Goal: Task Accomplishment & Management: Manage account settings

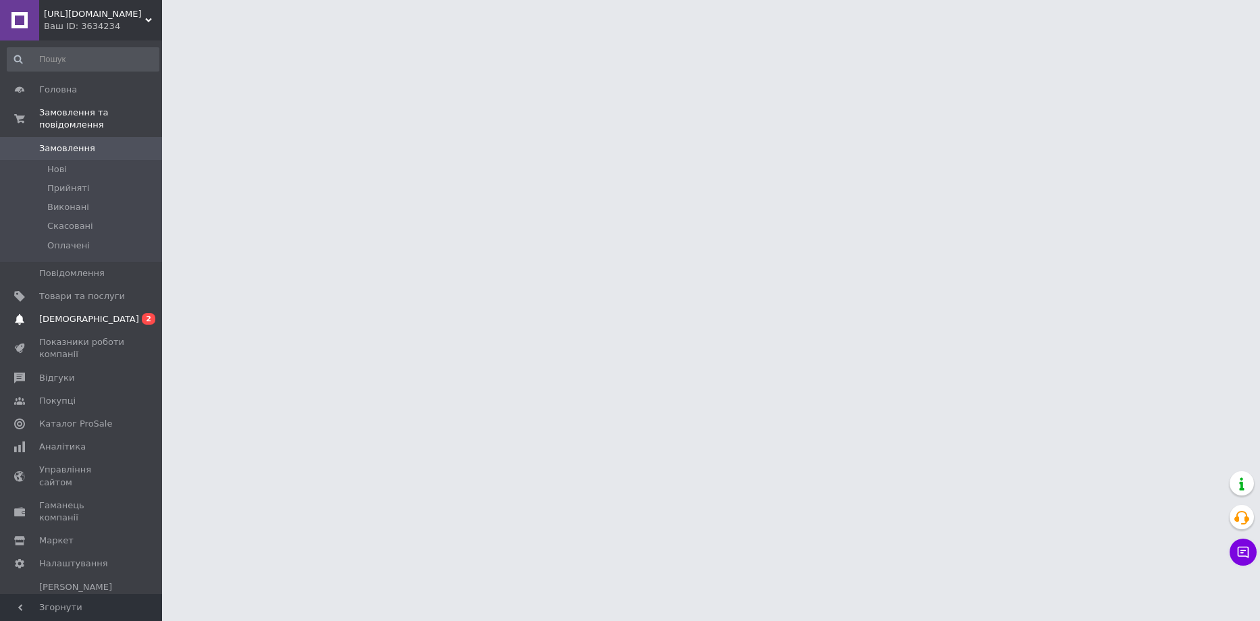
click at [63, 313] on span "[DEMOGRAPHIC_DATA]" at bounding box center [89, 319] width 100 height 12
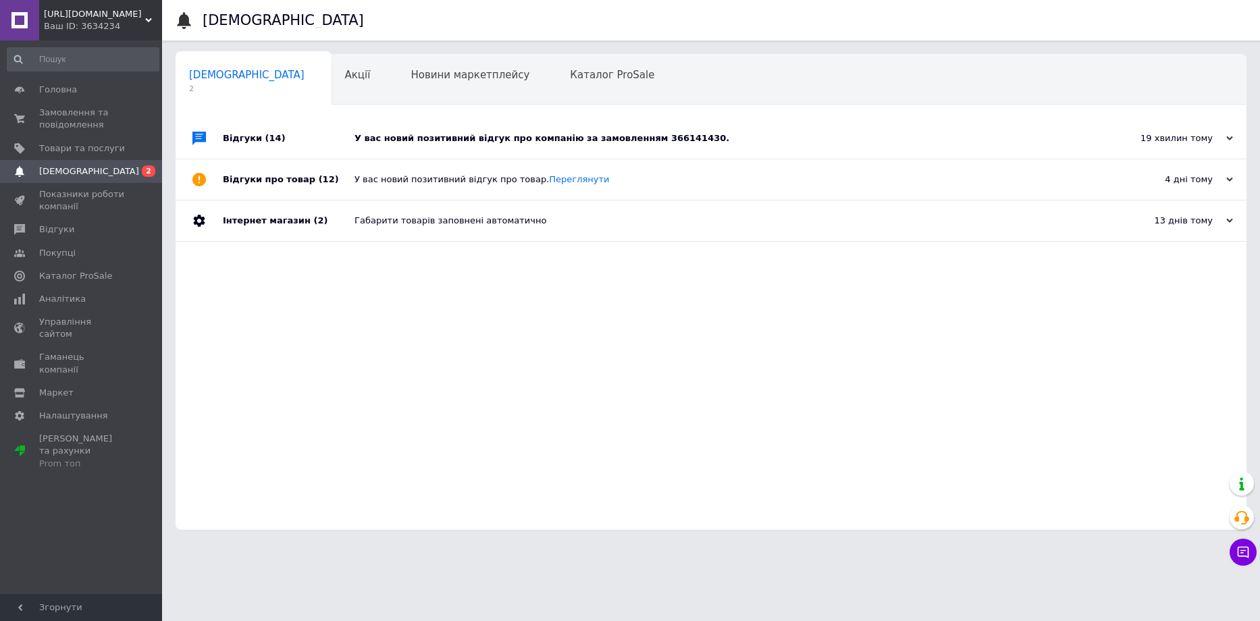
click at [517, 136] on div "У вас новий позитивний відгук про компанію за замовленням 366141430." at bounding box center [725, 138] width 743 height 12
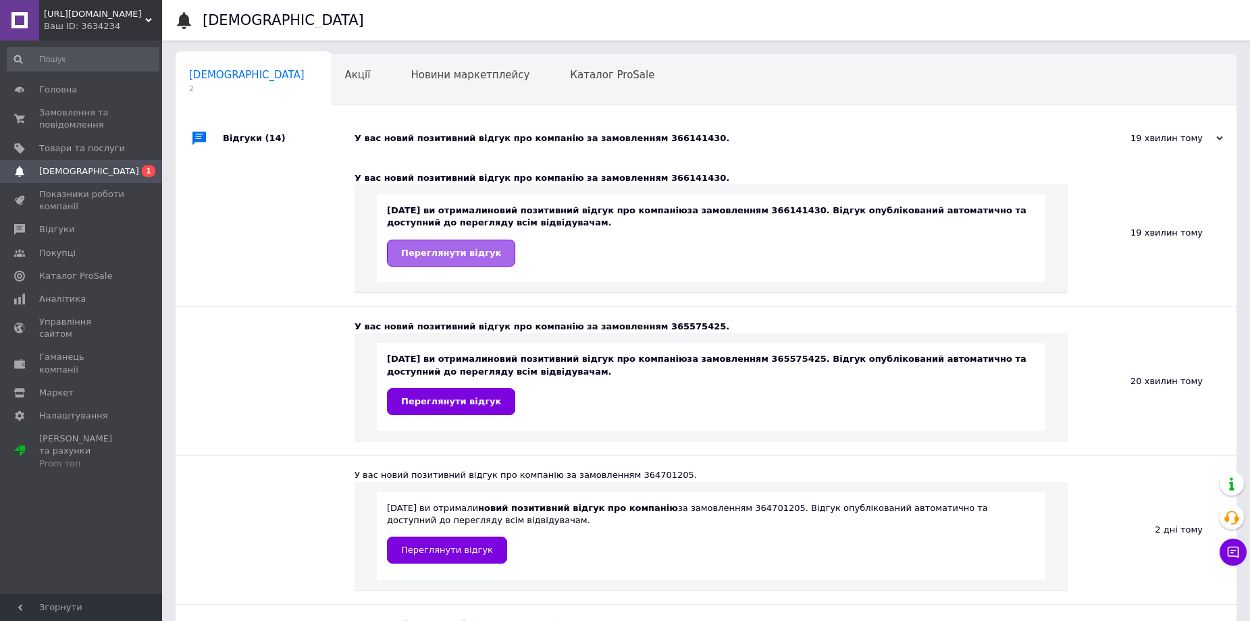
click at [461, 252] on span "Переглянути відгук" at bounding box center [451, 253] width 100 height 10
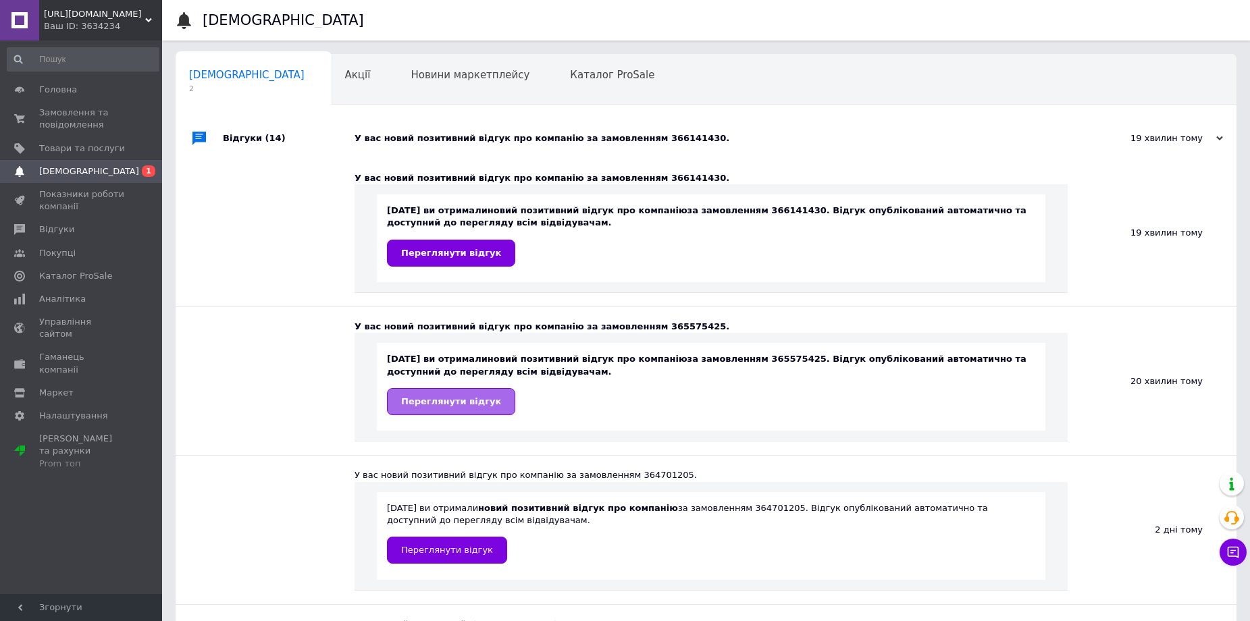
click at [461, 400] on span "Переглянути відгук" at bounding box center [451, 401] width 100 height 10
click at [68, 114] on span "Замовлення та повідомлення" at bounding box center [82, 119] width 86 height 24
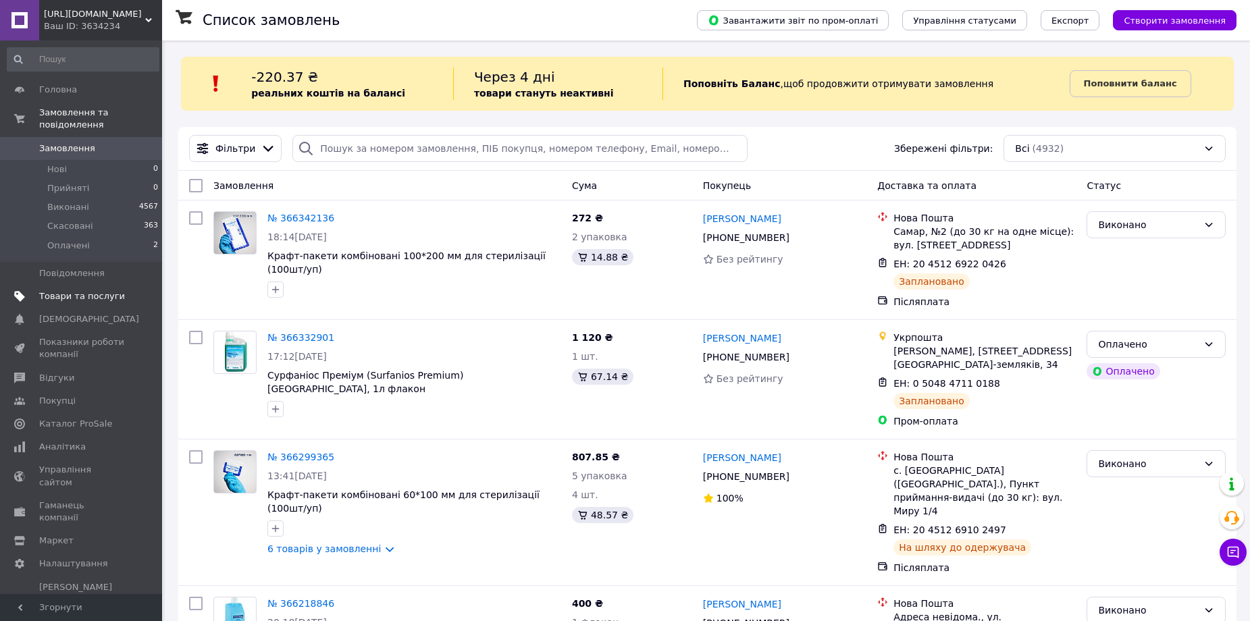
click at [87, 290] on span "Товари та послуги" at bounding box center [82, 296] width 86 height 12
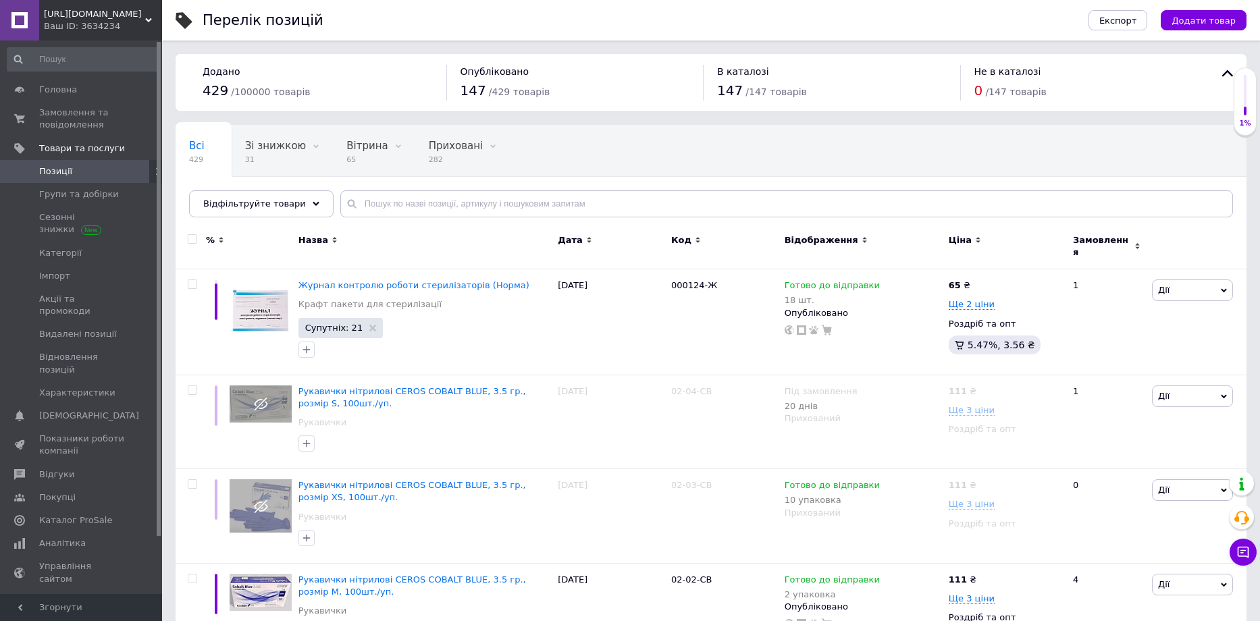
click at [440, 152] on span "Приховані" at bounding box center [456, 146] width 55 height 12
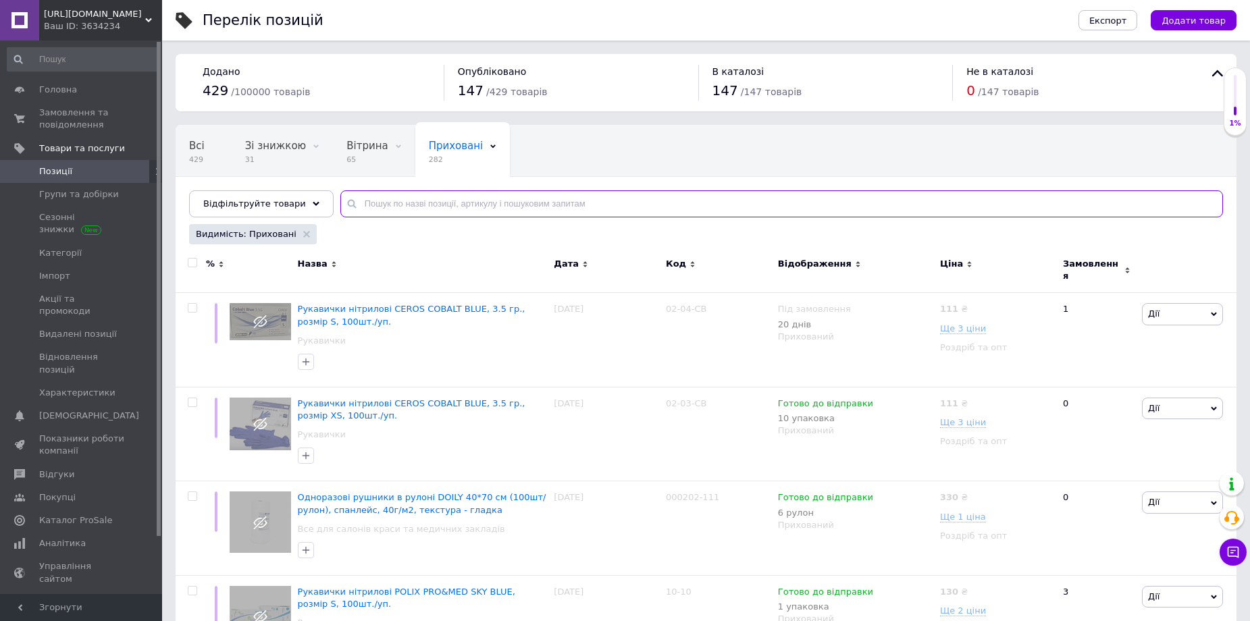
click at [434, 201] on input "text" at bounding box center [781, 203] width 883 height 27
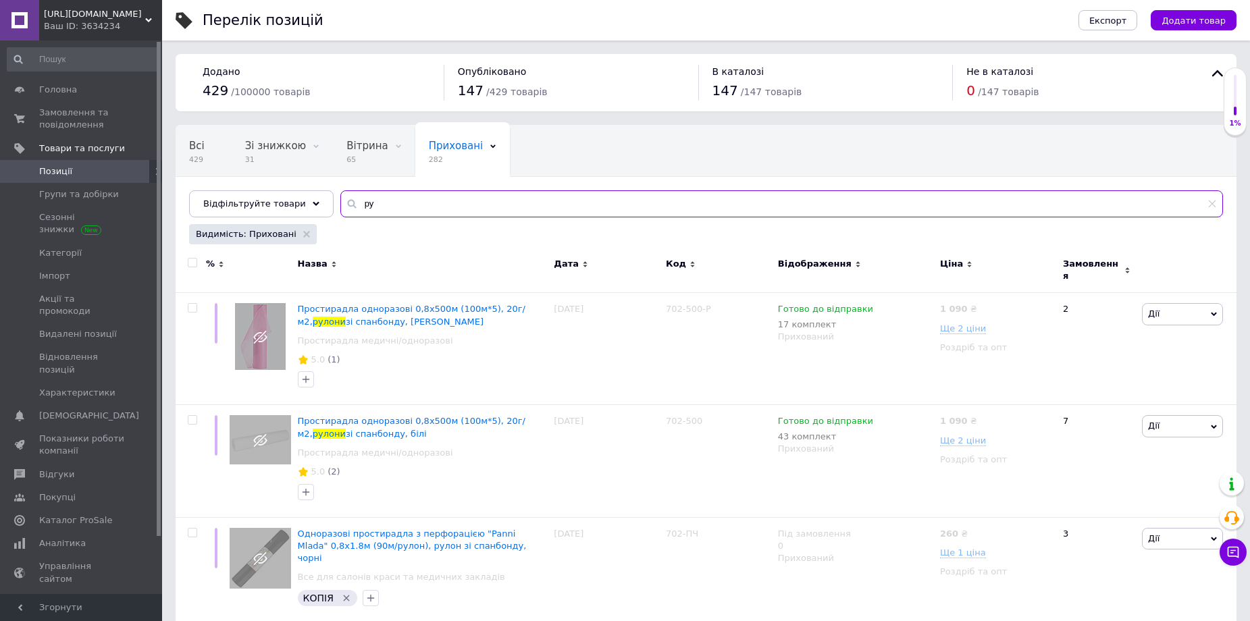
type input "р"
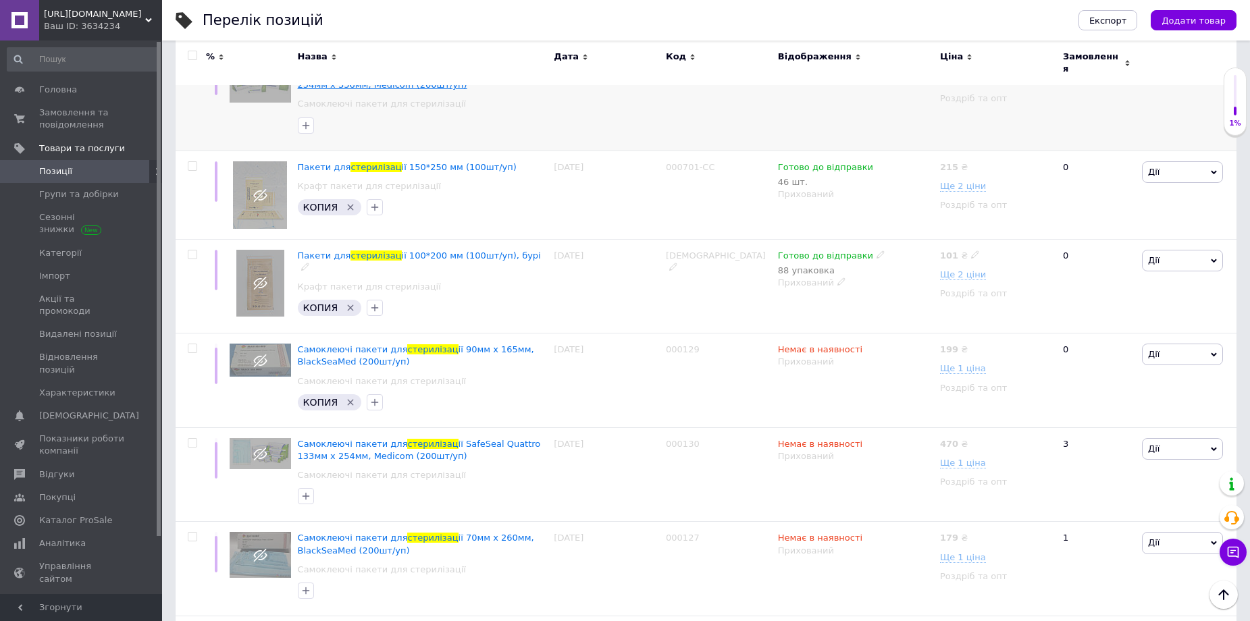
scroll to position [405, 0]
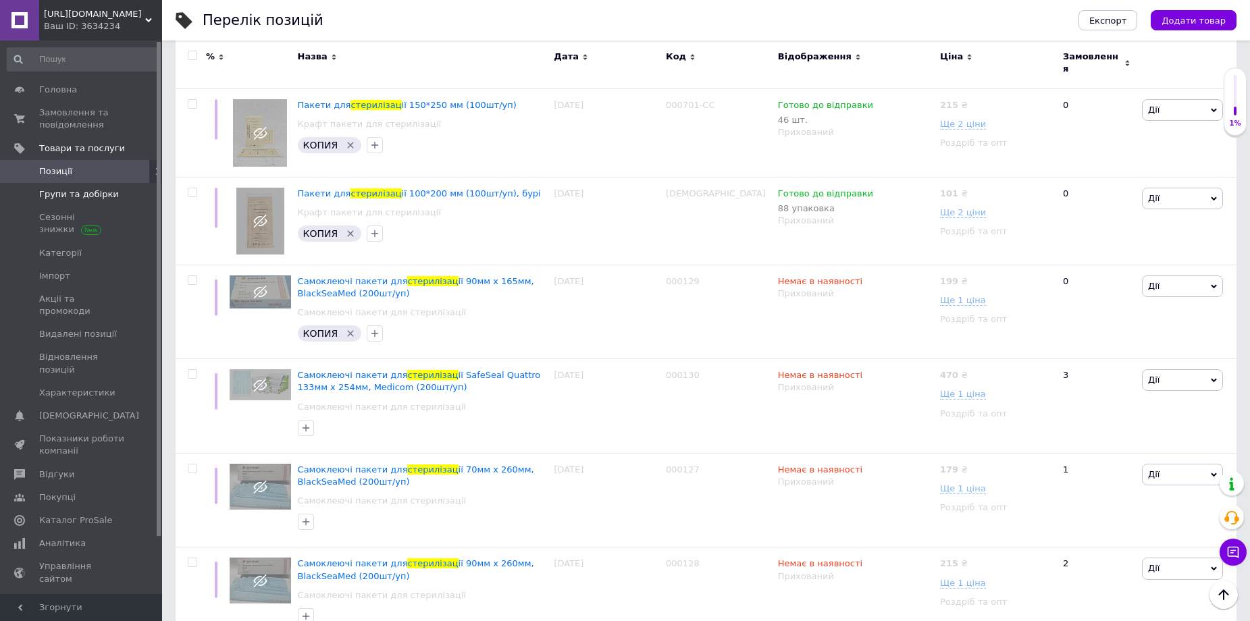
type input "стерилізац"
click at [89, 191] on span "Групи та добірки" at bounding box center [79, 194] width 80 height 12
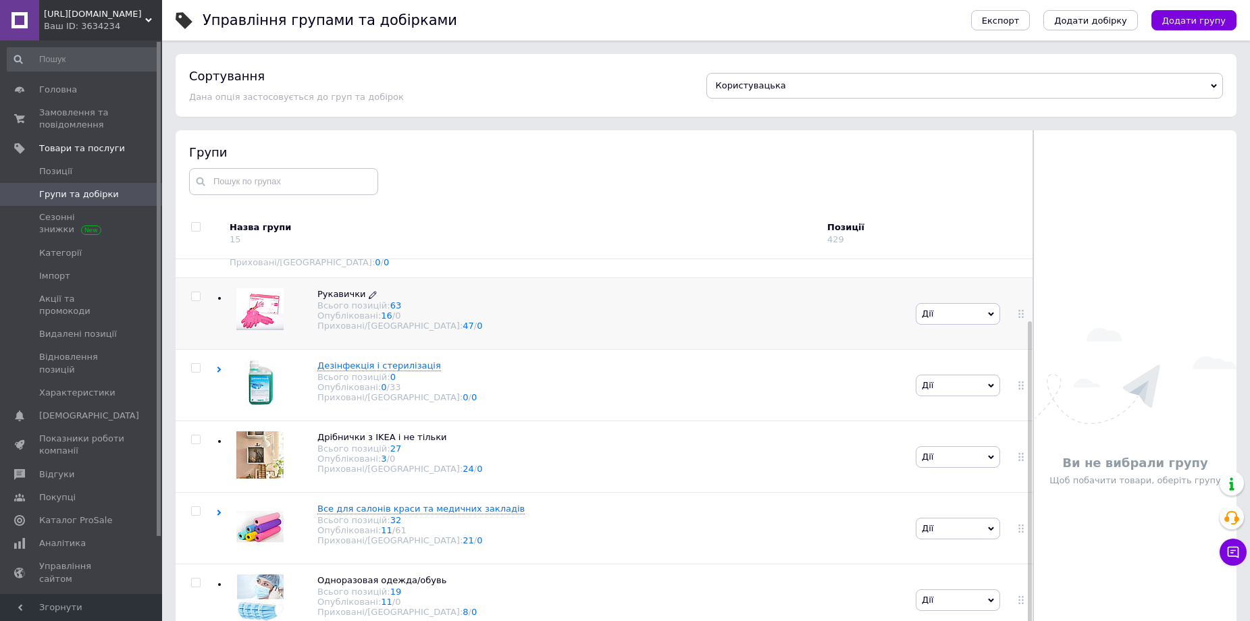
scroll to position [72, 0]
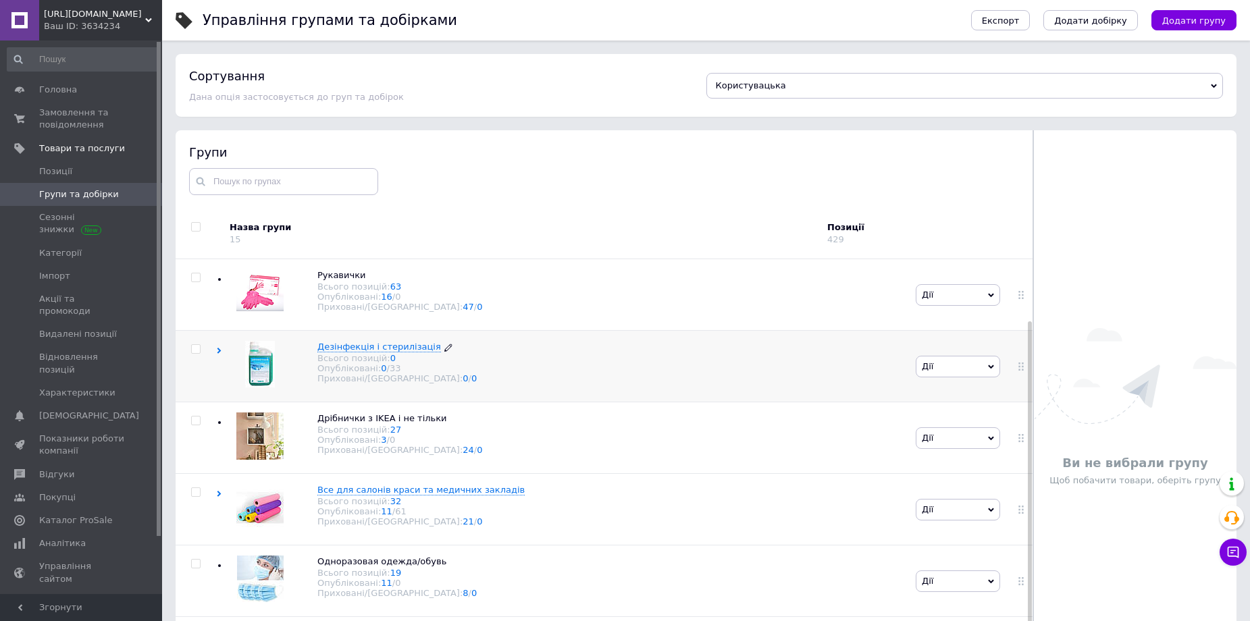
click at [375, 342] on span "Дезінфекція і стерилізація" at bounding box center [379, 347] width 124 height 10
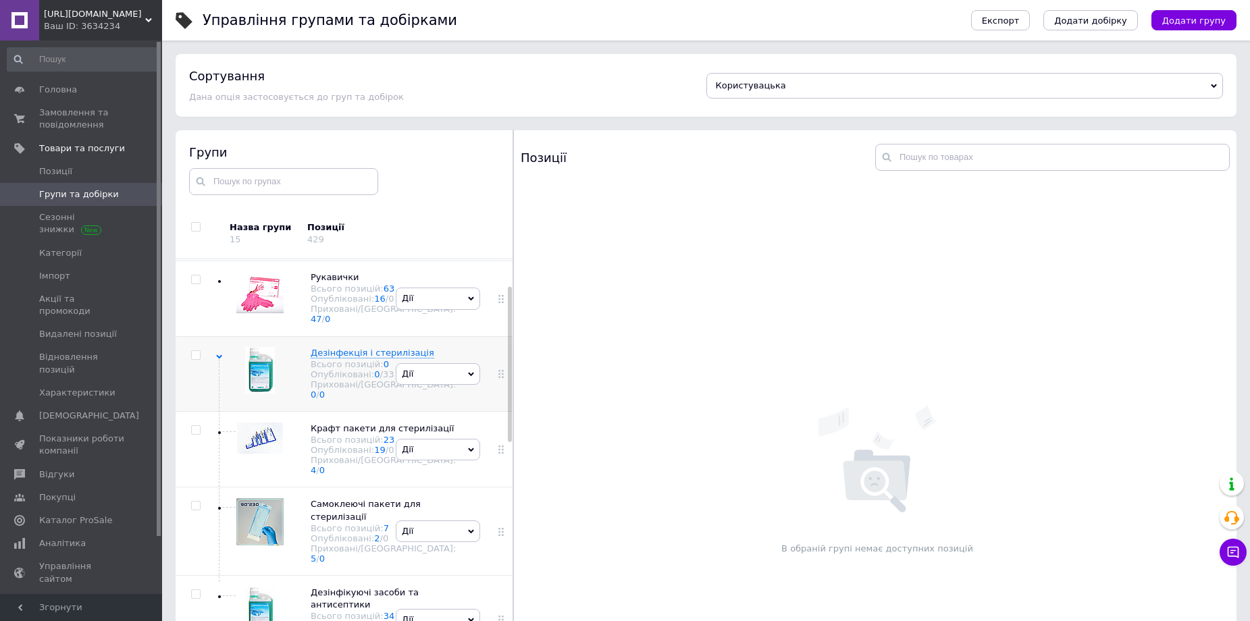
click at [464, 385] on span "Дії" at bounding box center [438, 374] width 84 height 22
click at [438, 476] on li "Додати підгрупу" at bounding box center [437, 468] width 83 height 31
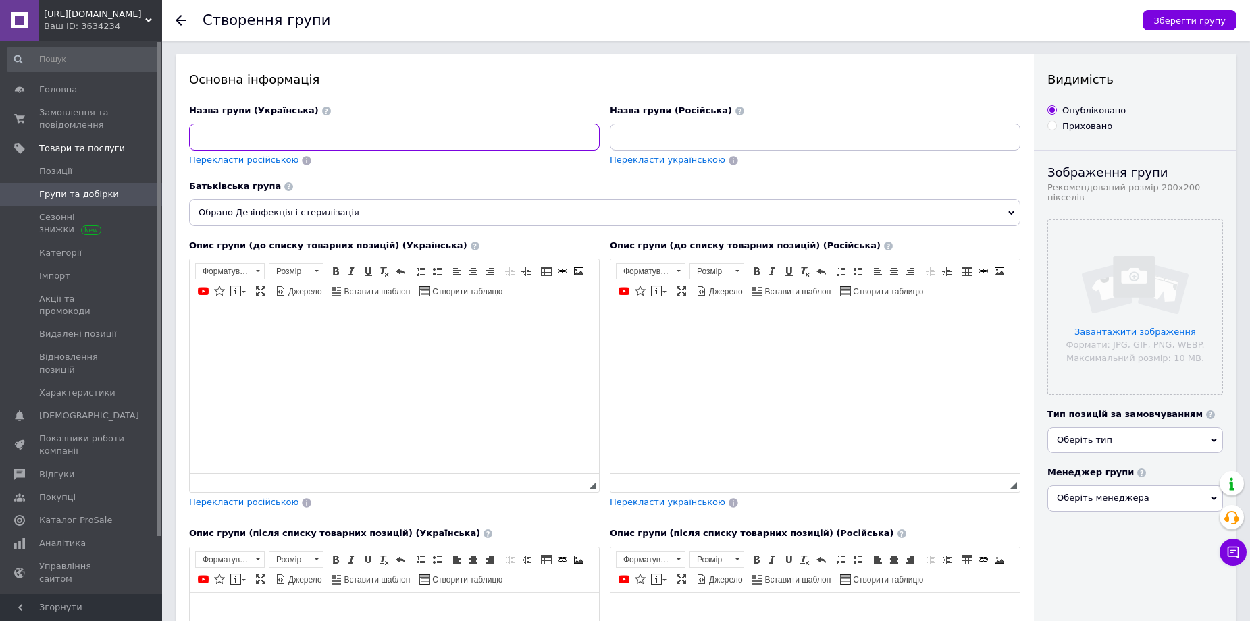
click at [263, 136] on input at bounding box center [394, 137] width 411 height 27
type input "Пласкі рулони для стерилізації"
click at [331, 136] on input "Пласкі рулони для стерилізації" at bounding box center [394, 137] width 411 height 27
drag, startPoint x: 333, startPoint y: 136, endPoint x: 196, endPoint y: 138, distance: 136.4
click at [196, 138] on input "Пласкі рулони для стерилізації" at bounding box center [394, 137] width 411 height 27
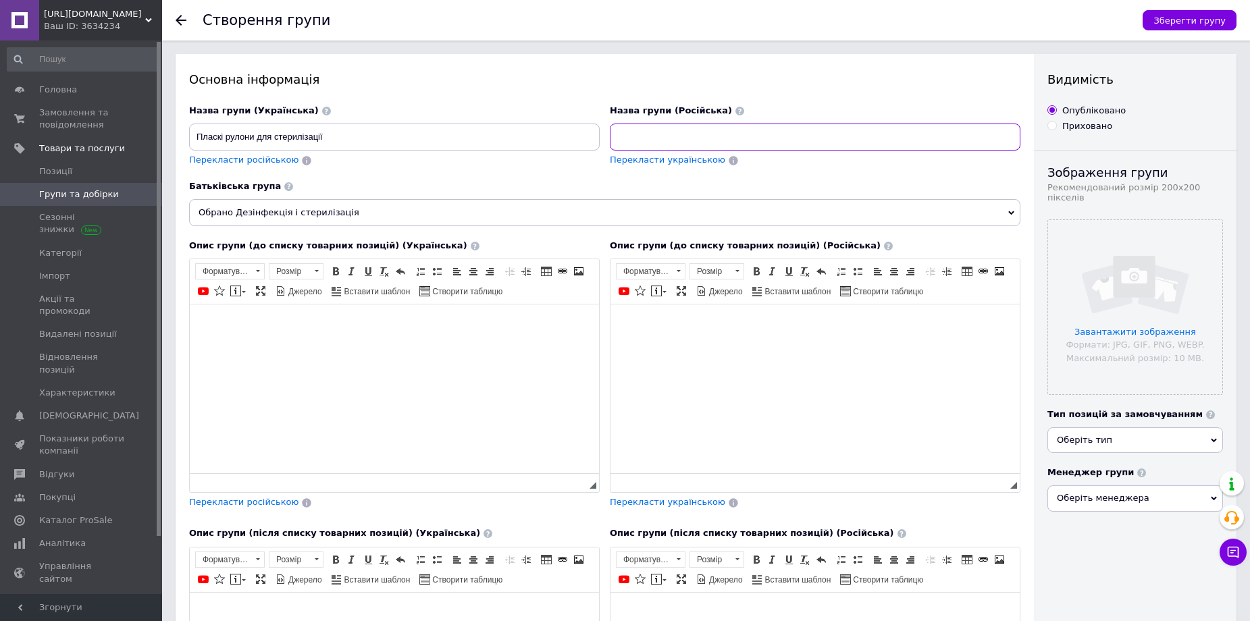
click at [662, 139] on input at bounding box center [815, 137] width 411 height 27
type input "Плоские рулоны для стерилизации"
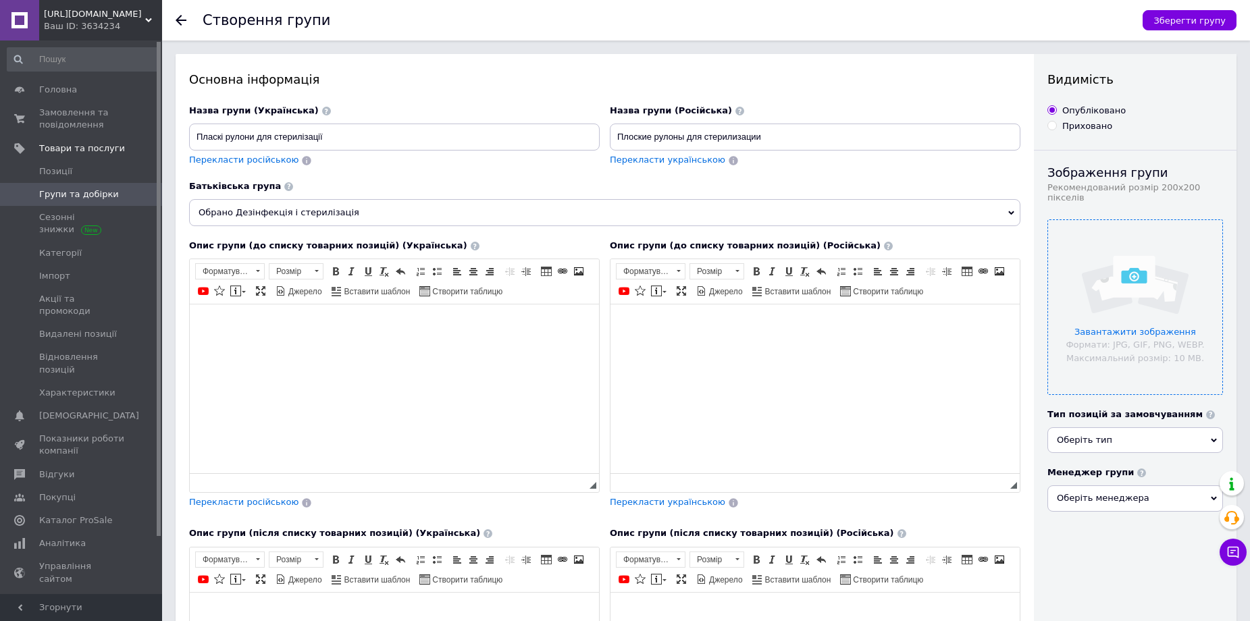
click at [1141, 296] on input "file" at bounding box center [1135, 307] width 174 height 174
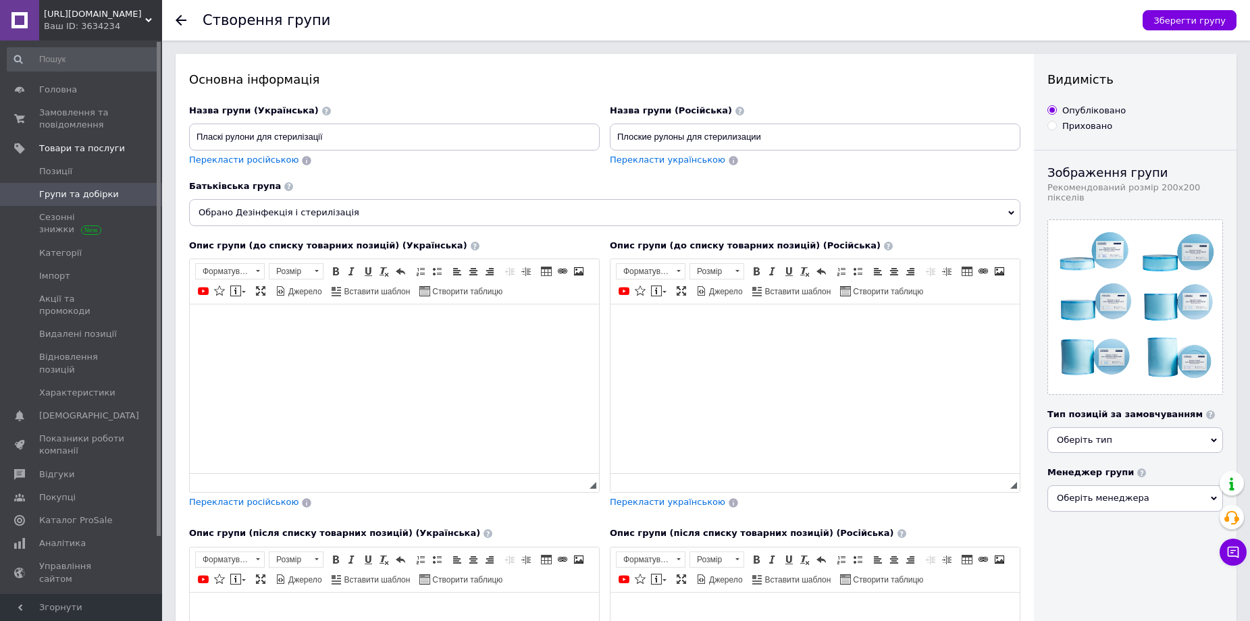
click at [1123, 433] on span "Оберіть тип" at bounding box center [1135, 440] width 176 height 26
click at [1094, 497] on li "Опт і Роздріб" at bounding box center [1135, 506] width 174 height 19
click at [1094, 493] on span "Оберіть менеджера" at bounding box center [1135, 498] width 176 height 26
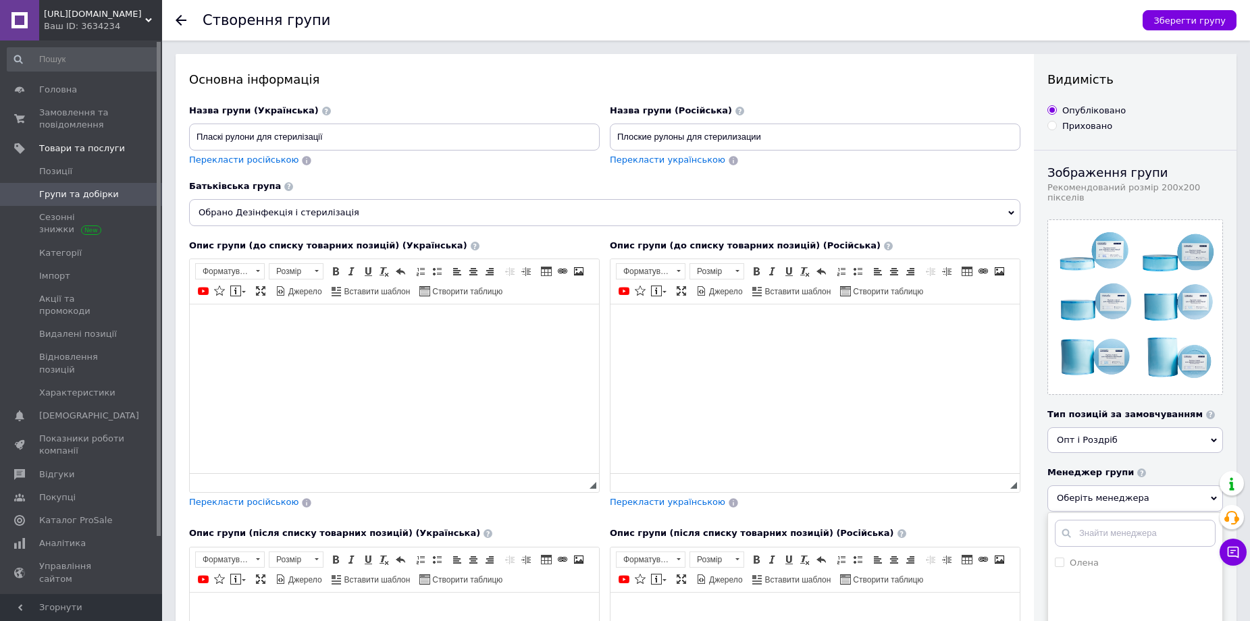
click at [1094, 493] on span "Оберіть менеджера" at bounding box center [1135, 498] width 176 height 26
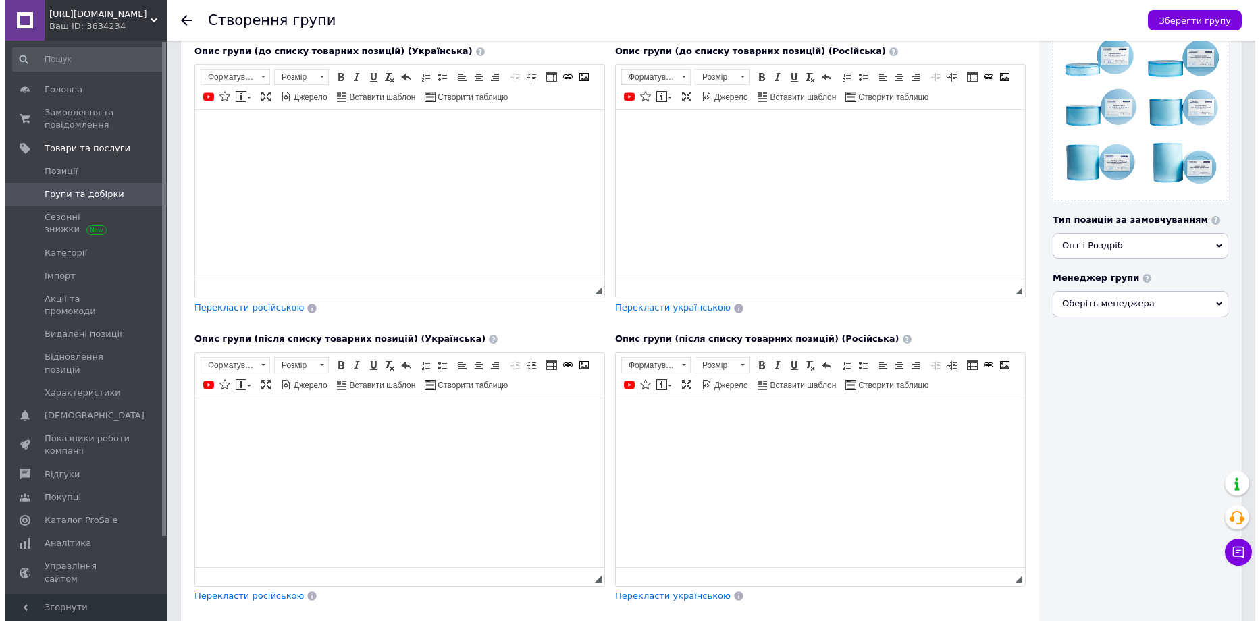
scroll to position [260, 0]
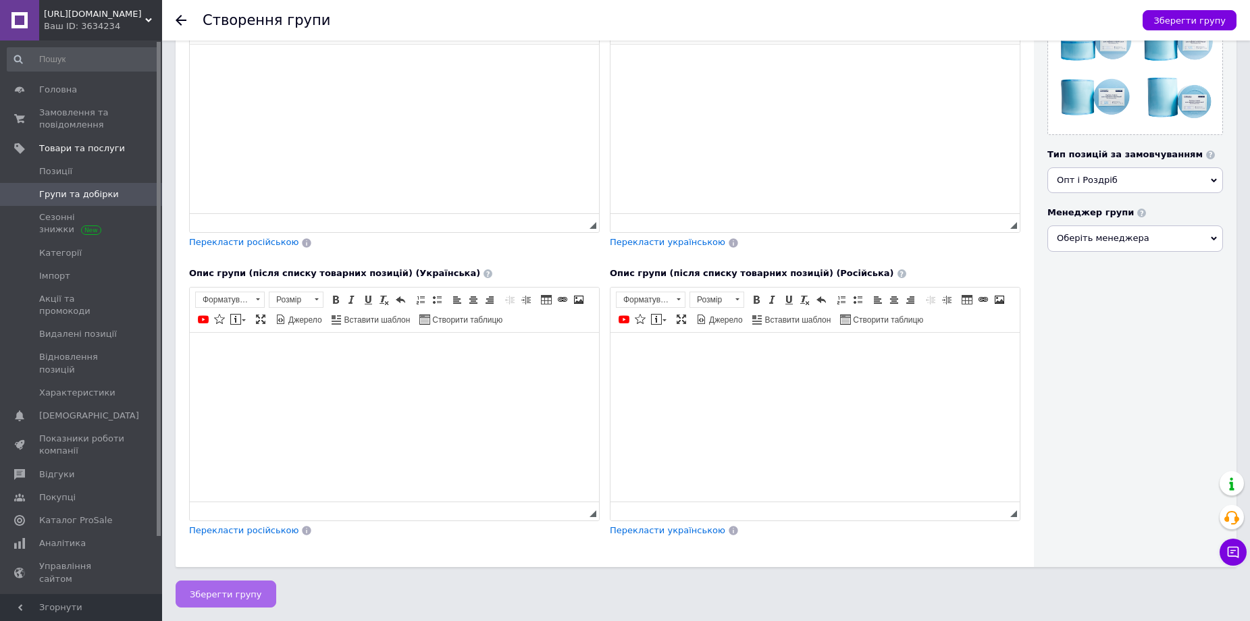
click at [221, 590] on span "Зберегти групу" at bounding box center [226, 594] width 72 height 10
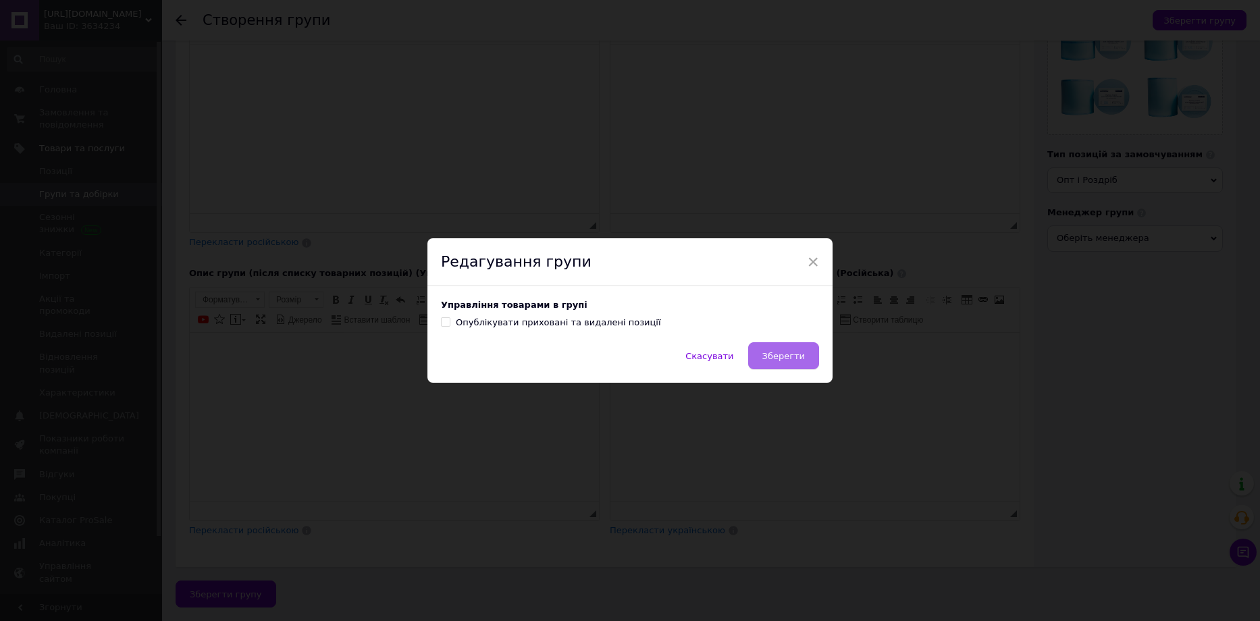
click at [801, 355] on span "Зберегти" at bounding box center [783, 356] width 43 height 10
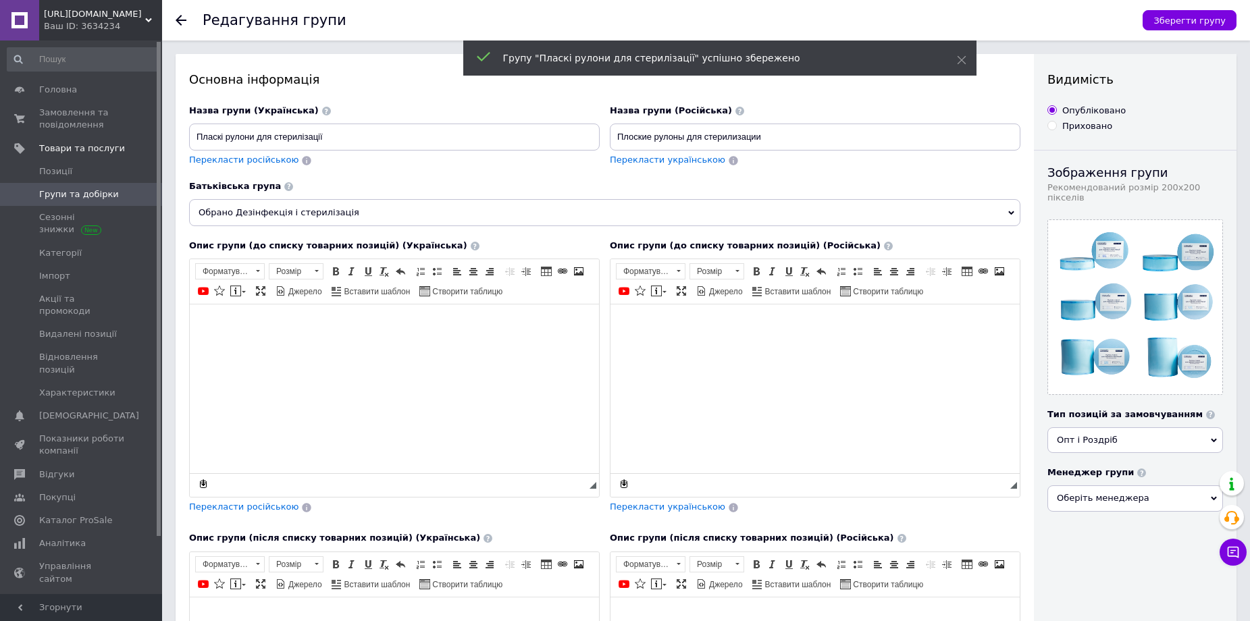
click at [181, 19] on icon at bounding box center [181, 20] width 11 height 11
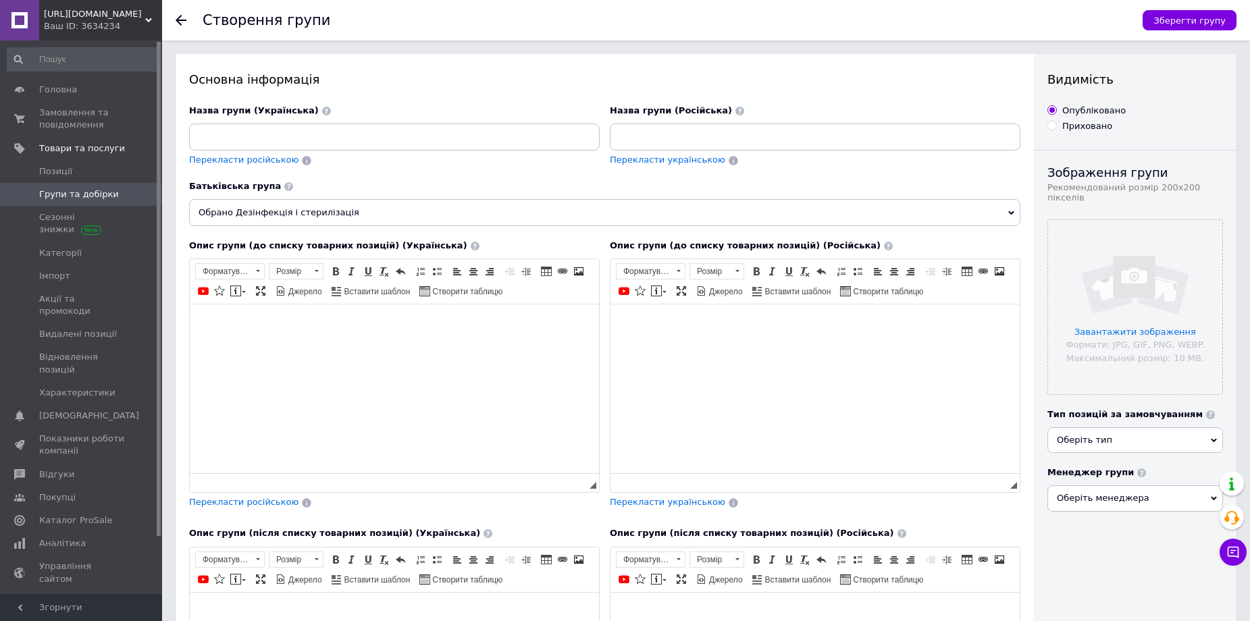
click at [181, 19] on icon at bounding box center [181, 20] width 11 height 11
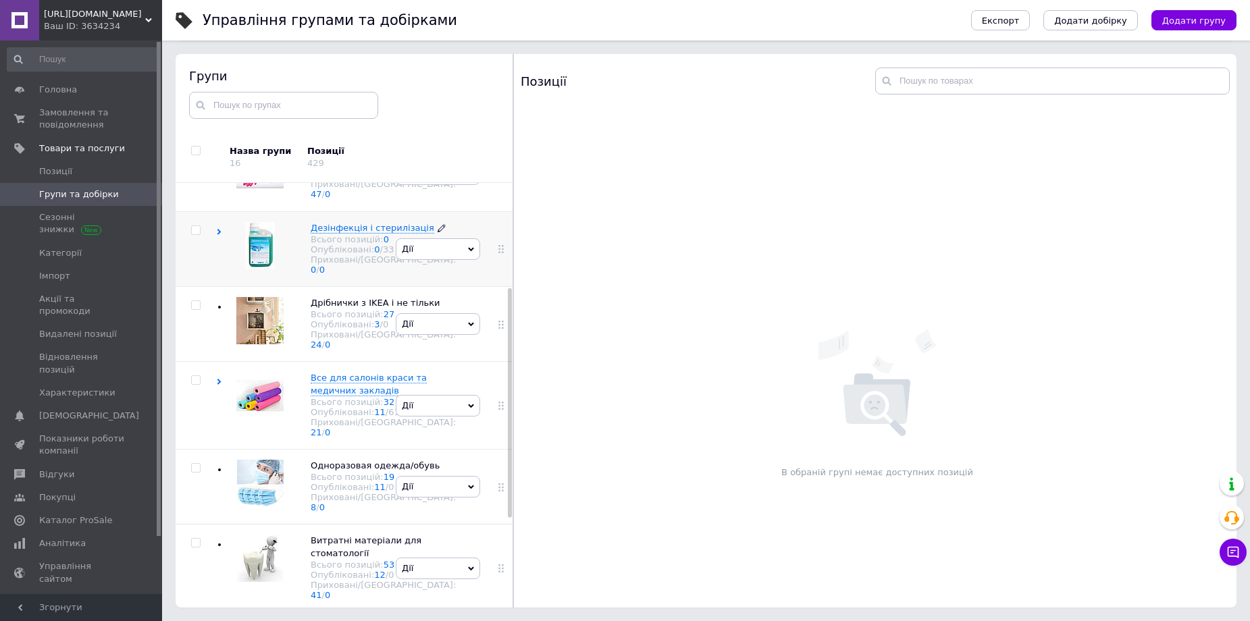
scroll to position [68, 0]
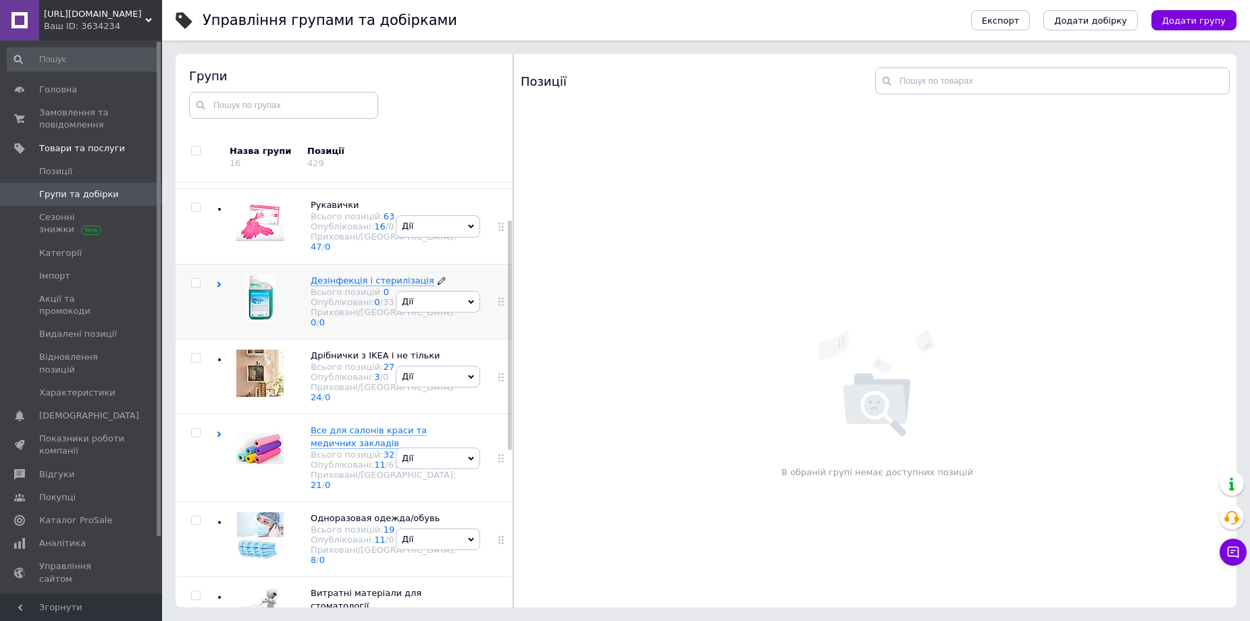
click at [339, 286] on span "Дезінфекція і стерилізація" at bounding box center [373, 280] width 124 height 10
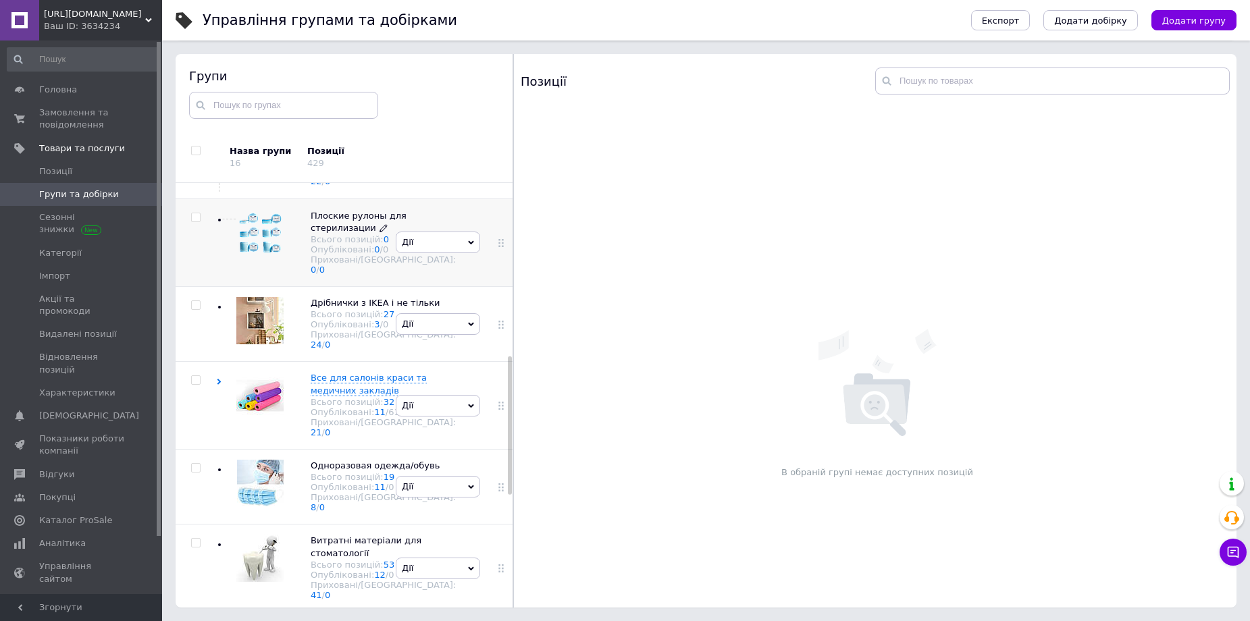
scroll to position [528, 0]
click at [379, 232] on icon at bounding box center [383, 228] width 8 height 8
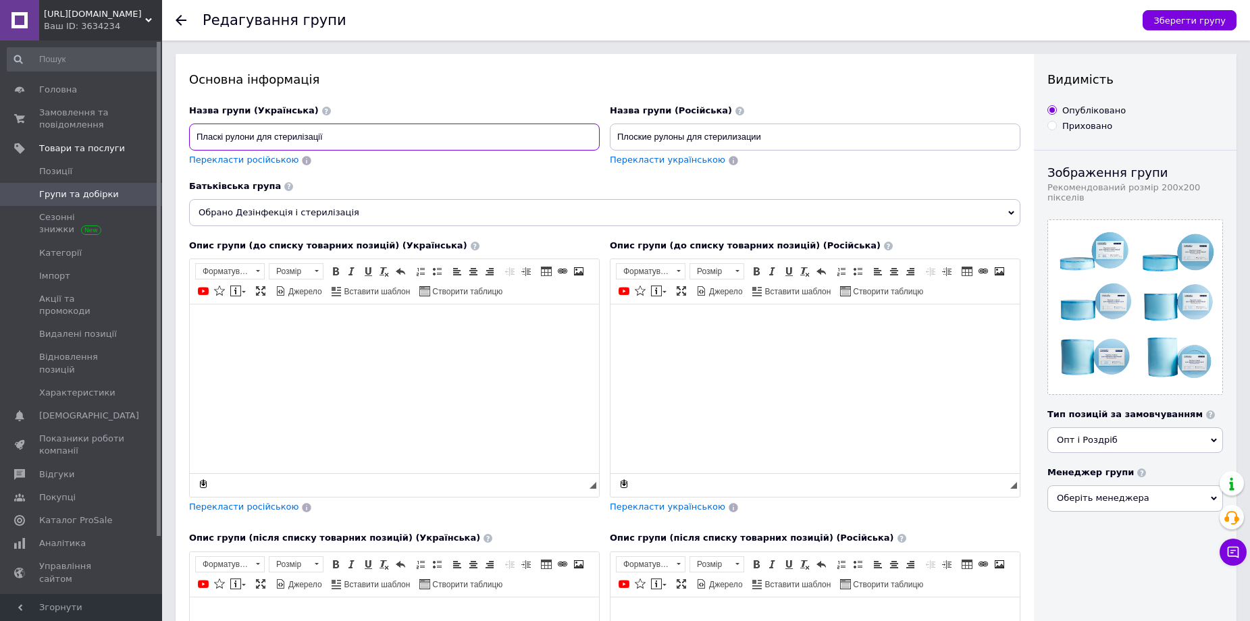
click at [225, 138] on input "Пласкі рулони для стерилізації" at bounding box center [394, 137] width 411 height 27
type input "Рулони для стерилізації парою та етиленоксидом"
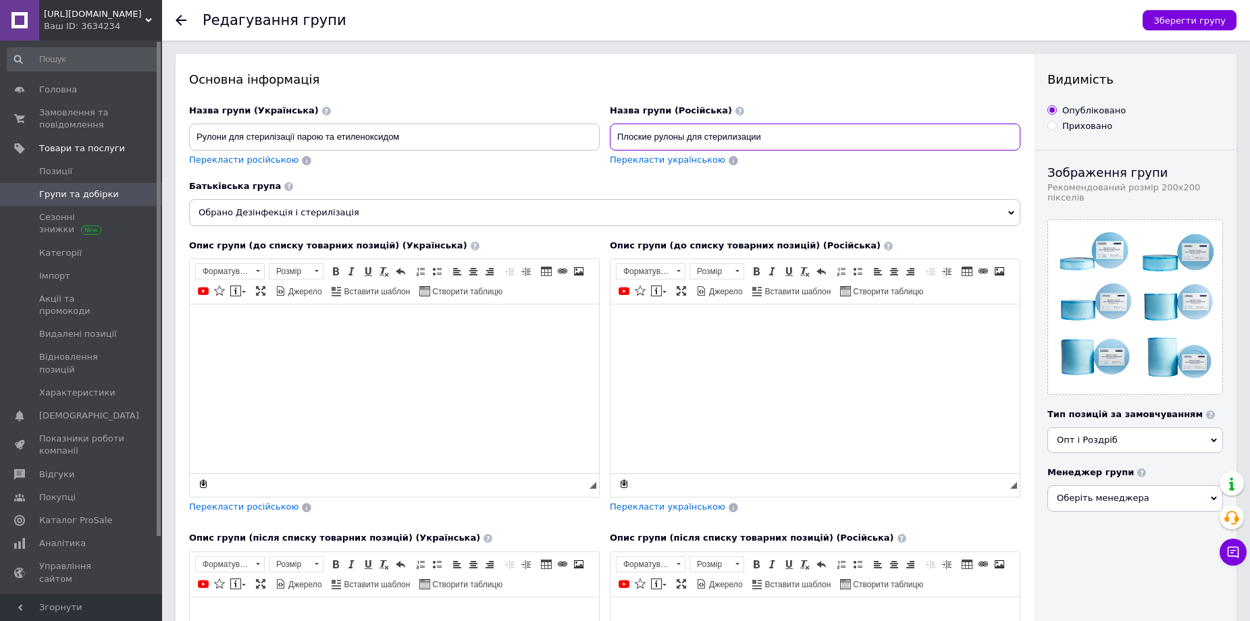
click at [655, 135] on input "Плоские рулоны для стерилизации" at bounding box center [815, 137] width 411 height 27
type input "Рулоны для стерилизации паром и этиленоксидом"
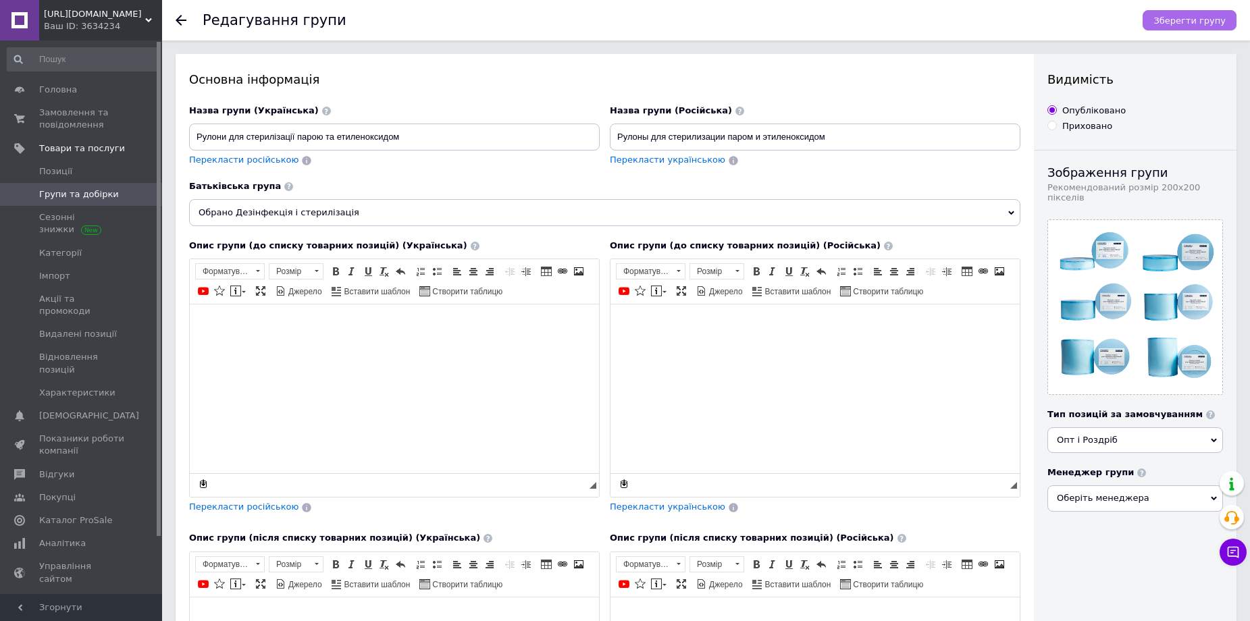
click at [1194, 25] on span "Зберегти групу" at bounding box center [1189, 21] width 72 height 10
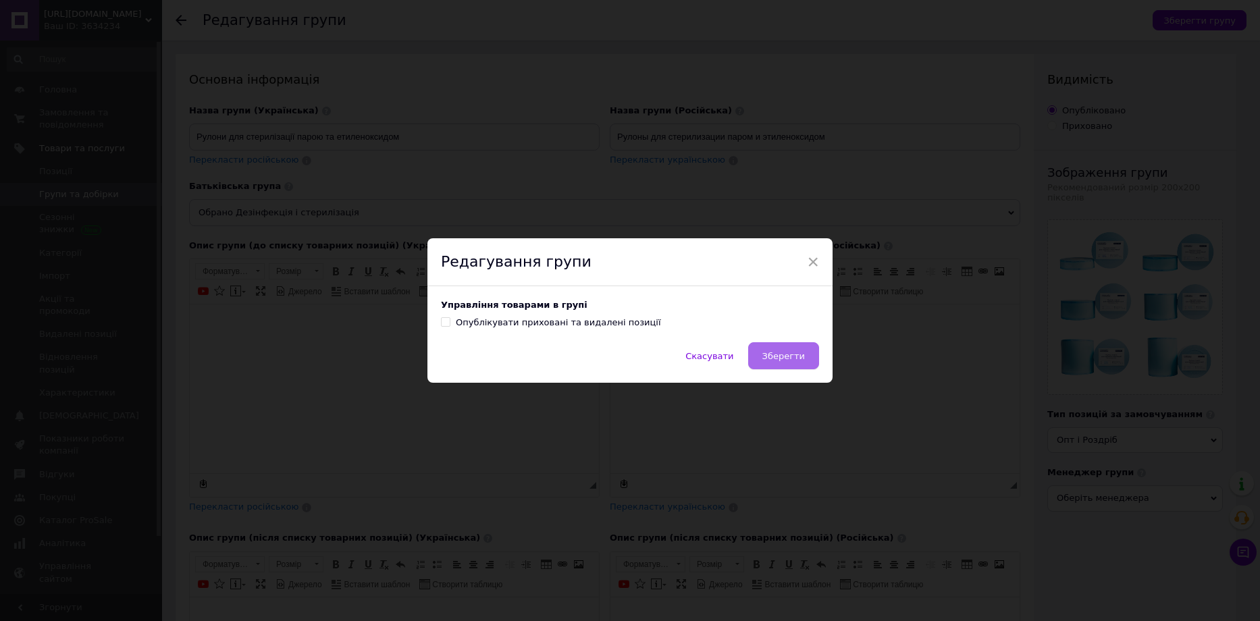
click at [784, 361] on span "Зберегти" at bounding box center [783, 356] width 43 height 10
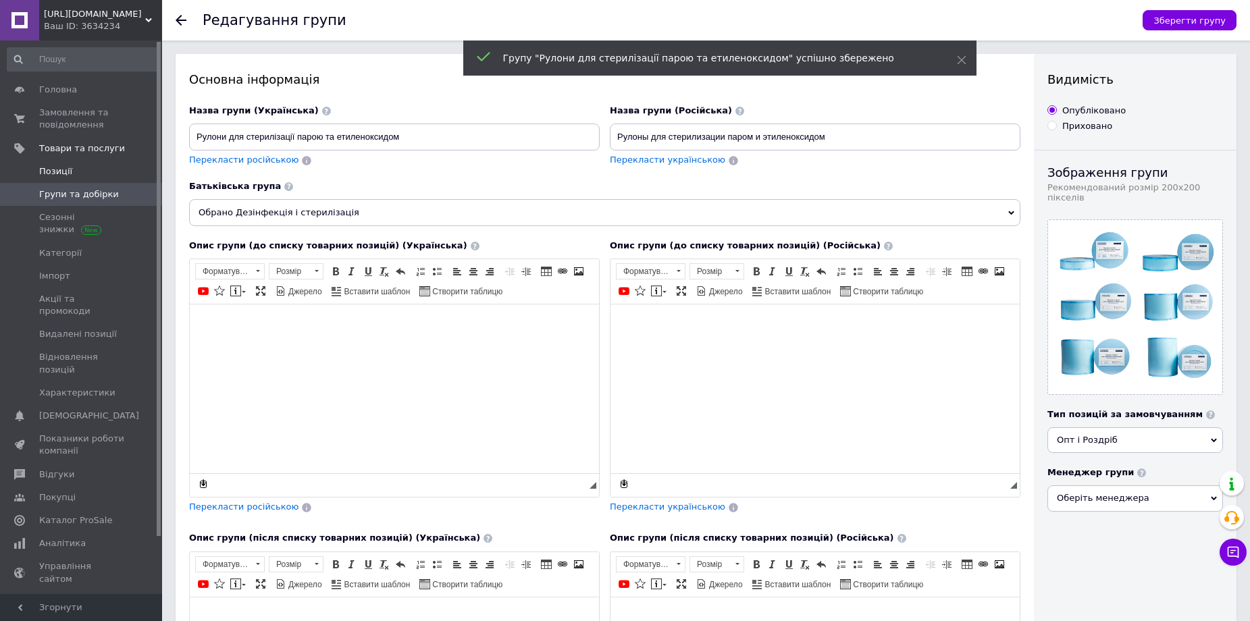
click at [56, 168] on span "Позиції" at bounding box center [55, 171] width 33 height 12
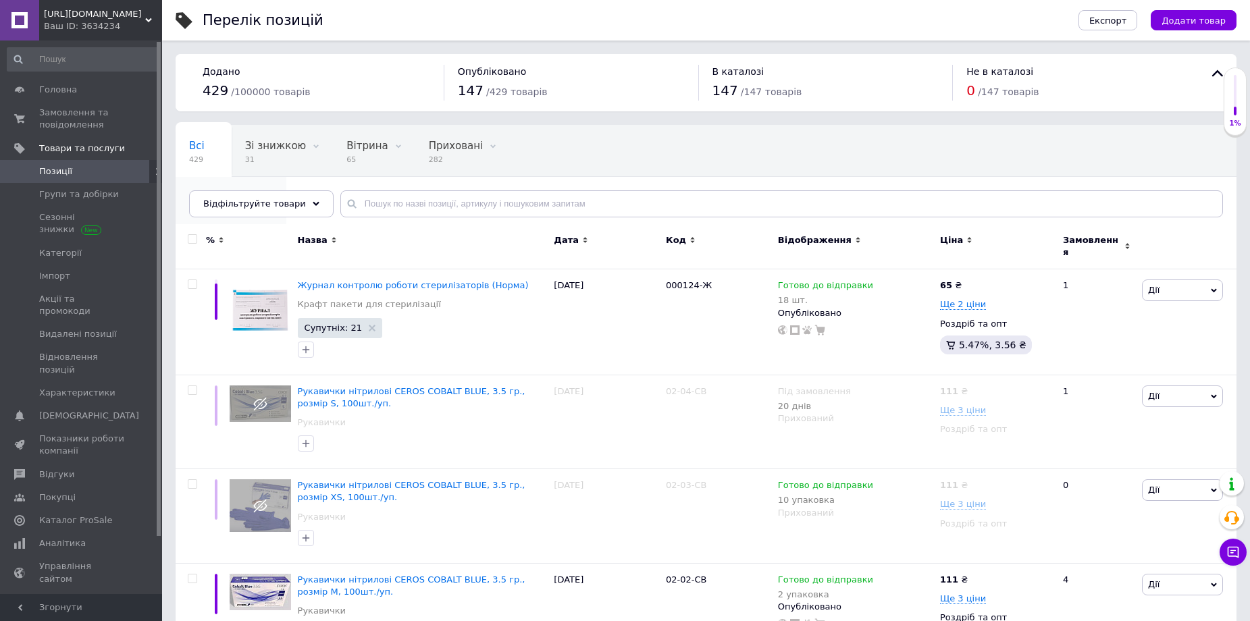
click at [286, 177] on div "Опубліковані 147" at bounding box center [231, 202] width 111 height 51
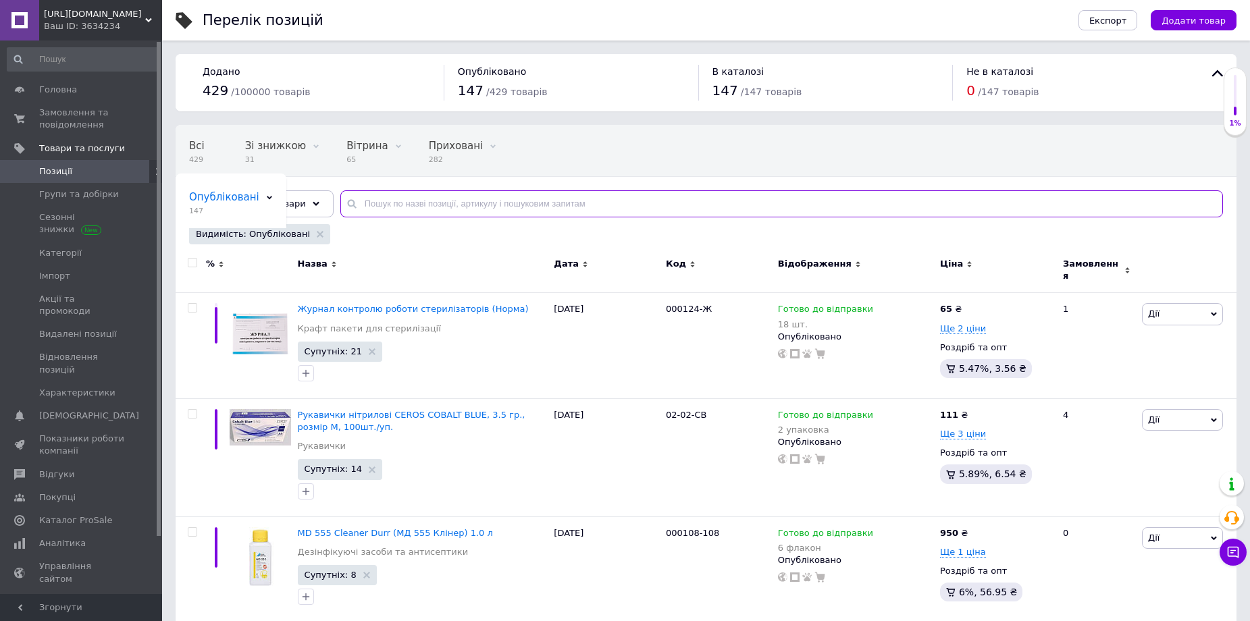
click at [407, 204] on input "text" at bounding box center [781, 203] width 883 height 27
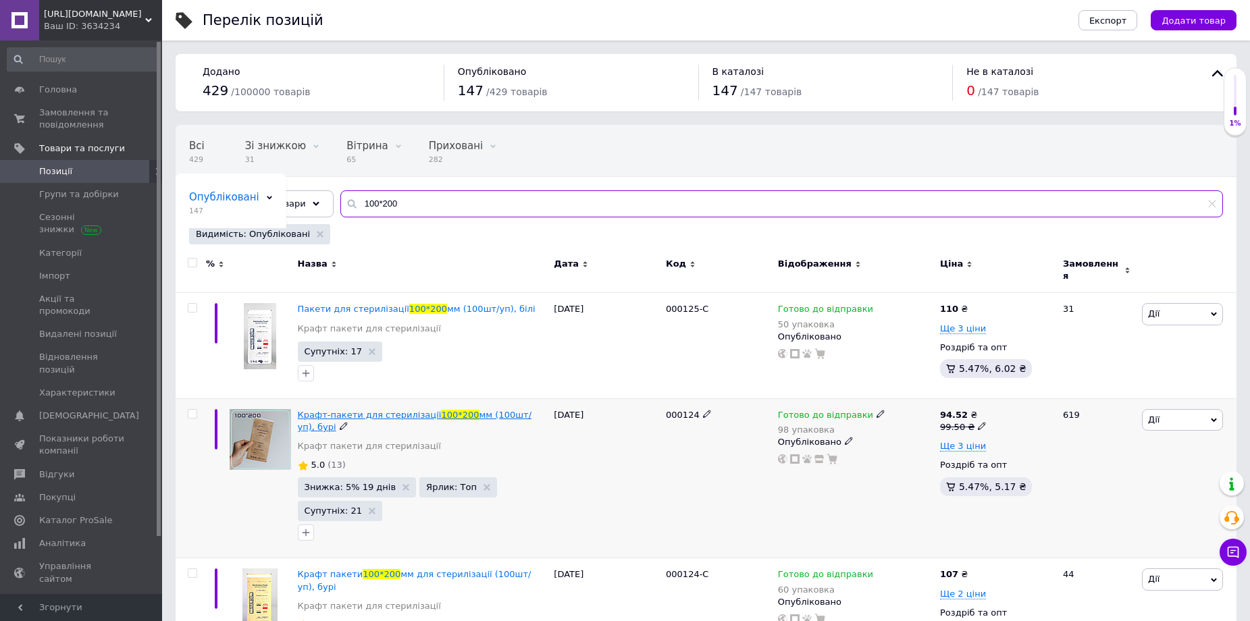
type input "100*200"
click at [367, 410] on span "Крафт-пакети для стерилізації" at bounding box center [370, 415] width 144 height 10
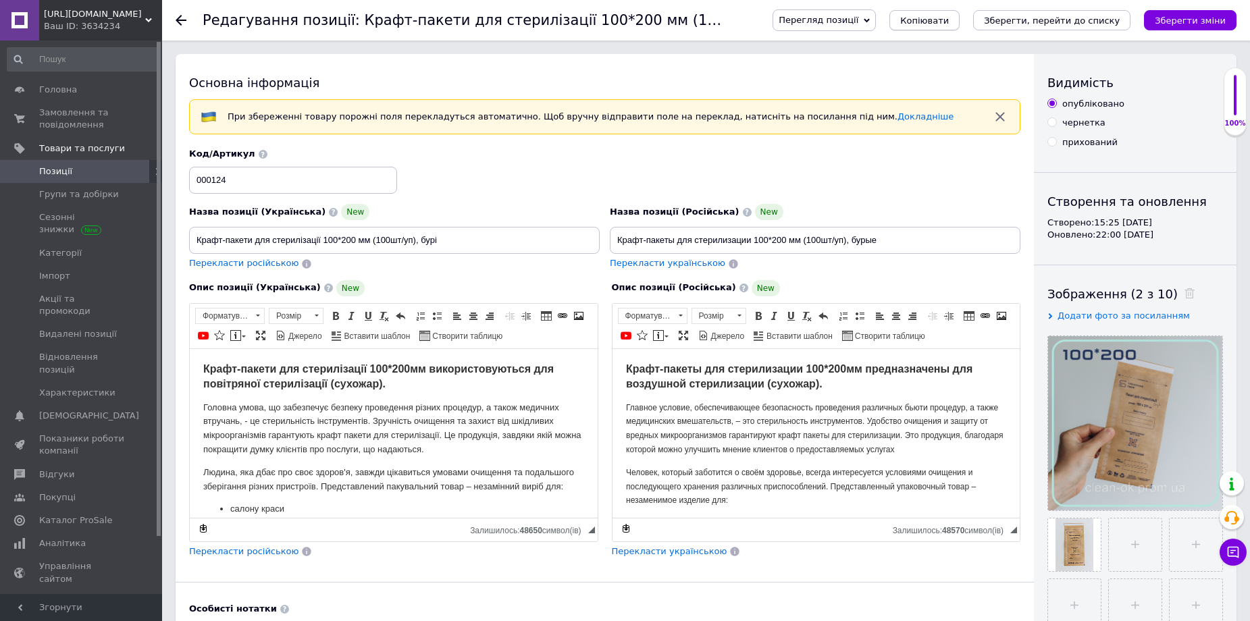
click at [949, 18] on span "Копіювати" at bounding box center [924, 21] width 49 height 10
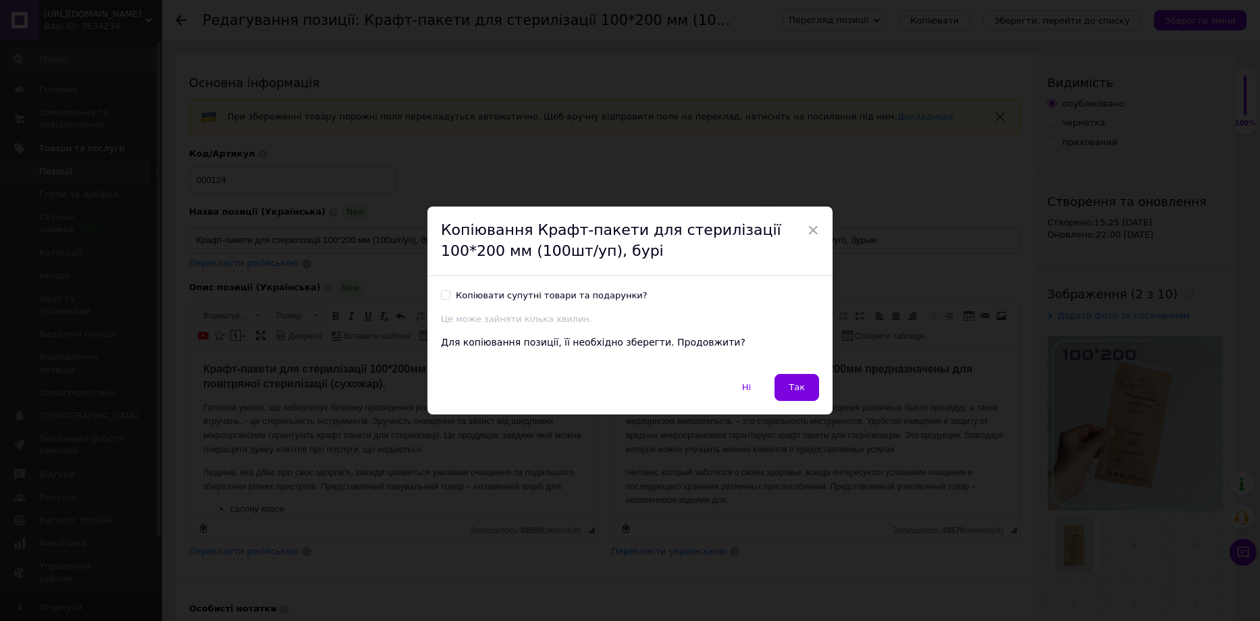
click at [488, 296] on div "Копіювати супутні товари та подарунки?" at bounding box center [552, 296] width 192 height 12
click at [450, 296] on input "Копіювати супутні товари та подарунки?" at bounding box center [445, 294] width 9 height 9
checkbox input "true"
click at [808, 394] on button "Так" at bounding box center [796, 387] width 45 height 27
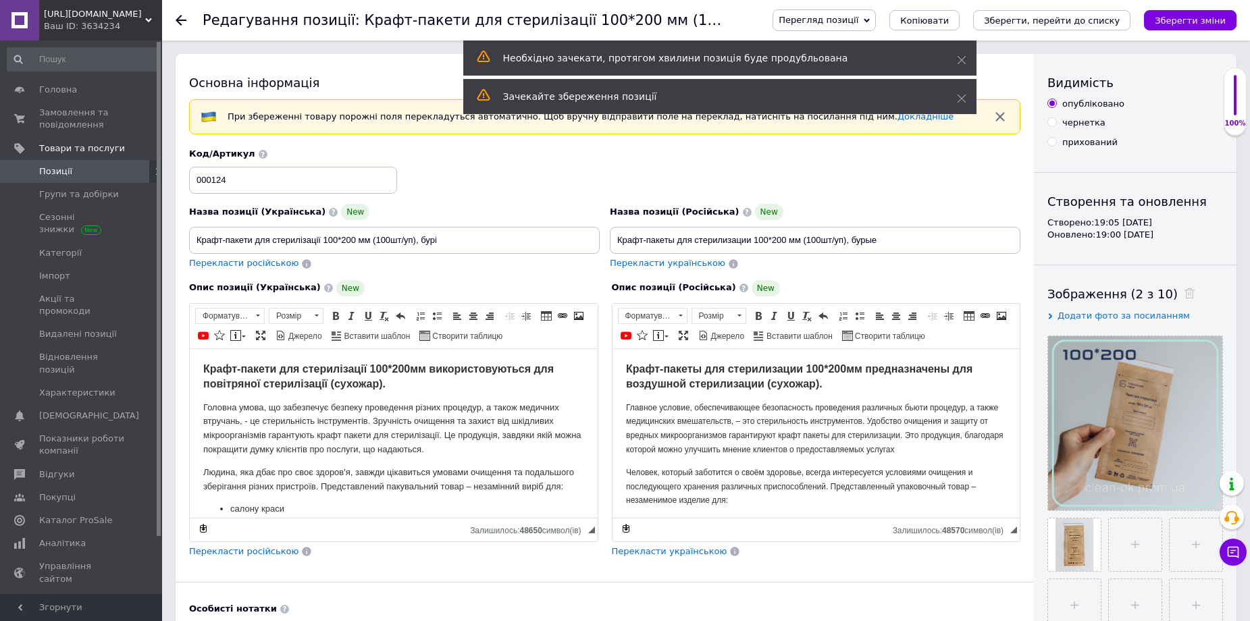
click at [998, 117] on icon "button" at bounding box center [1000, 117] width 16 height 16
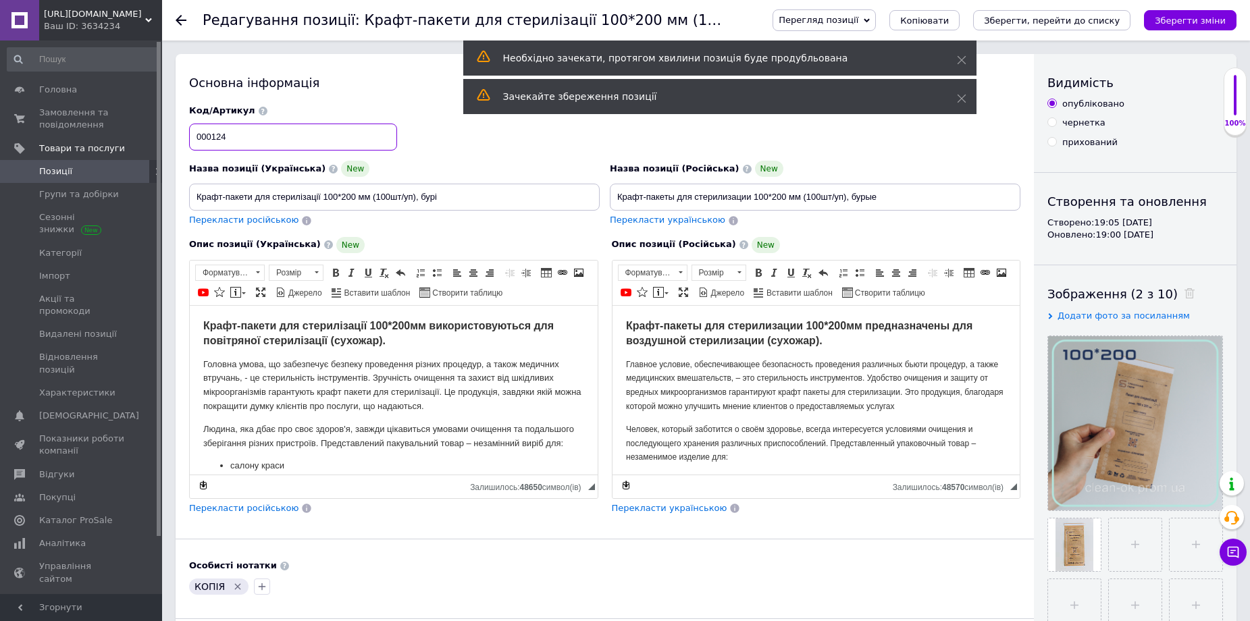
click at [229, 132] on input "000124" at bounding box center [293, 137] width 208 height 27
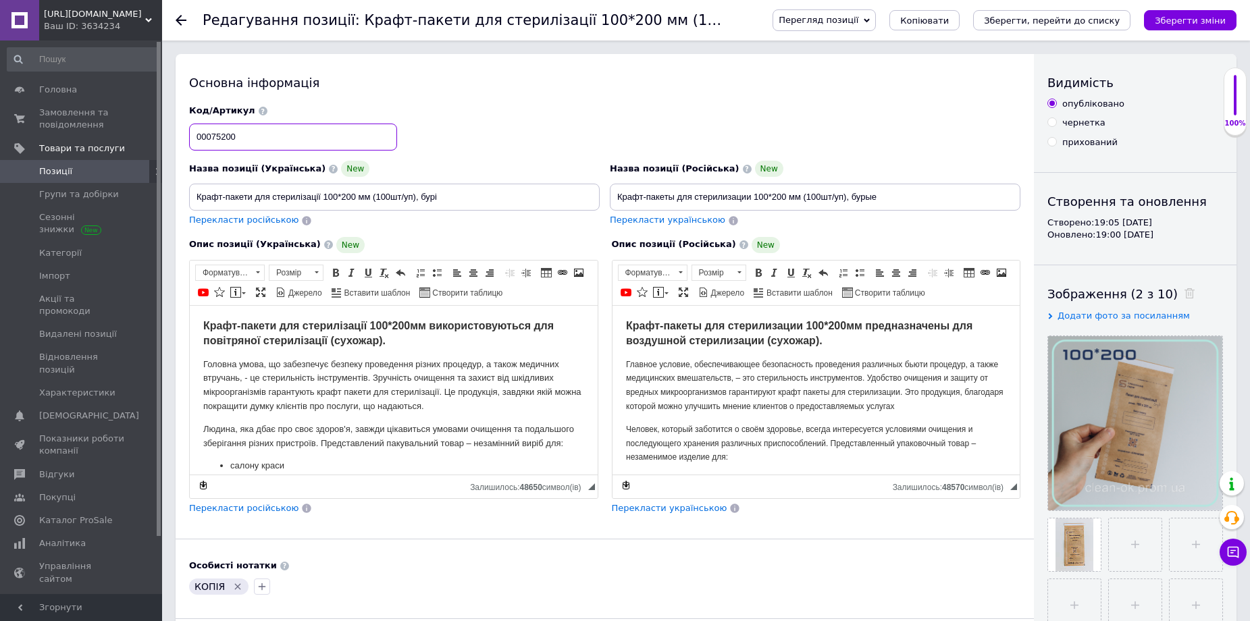
type input "00075200"
click at [251, 198] on input "Крафт-пакети для стерилізації 100*200 мм (100шт/уп), бурі" at bounding box center [394, 197] width 411 height 27
click at [381, 197] on input "Рулони для стерилізації ProSteril 75*200 мм (100шт/уп), бурі" at bounding box center [394, 197] width 411 height 27
type input "Рулони для стерилізації ProSteril 75*200 мм"
click at [673, 198] on input "Крафт-пакеты для стерилизации 100*200 мм (100шт/уп), бурые" at bounding box center [815, 197] width 411 height 27
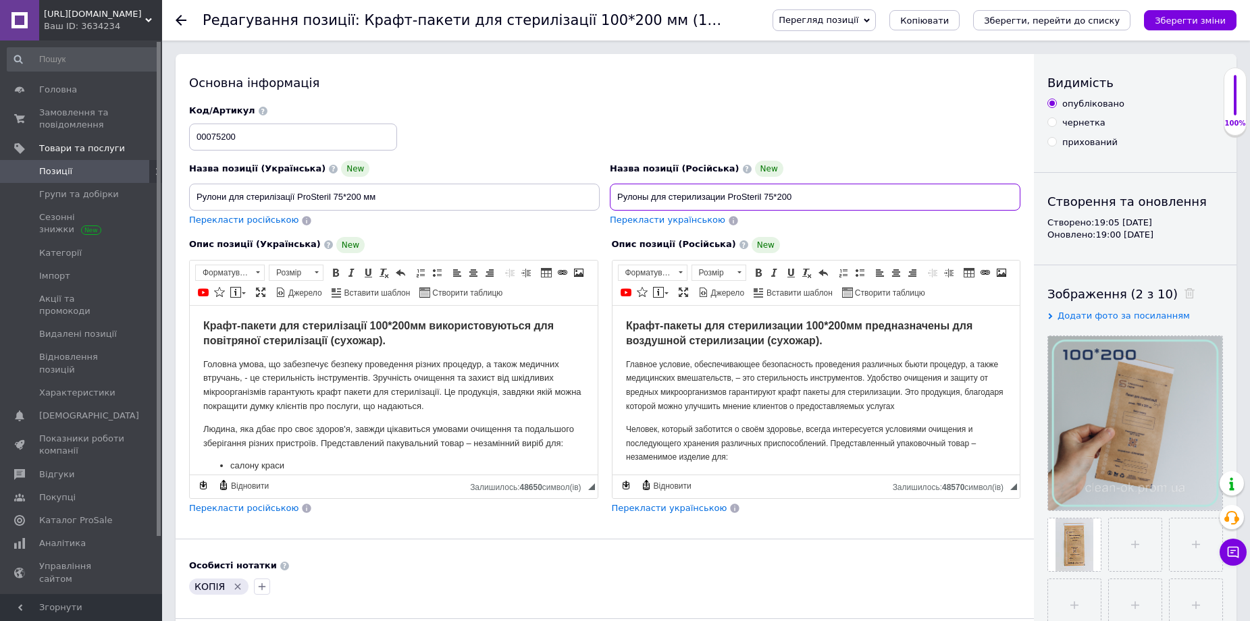
type input "Рулоны для стерилизации ProSteril 75*200"
click at [397, 192] on input "Рулони для стерилізації ProSteril 75*200 мм" at bounding box center [394, 197] width 411 height 27
type input "Рулони для стерилізації ProSteril 75*200"
click at [831, 192] on input "Рулоны для стерилизации ProSteril 75*200" at bounding box center [815, 197] width 411 height 27
type input "Рулоны для стерилизации ProSteril 75*200"
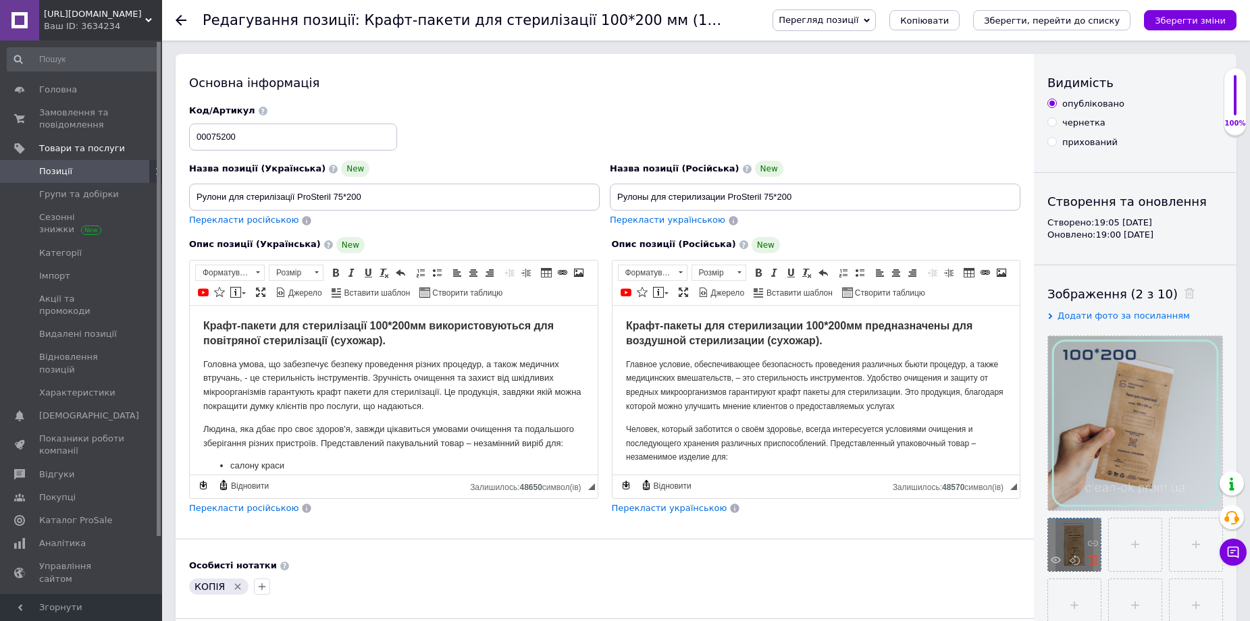
click at [1093, 562] on icon at bounding box center [1093, 560] width 10 height 10
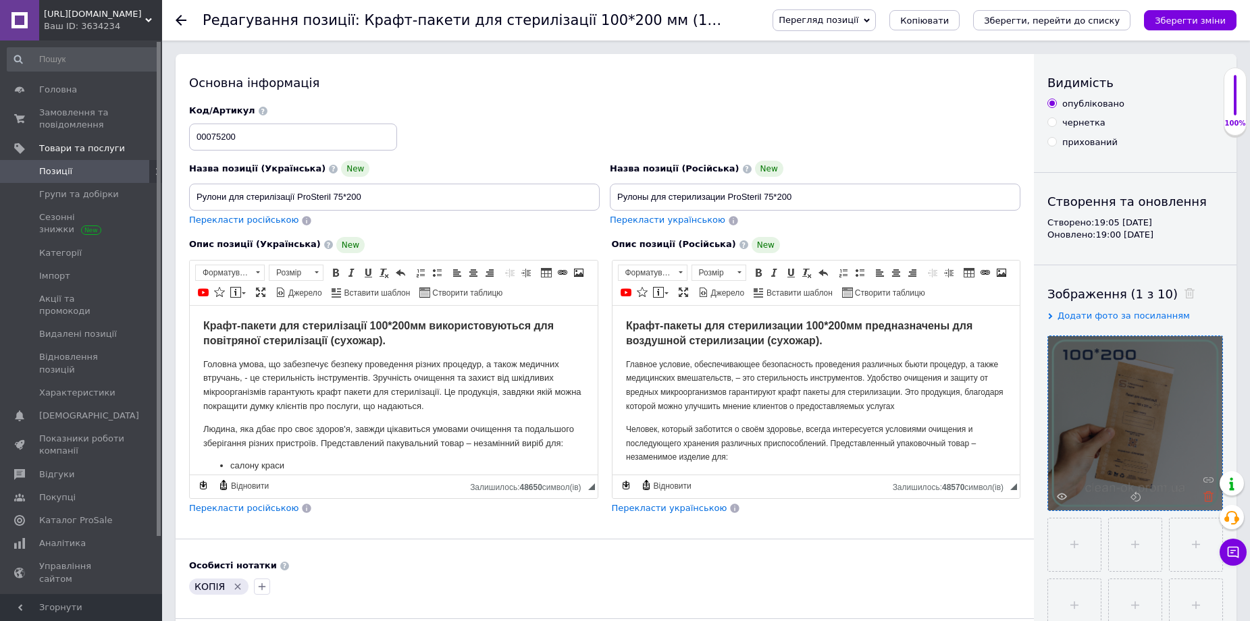
click at [1208, 494] on use at bounding box center [1208, 497] width 10 height 10
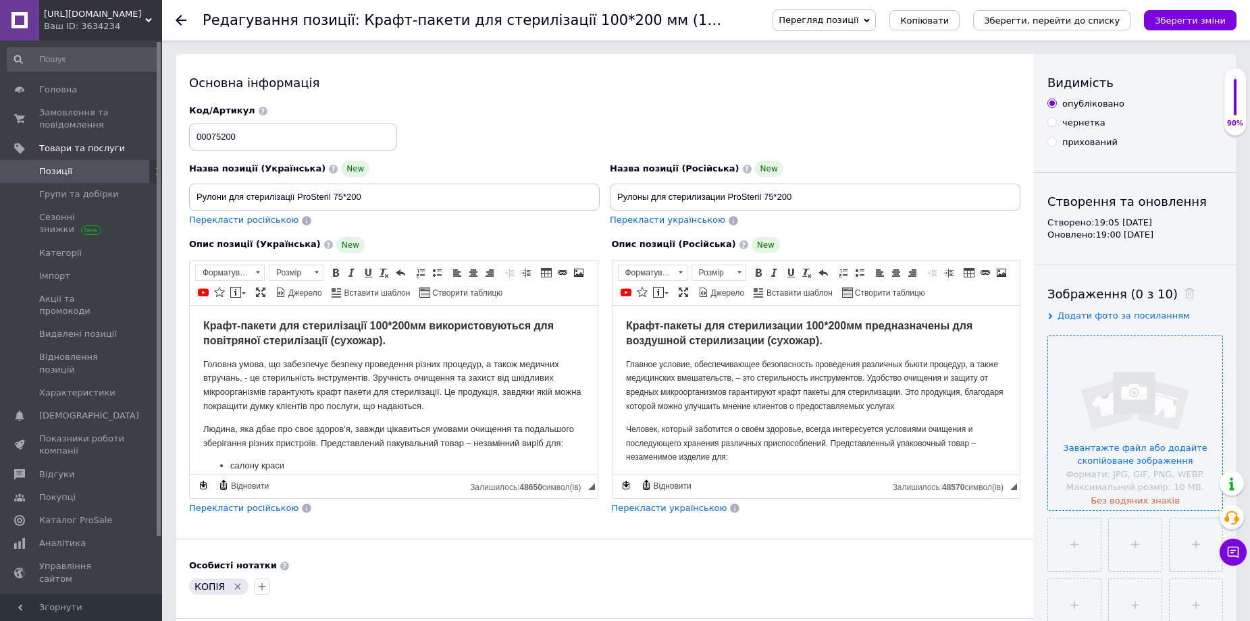
click at [1119, 435] on input "file" at bounding box center [1135, 423] width 174 height 174
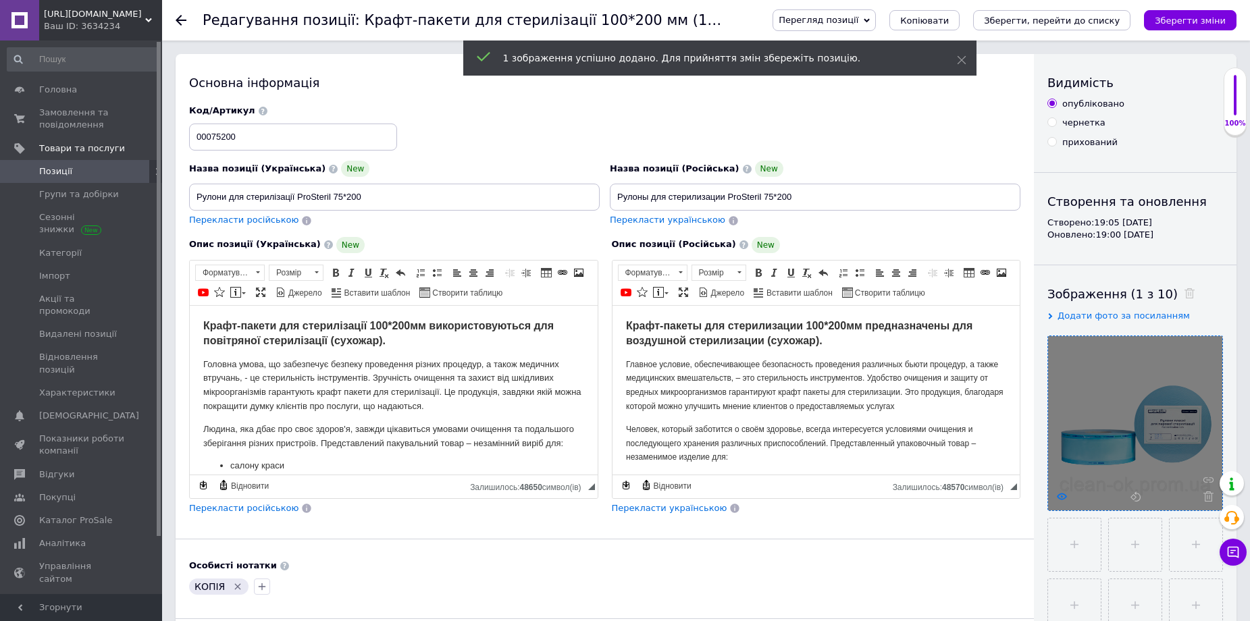
click at [1062, 494] on use at bounding box center [1062, 496] width 10 height 7
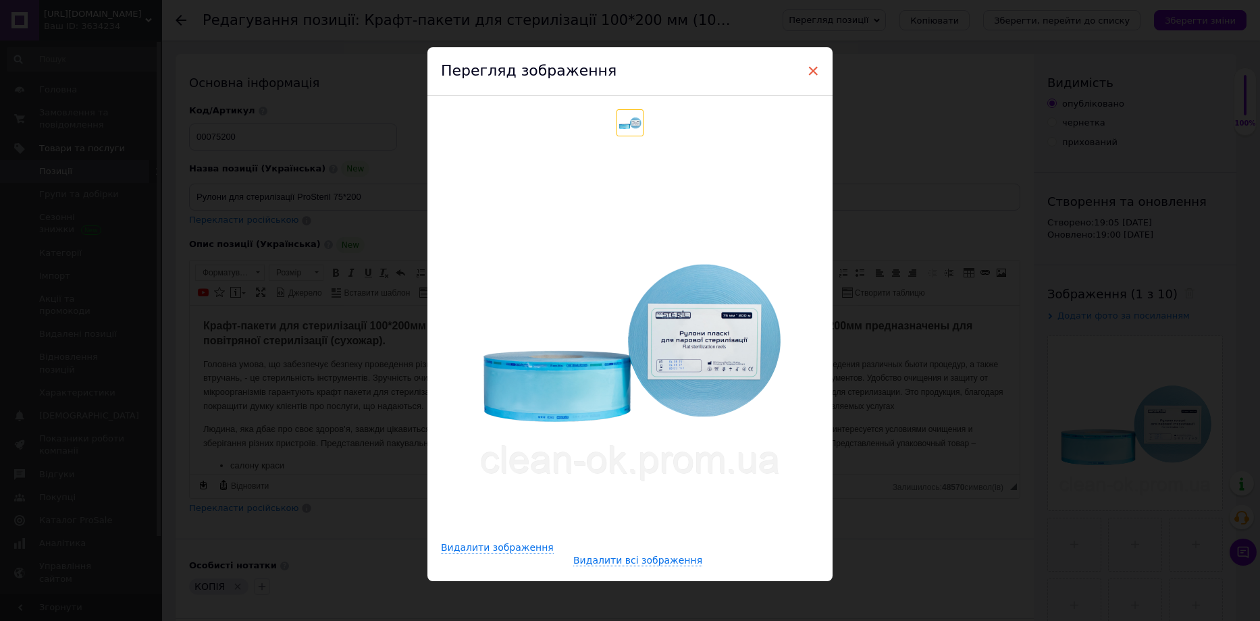
click at [814, 67] on span "×" at bounding box center [813, 70] width 12 height 23
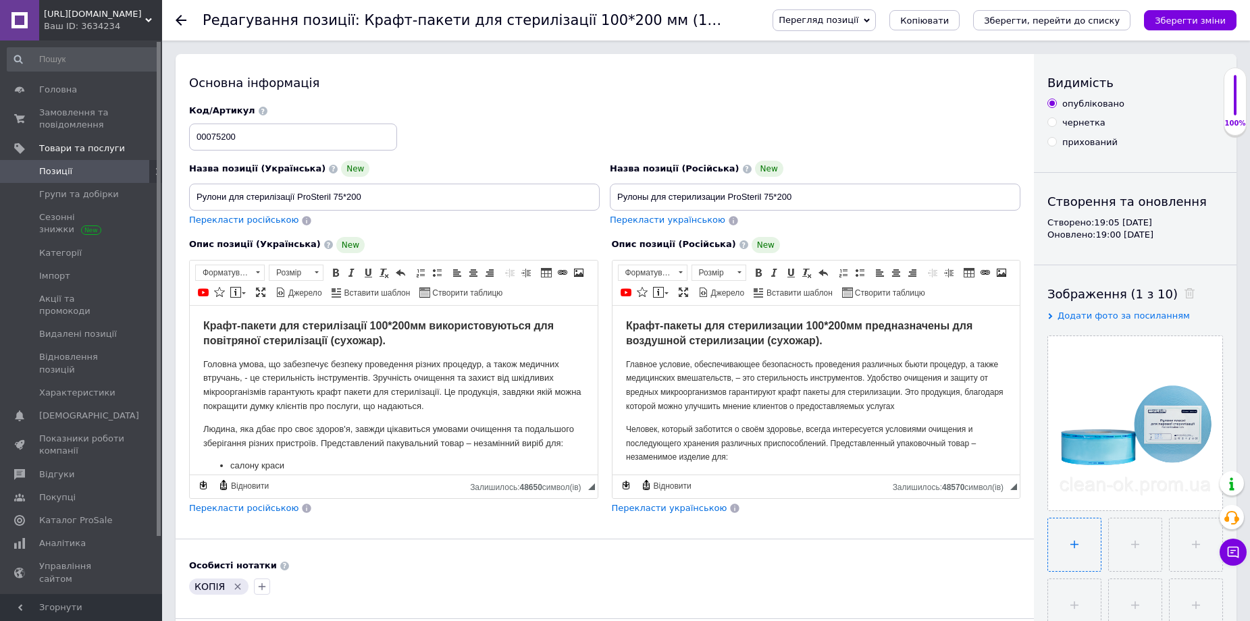
click at [1070, 552] on input "file" at bounding box center [1074, 545] width 53 height 53
type input "C:\fakepath\xall-rolls-510x510.png.pagespeed.ic.2pKXnNoYoC.png"
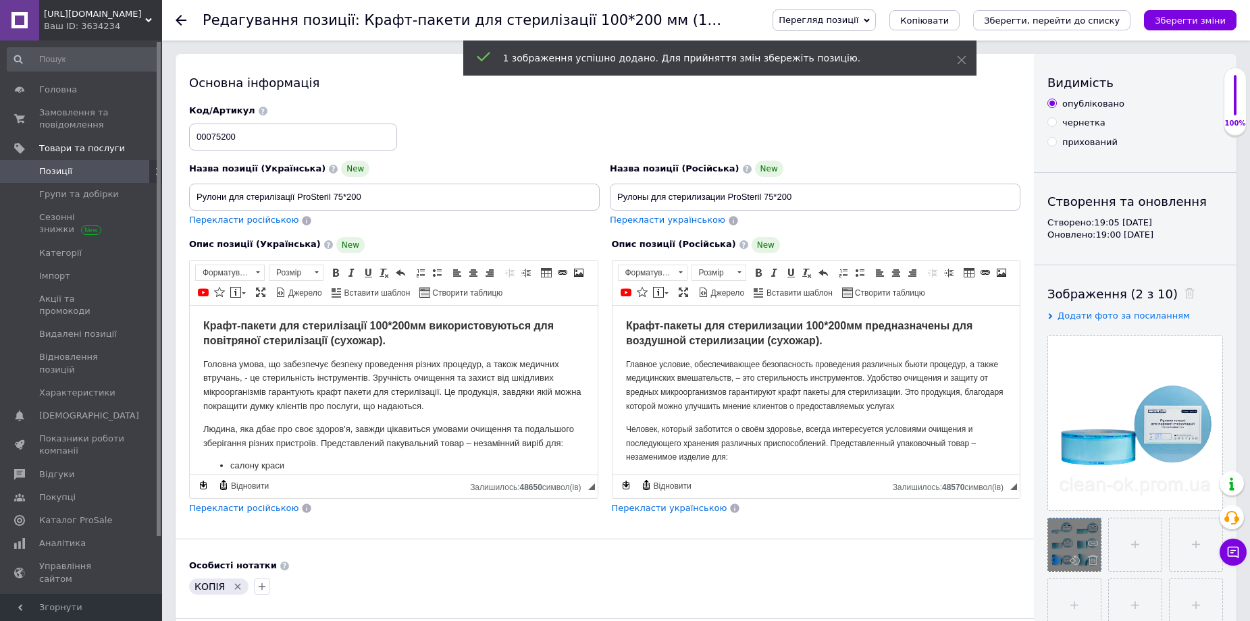
click at [1056, 559] on icon at bounding box center [1056, 560] width 10 height 10
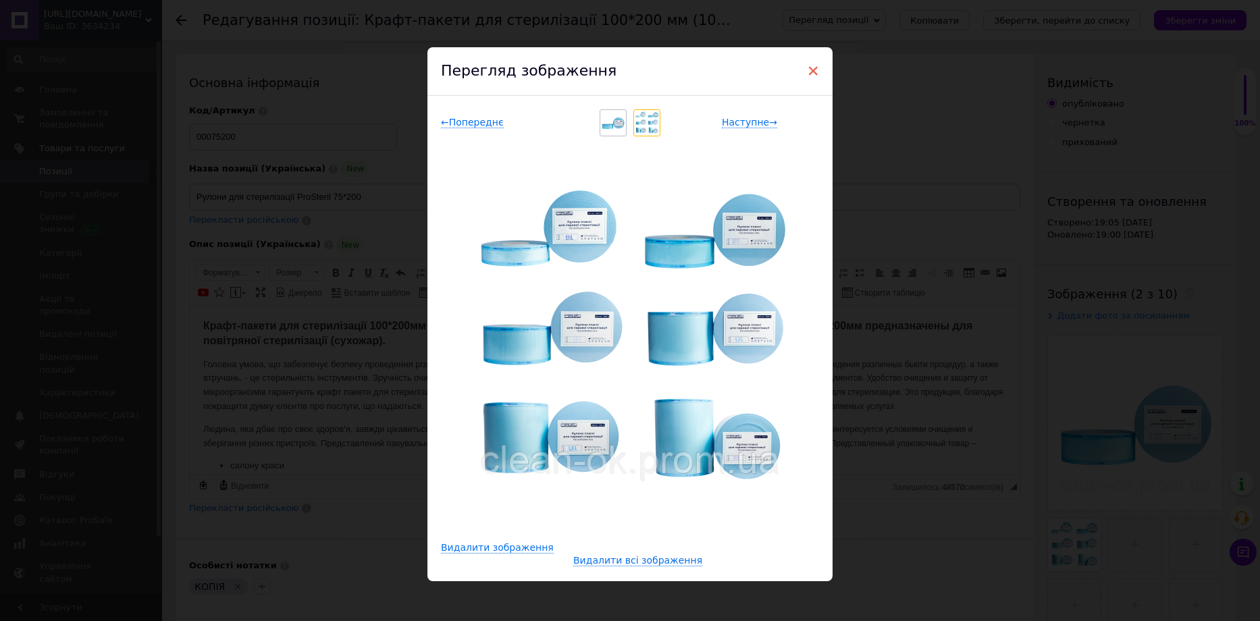
click at [811, 73] on span "×" at bounding box center [813, 70] width 12 height 23
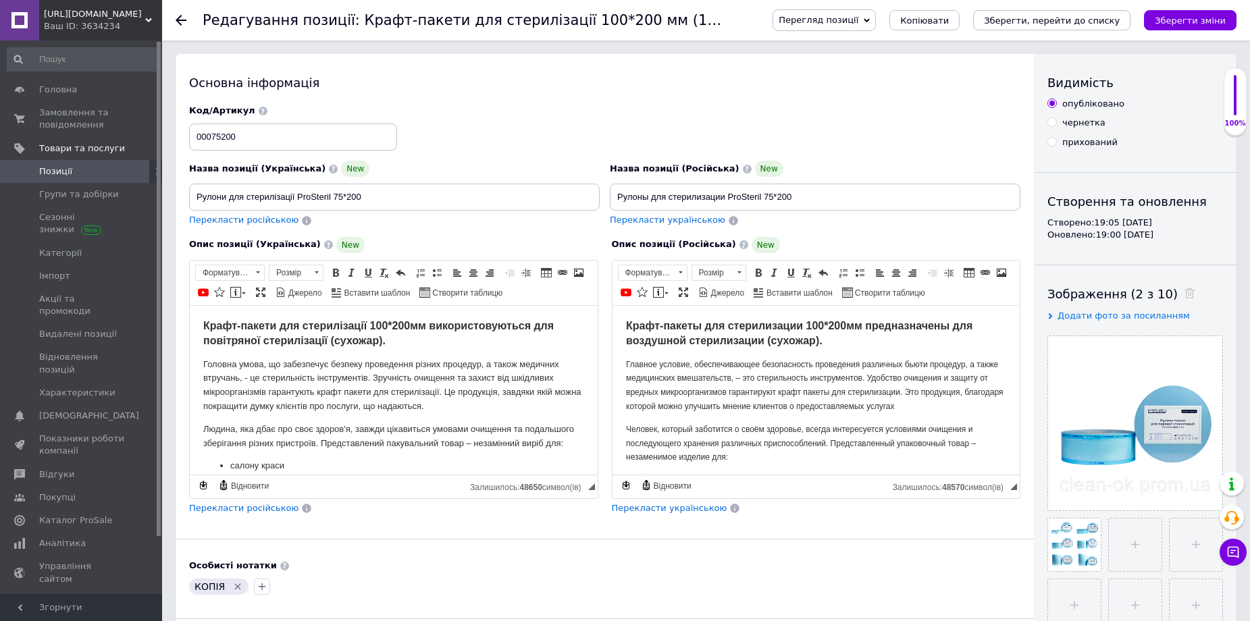
click at [236, 587] on icon "Видалити мітку" at bounding box center [238, 586] width 6 height 6
click at [202, 325] on html "Крафт-пакети для стерилізації 100*200мм використовуються для повітряної стерилі…" at bounding box center [394, 537] width 408 height 465
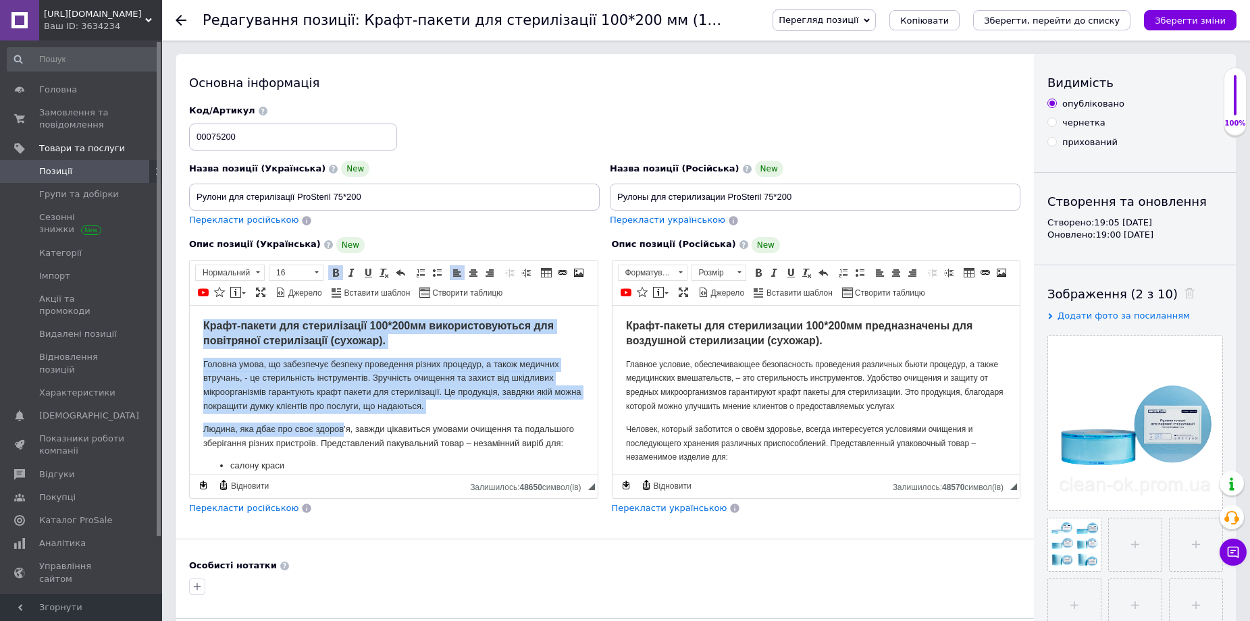
drag, startPoint x: 202, startPoint y: 325, endPoint x: 342, endPoint y: 425, distance: 172.2
click at [342, 425] on html "Крафт-пакети для стерилізації 100*200мм використовуються для повітряної стерилі…" at bounding box center [394, 537] width 408 height 465
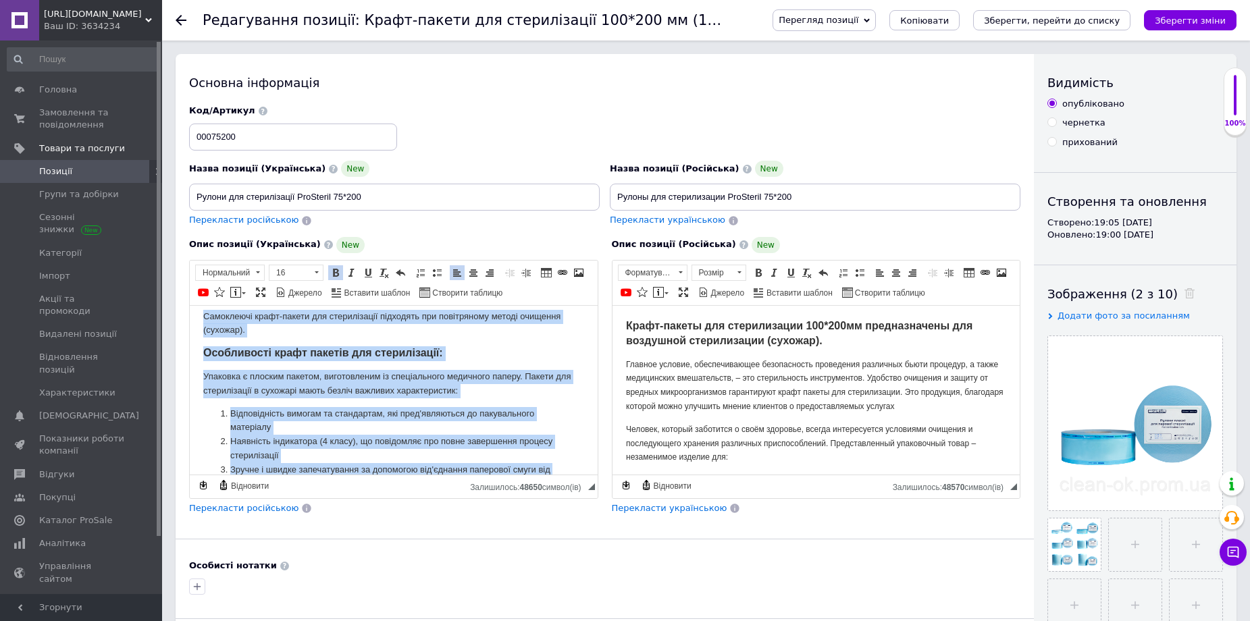
scroll to position [296, 0]
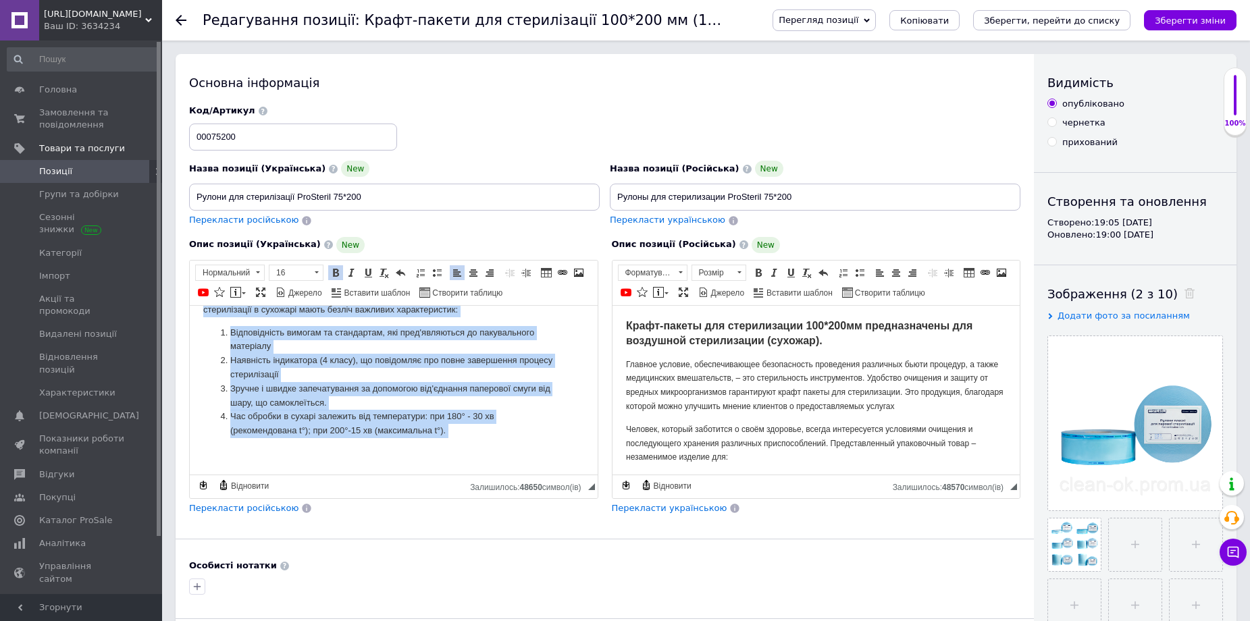
drag, startPoint x: 419, startPoint y: 456, endPoint x: 507, endPoint y: 475, distance: 89.9
click at [507, 474] on html "Крафт-пакети для стерилізації 100*200мм використовуються для повітряної стерилі…" at bounding box center [394, 241] width 408 height 465
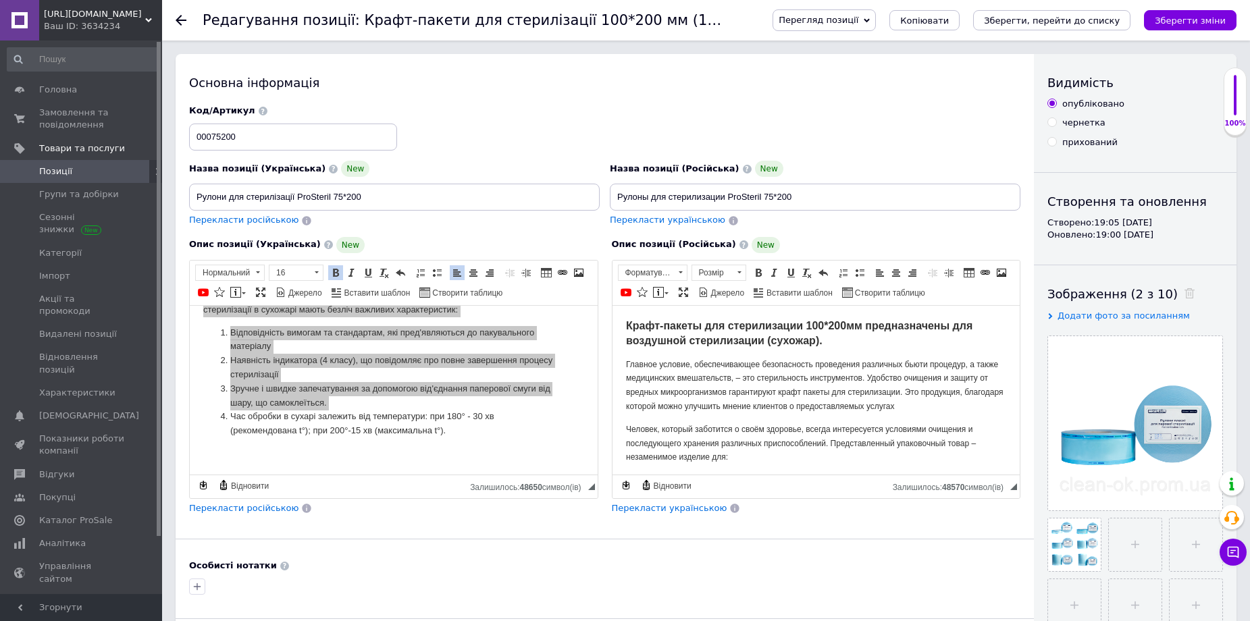
drag, startPoint x: 317, startPoint y: 170, endPoint x: 507, endPoint y: 476, distance: 359.9
click at [507, 476] on span "◢ Залишилось: 48650 символ(iв) {label} Відновити" at bounding box center [394, 487] width 408 height 24
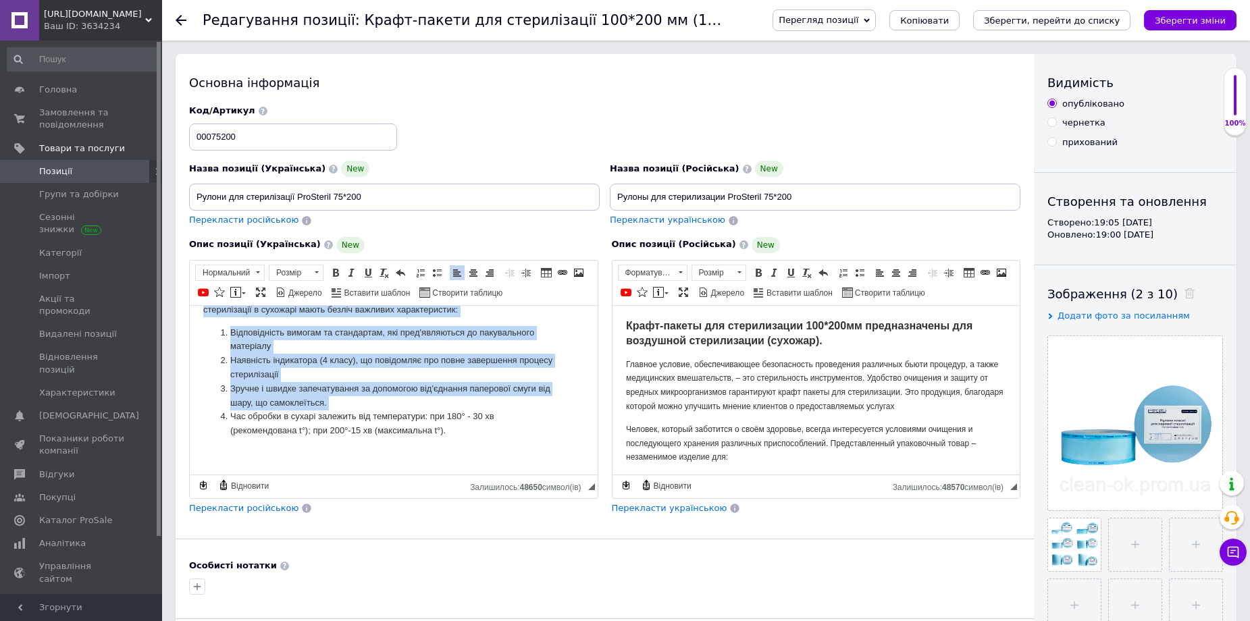
click at [459, 432] on li "Час обробки в сухарі залежить від температури: при 180° - 30 хв (рекомендована …" at bounding box center [393, 423] width 327 height 28
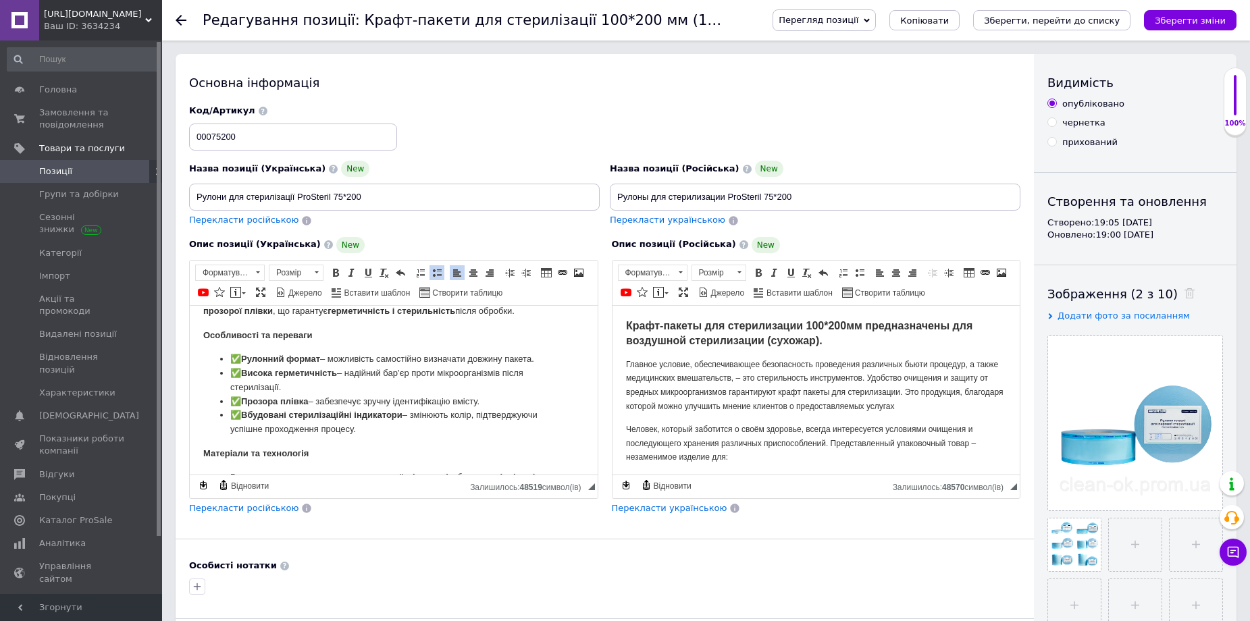
scroll to position [15, 0]
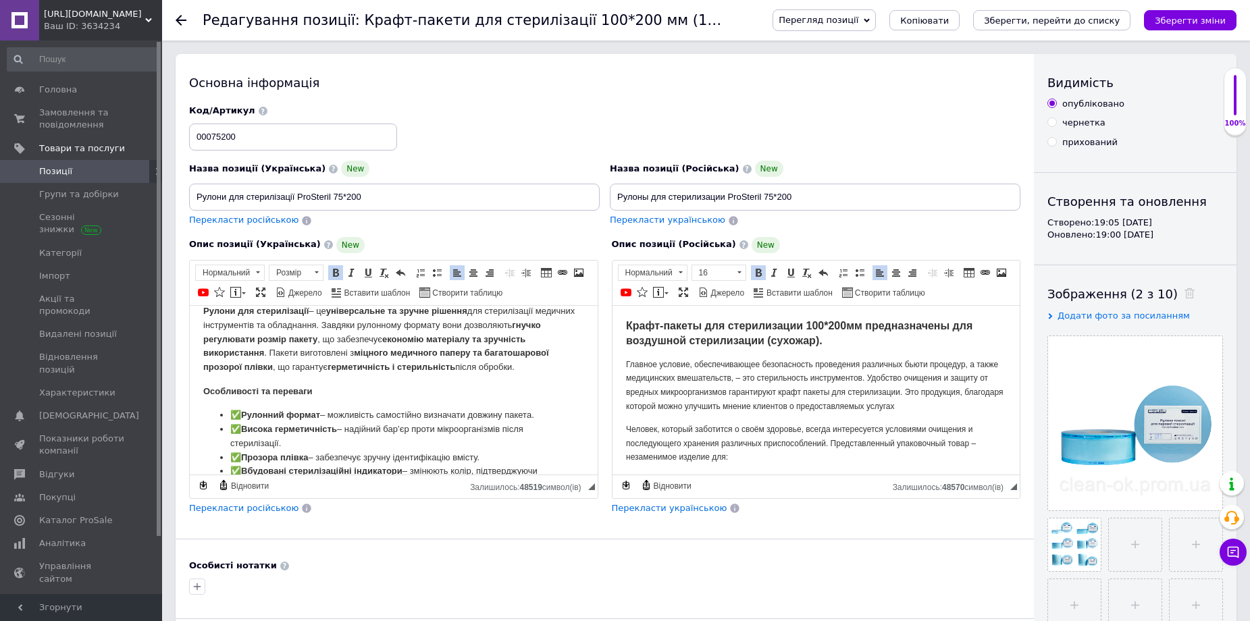
click at [624, 321] on html "Крафт-пакеты для стерилизации 100*200мм предназначены для воздушной стерилизаци…" at bounding box center [816, 556] width 408 height 502
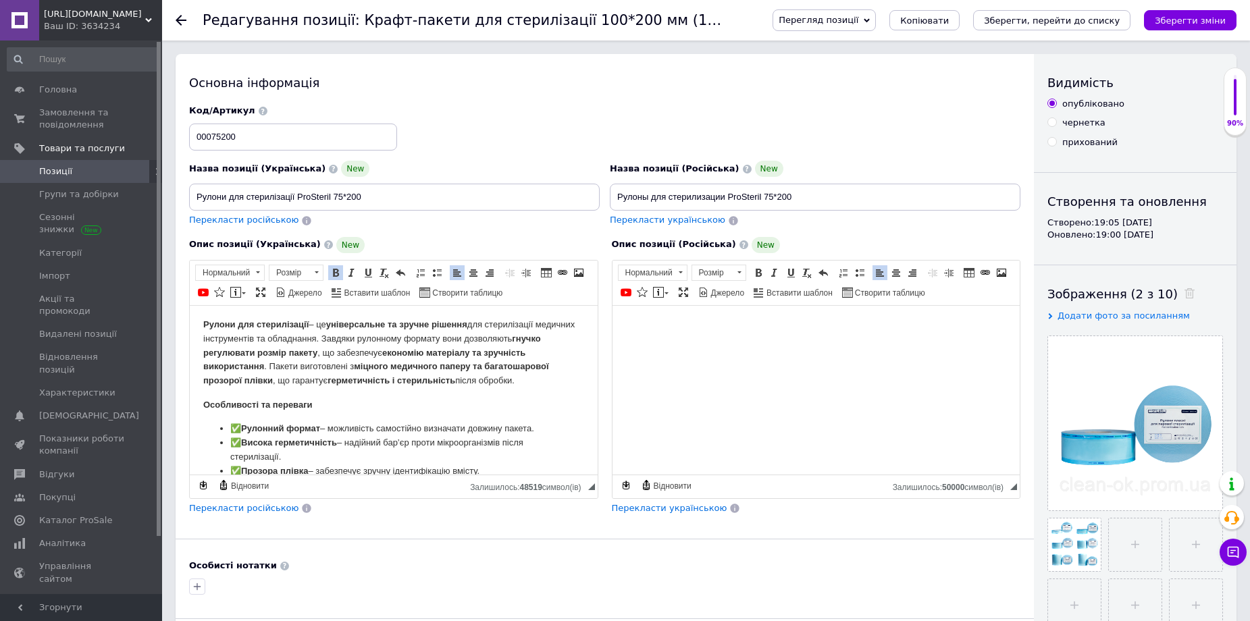
scroll to position [0, 0]
click at [202, 327] on html "Рулони для стерилізації – це універсальне та зручне рішення для стерилізації ме…" at bounding box center [394, 547] width 408 height 485
copy p "Рулони для стерилізації – це універсальне та зручне рішення для стерилізації ме…"
click at [620, 319] on html at bounding box center [816, 325] width 408 height 41
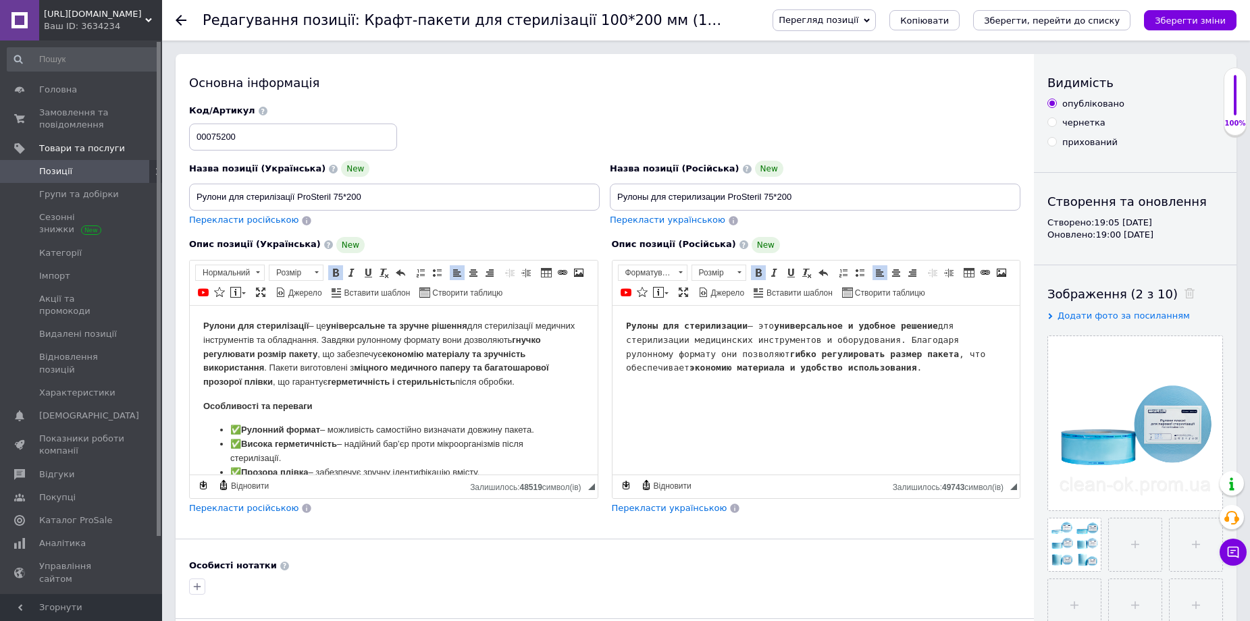
click at [331, 369] on p "Рулони для стерилізації – це універсальне та зручне рішення для стерилізації ме…" at bounding box center [393, 354] width 381 height 70
click at [317, 365] on p "Рулони для стерилізації – це універсальне та зручне рішення для стерилізації ме…" at bounding box center [393, 354] width 381 height 70
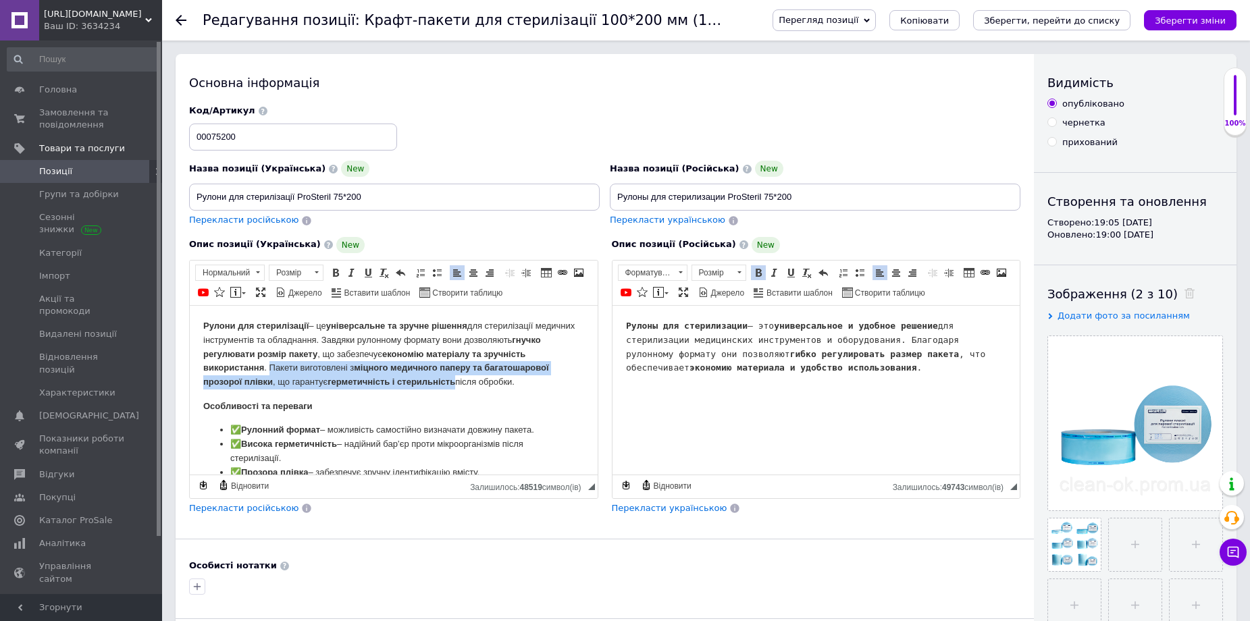
copy p "Пакети виготовлені з міцного медичного паперу та багатошарової прозорої плівки …"
click at [653, 388] on html "Рулоны для стерилизации – это универсальное и удобное решение для стерилизации …" at bounding box center [816, 346] width 408 height 83
click at [712, 388] on html "Рулоны для стерилизации – это универсальное и удобное решение для стерилизации …" at bounding box center [816, 346] width 408 height 83
click at [818, 375] on pre "Рулоны для стерилизации – это универсальное и удобное решение для стерилизации …" at bounding box center [815, 347] width 381 height 56
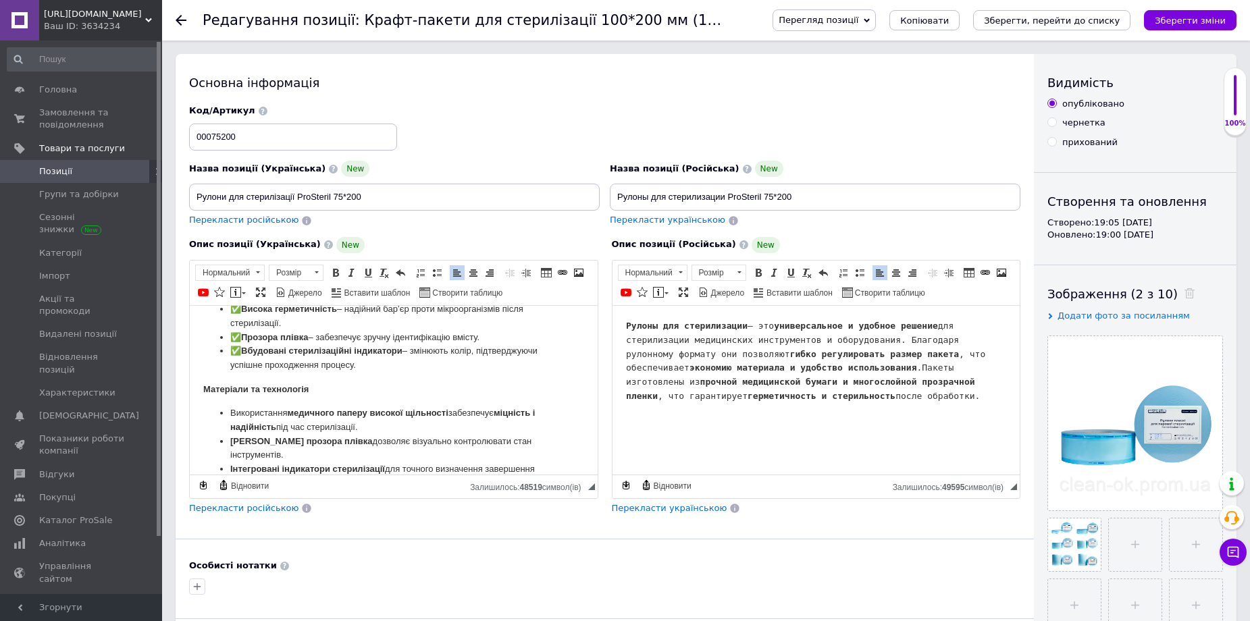
scroll to position [68, 0]
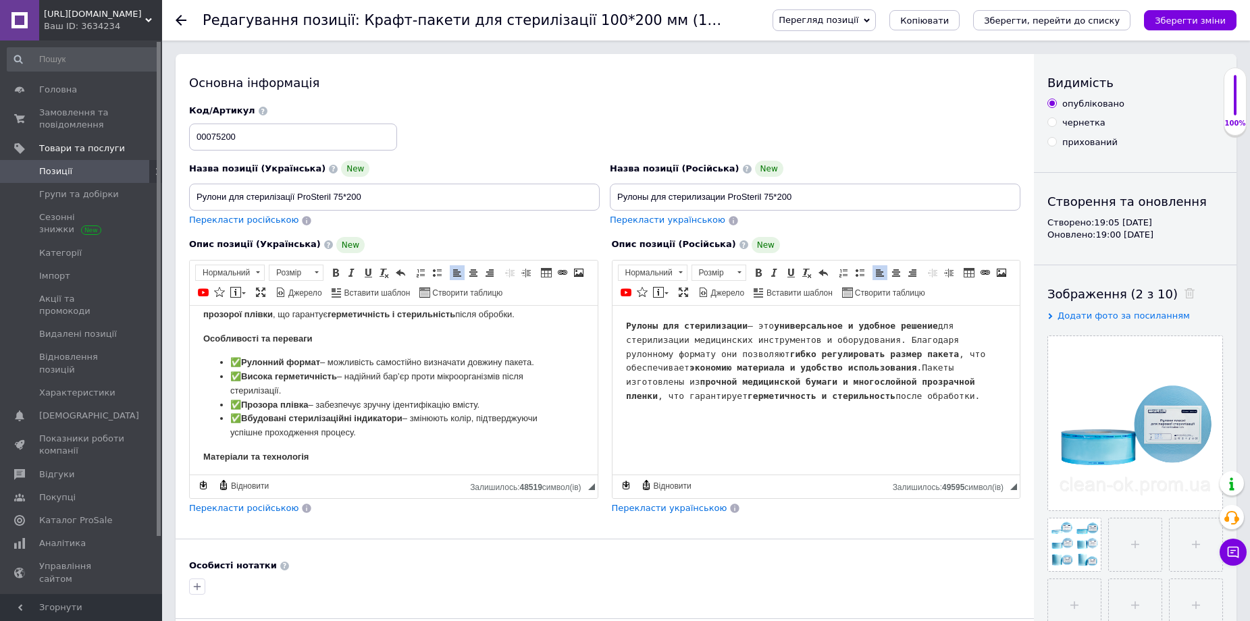
click at [201, 354] on html "Рулони для стерилізації – це універсальне та зручне рішення для стерилізації ме…" at bounding box center [394, 480] width 408 height 485
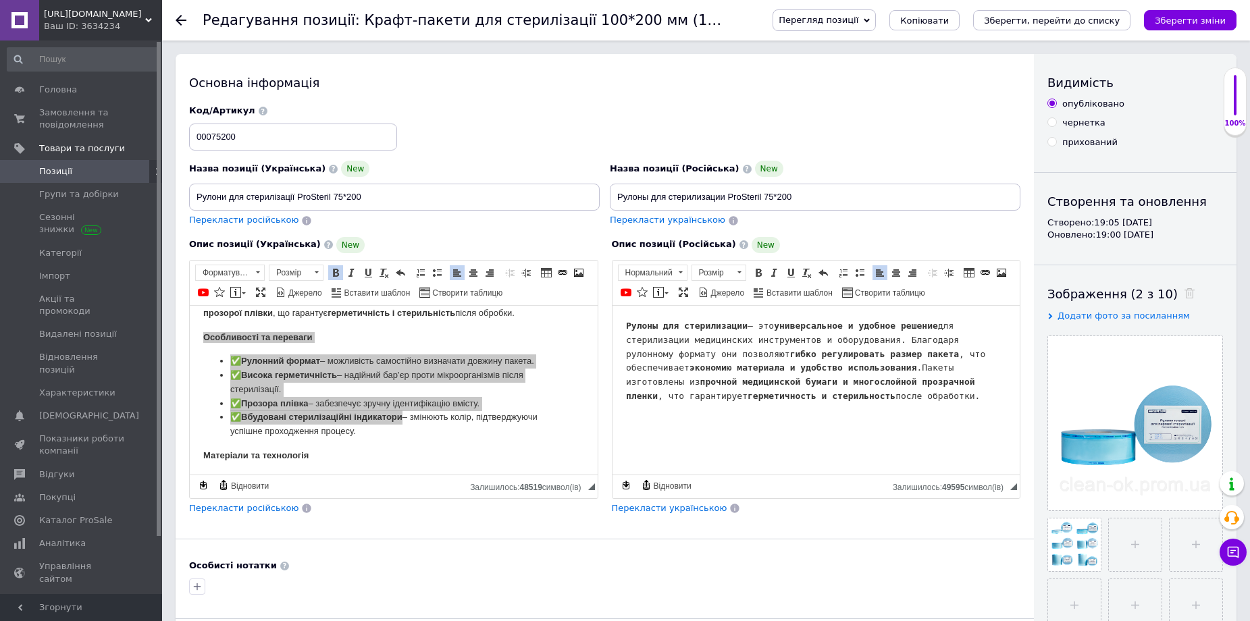
scroll to position [0, 0]
click at [323, 455] on span "Копіювати" at bounding box center [331, 458] width 52 height 16
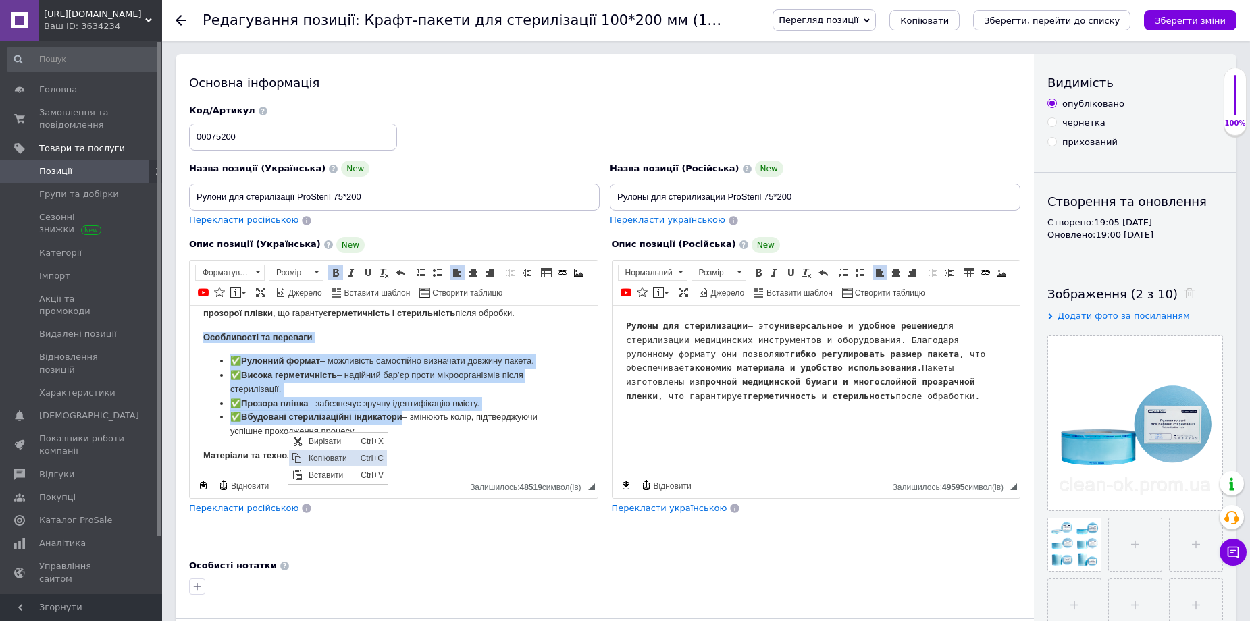
copy body "Особливості та переваги ✅ Рулонний формат – можливість самостійно визначати дов…"
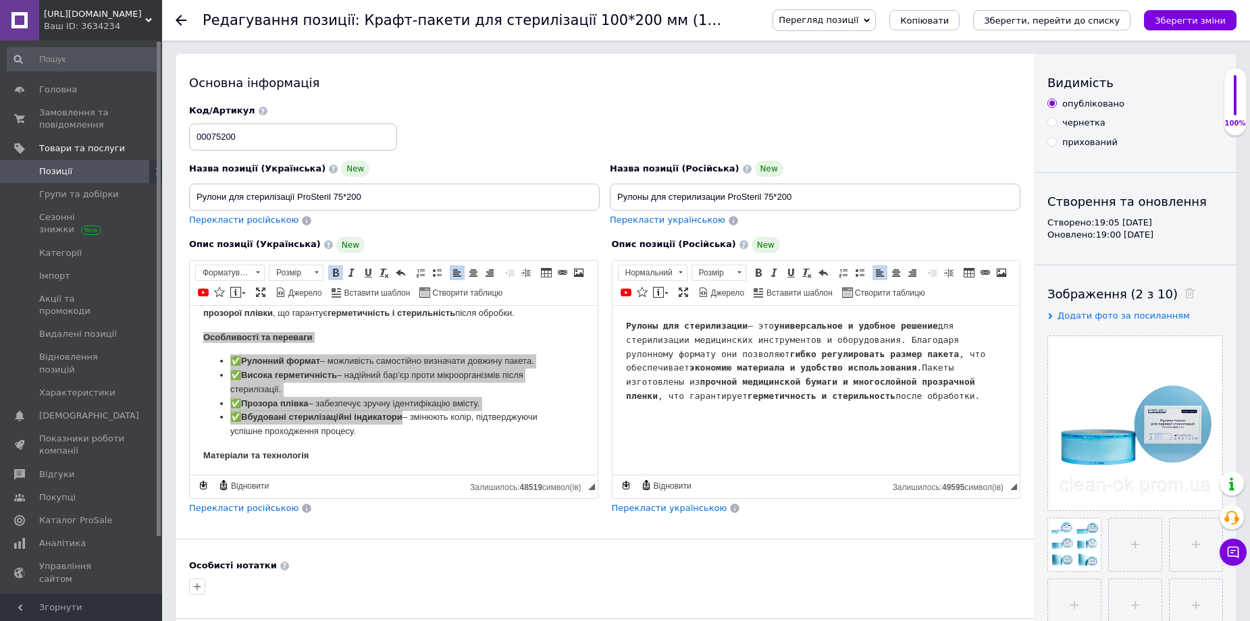
click at [673, 427] on html "Рулоны для стерилизации – это универсальное и удобное решение для стерилизации …" at bounding box center [816, 372] width 408 height 134
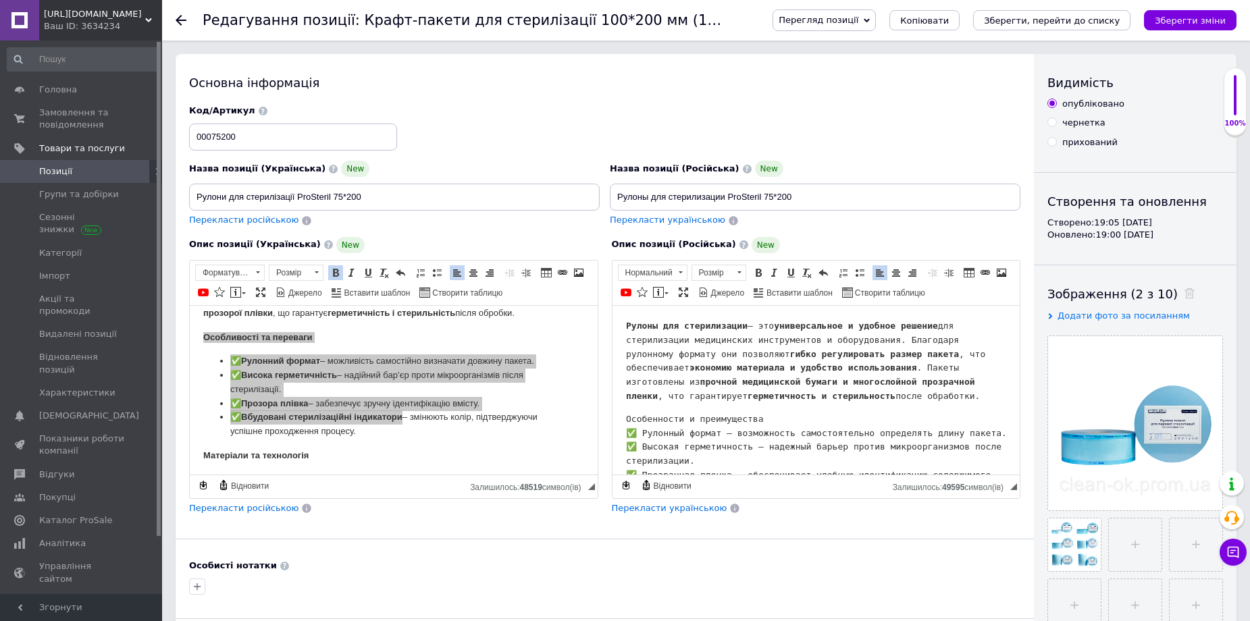
scroll to position [34, 0]
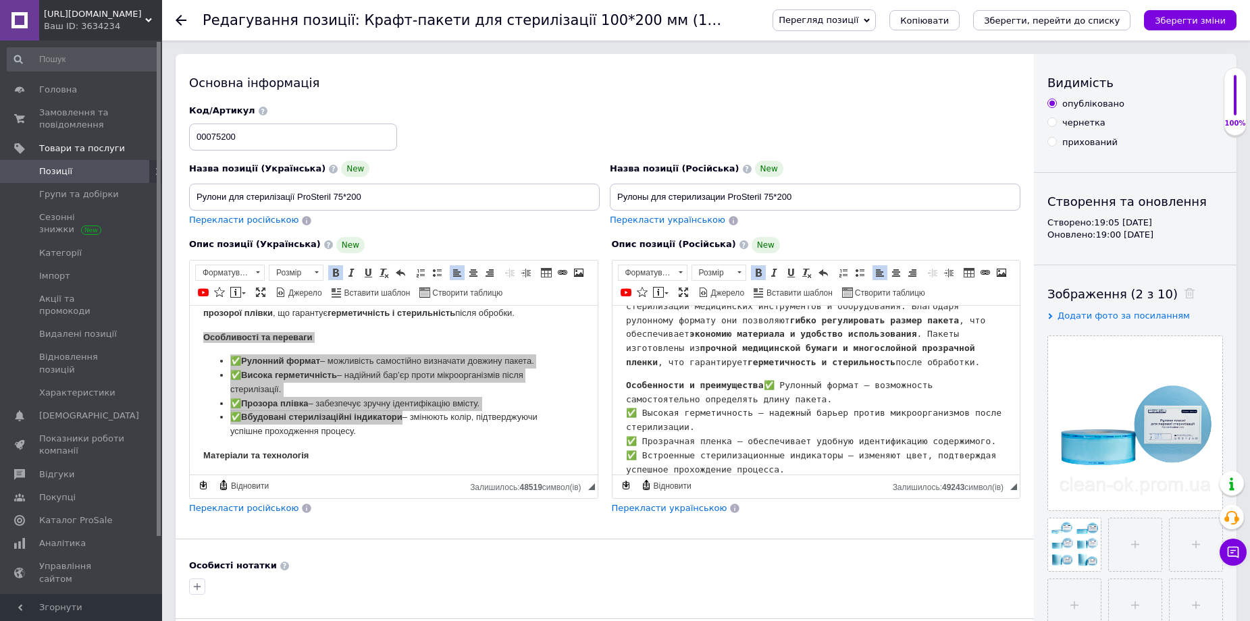
click at [624, 384] on html "Рулоны для стерилизации – это универсальное и удобное решение для стерилизации …" at bounding box center [816, 380] width 408 height 218
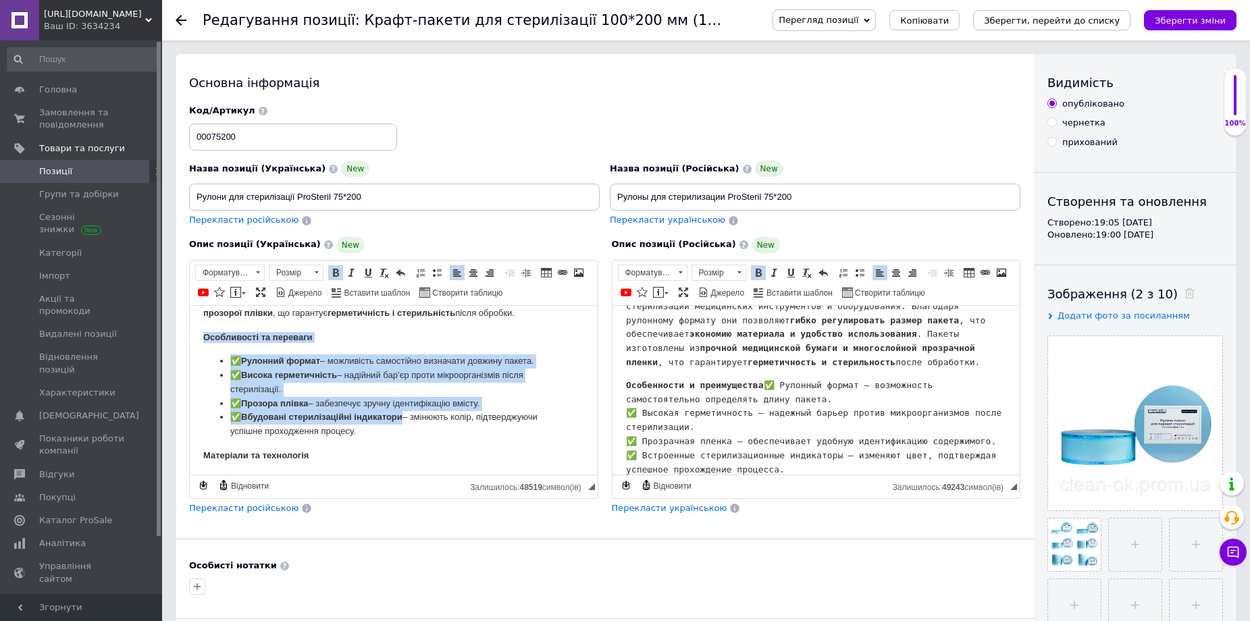
click at [375, 396] on li "✅ Висока герметичність – надійний бар’єр проти мікроорганізмів після стерилізац…" at bounding box center [393, 382] width 327 height 28
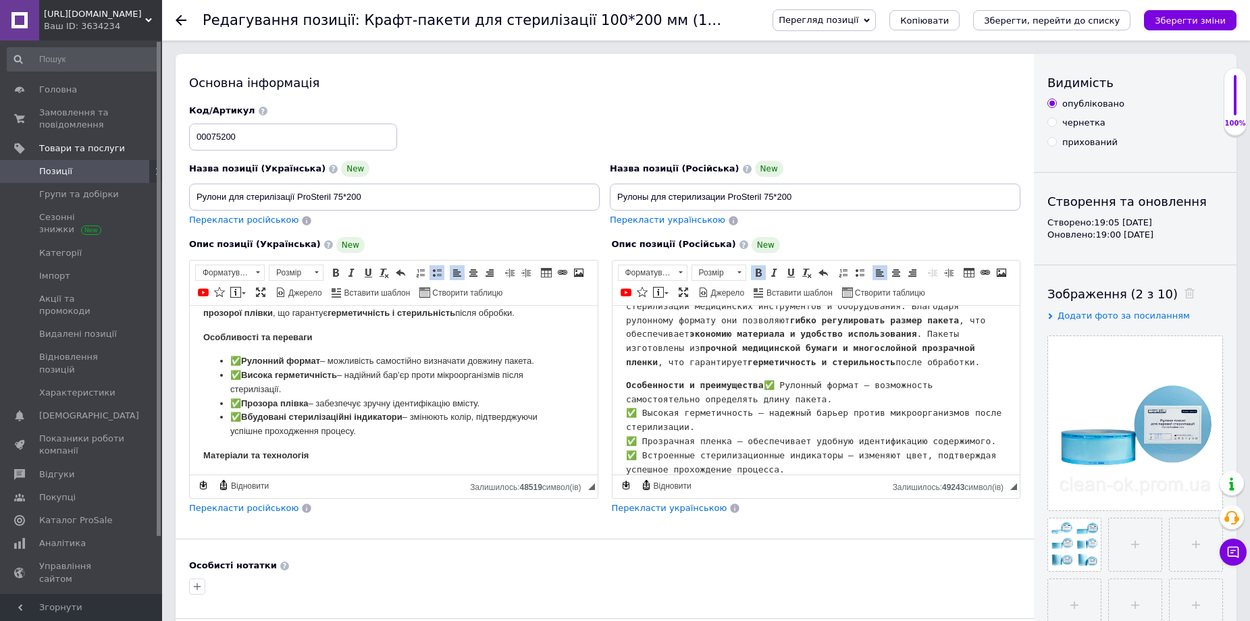
click at [623, 383] on html "Рулоны для стерилизации – это универсальное и удобное решение для стерилизации …" at bounding box center [816, 380] width 408 height 218
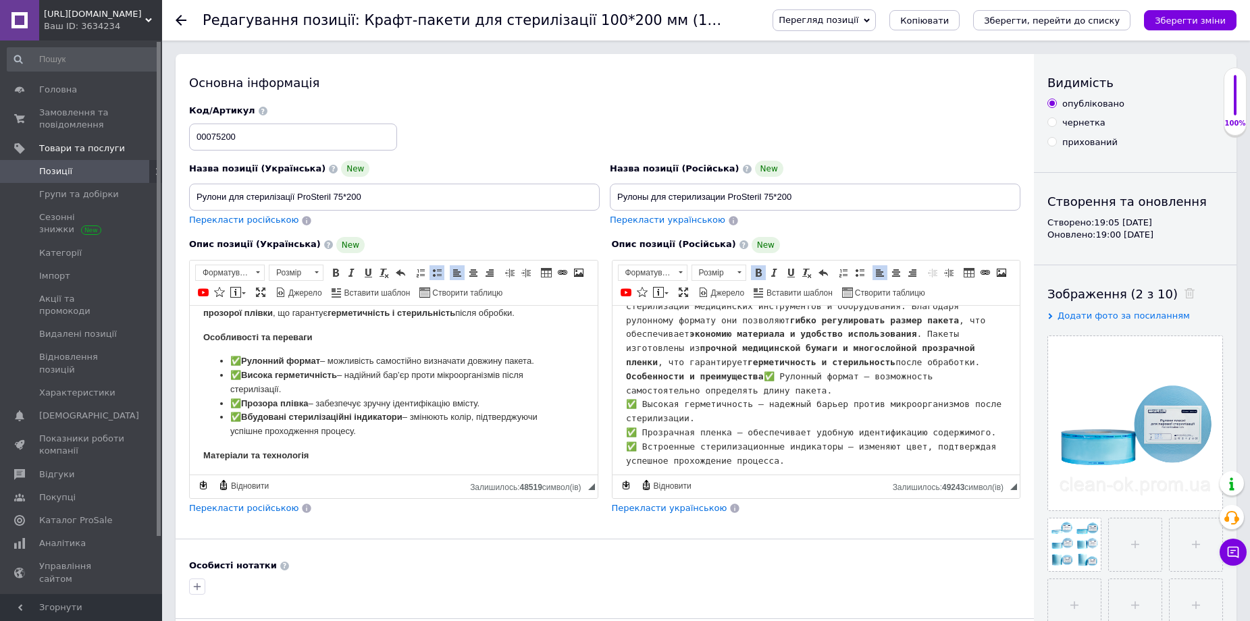
click at [757, 378] on pre "Рулоны для стерилизации – это универсальное и удобное решение для стерилизации …" at bounding box center [815, 376] width 381 height 182
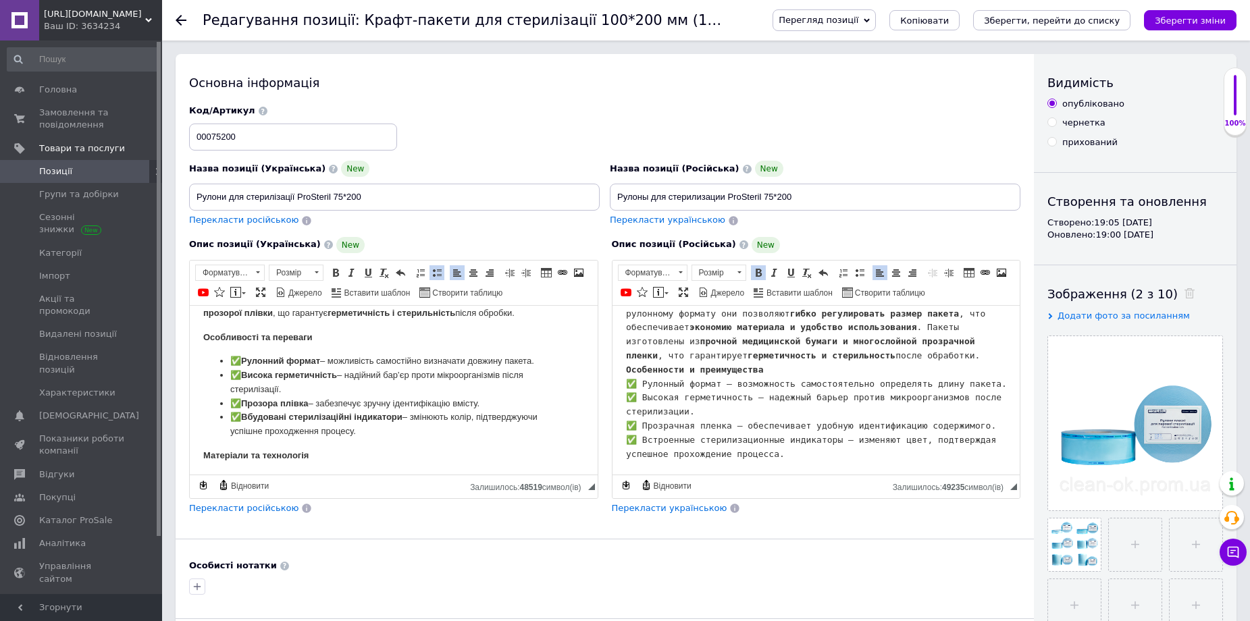
click at [777, 452] on pre "Рулоны для стерилизации – это универсальное и удобное решение для стерилизации …" at bounding box center [815, 369] width 381 height 182
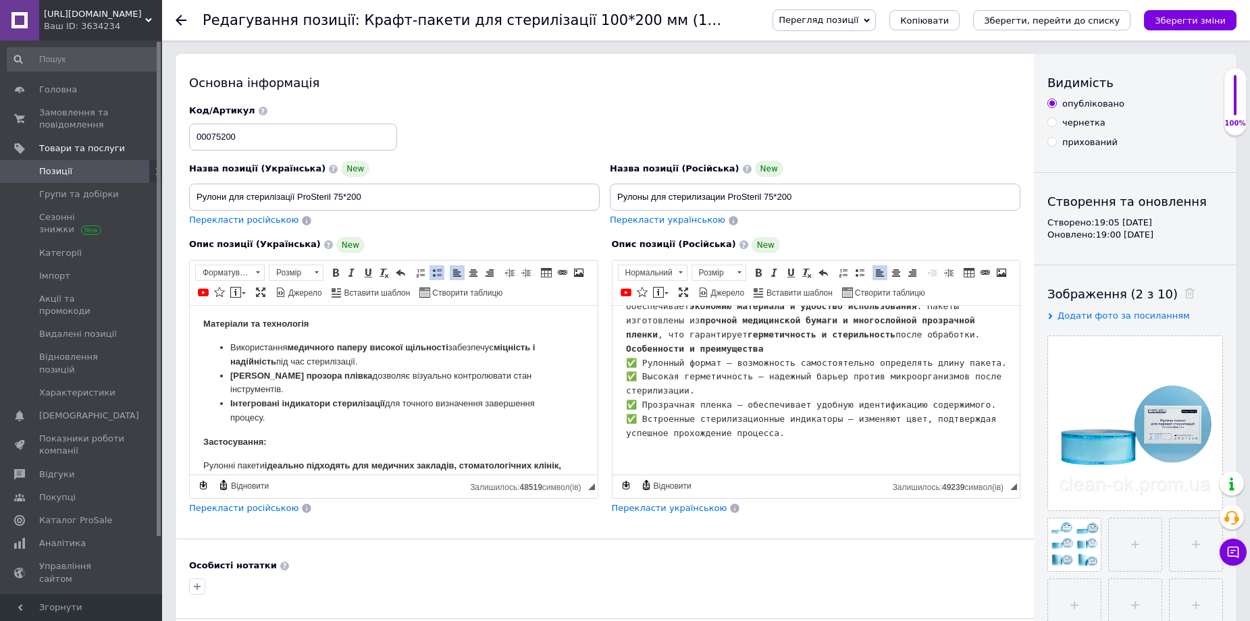
scroll to position [204, 0]
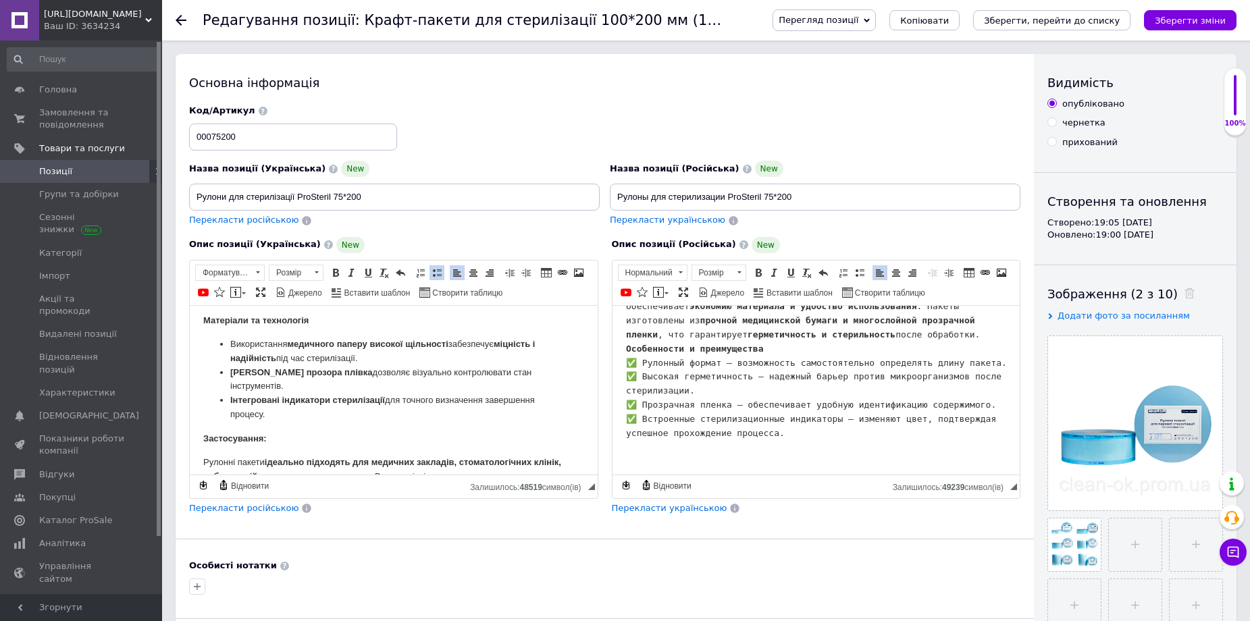
click at [200, 332] on html "Рулони для стерилізації – це універсальне та зручне рішення для стерилізації ме…" at bounding box center [394, 343] width 408 height 485
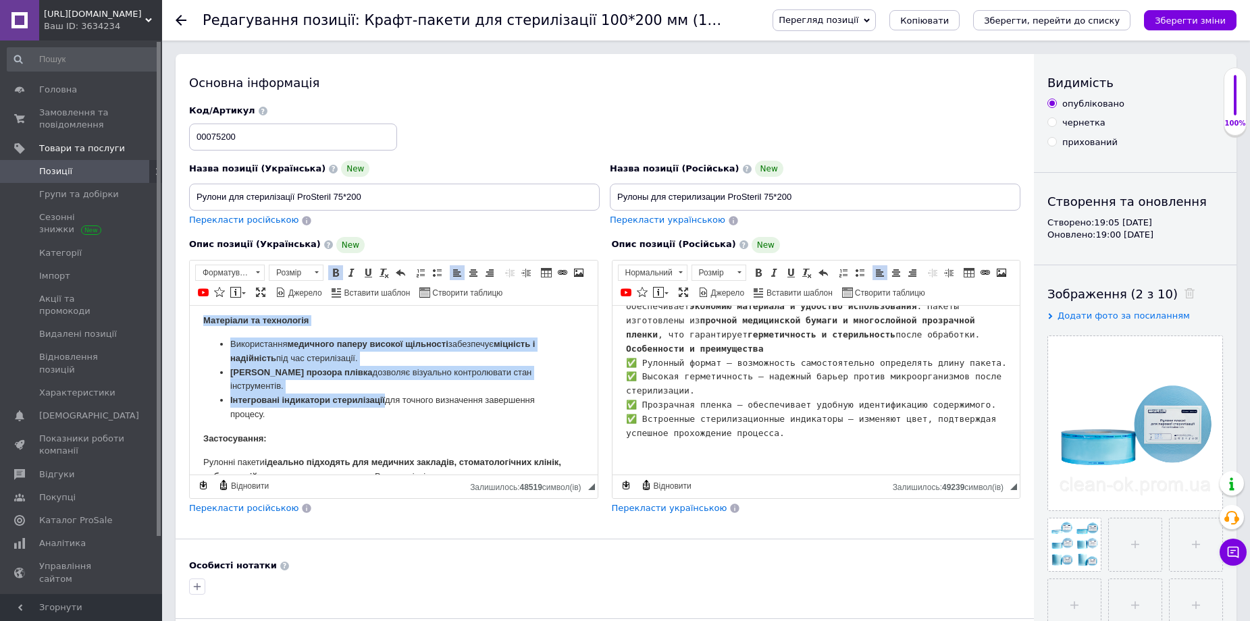
copy body "Матеріали та технологія Використання медичного паперу високої щільності забезпе…"
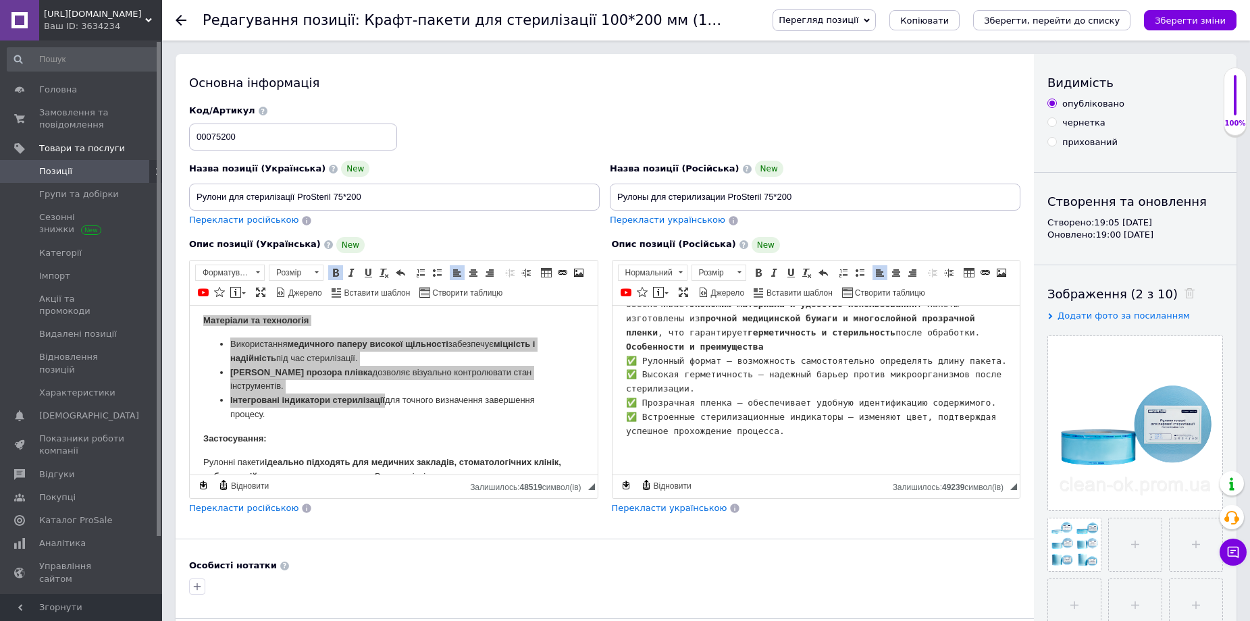
click at [675, 453] on p "Редактор, 0DA1B67D-E0EA-40FA-B2A1-E4A5CA1DA9C4" at bounding box center [815, 453] width 381 height 14
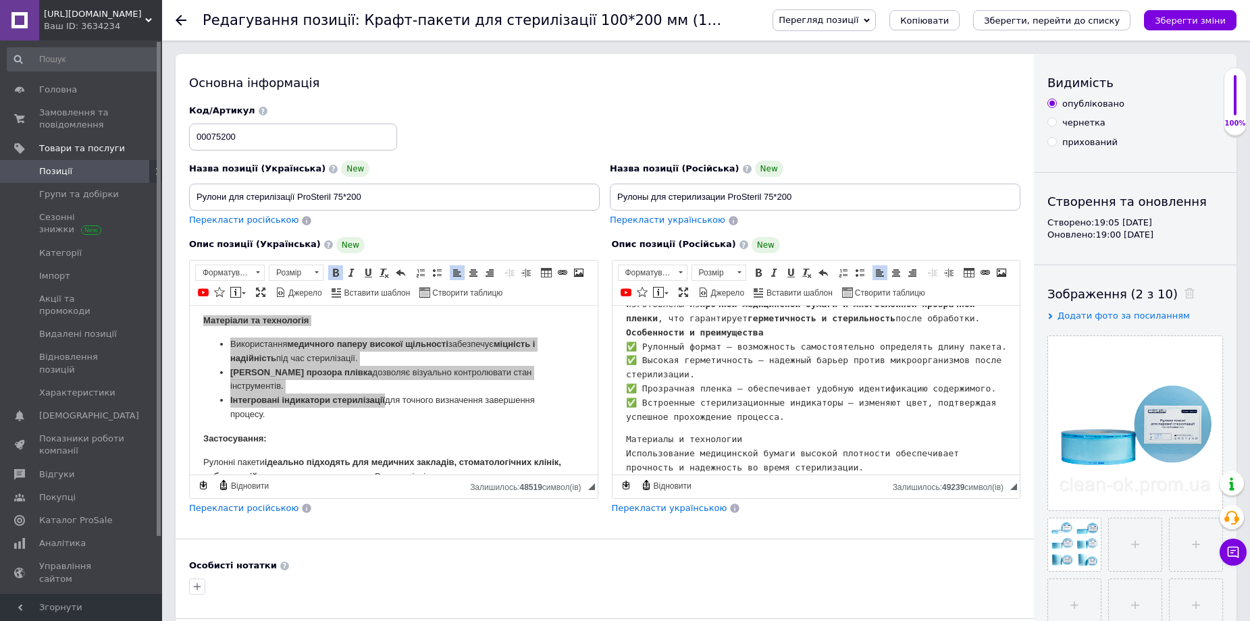
scroll to position [239, 0]
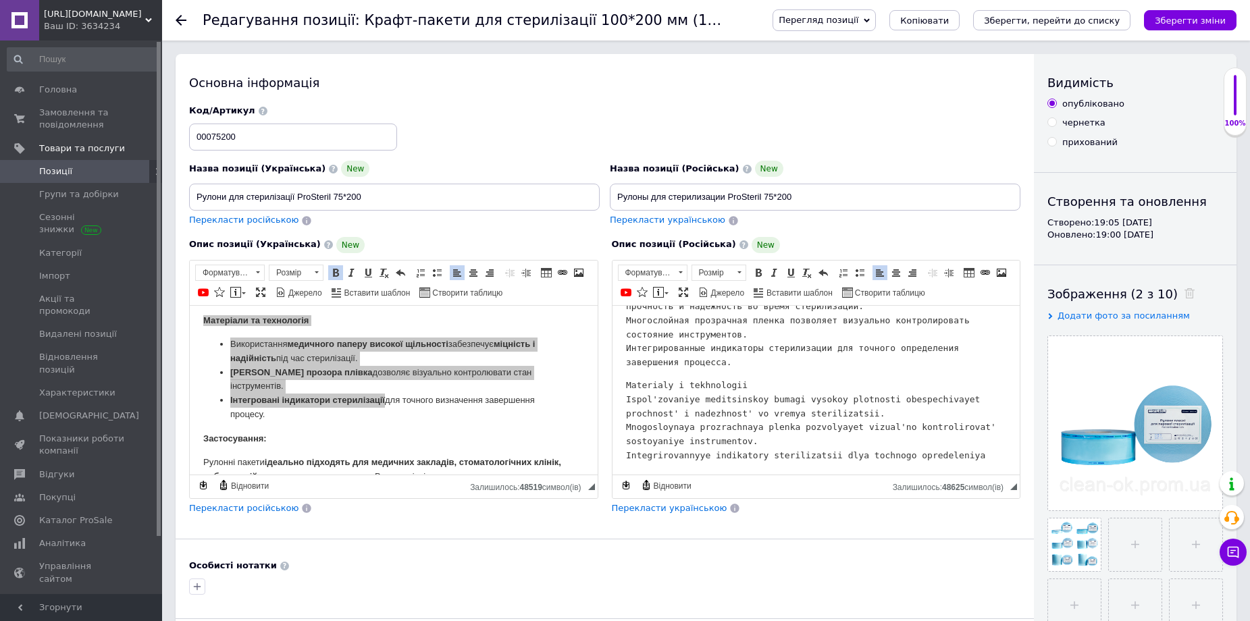
drag, startPoint x: 621, startPoint y: 397, endPoint x: 636, endPoint y: 403, distance: 16.0
click at [629, 401] on html "Рулоны для стерилизации – это универсальное и удобное решение для стерилизации …" at bounding box center [816, 271] width 408 height 410
drag, startPoint x: 636, startPoint y: 403, endPoint x: 664, endPoint y: 417, distance: 31.7
click at [640, 405] on pre "Materialy i tekhnologii Ispol'zovaniye meditsinskoy bumagi vysokoy plotnosti ob…" at bounding box center [815, 420] width 381 height 84
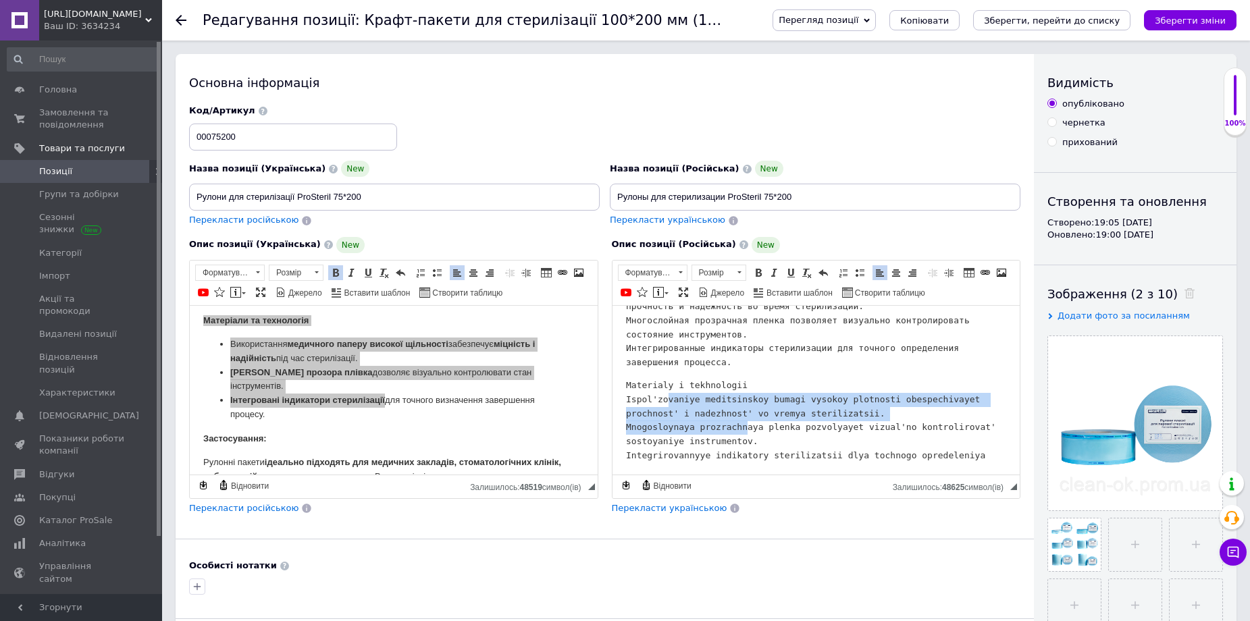
drag, startPoint x: 664, startPoint y: 417, endPoint x: 758, endPoint y: 448, distance: 98.0
click at [737, 440] on pre "Materialy i tekhnologii Ispol'zovaniye meditsinskoy bumagi vysokoy plotnosti ob…" at bounding box center [815, 420] width 381 height 84
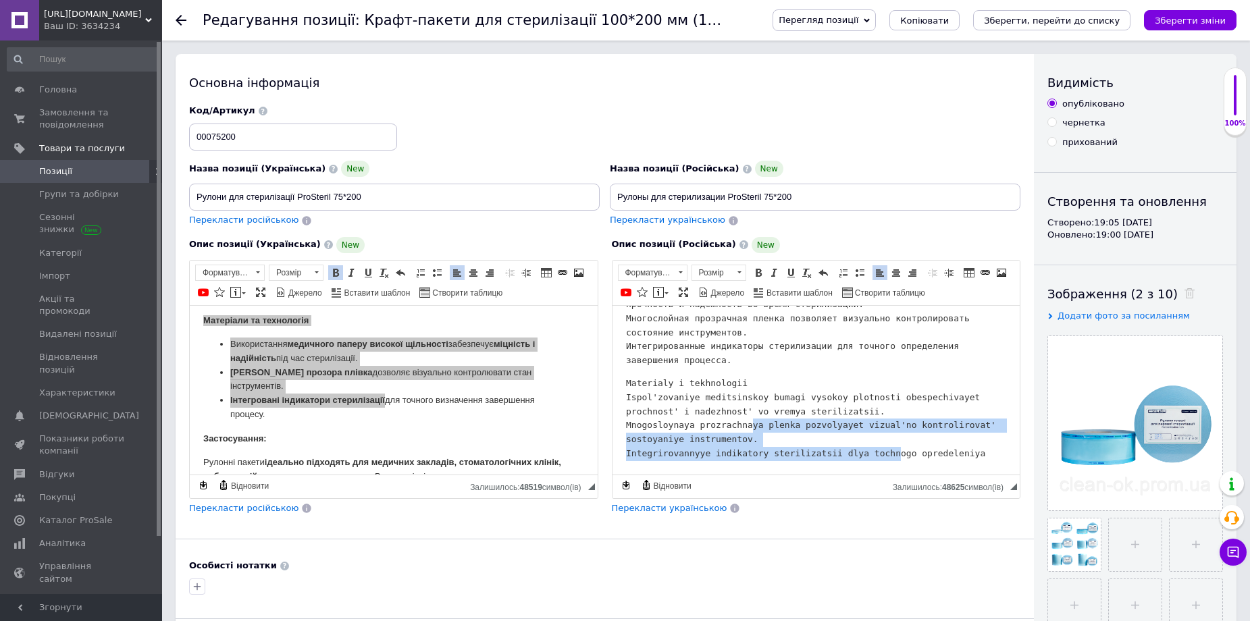
scroll to position [255, 0]
drag, startPoint x: 758, startPoint y: 448, endPoint x: 971, endPoint y: 460, distance: 213.7
click at [971, 460] on pre "Materialy i tekhnologii Ispol'zovaniye meditsinskoy bumagi vysokoy plotnosti ob…" at bounding box center [815, 418] width 381 height 84
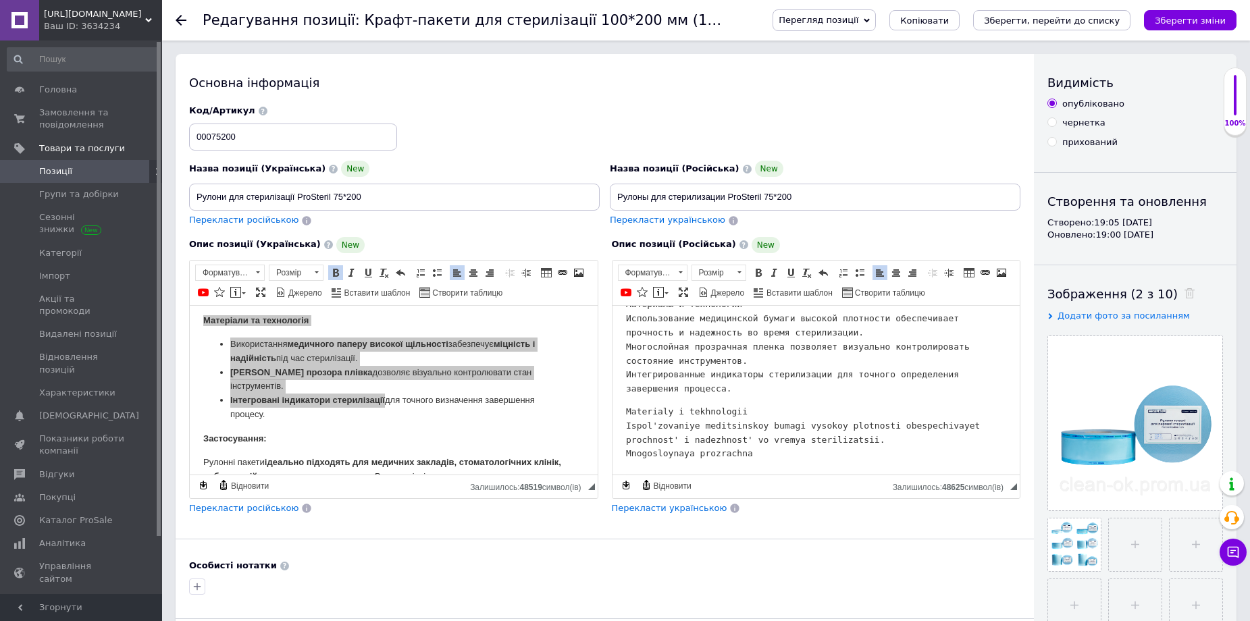
scroll to position [227, 0]
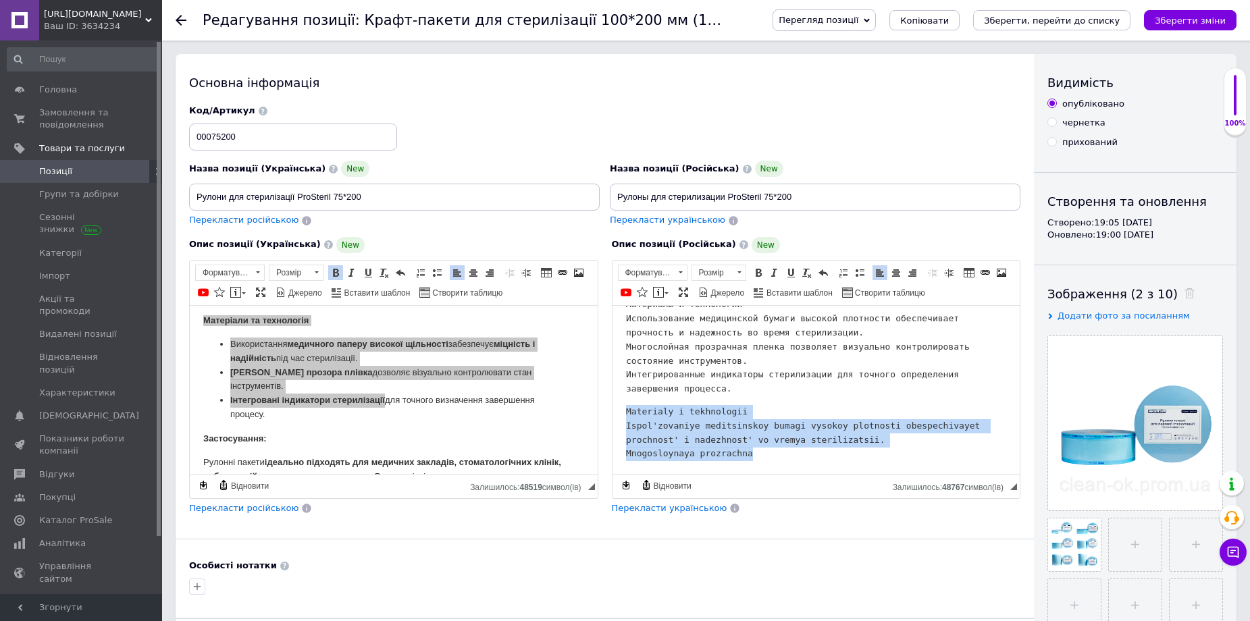
drag, startPoint x: 759, startPoint y: 450, endPoint x: 622, endPoint y: 409, distance: 143.1
click at [622, 409] on html "Рулоны для стерилизации – это универсальное и удобное решение для стерилизации …" at bounding box center [816, 284] width 408 height 382
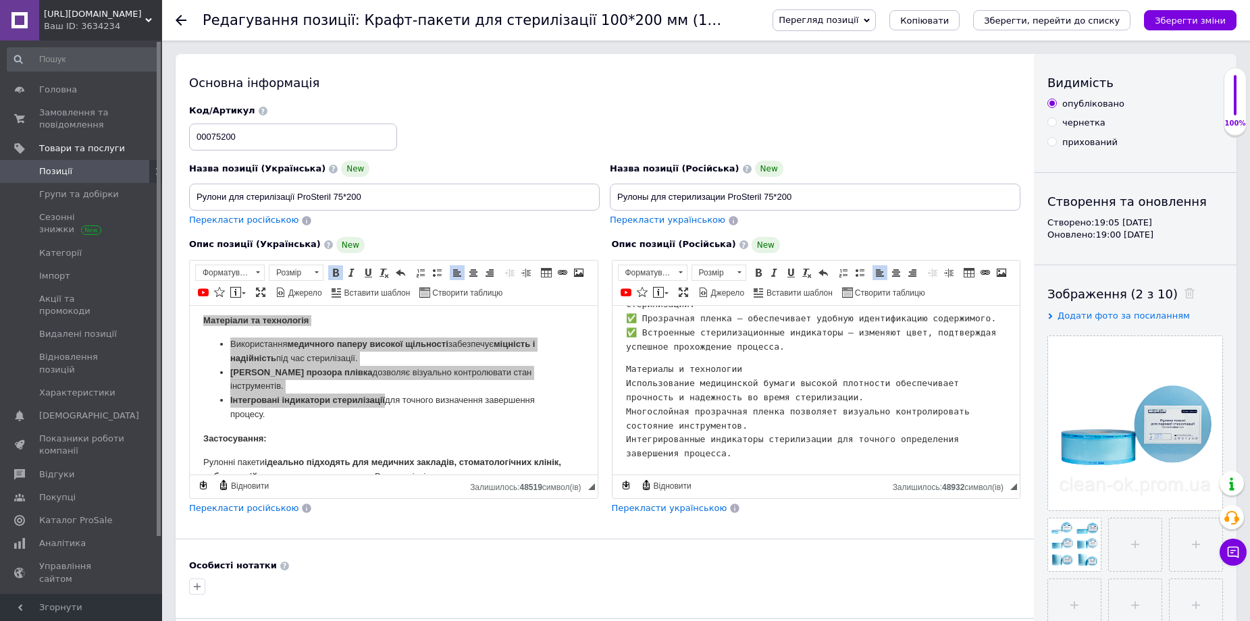
scroll to position [162, 0]
click at [623, 369] on html "Рулоны для стерилизации – это универсальное и удобное решение для стерилизации …" at bounding box center [816, 315] width 408 height 317
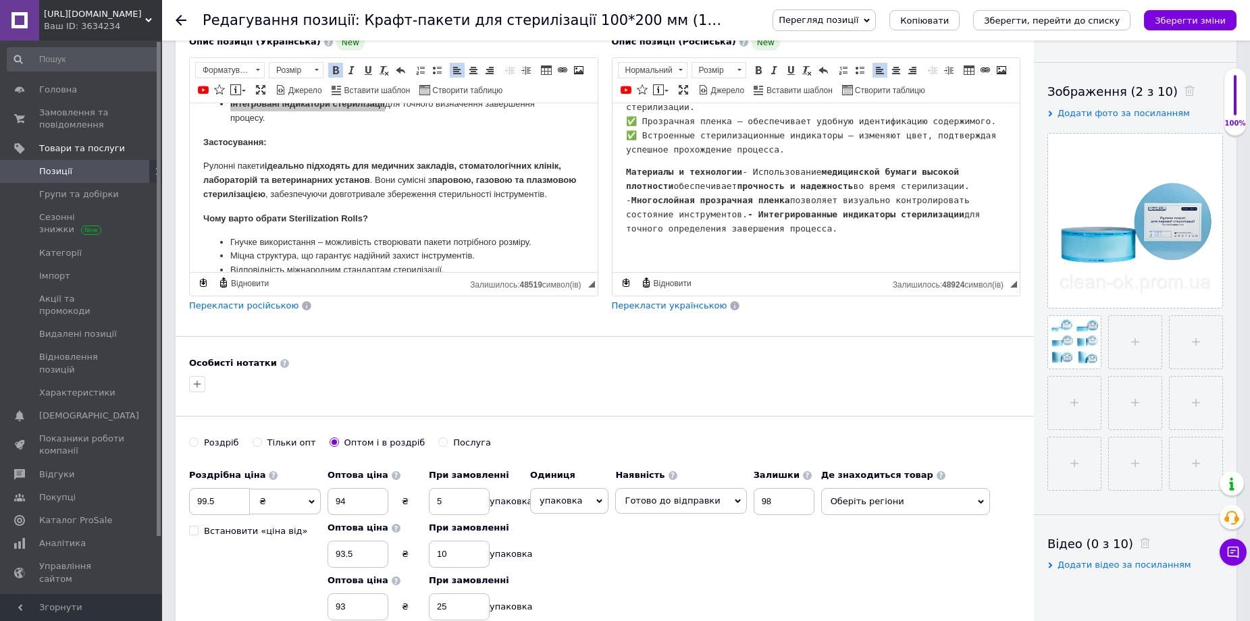
scroll to position [278, 0]
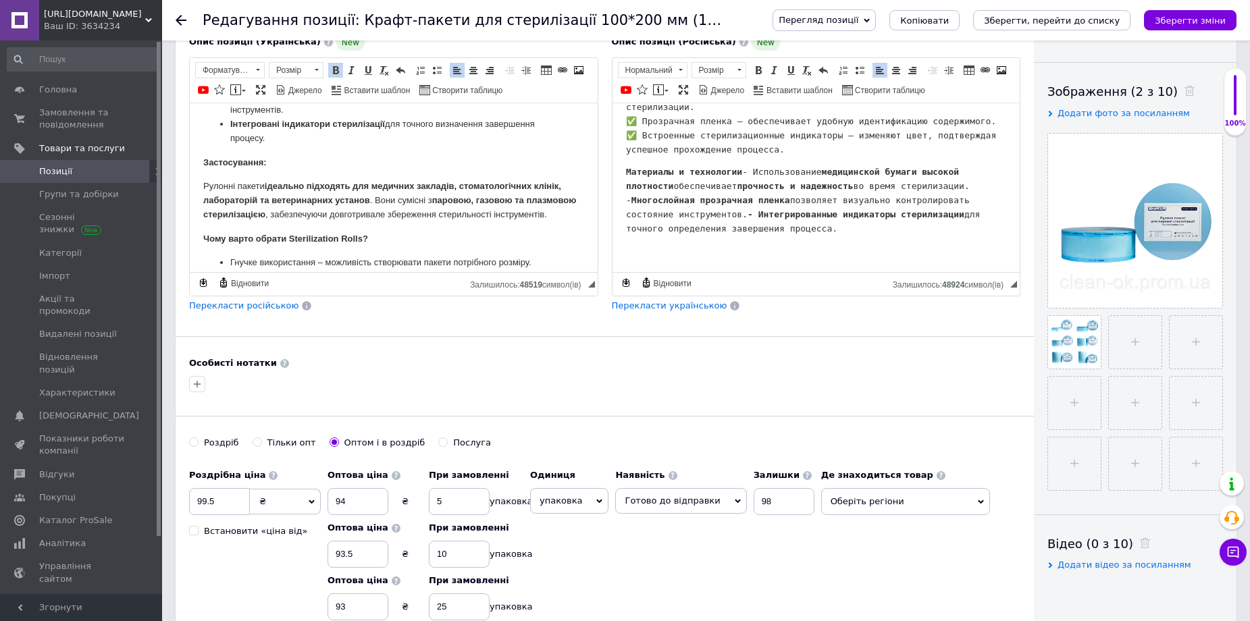
click at [207, 167] on strong "Застосування:" at bounding box center [234, 162] width 63 height 10
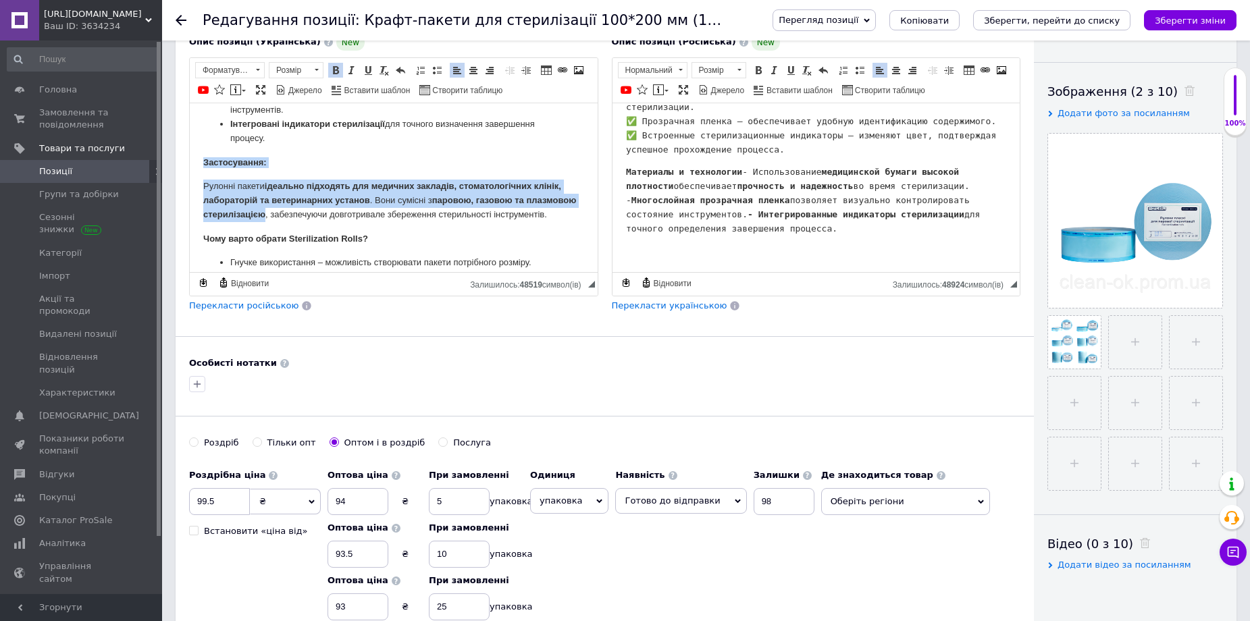
copy body "Застосування: Рулонні пакети ідеально підходять для медичних закладів, стоматол…"
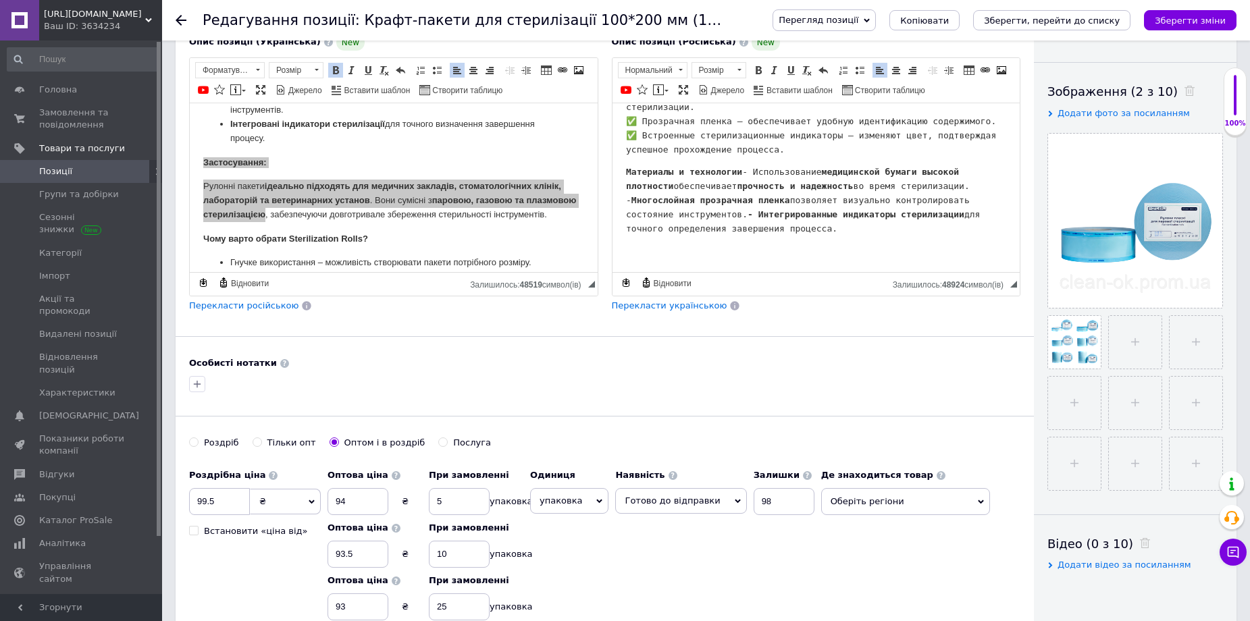
click at [650, 255] on body "Рулоны для стерилизации – это универсальное и удобное решение для стерилизации …" at bounding box center [815, 116] width 381 height 284
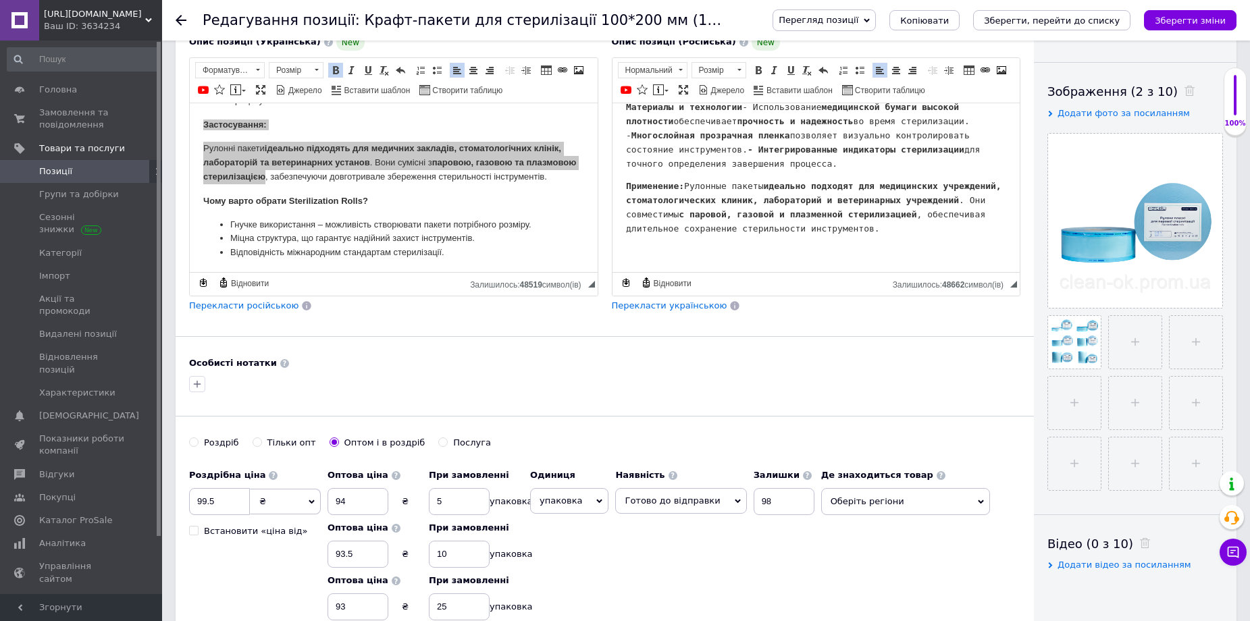
scroll to position [345, 0]
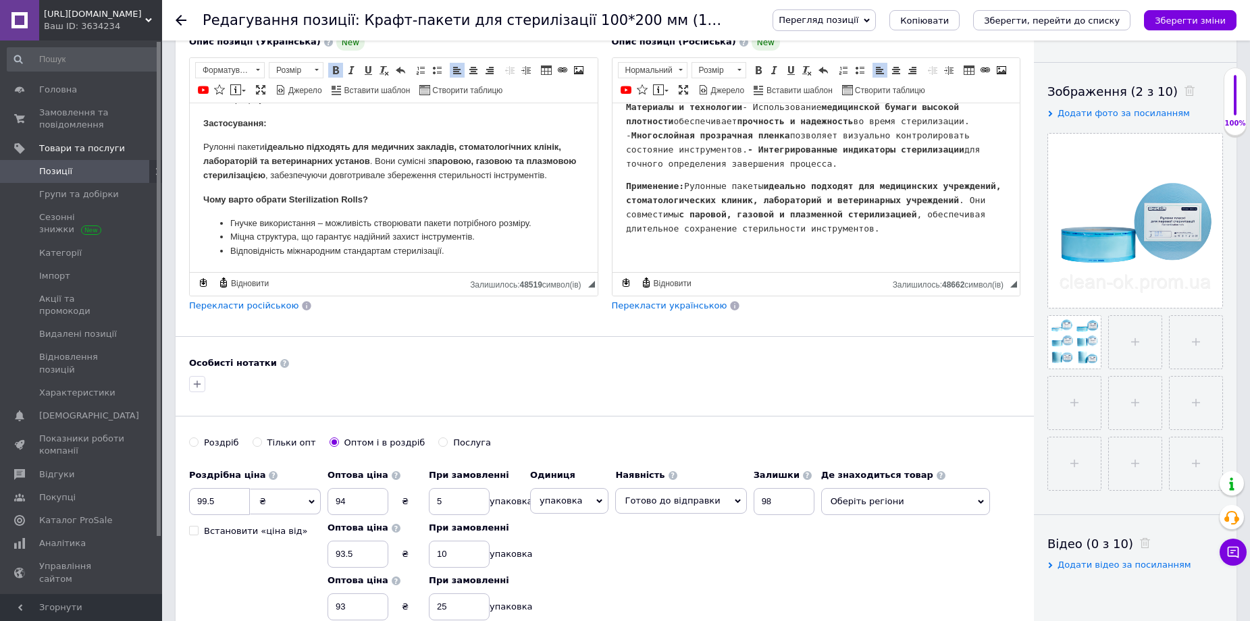
click at [205, 198] on strong "Чому варто обрати Sterilization Rolls?" at bounding box center [285, 199] width 165 height 10
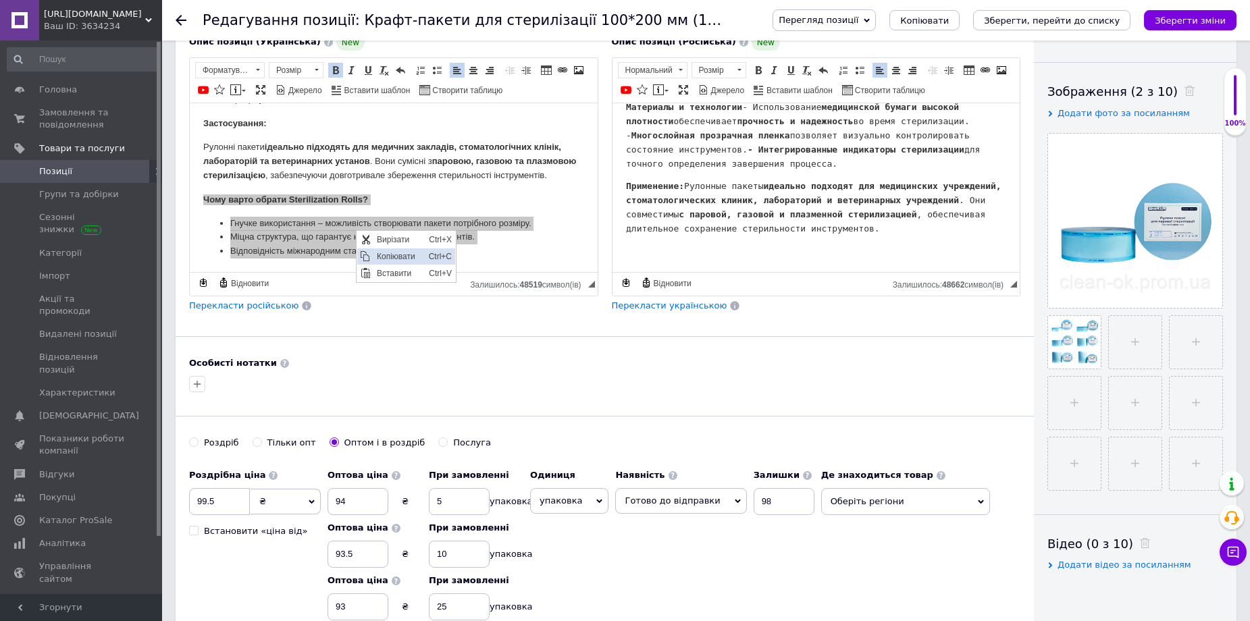
click at [384, 254] on span "Копіювати" at bounding box center [399, 256] width 52 height 16
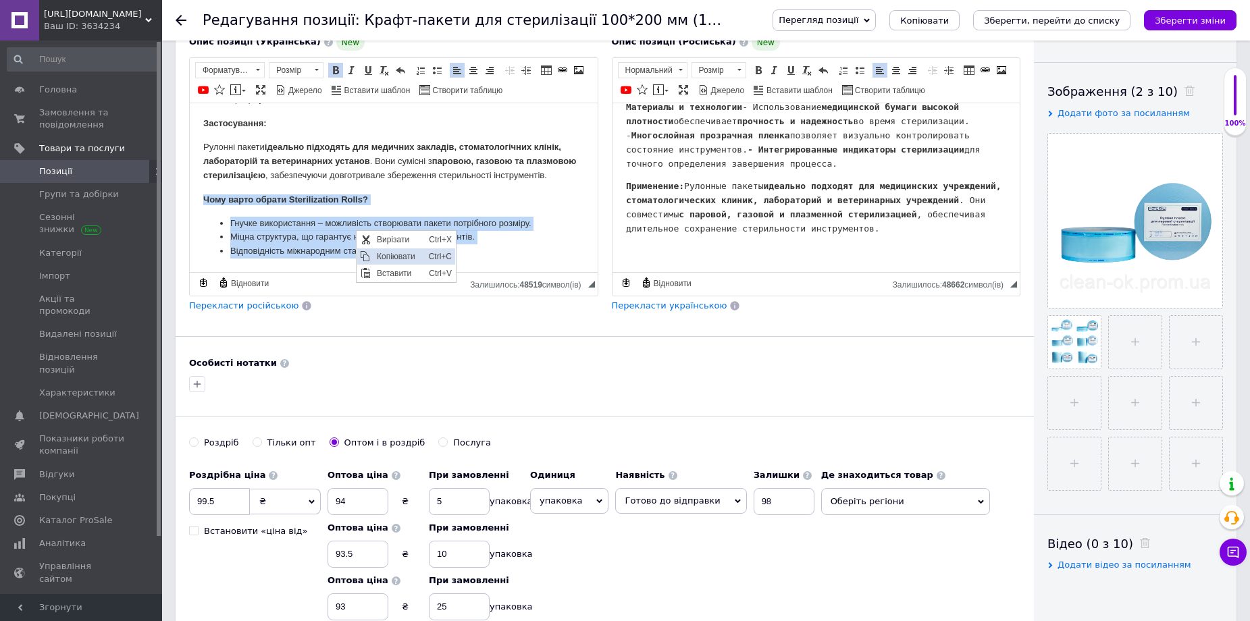
copy body "Чому варто обрати Sterilization Rolls? Гнучке використання – можливість створюв…"
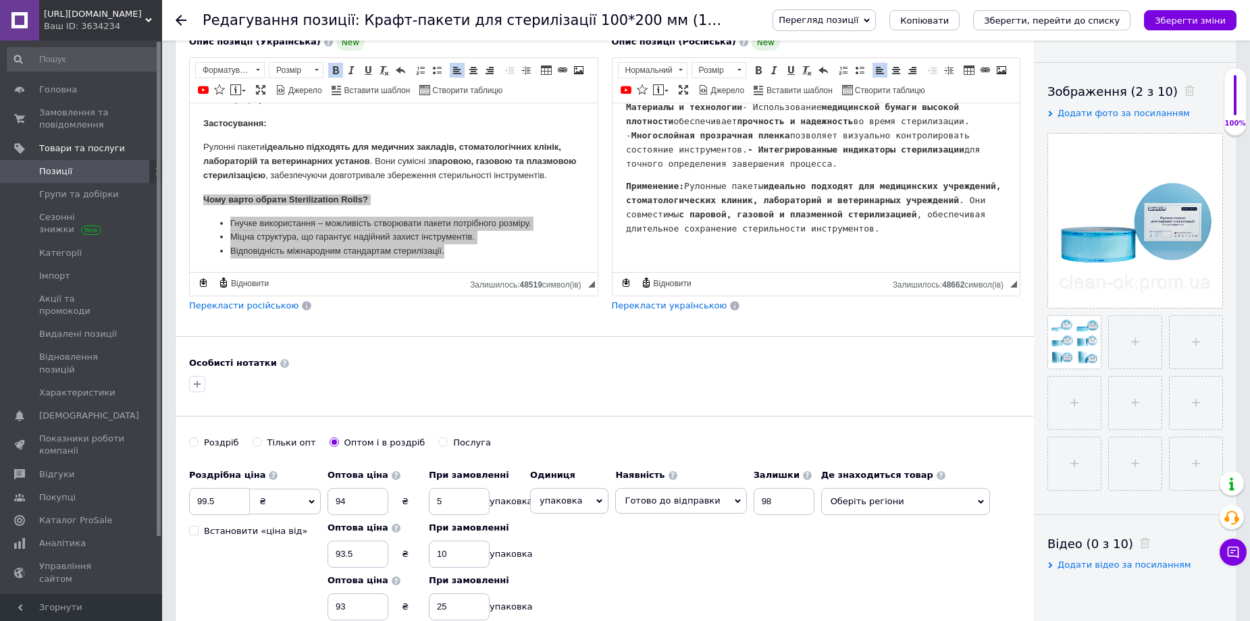
click at [666, 259] on p "Редактор, 0DA1B67D-E0EA-40FA-B2A1-E4A5CA1DA9C4" at bounding box center [815, 251] width 381 height 14
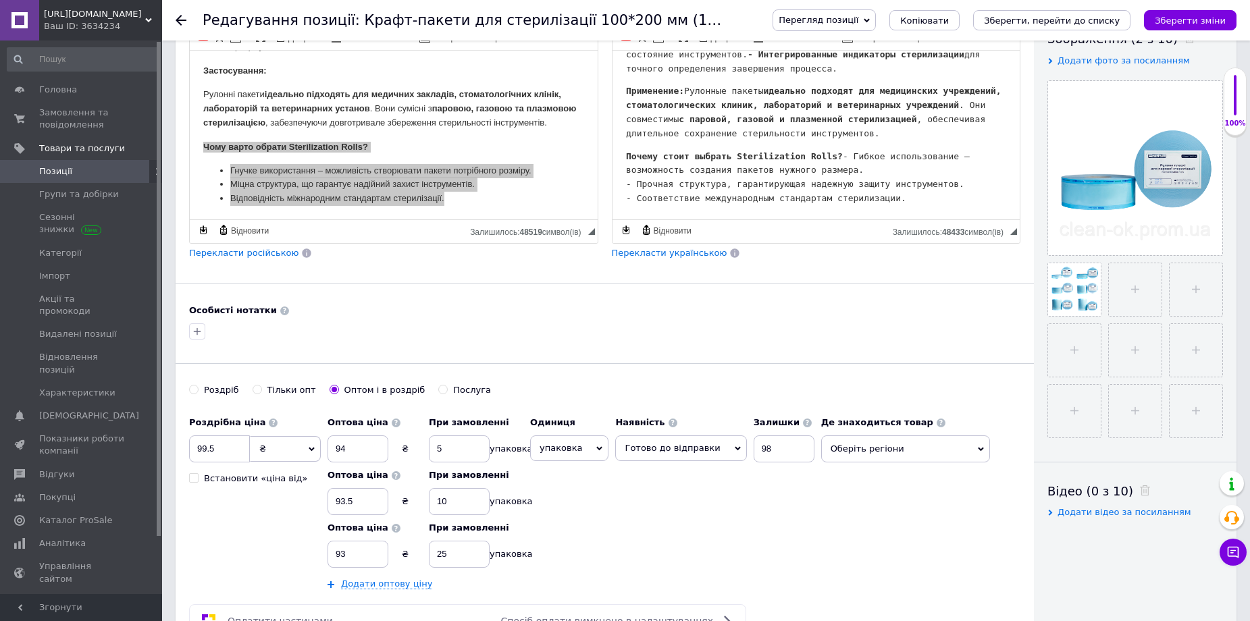
scroll to position [338, 0]
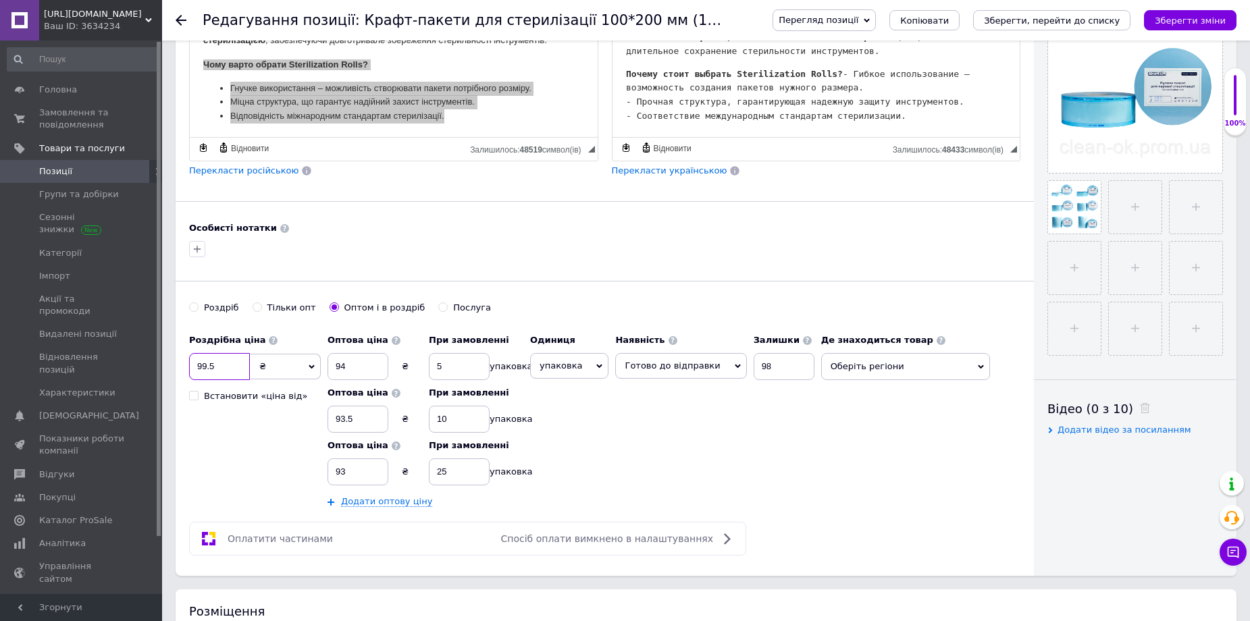
click at [221, 364] on input "99.5" at bounding box center [219, 366] width 61 height 27
type input "9"
type input "520"
click at [356, 367] on input "94" at bounding box center [357, 366] width 61 height 27
type input "9"
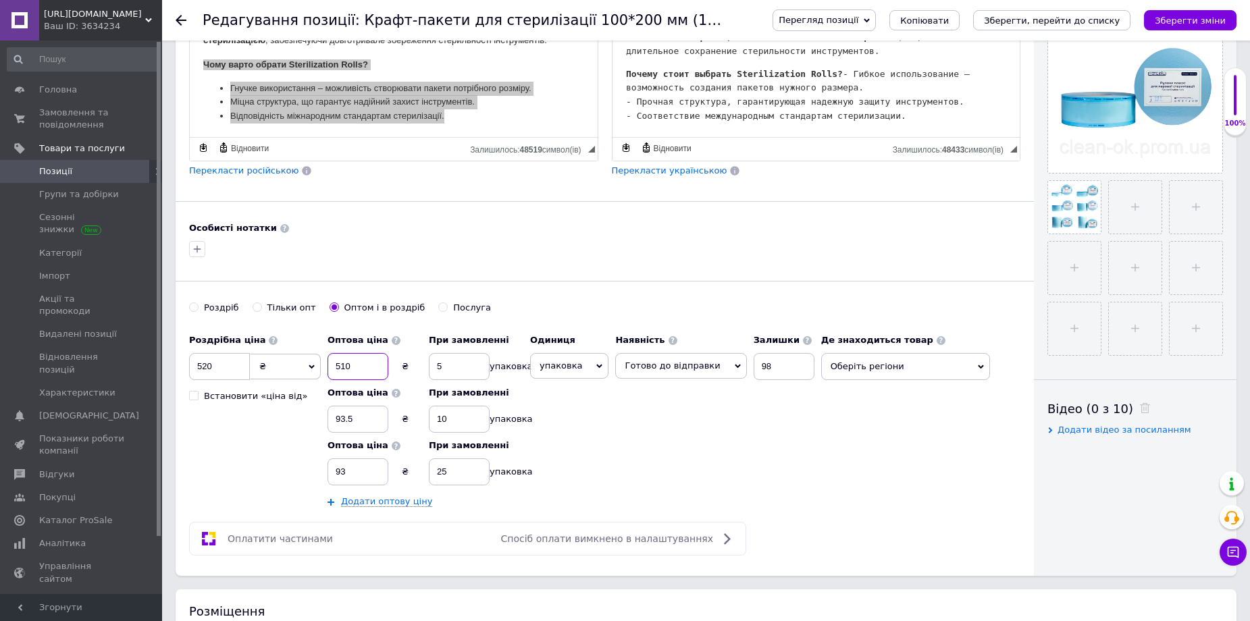
type input "510"
click at [450, 359] on input "5" at bounding box center [459, 366] width 61 height 27
type input "2"
click at [578, 365] on span "упаковка" at bounding box center [569, 366] width 78 height 26
click at [564, 398] on input at bounding box center [572, 401] width 76 height 27
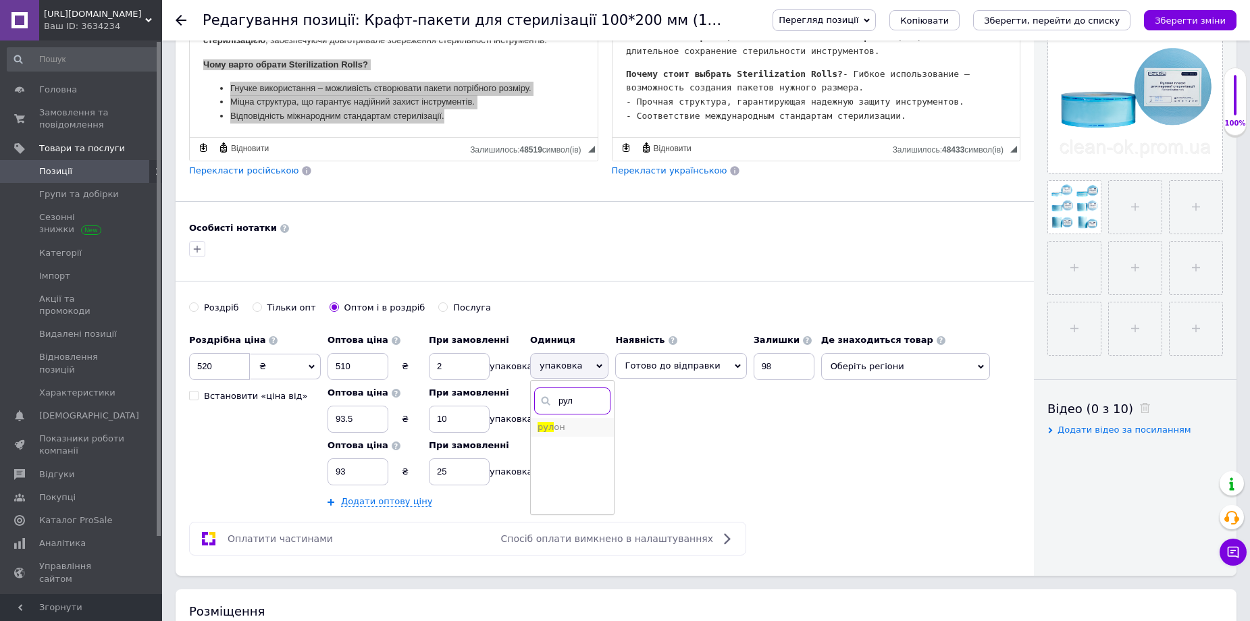
type input "рул"
click at [555, 427] on span "он" at bounding box center [559, 427] width 11 height 10
click at [364, 425] on input "93.5" at bounding box center [357, 419] width 61 height 27
type input "9"
type input "480"
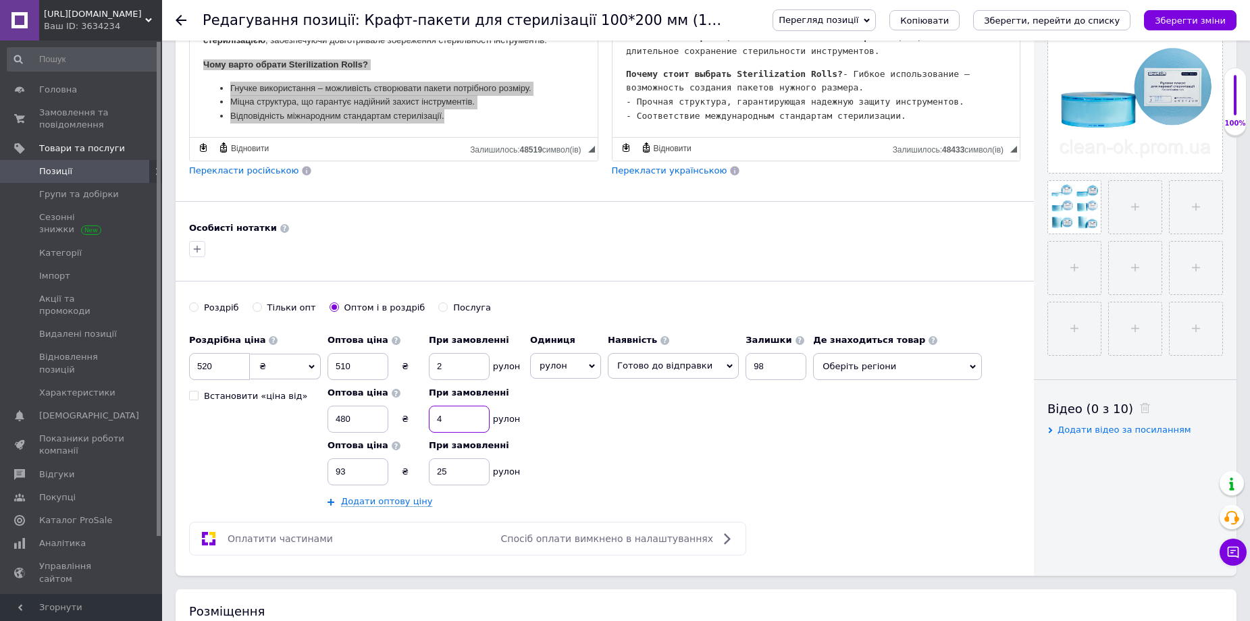
type input "4"
click at [359, 477] on input "93" at bounding box center [357, 471] width 61 height 27
type input "9"
click at [452, 477] on input "25" at bounding box center [459, 471] width 61 height 27
type input "2"
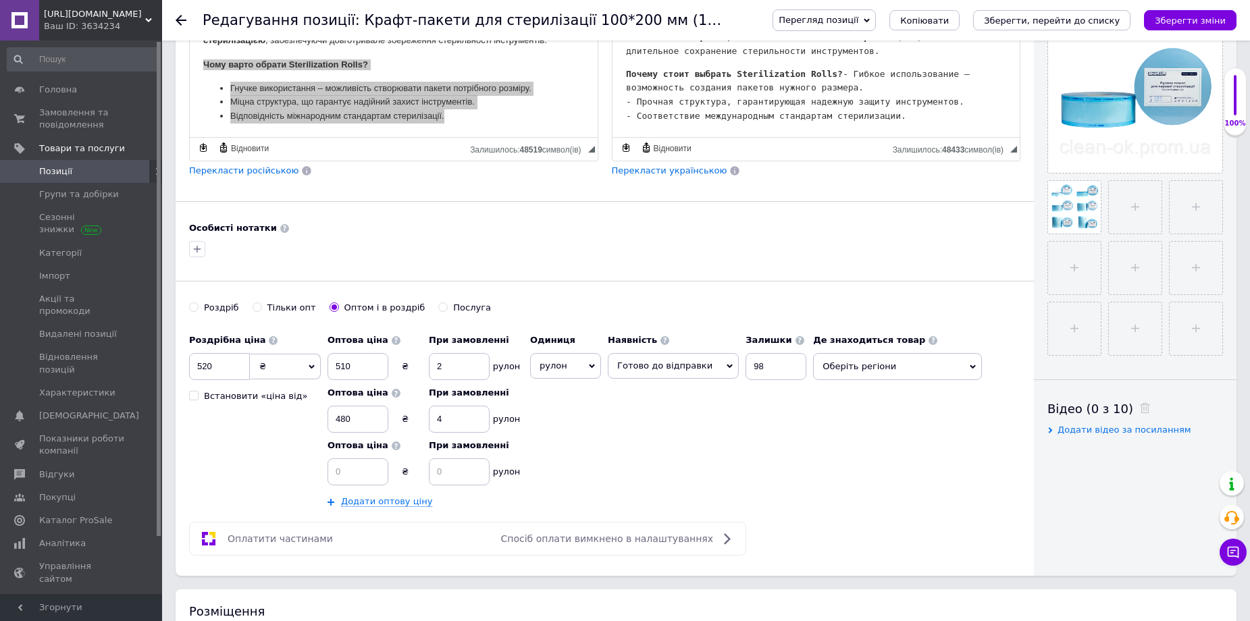
click at [651, 367] on span "Готово до відправки" at bounding box center [664, 366] width 95 height 10
click at [751, 367] on input "98" at bounding box center [775, 366] width 61 height 27
type input "9"
type input "4"
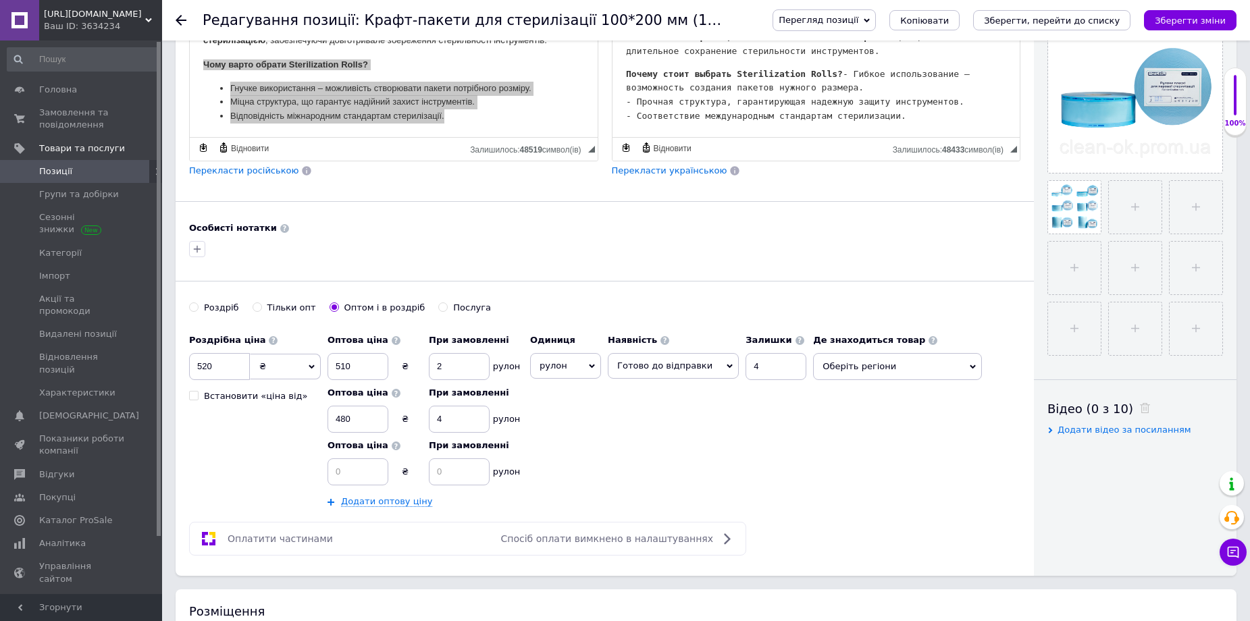
click at [831, 371] on span "Оберіть регіони" at bounding box center [897, 366] width 169 height 27
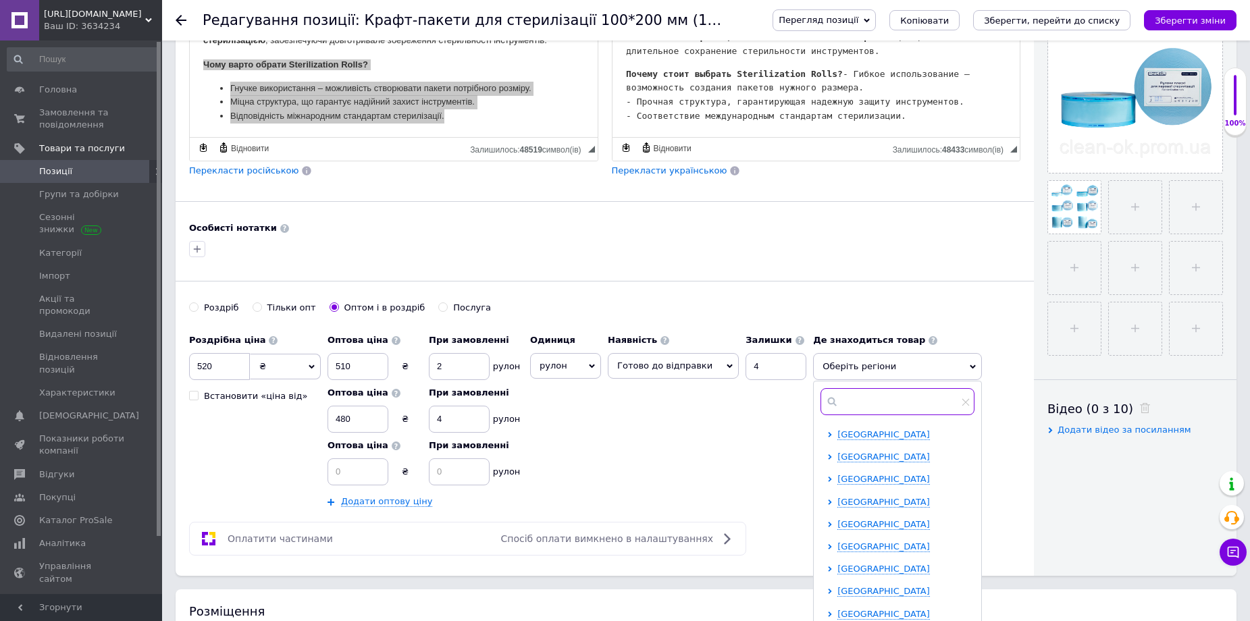
click at [842, 406] on input "text" at bounding box center [897, 401] width 154 height 27
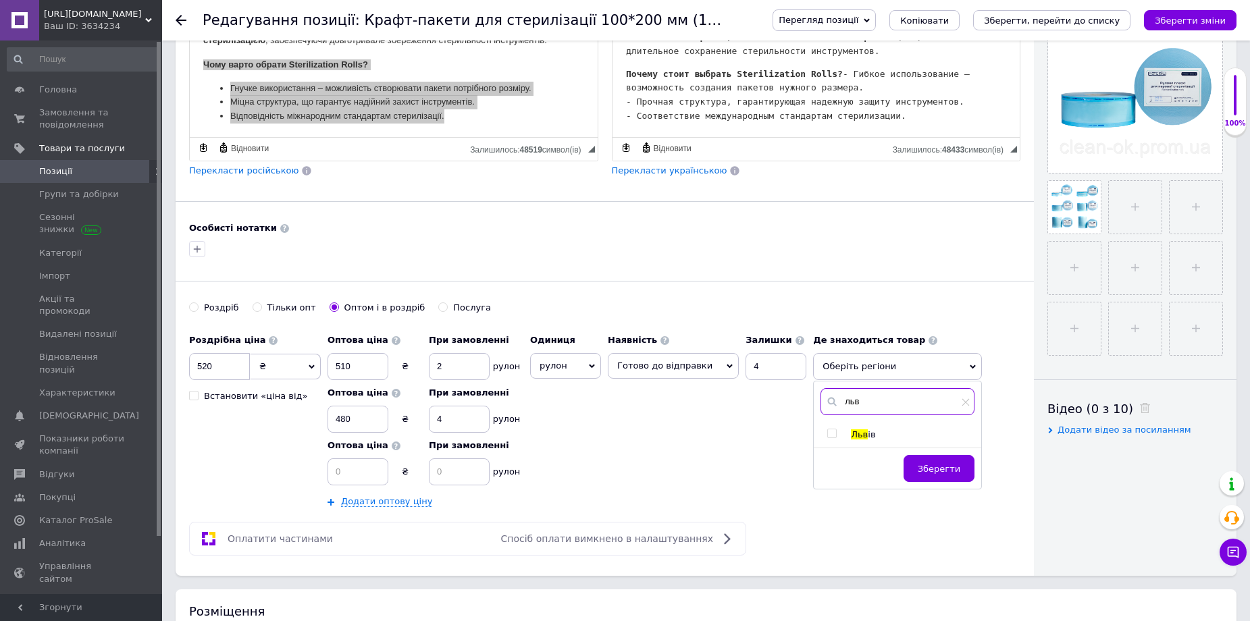
type input "льв"
click at [827, 435] on input "checkbox" at bounding box center [831, 433] width 9 height 9
checkbox input "true"
click at [935, 474] on span "Зберегти" at bounding box center [939, 476] width 43 height 10
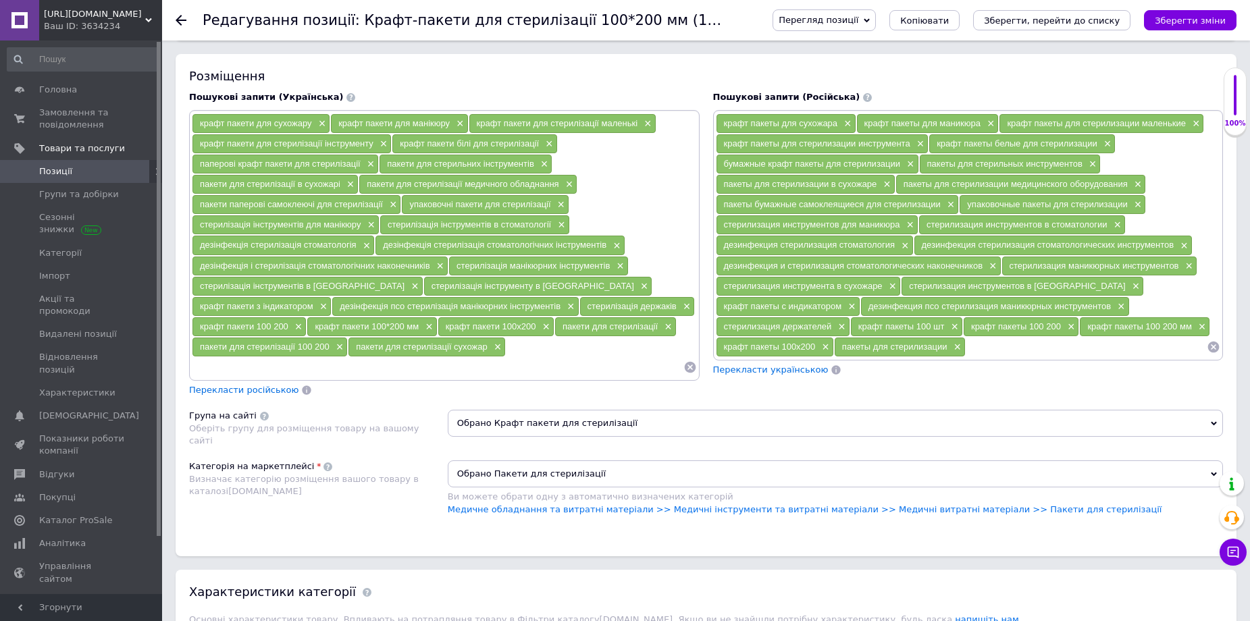
scroll to position [878, 0]
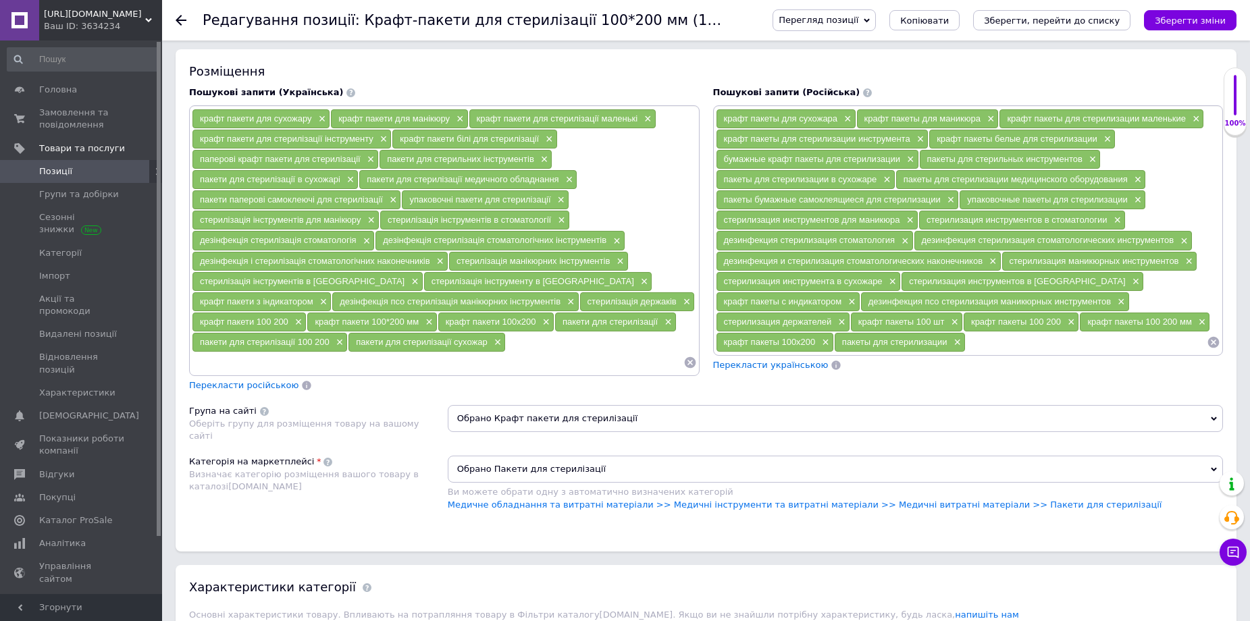
click at [250, 384] on span "Перекласти російською" at bounding box center [243, 385] width 109 height 10
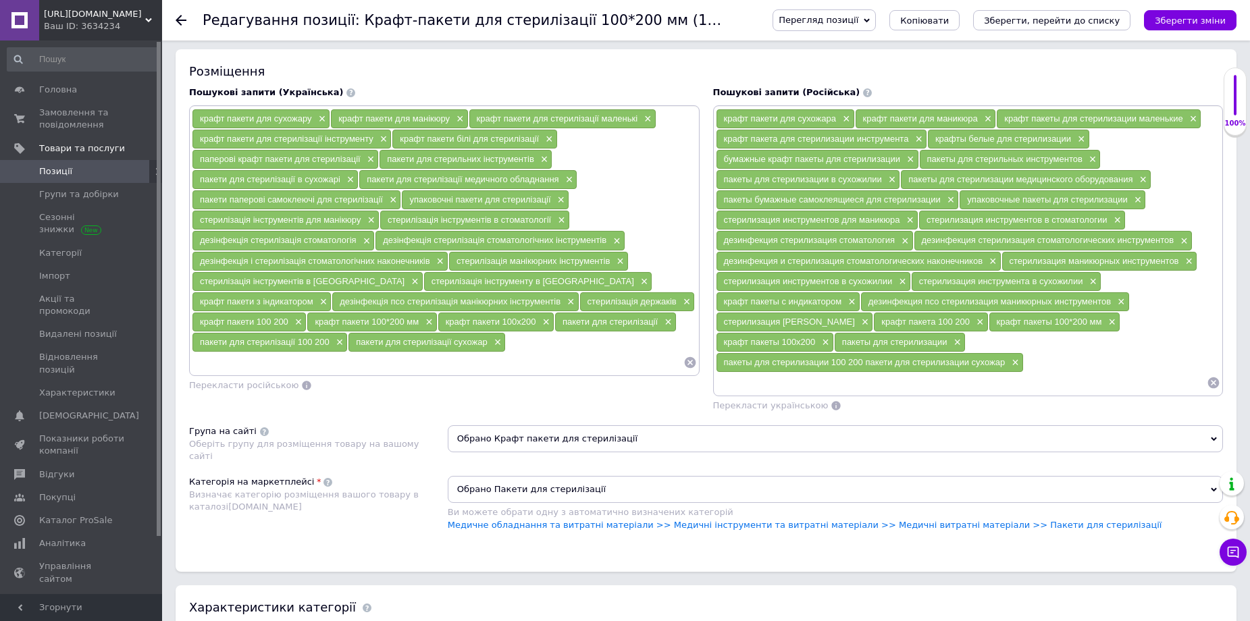
click at [544, 345] on div "крафт пакети для сухожару × крафт пакети для манікюру × крафт пакети для стерил…" at bounding box center [444, 241] width 505 height 264
click at [516, 350] on div "крафт пакети для сухожару × крафт пакети для манікюру × крафт пакети для стерил…" at bounding box center [444, 241] width 505 height 264
click at [292, 365] on input at bounding box center [438, 362] width 492 height 20
type input "рулони для стерилізації"
type input "рулони для стерилізації 75 200"
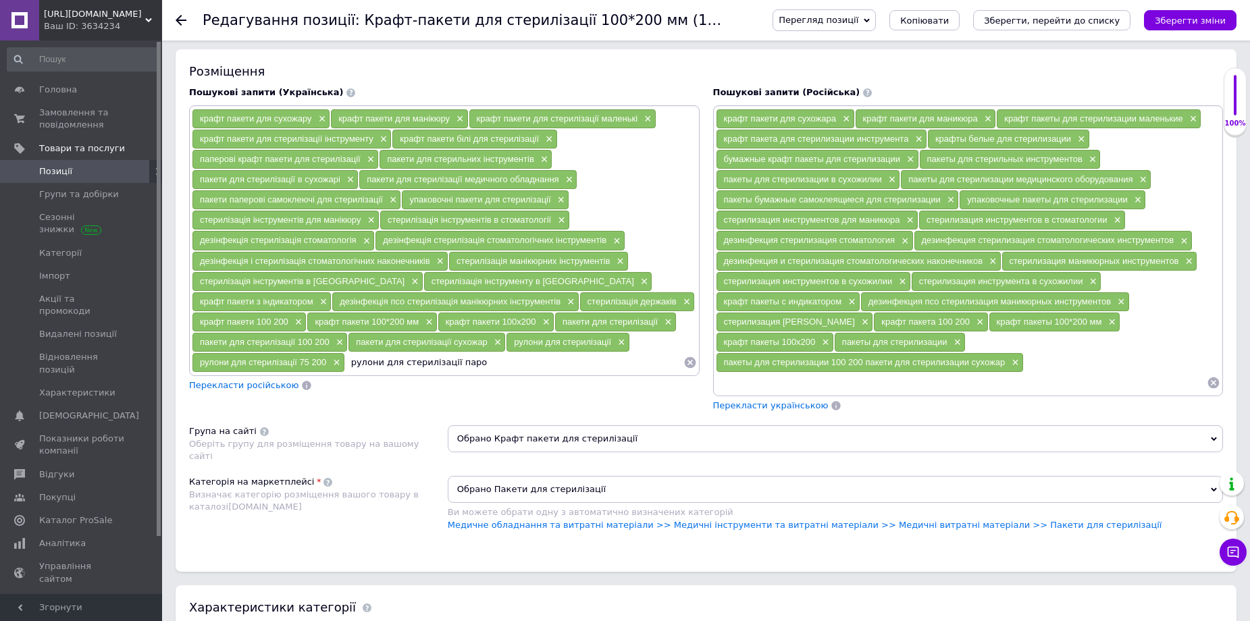
type input "рулони для стерилізації парою"
type input "рулони для стерилізації автоклав"
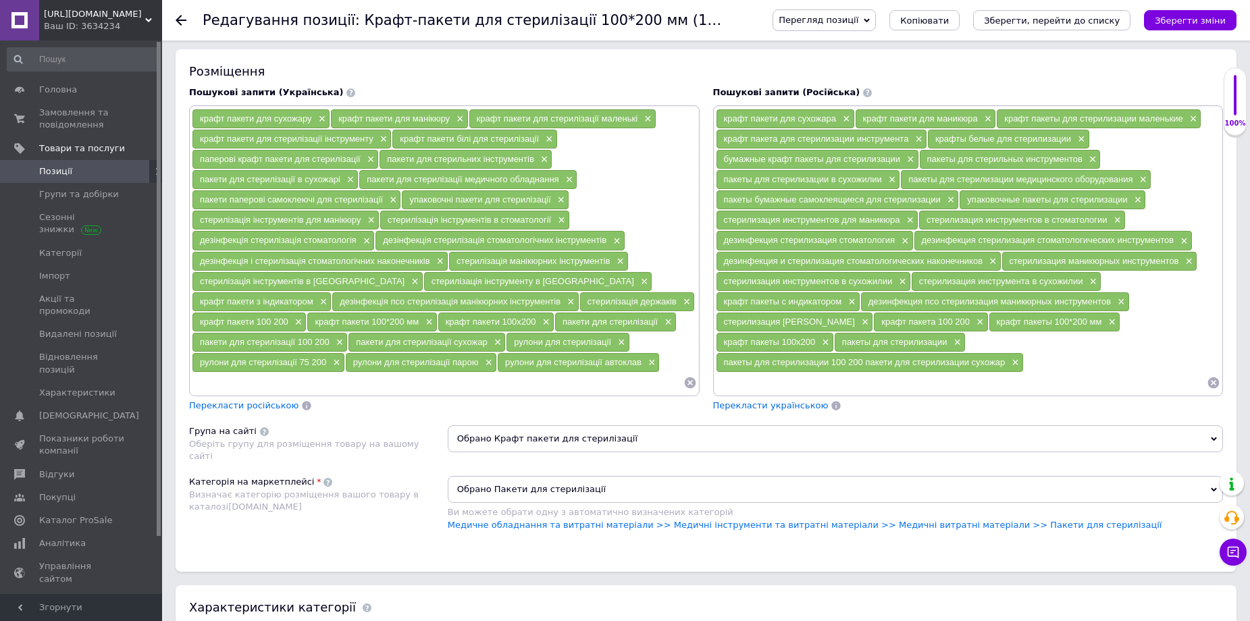
click at [766, 373] on input at bounding box center [962, 383] width 492 height 20
type input "рулоны для стерилизации"
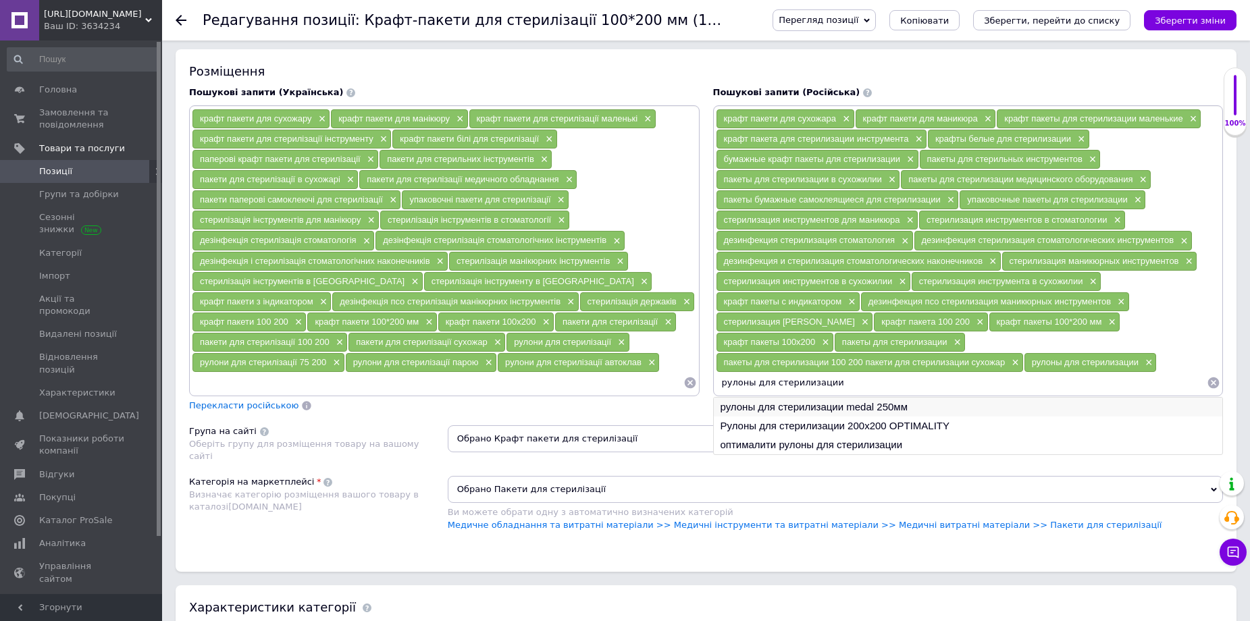
type input "рулоны для стерилизации"
click at [861, 398] on li "рулоны для стерилизации medal 250мм" at bounding box center [968, 407] width 509 height 19
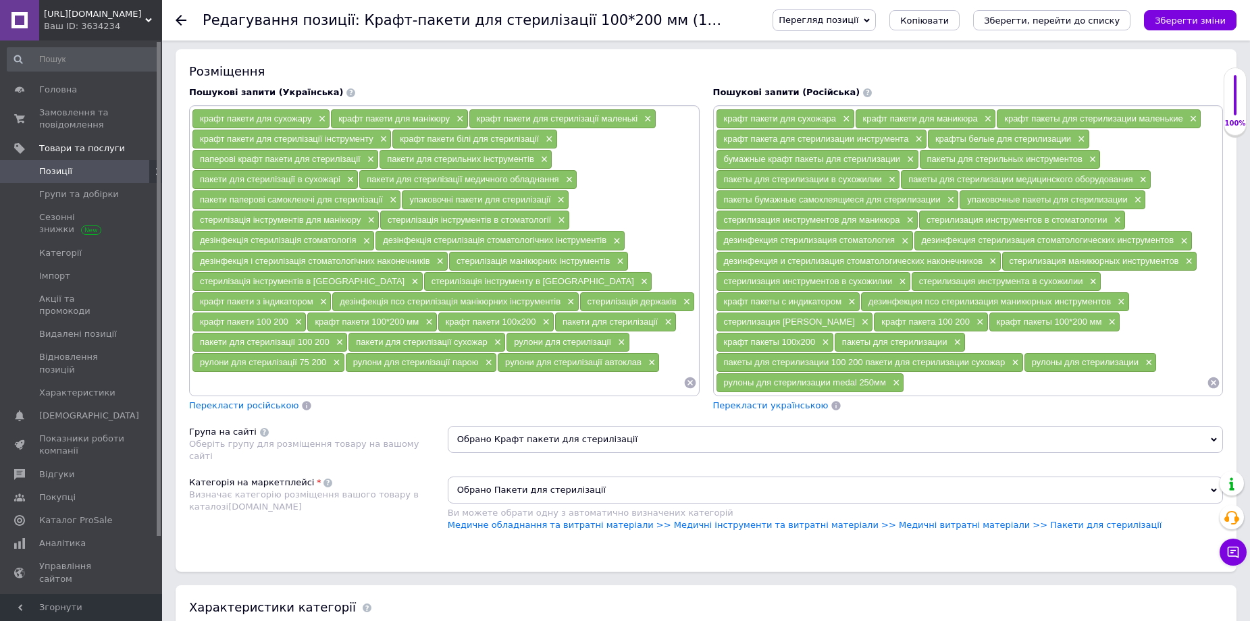
click at [904, 388] on input at bounding box center [1055, 383] width 303 height 20
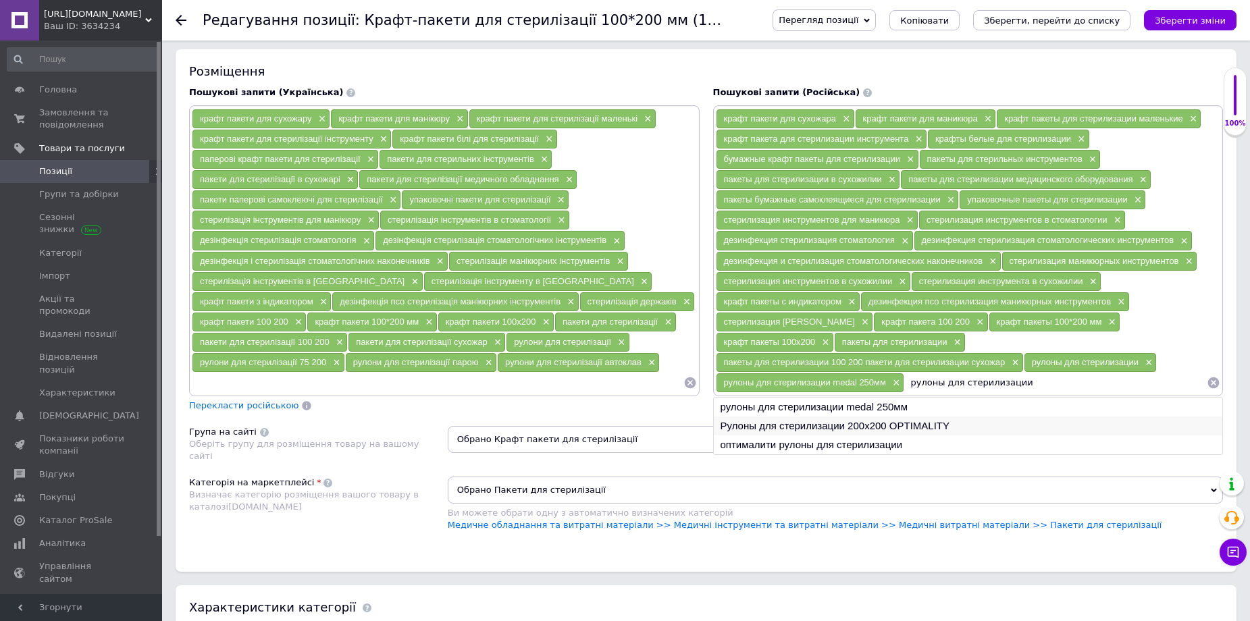
type input "рулоны для стерилизации"
click at [886, 423] on li "Рулоны для стерилизации 200х200 OPTIMALITY" at bounding box center [968, 426] width 509 height 19
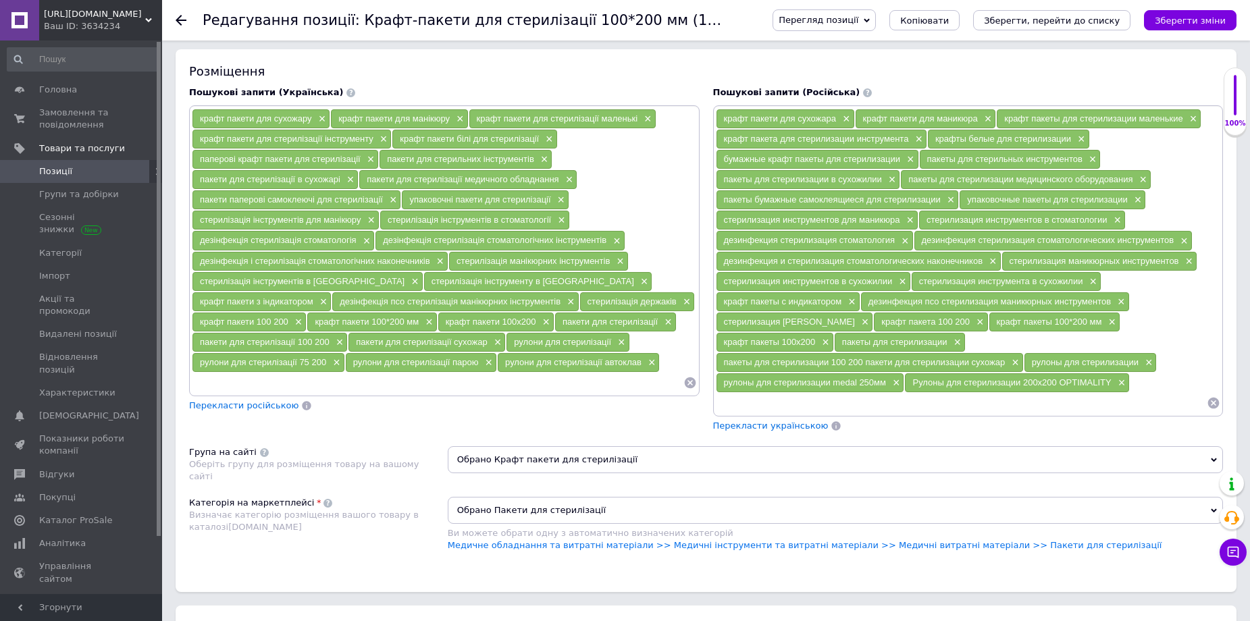
click at [966, 393] on input at bounding box center [962, 403] width 492 height 20
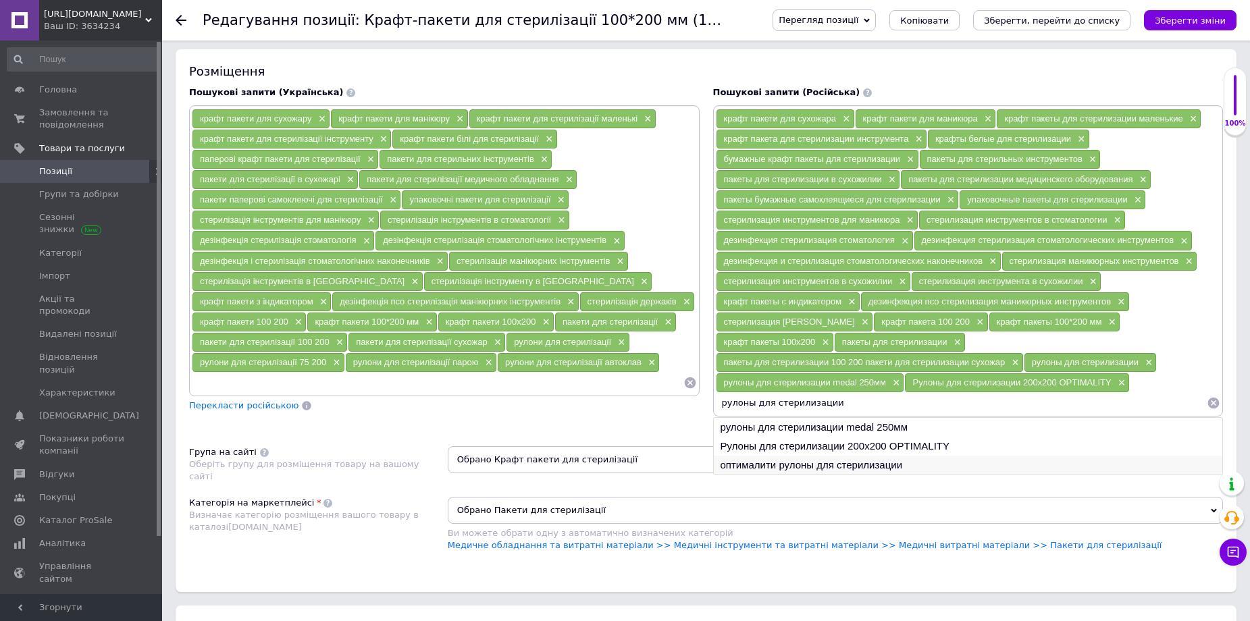
type input "рулоны для стерилизации"
click at [868, 456] on li "оптималити рулоны для стерилизации" at bounding box center [968, 465] width 509 height 19
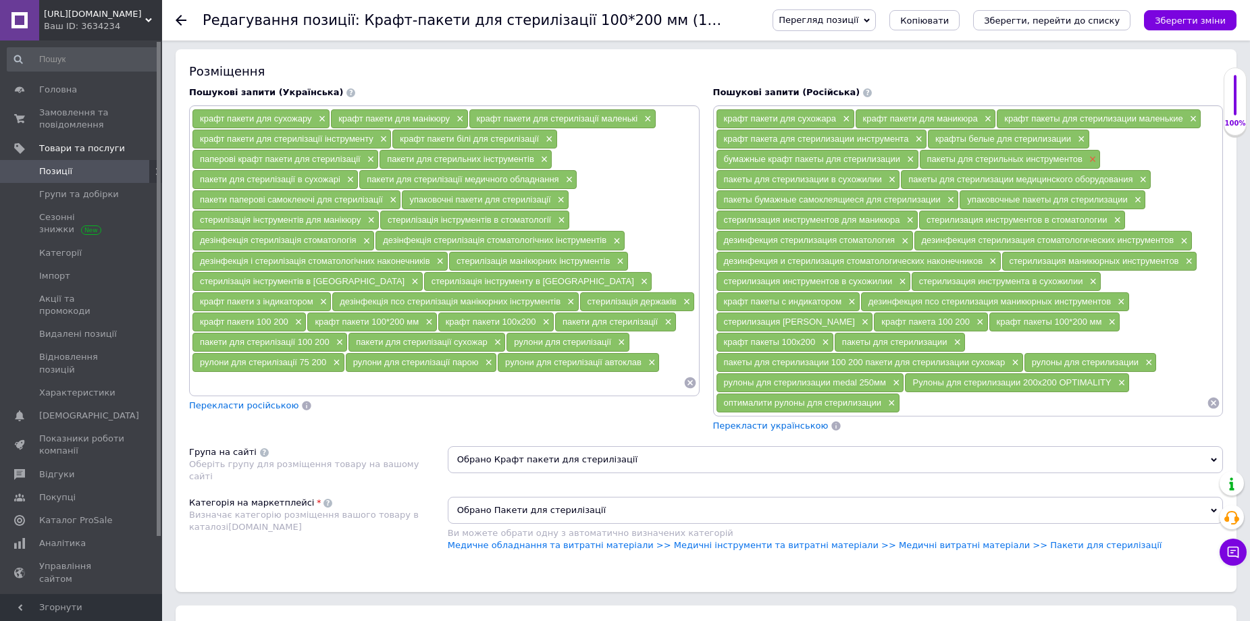
click at [1092, 160] on span "×" at bounding box center [1091, 159] width 11 height 11
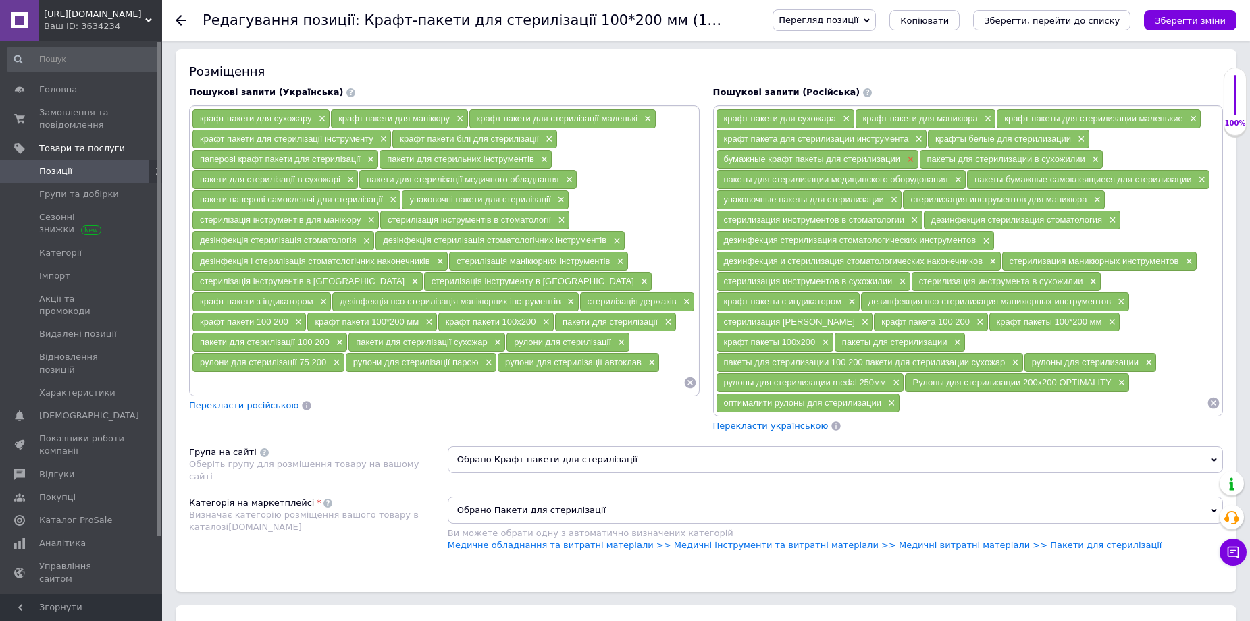
click at [910, 158] on span "×" at bounding box center [908, 159] width 11 height 11
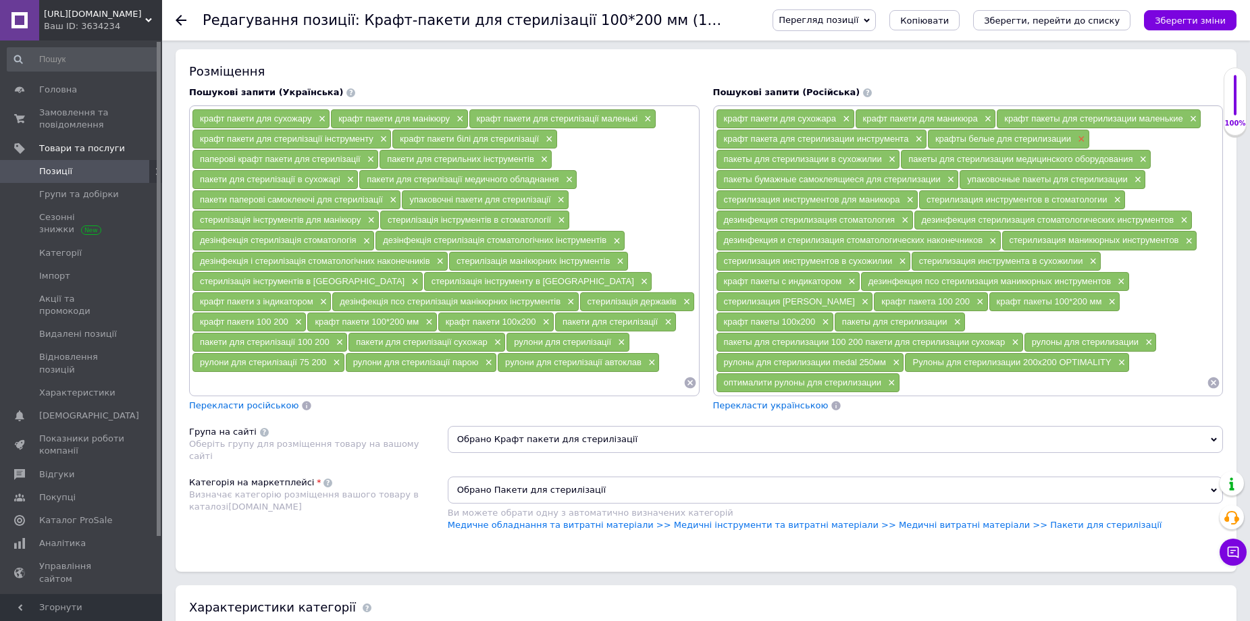
click at [1078, 141] on span "×" at bounding box center [1079, 139] width 11 height 11
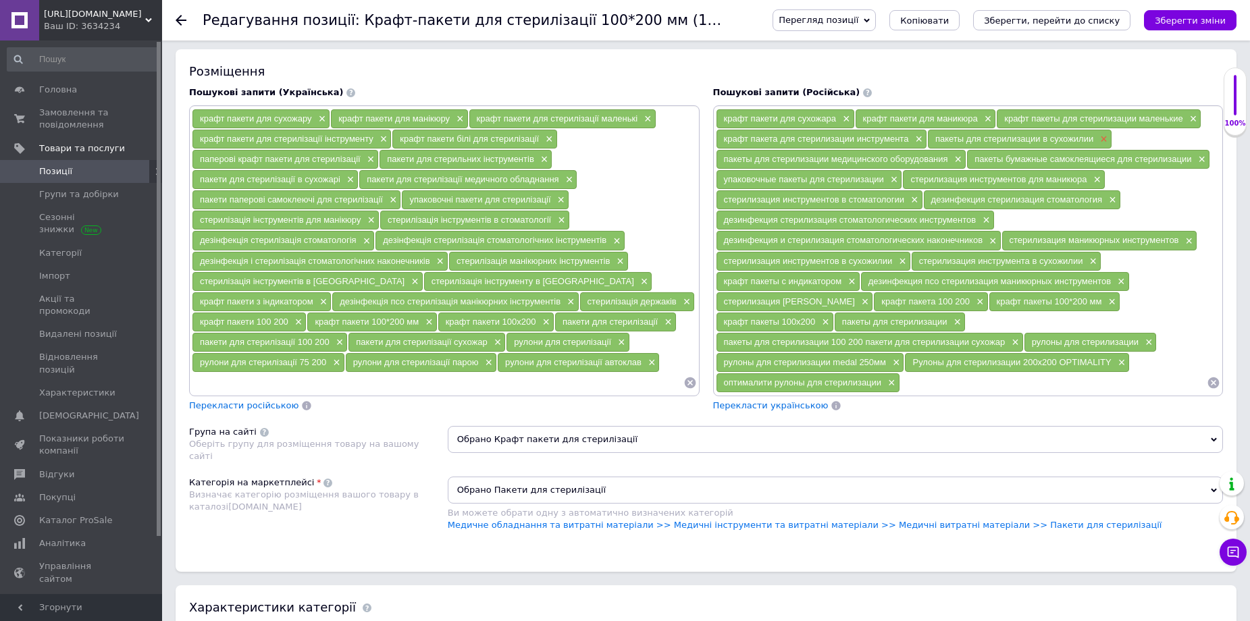
click at [1103, 138] on span "×" at bounding box center [1102, 139] width 11 height 11
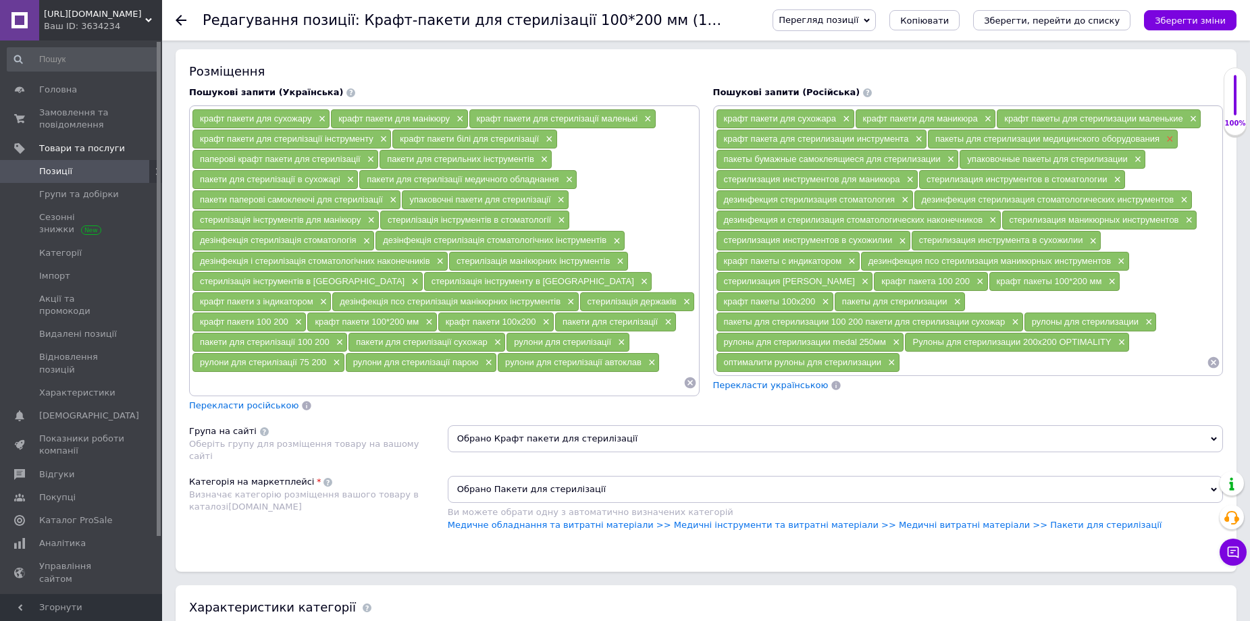
click at [1169, 137] on span "×" at bounding box center [1168, 139] width 11 height 11
click at [550, 138] on span "×" at bounding box center [547, 139] width 11 height 11
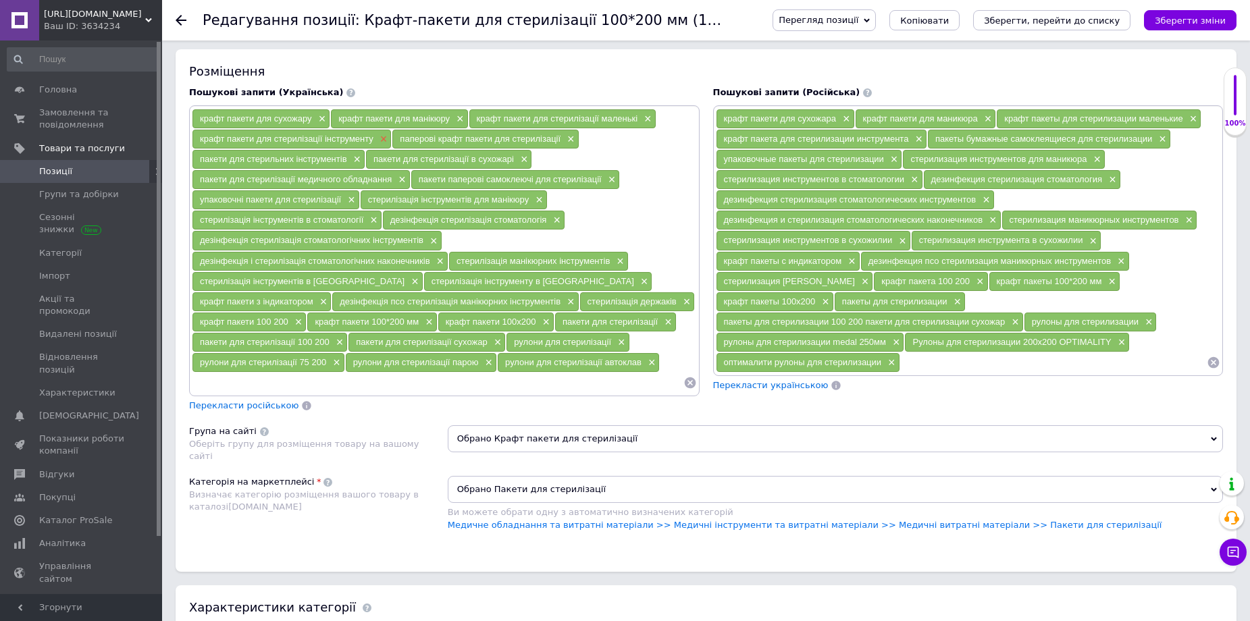
click at [384, 140] on span "×" at bounding box center [382, 139] width 11 height 11
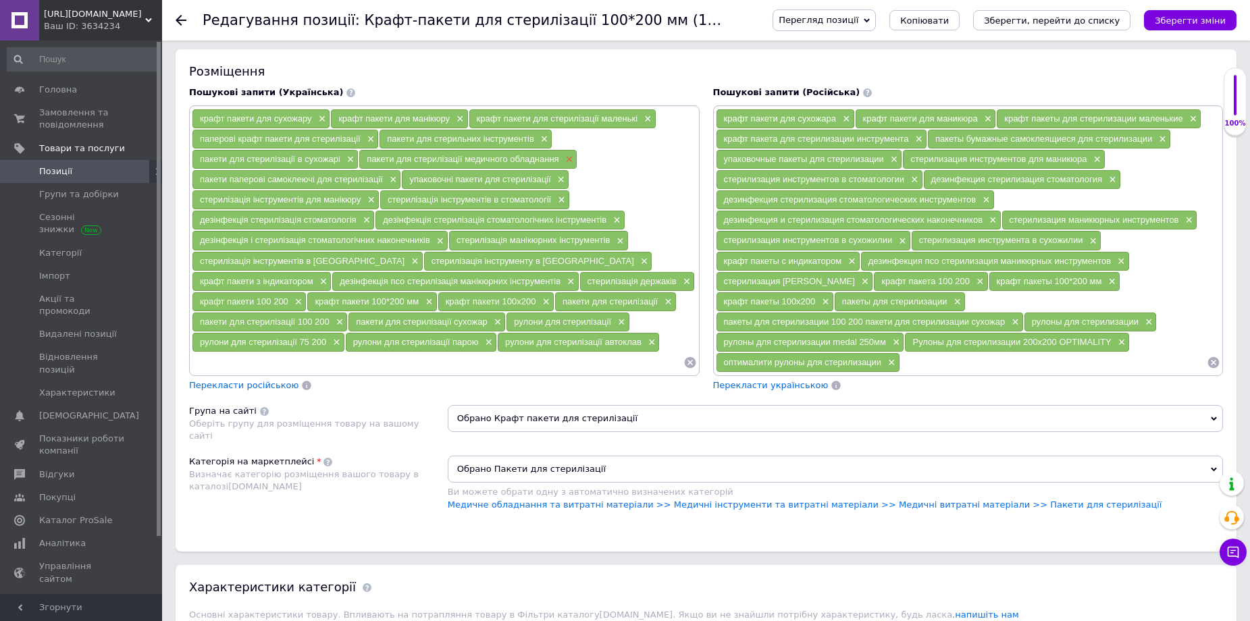
click at [570, 158] on span "×" at bounding box center [567, 159] width 11 height 11
click at [350, 158] on span "×" at bounding box center [349, 159] width 11 height 11
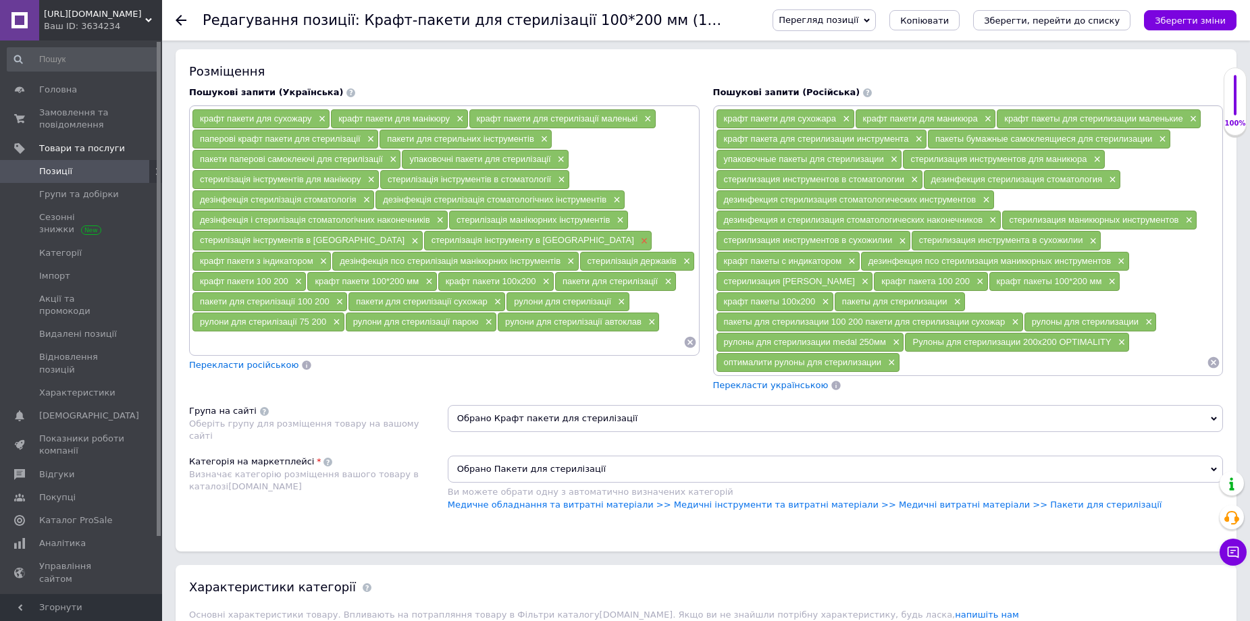
click at [637, 237] on span "×" at bounding box center [642, 241] width 11 height 11
click at [1093, 239] on span "×" at bounding box center [1091, 241] width 11 height 11
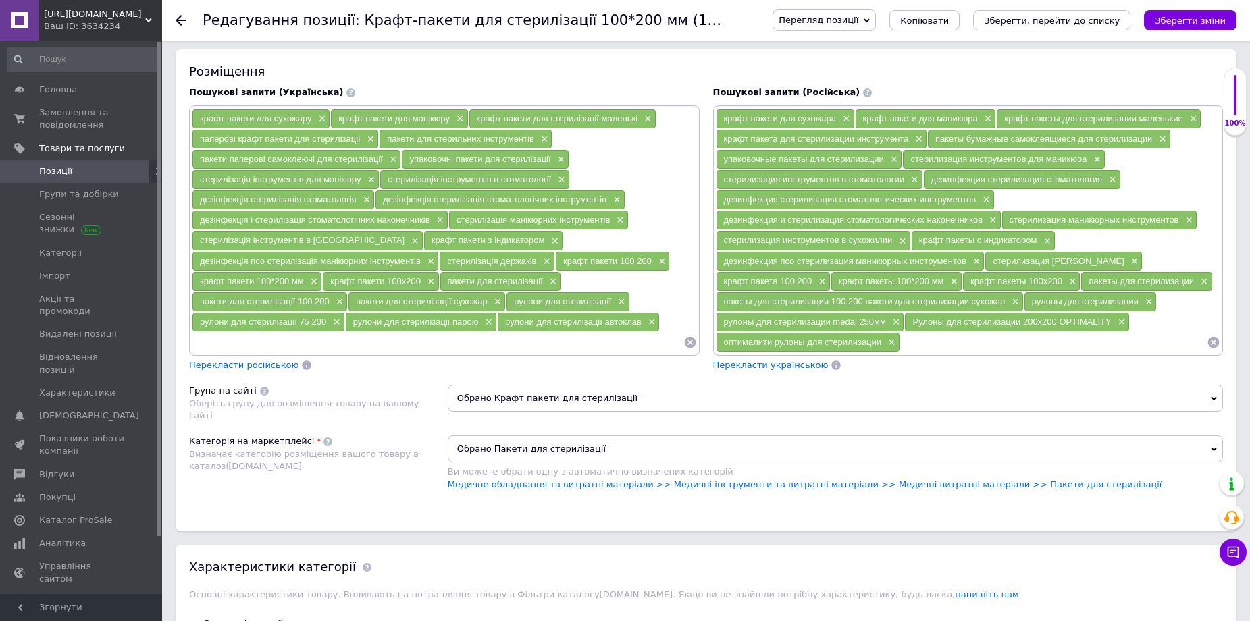
click at [571, 399] on span "Обрано Крафт пакети для стерилізації" at bounding box center [835, 398] width 775 height 27
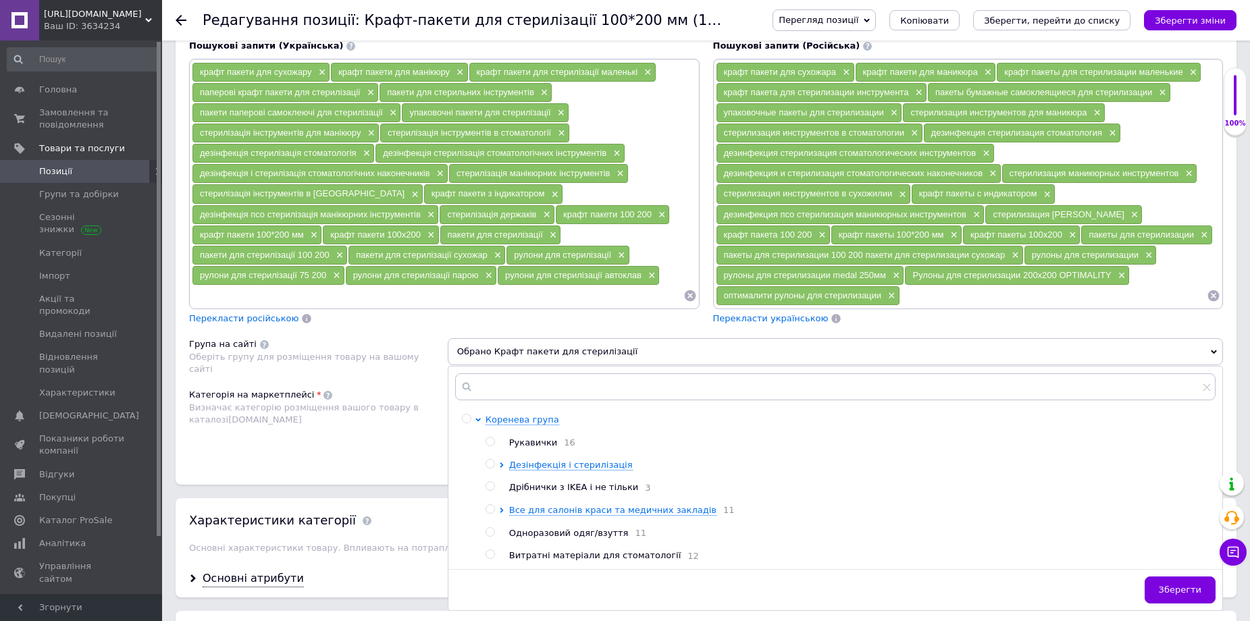
scroll to position [1013, 0]
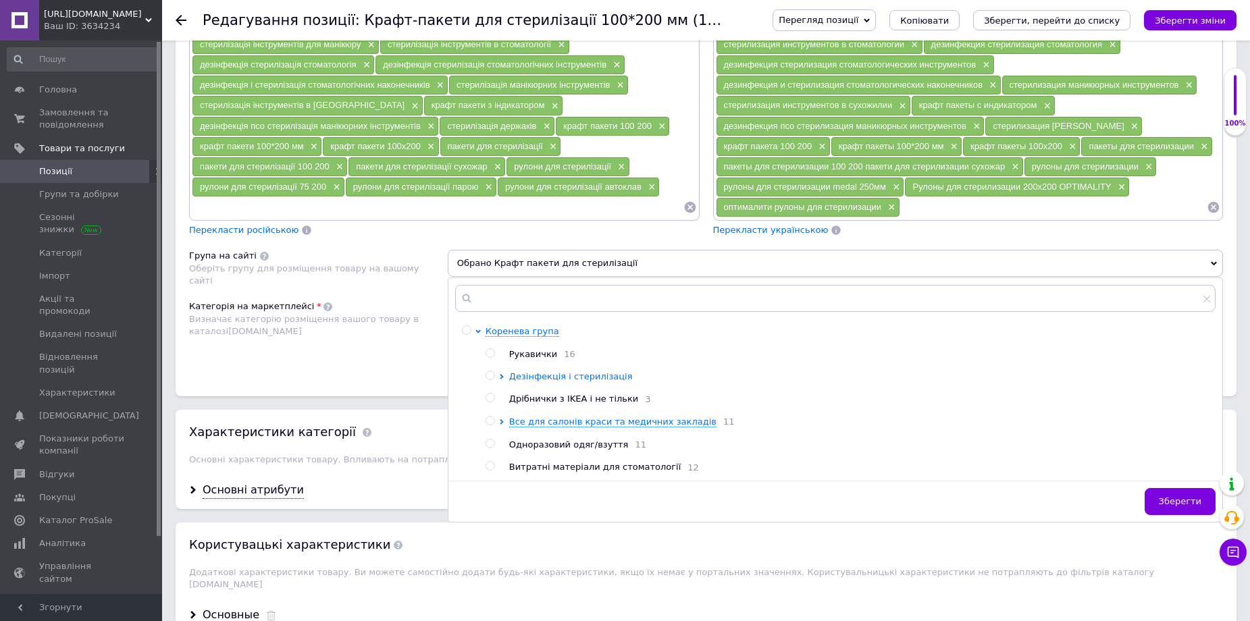
click at [566, 373] on span "Дезінфекція і стерилізація" at bounding box center [571, 376] width 124 height 10
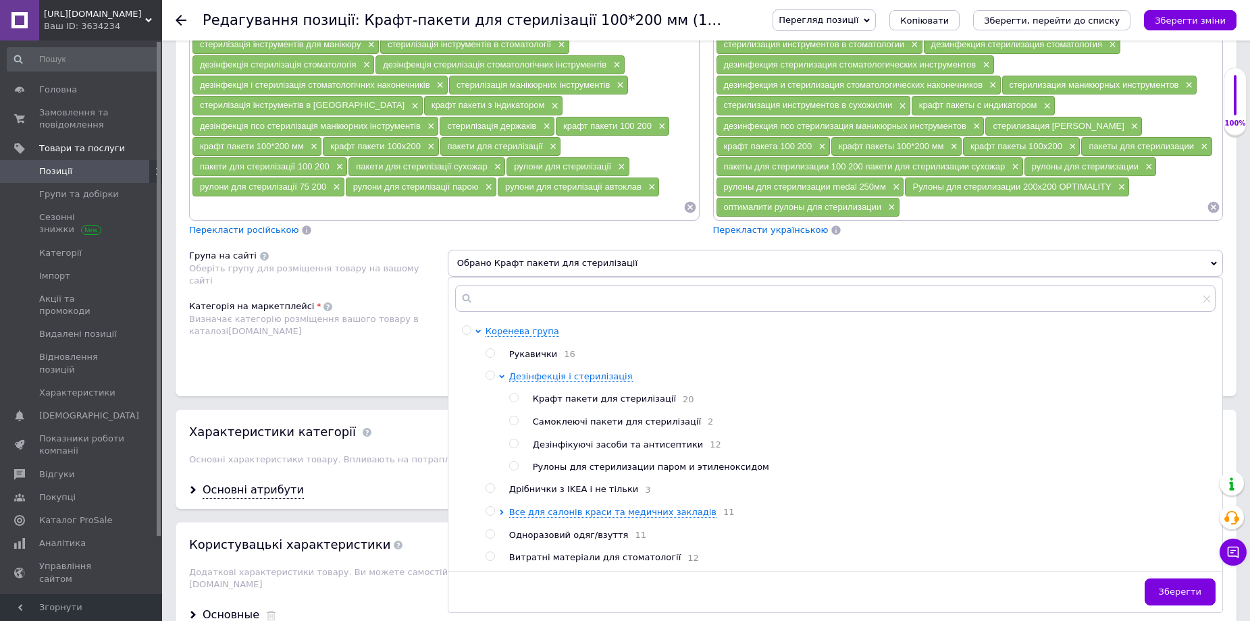
click at [513, 471] on input "radio" at bounding box center [513, 466] width 9 height 9
radio input "true"
click at [1178, 596] on span "Зберегти" at bounding box center [1180, 592] width 43 height 10
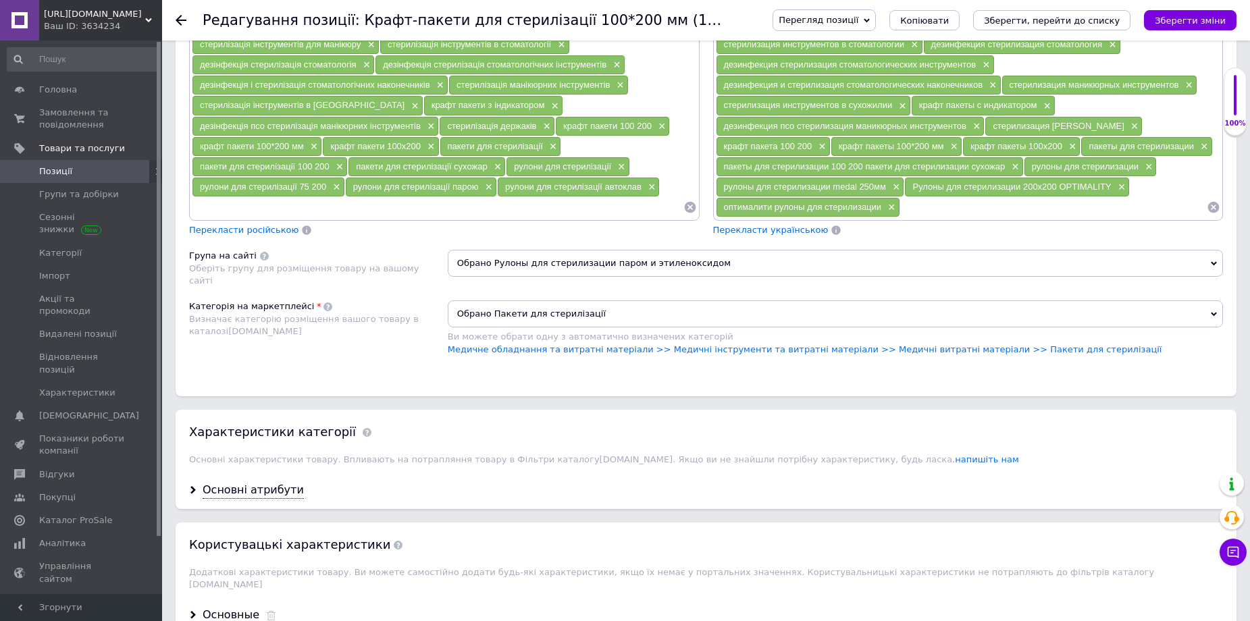
click at [564, 313] on span "Обрано Пакети для стерилізації" at bounding box center [835, 313] width 775 height 27
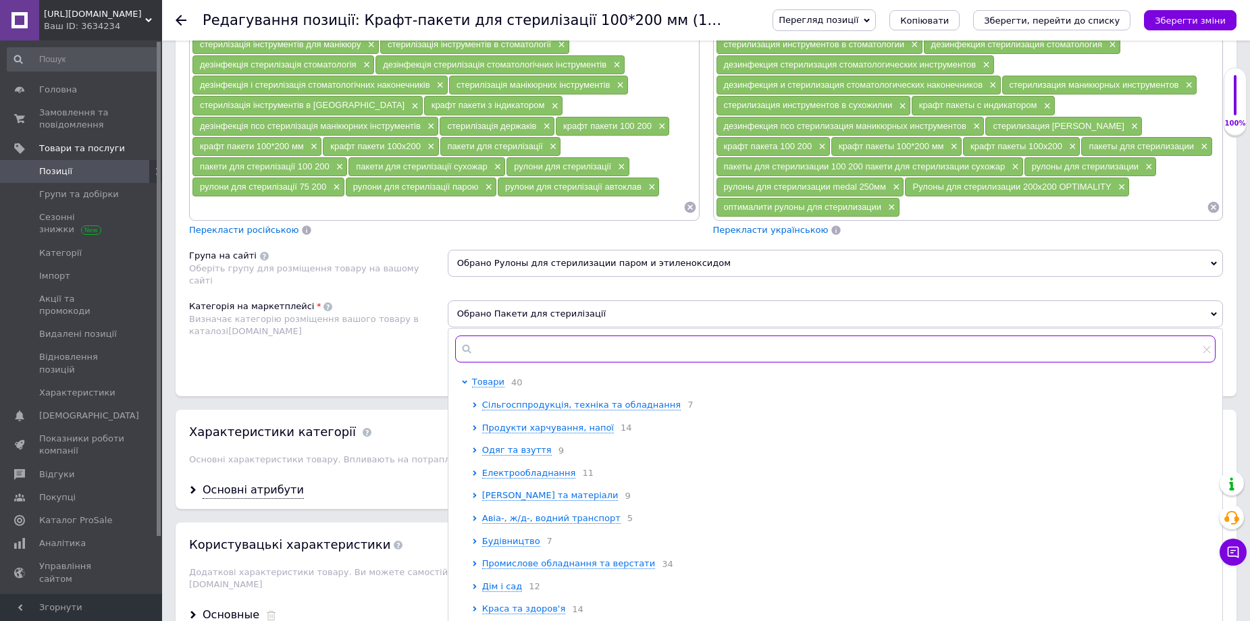
click at [526, 356] on input "text" at bounding box center [835, 349] width 760 height 27
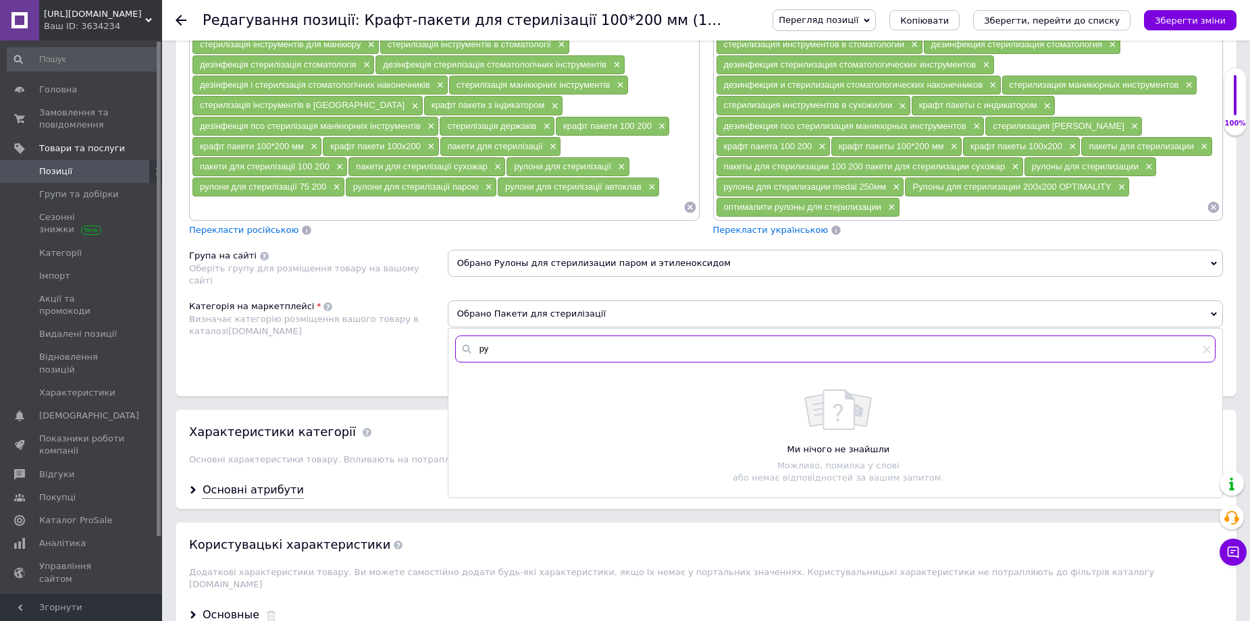
type input "р"
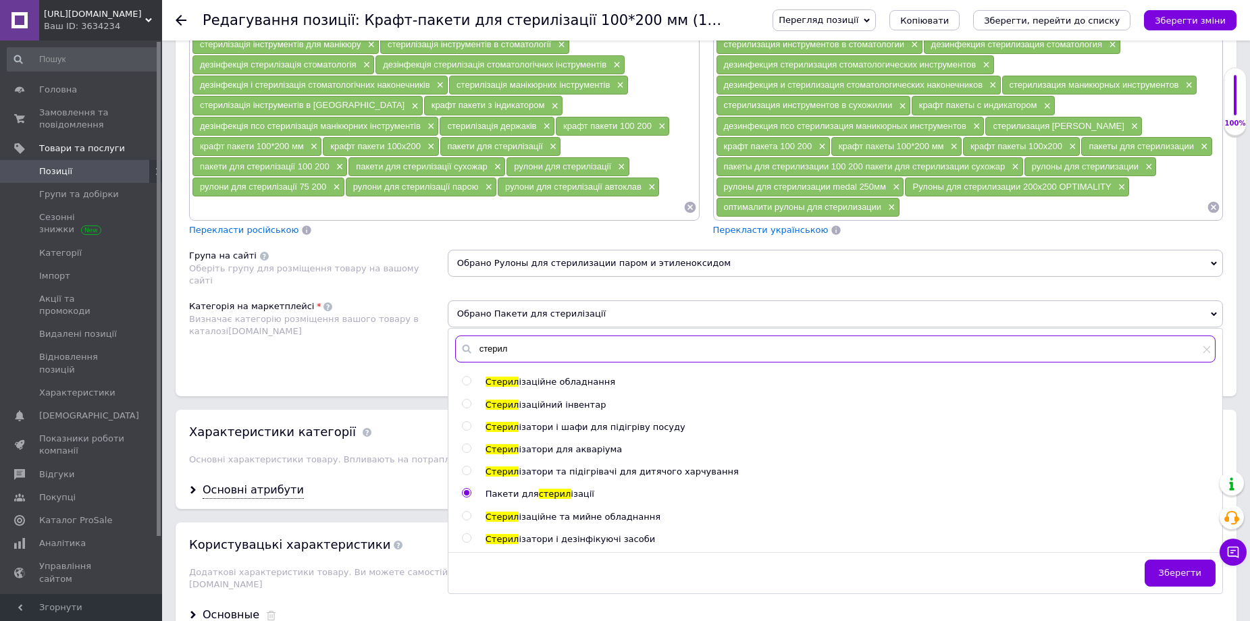
type input "стерил"
click at [408, 348] on div "Категорія на маркетплейсі Визначає категорію розміщення вашого товару в каталоз…" at bounding box center [318, 334] width 259 height 68
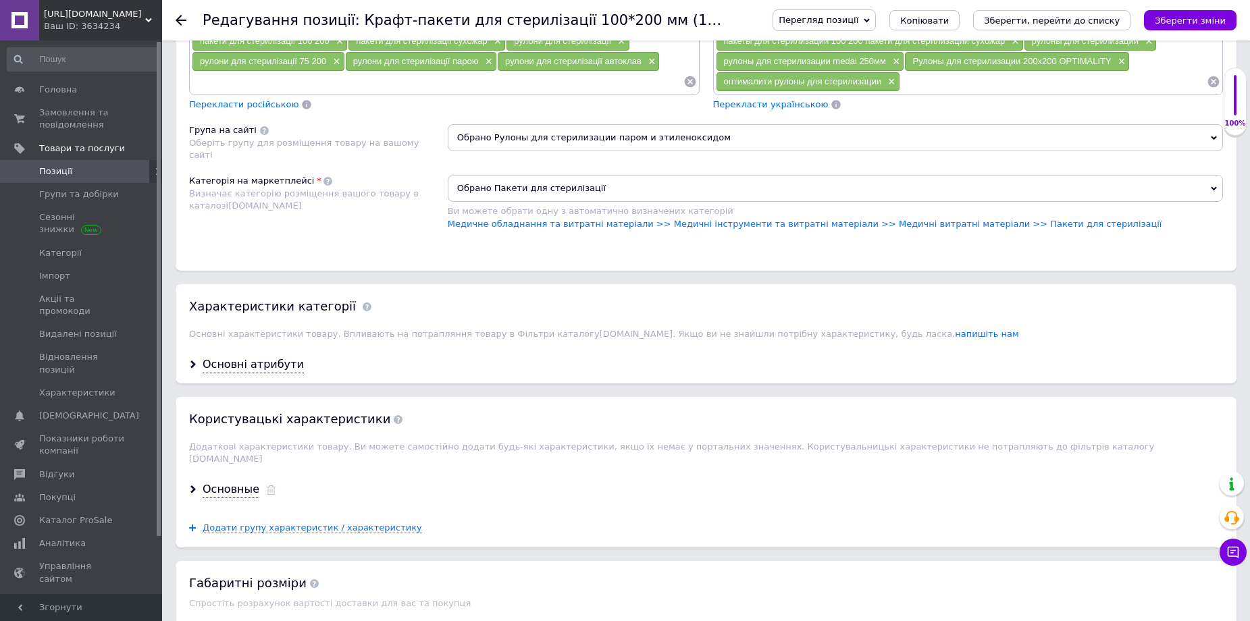
scroll to position [1148, 0]
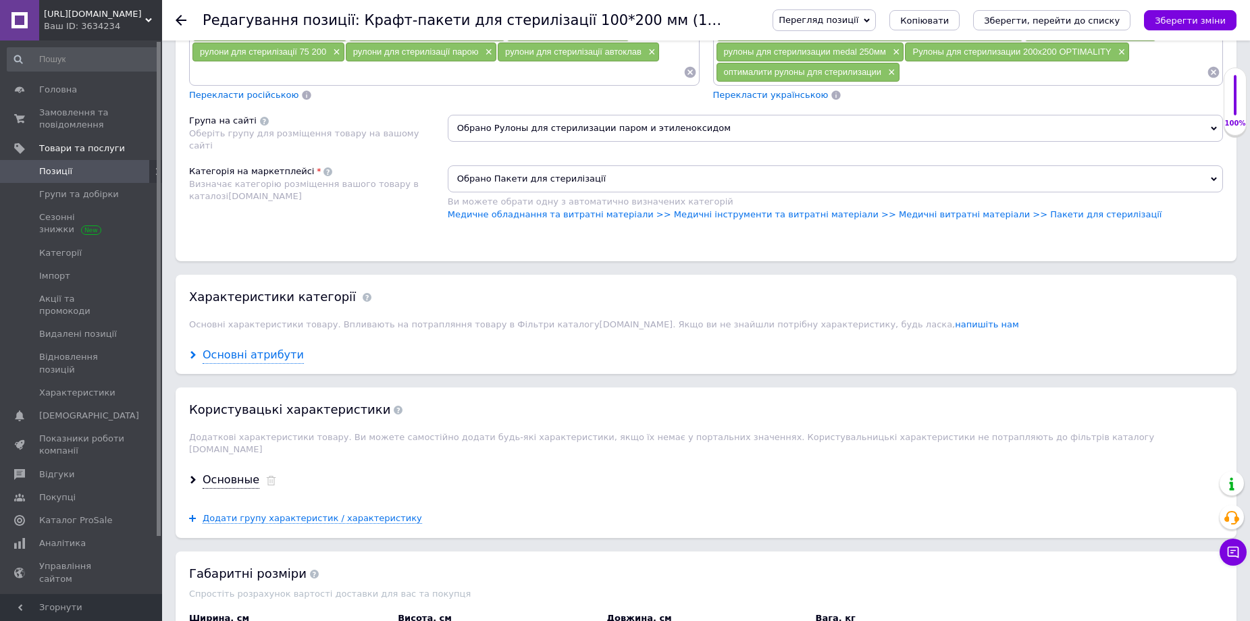
click at [272, 359] on div "Основні атрибути" at bounding box center [253, 356] width 101 height 16
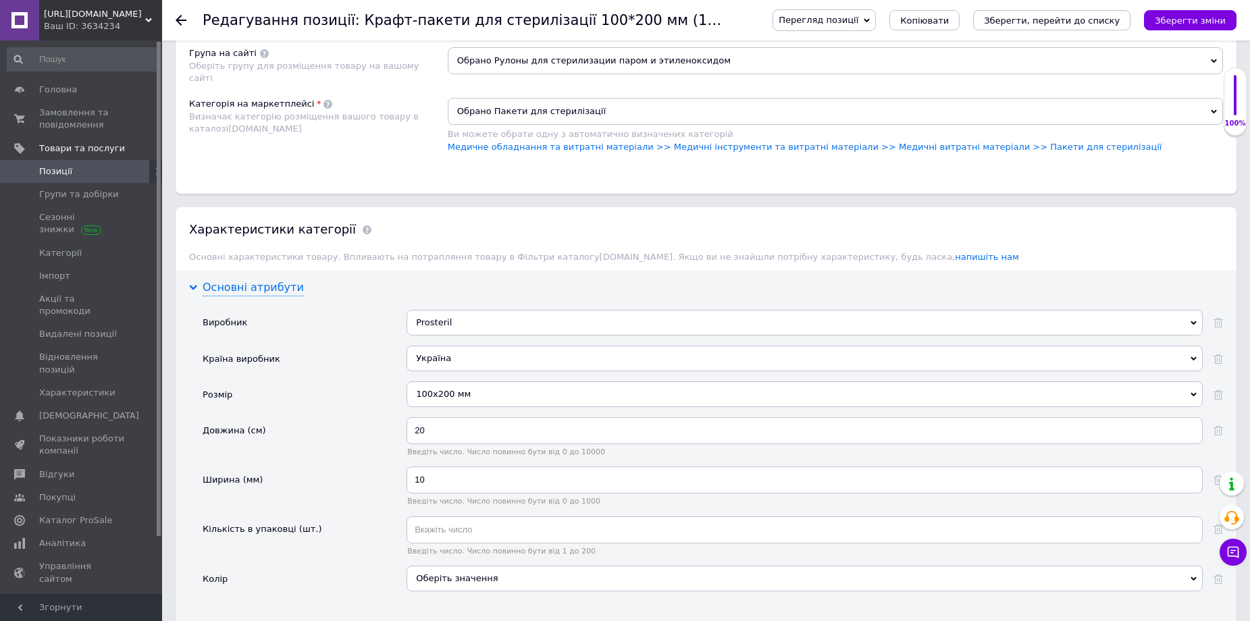
scroll to position [1283, 0]
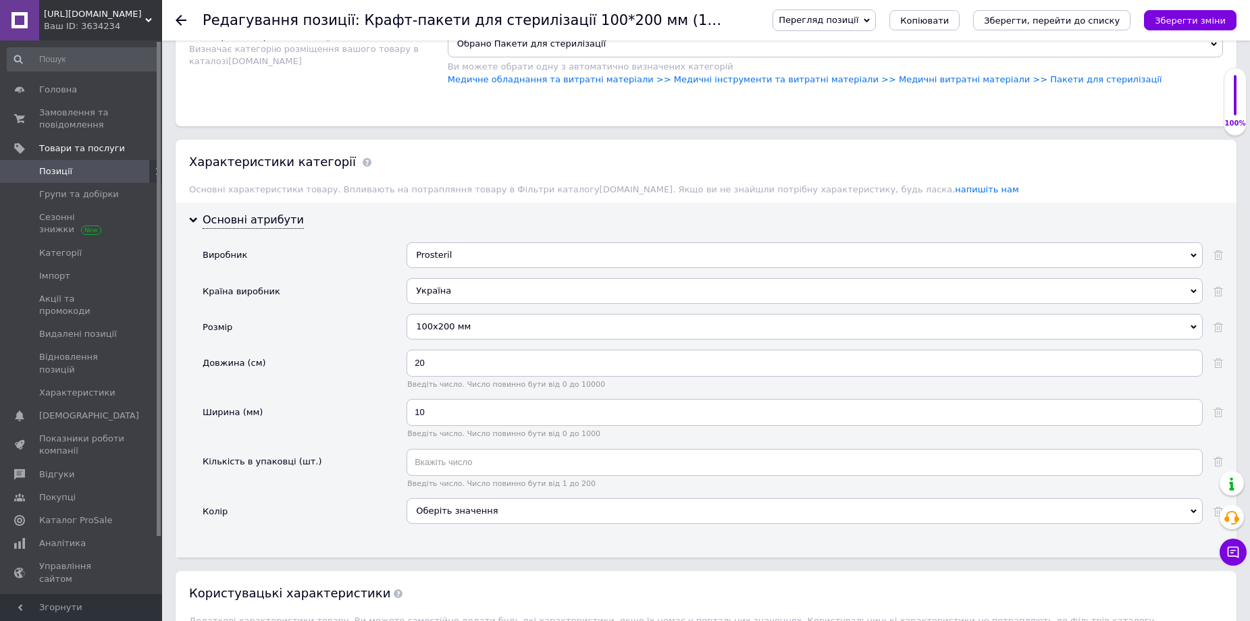
click at [468, 332] on div "100х200 мм" at bounding box center [804, 327] width 796 height 26
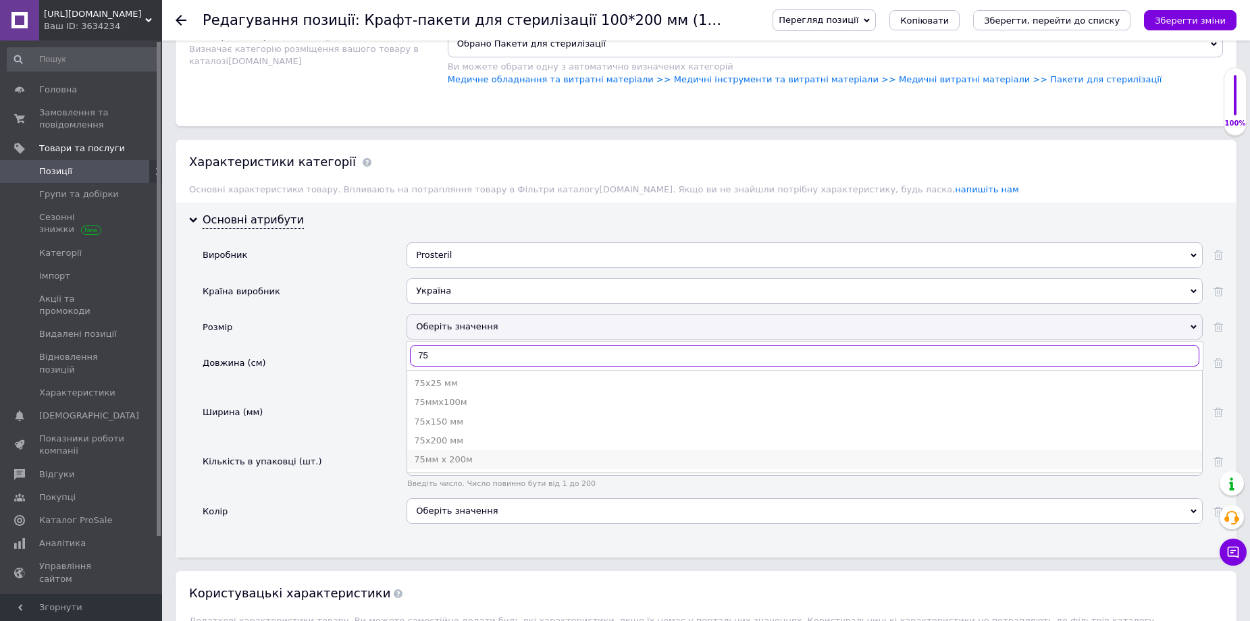
type input "75"
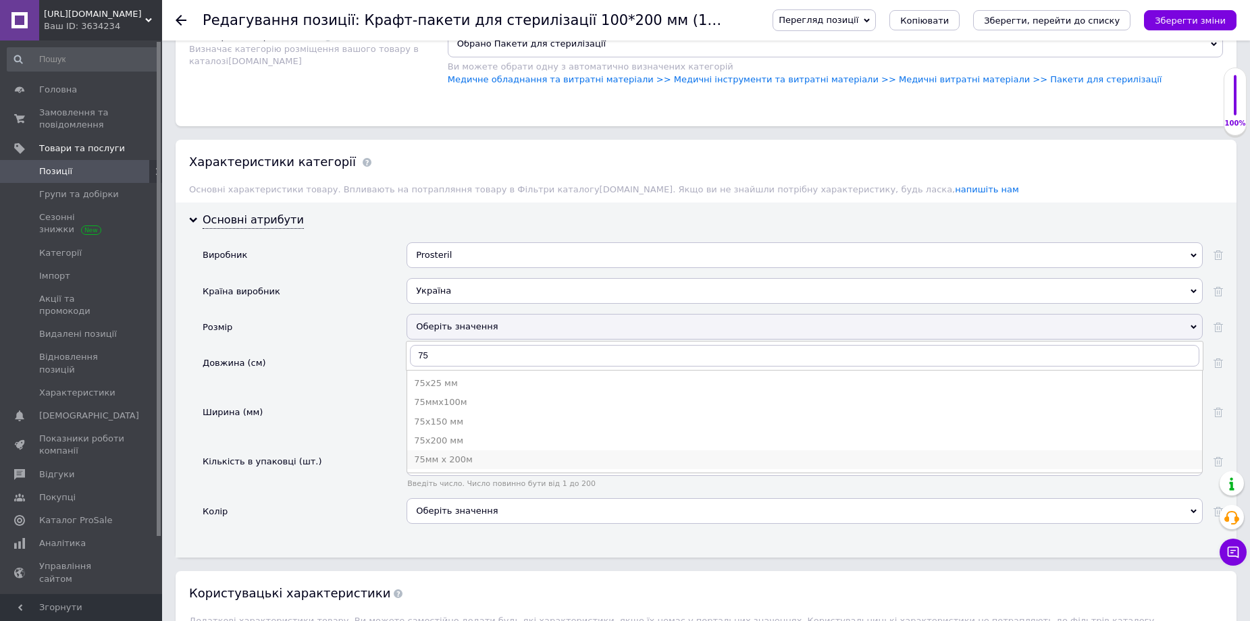
click at [466, 458] on div "75мм х 200м" at bounding box center [804, 460] width 781 height 12
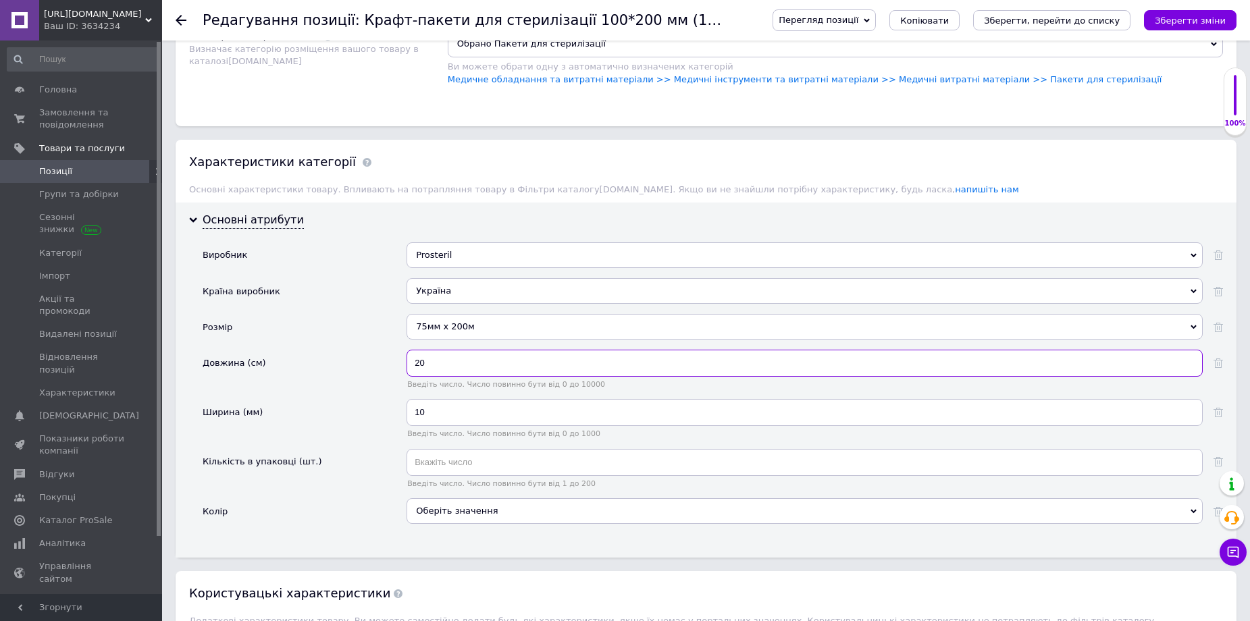
click at [438, 359] on input "20" at bounding box center [804, 363] width 796 height 27
type input "2"
click at [436, 413] on input "10" at bounding box center [804, 412] width 796 height 27
type input "1"
type input "75"
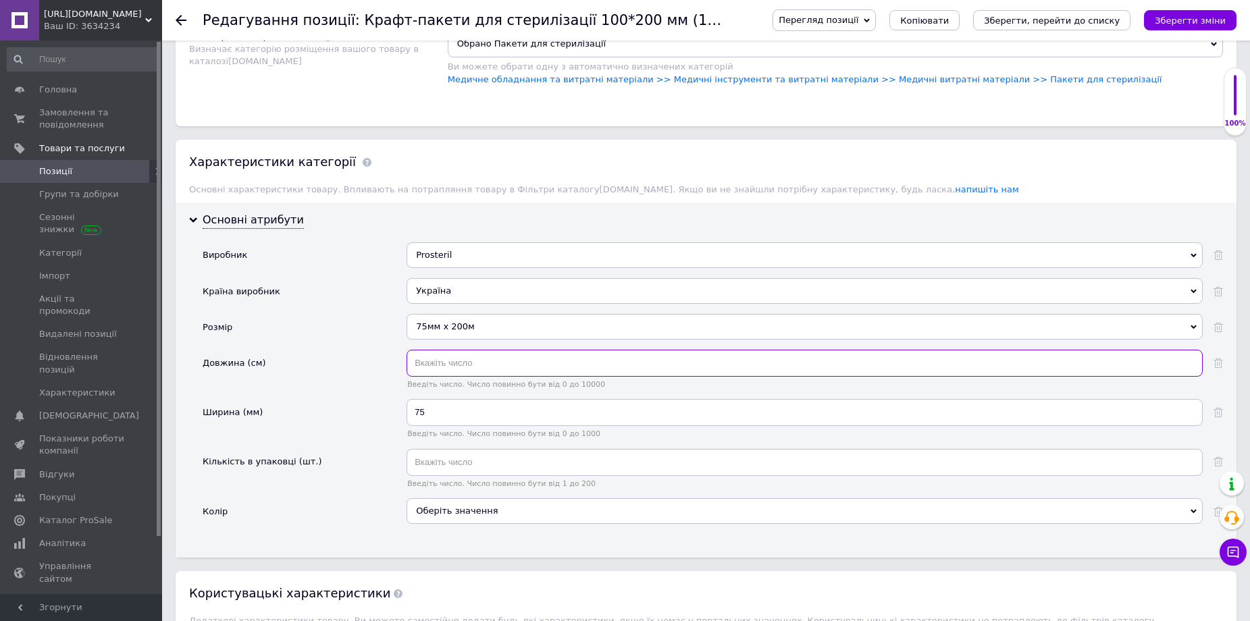
click at [432, 361] on input "text" at bounding box center [804, 363] width 796 height 27
click at [463, 456] on input "text" at bounding box center [804, 462] width 796 height 27
type input "1"
click at [371, 500] on div "Колір" at bounding box center [305, 516] width 204 height 36
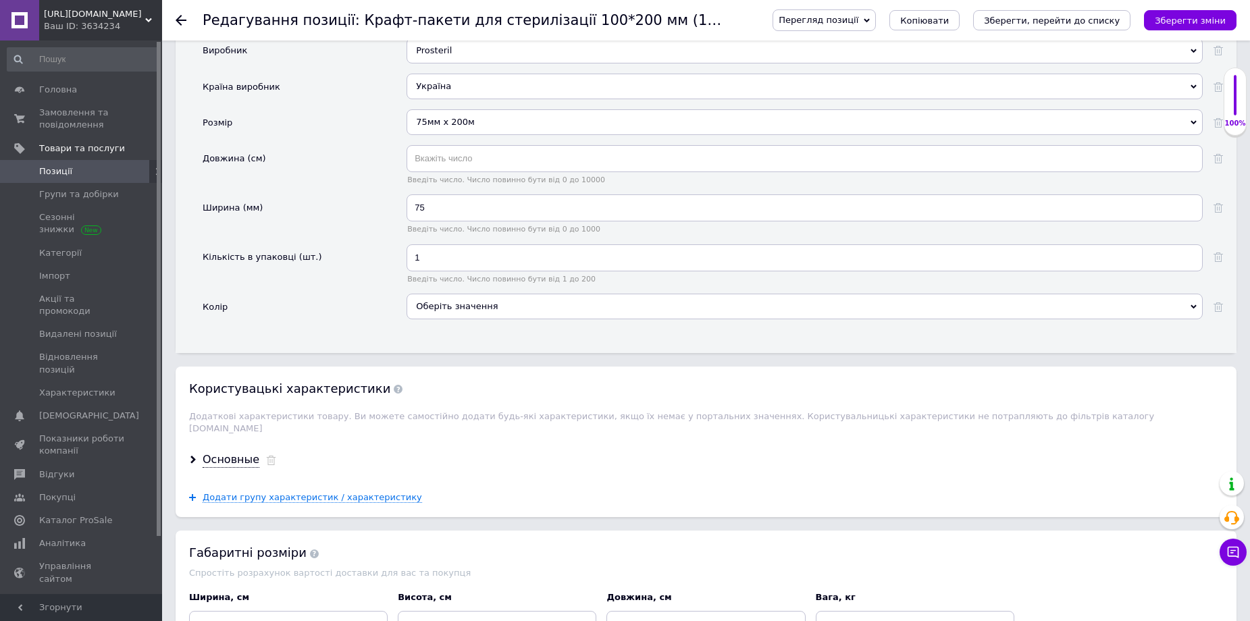
scroll to position [1553, 0]
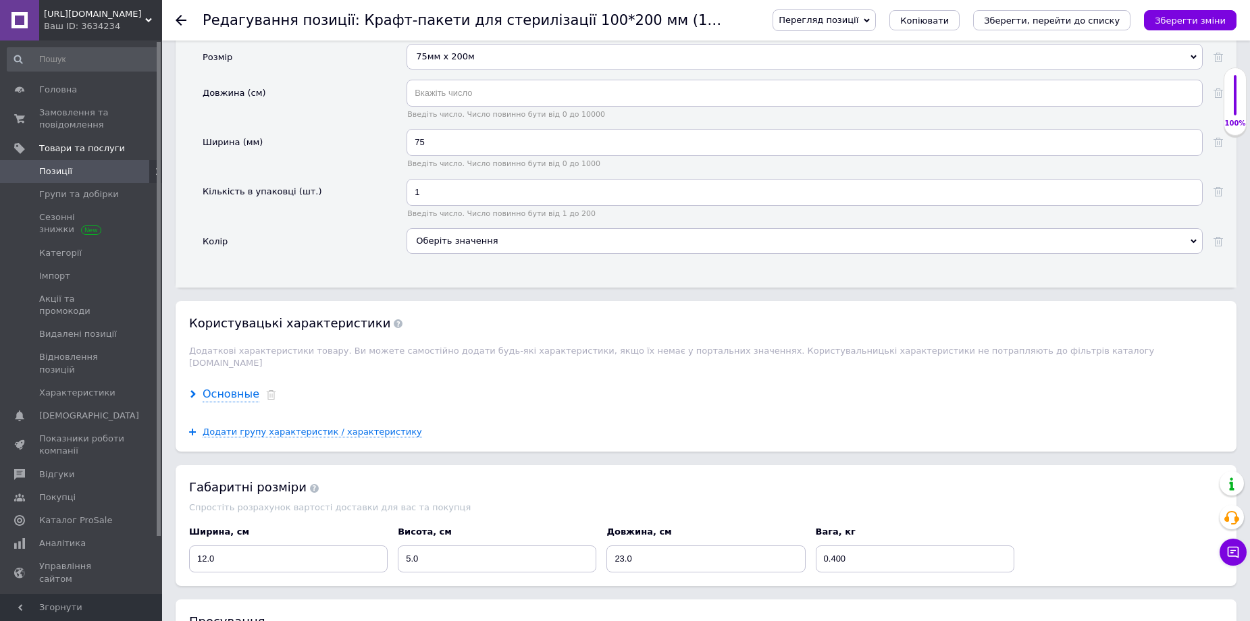
click at [228, 387] on div "Основные" at bounding box center [231, 395] width 57 height 16
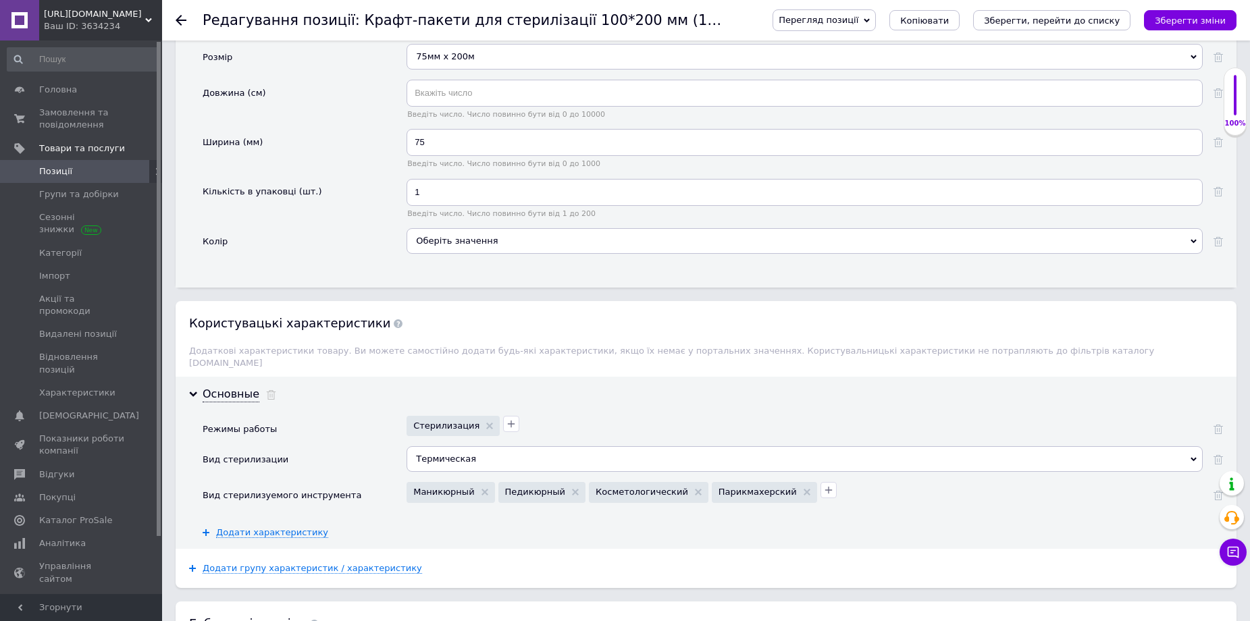
click at [521, 446] on div "Термическая" at bounding box center [804, 459] width 796 height 26
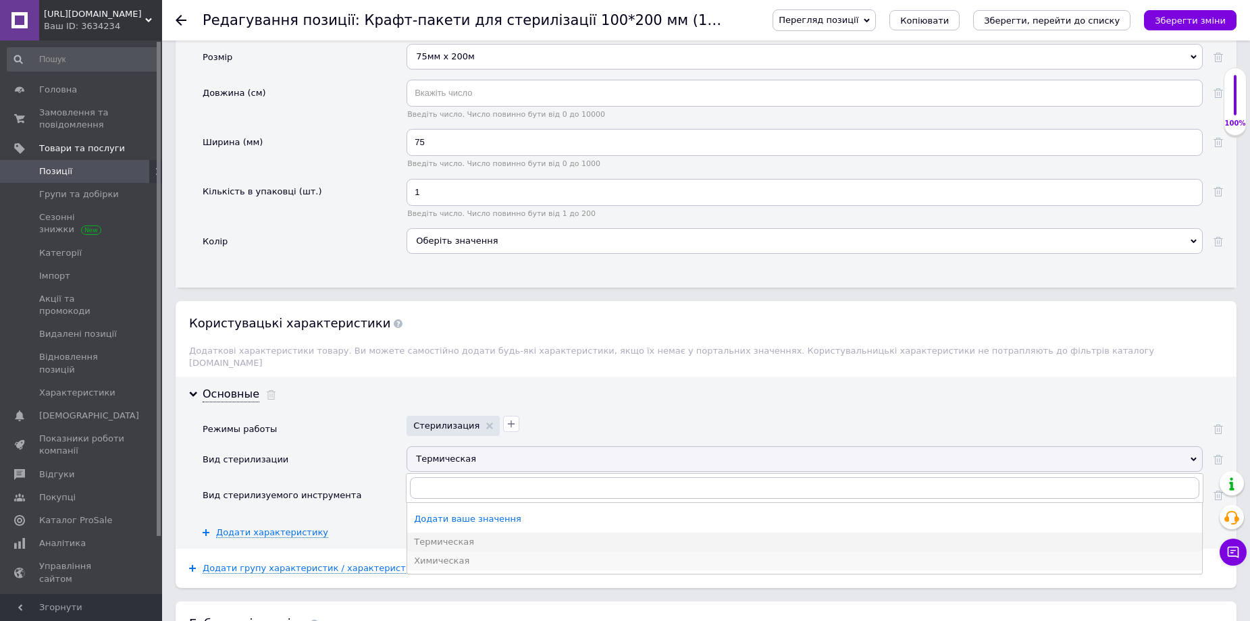
click at [460, 555] on div "Химическая" at bounding box center [804, 561] width 781 height 12
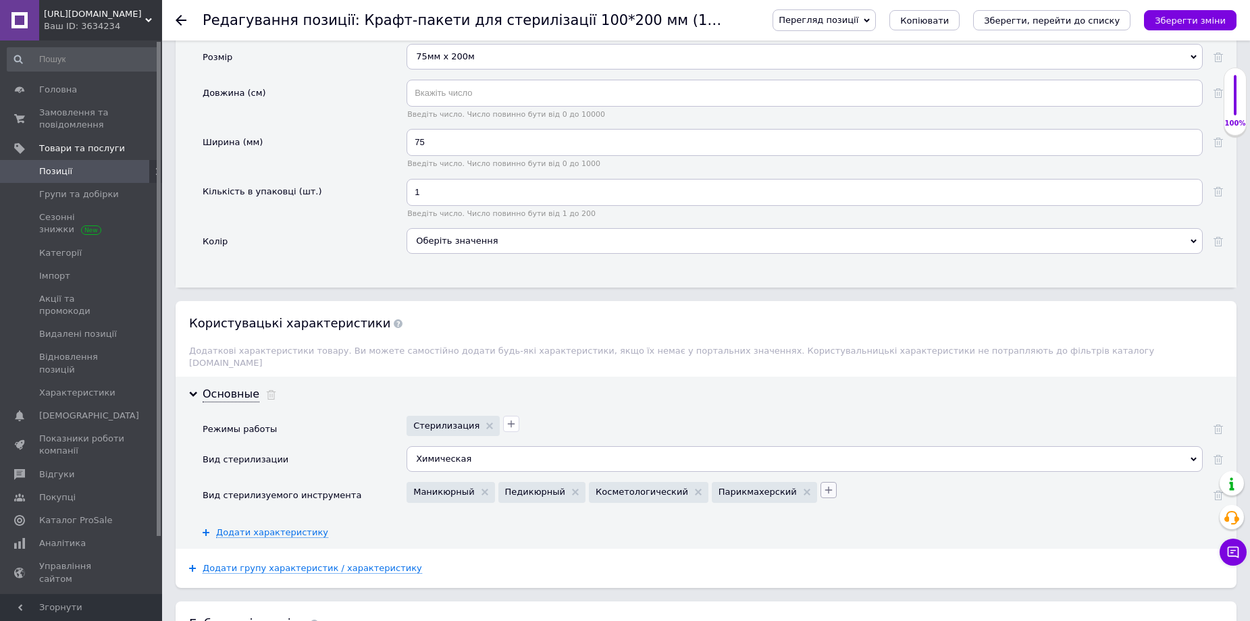
click at [824, 487] on icon "button" at bounding box center [827, 490] width 7 height 7
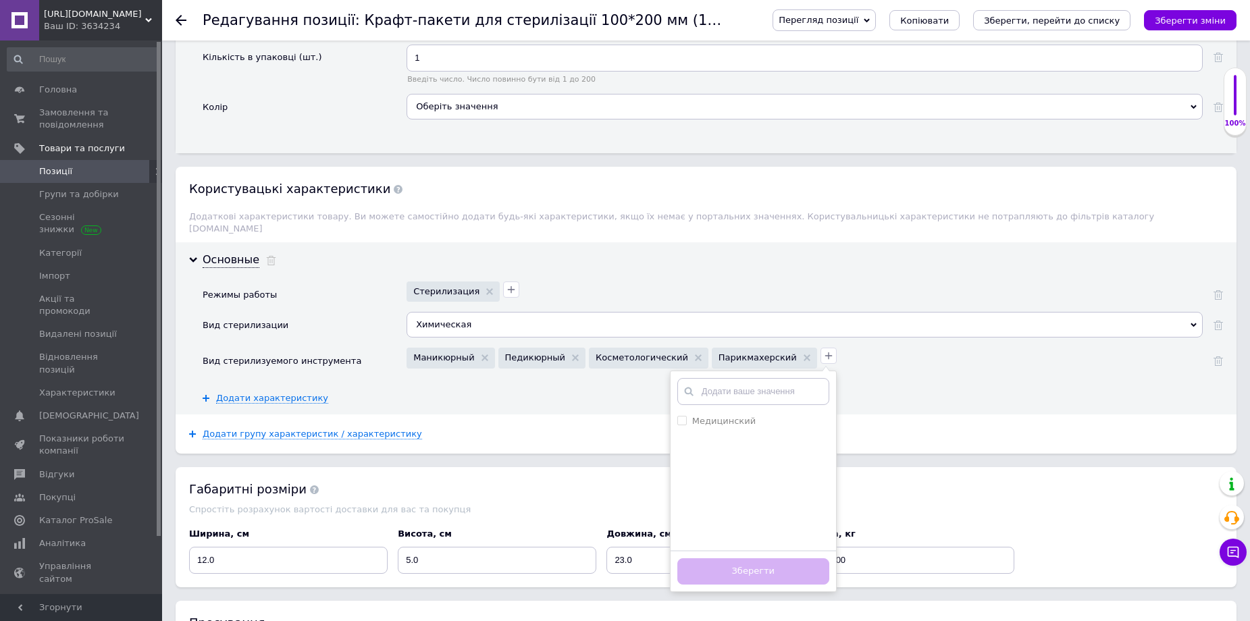
scroll to position [1688, 0]
click at [677, 415] on input "Медицинский" at bounding box center [681, 419] width 9 height 9
checkbox input "true"
click at [727, 558] on button "Зберегти" at bounding box center [753, 571] width 152 height 26
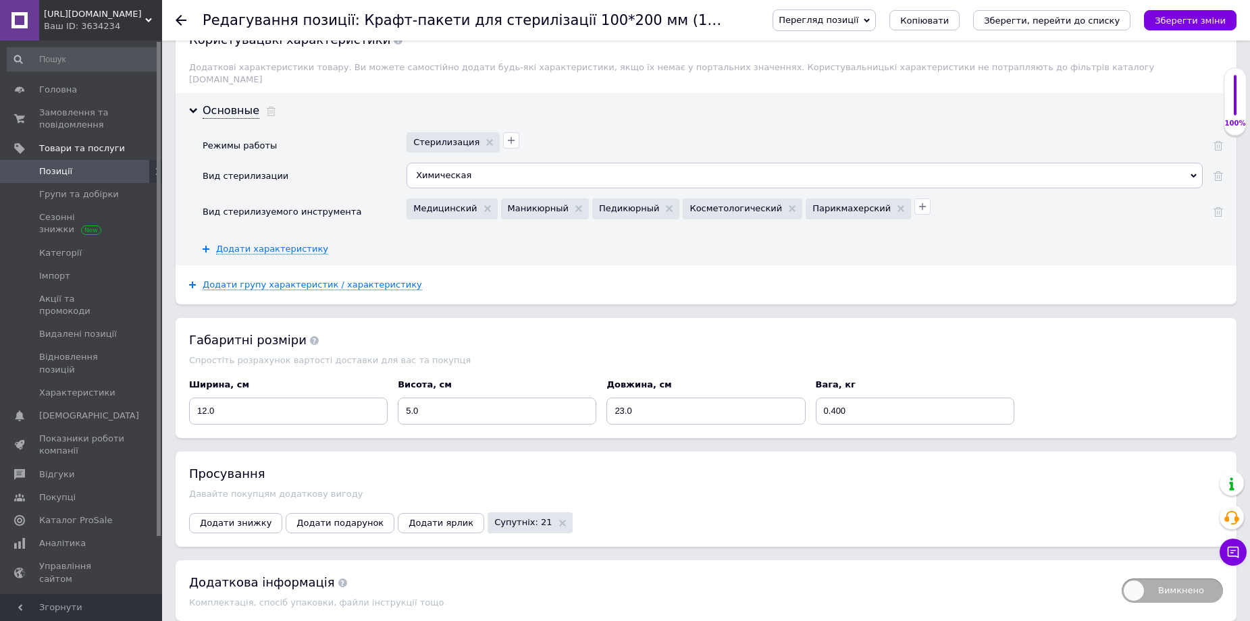
scroll to position [1883, 0]
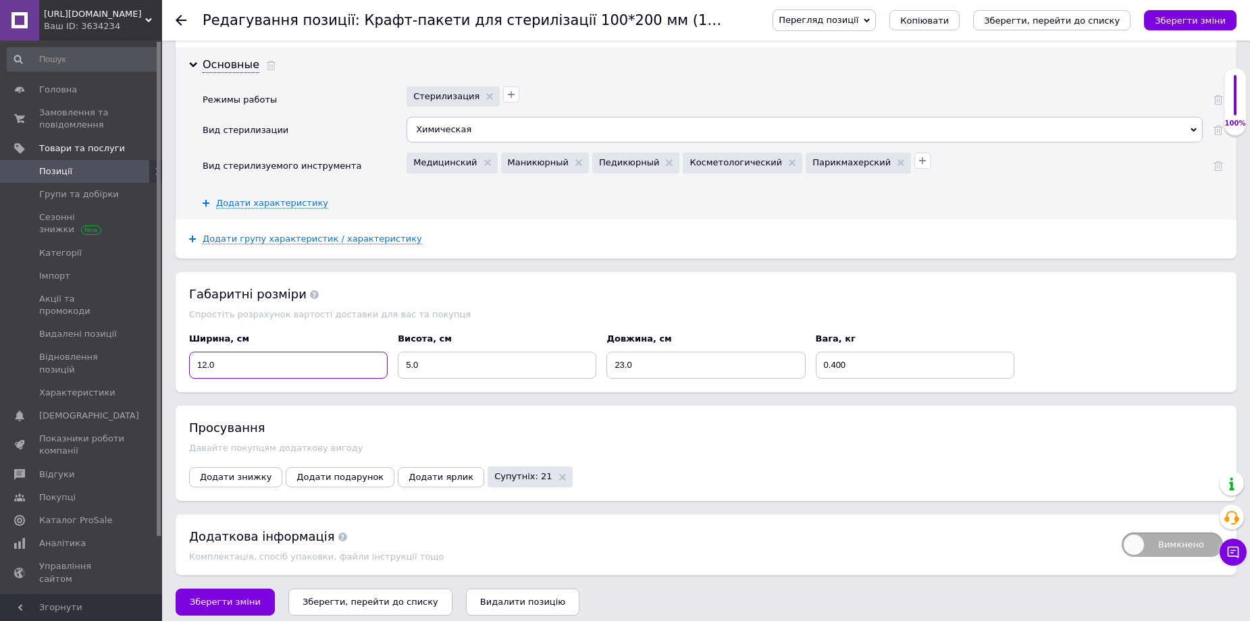
click at [246, 352] on input "12.0" at bounding box center [288, 365] width 199 height 27
type input "1"
type input "20"
type input "8"
type input "20"
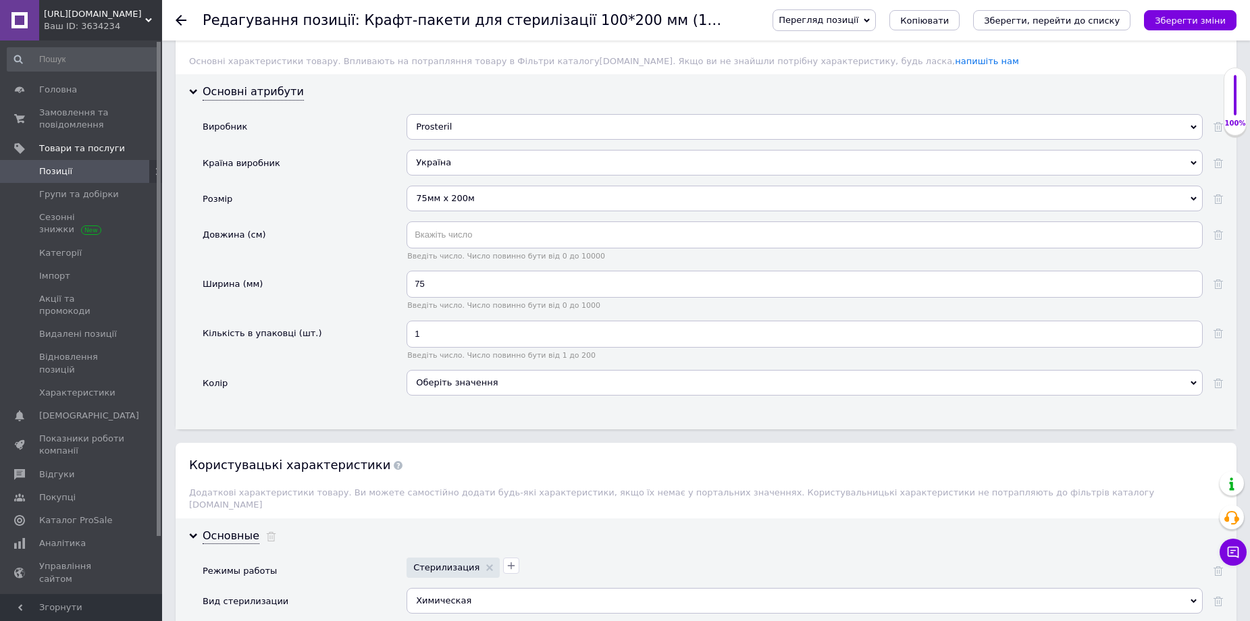
scroll to position [1410, 0]
type input "2"
click at [466, 235] on input "text" at bounding box center [804, 236] width 796 height 27
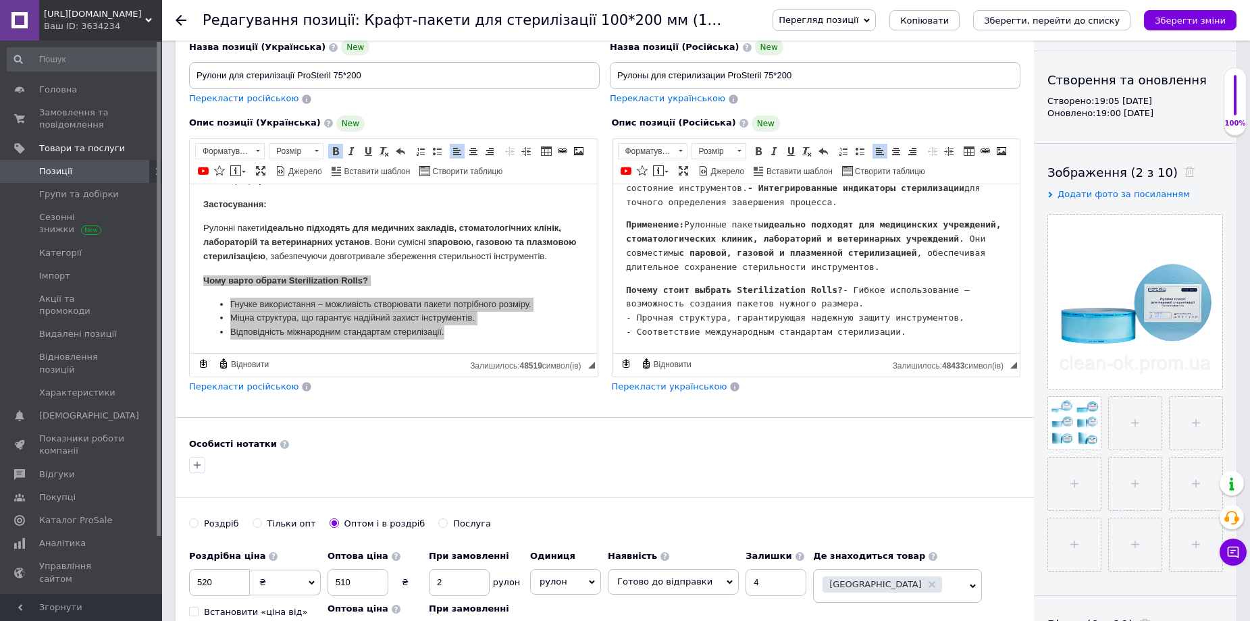
scroll to position [0, 0]
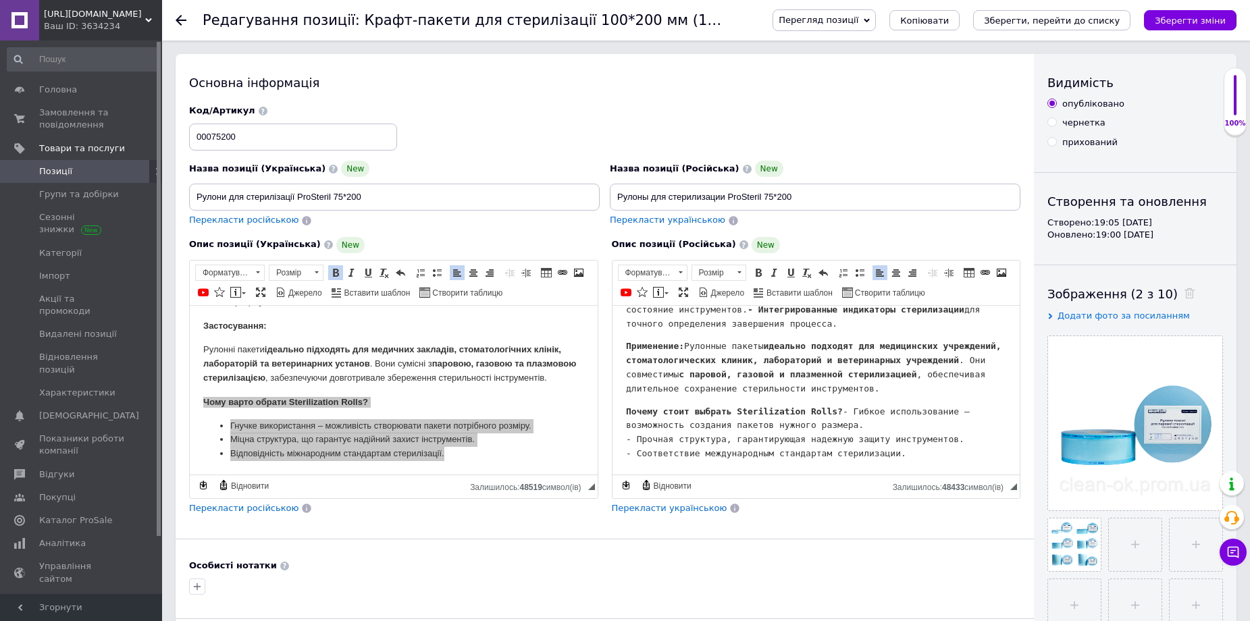
type input "20000"
click at [341, 194] on input "Рулони для стерилізації ProSteril 75*200" at bounding box center [394, 197] width 411 height 27
type input "Рулони для стерилізації ProSteril 75мм * 200м"
click at [772, 199] on input "Рулоны для стерилизации ProSteril 75*200" at bounding box center [815, 197] width 411 height 27
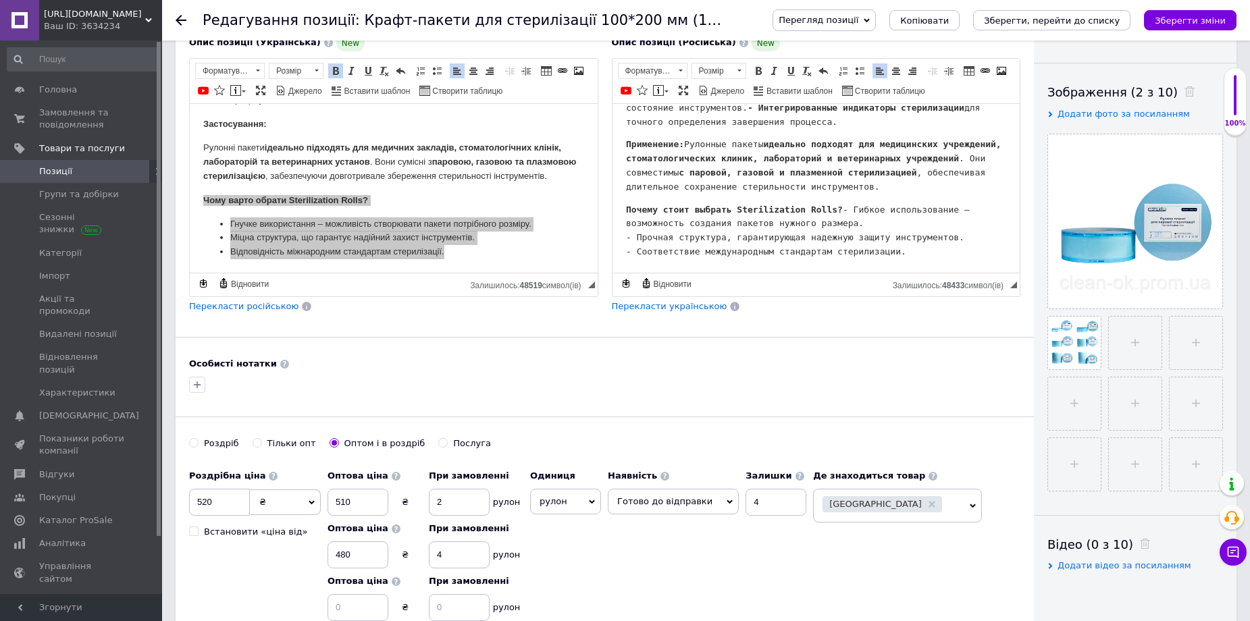
scroll to position [203, 0]
type input "Рулоны для стерилизации ProSteril 75мм * 200м"
click at [648, 387] on div at bounding box center [604, 384] width 837 height 22
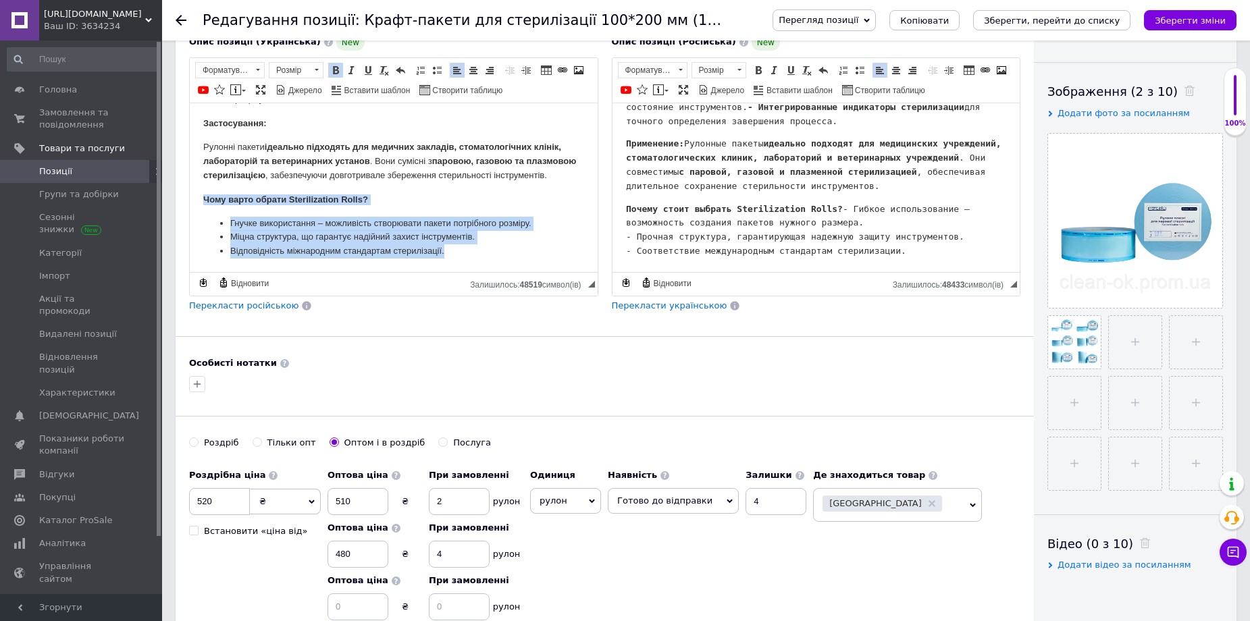
click at [348, 236] on li "Міцна структура, що гарантує надійний захист інструментів." at bounding box center [393, 237] width 327 height 14
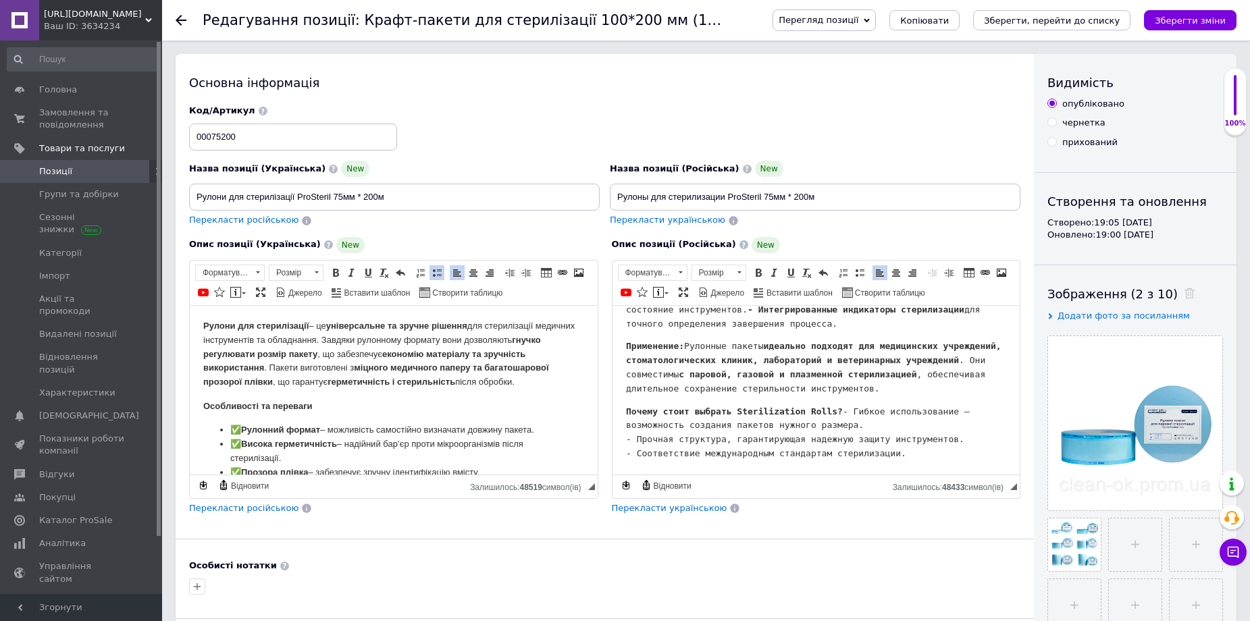
scroll to position [0, 0]
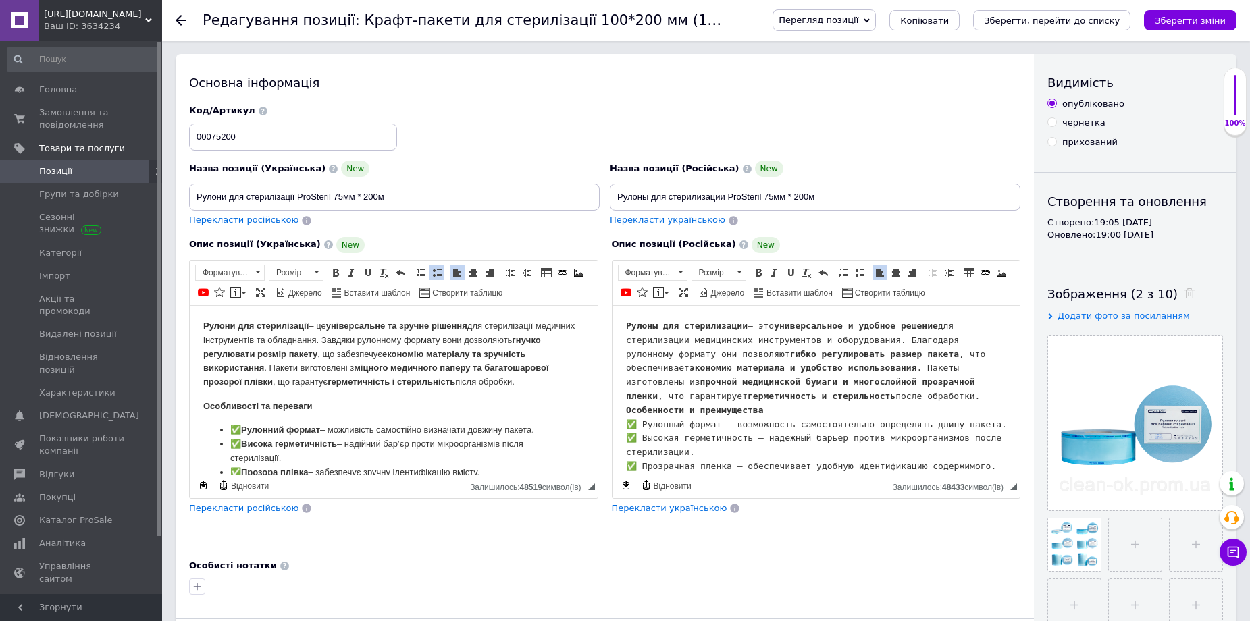
click at [736, 323] on pre "Рулоны для стерилизации – это универсальное и удобное решение для стерилизации …" at bounding box center [815, 410] width 381 height 182
click at [1190, 16] on icon "Зберегти зміни" at bounding box center [1190, 21] width 71 height 10
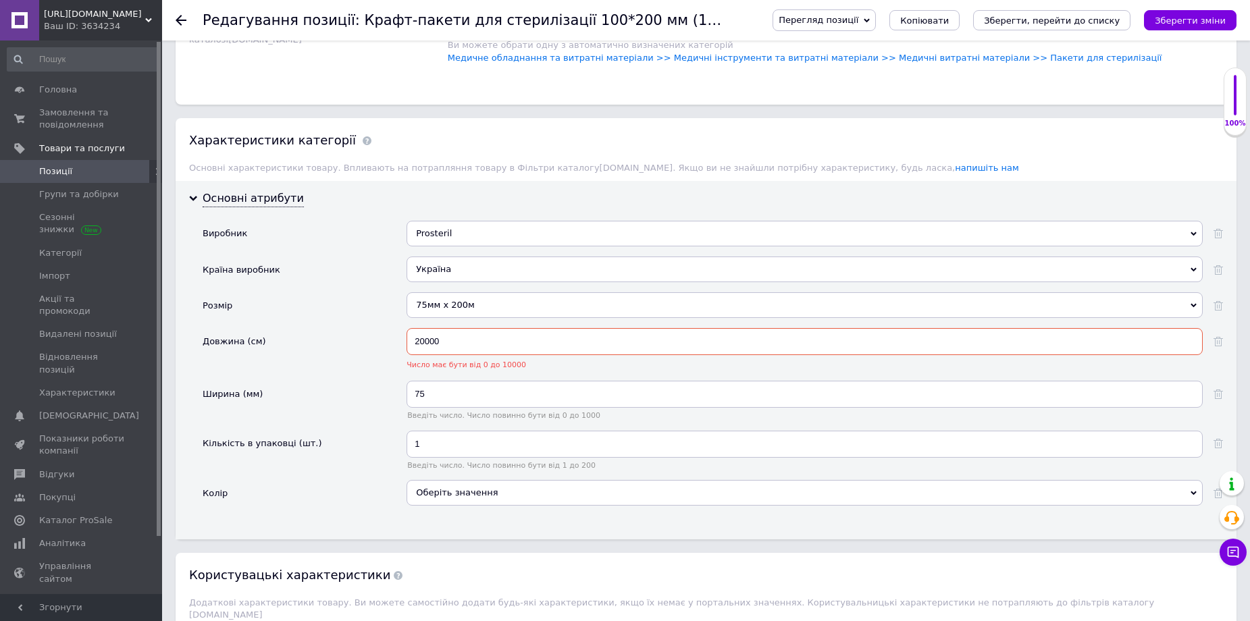
scroll to position [1359, 0]
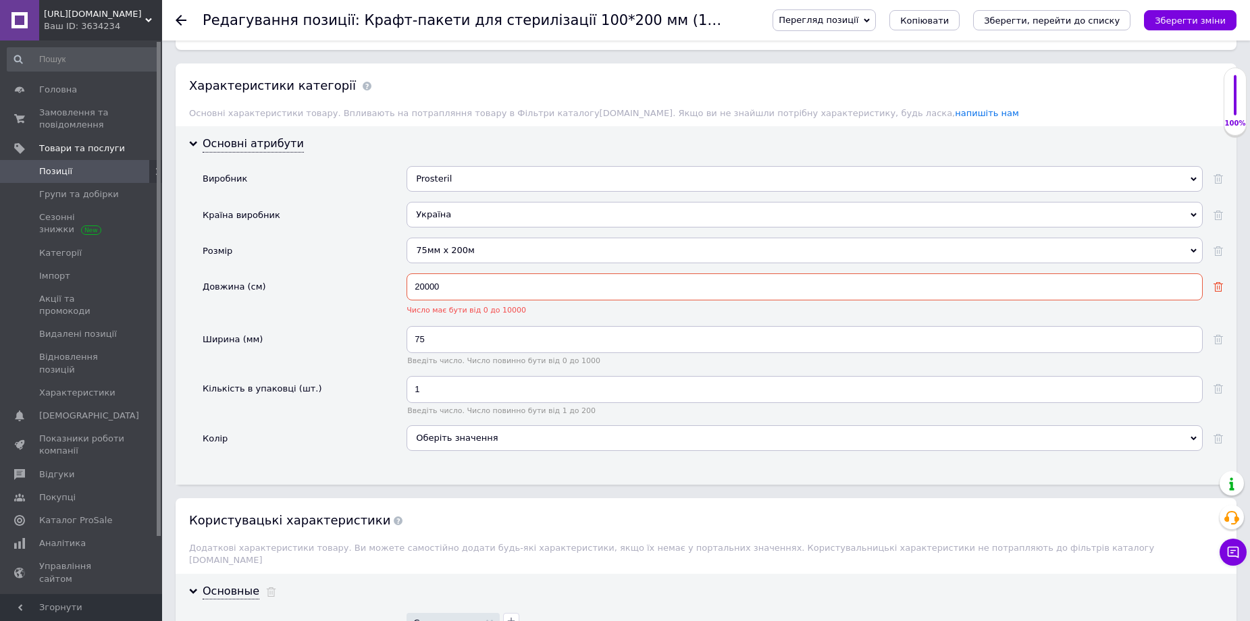
click at [1217, 288] on use at bounding box center [1217, 286] width 9 height 9
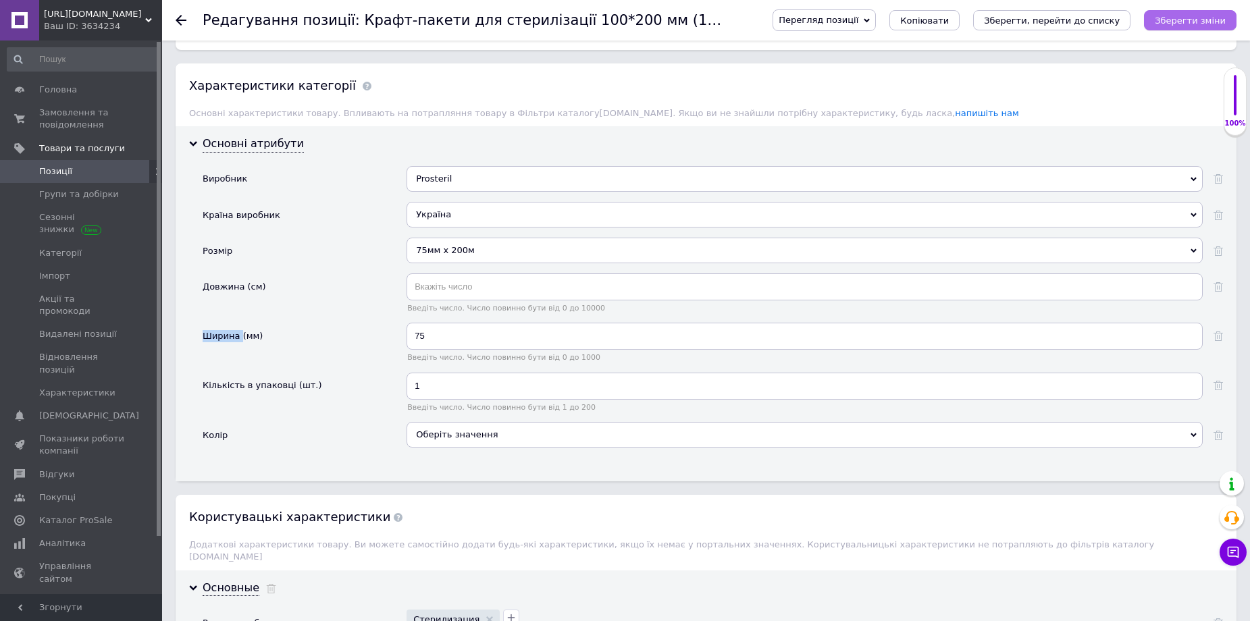
click at [1211, 16] on icon "Зберегти зміни" at bounding box center [1190, 21] width 71 height 10
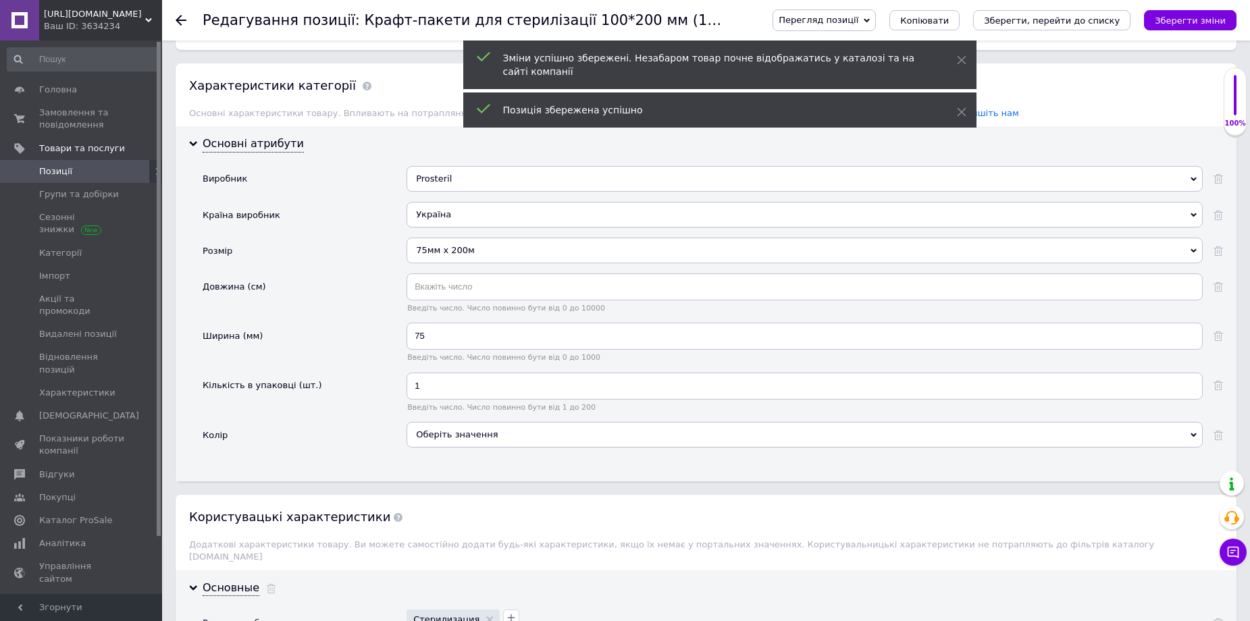
click at [183, 20] on use at bounding box center [181, 20] width 11 height 11
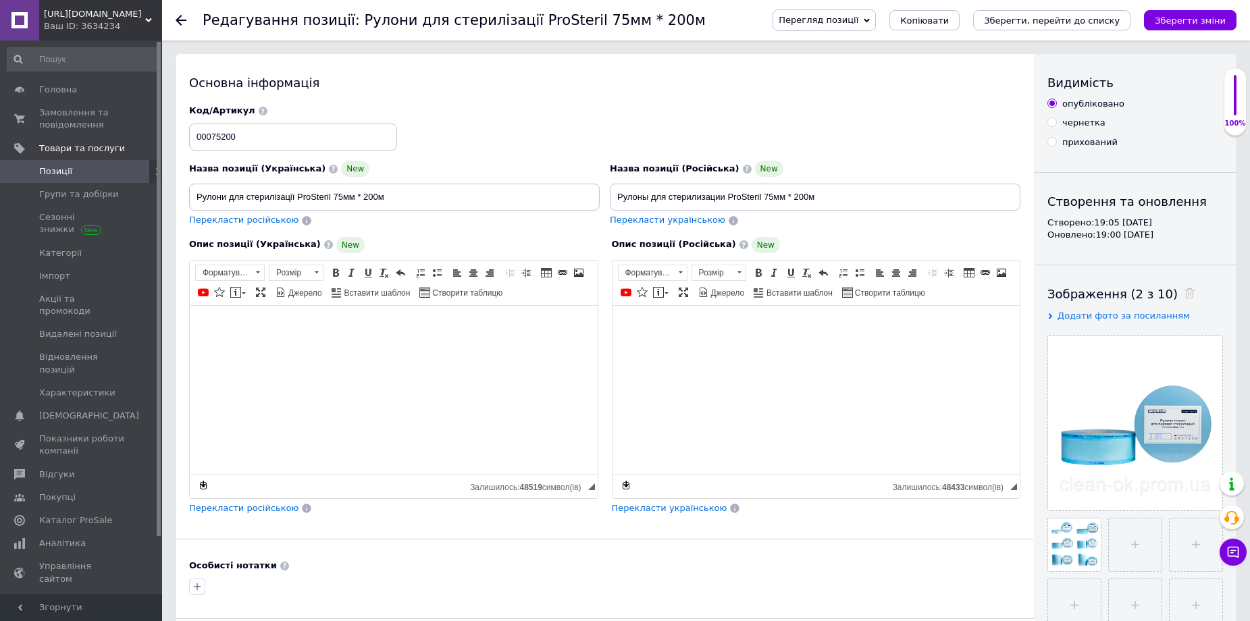
click at [177, 20] on use at bounding box center [181, 20] width 11 height 11
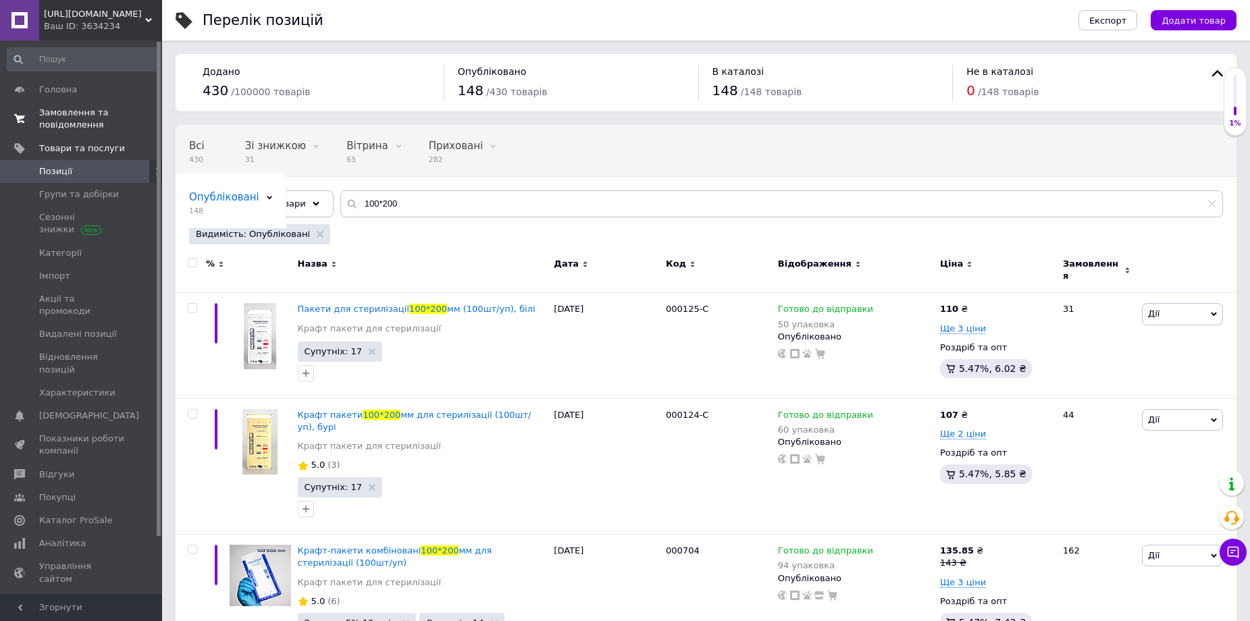
click at [70, 115] on span "Замовлення та повідомлення" at bounding box center [82, 119] width 86 height 24
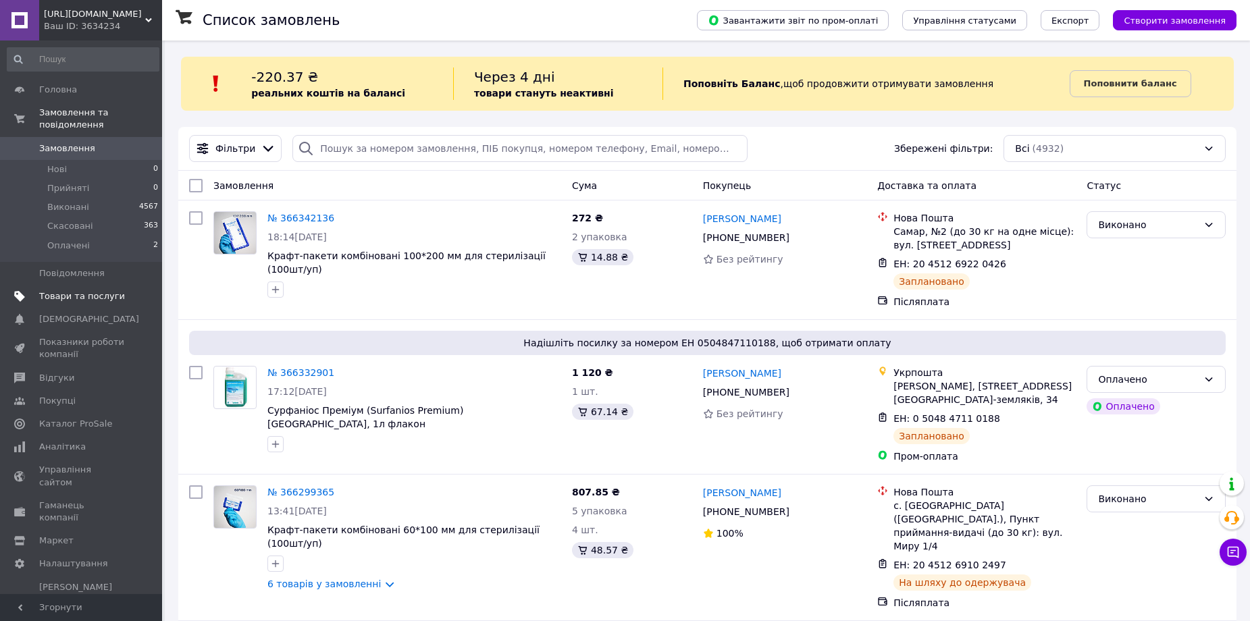
click at [84, 290] on span "Товари та послуги" at bounding box center [82, 296] width 86 height 12
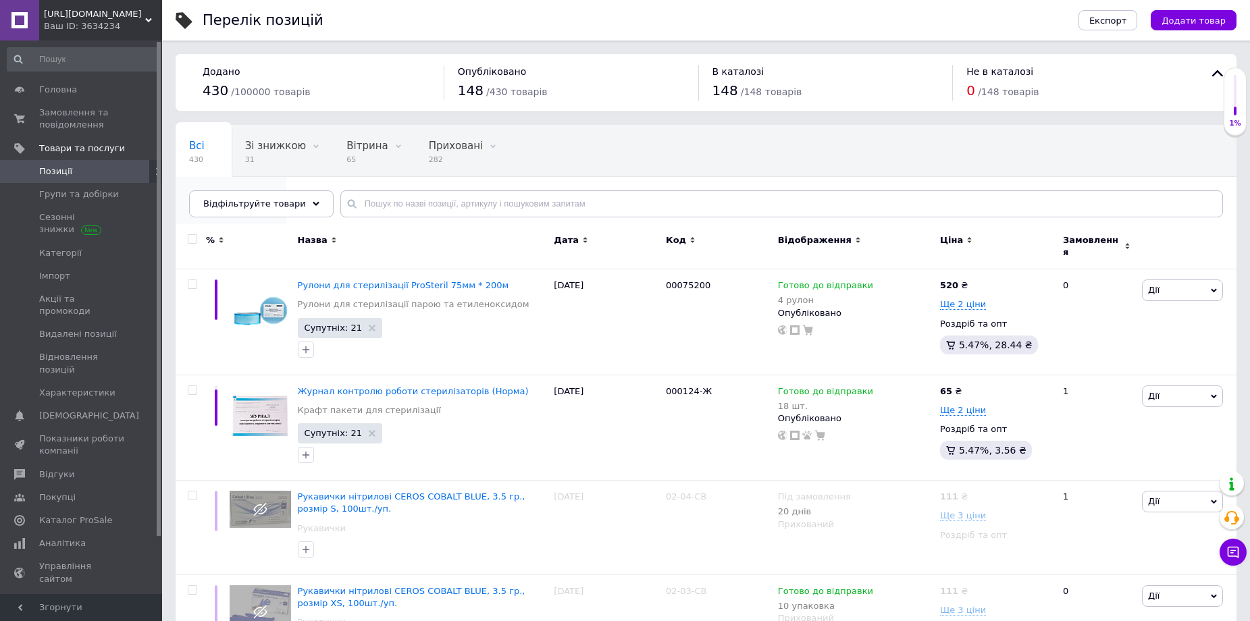
click at [259, 206] on span "148" at bounding box center [224, 211] width 70 height 10
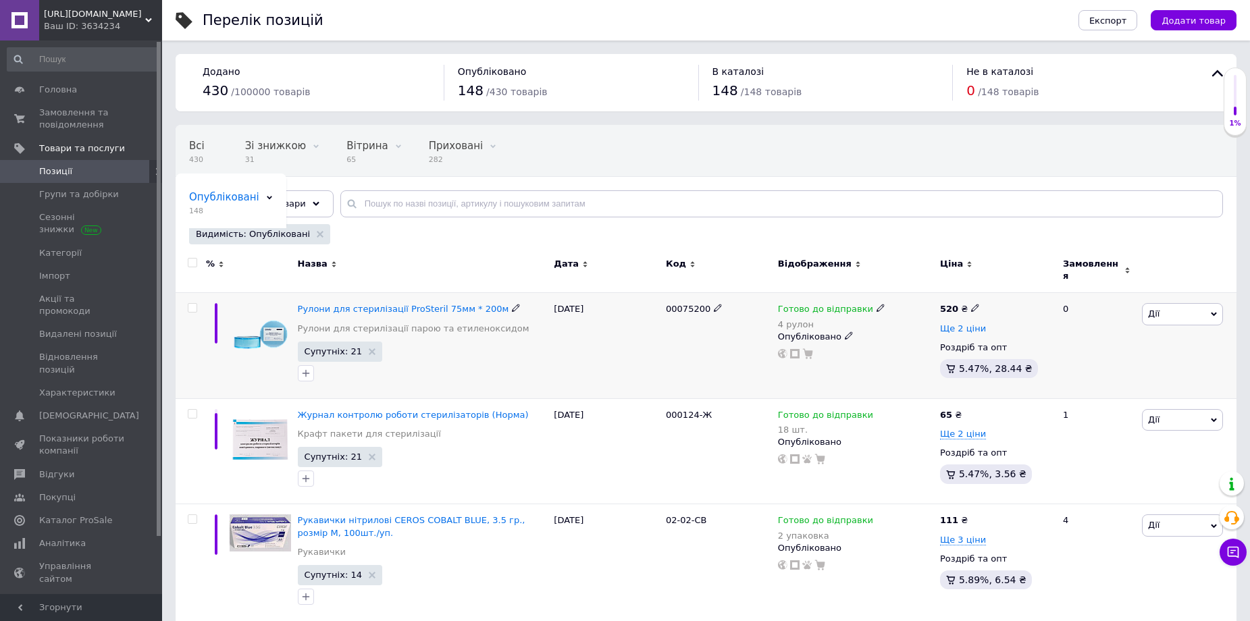
click at [959, 323] on span "Ще 2 ціни" at bounding box center [963, 328] width 46 height 11
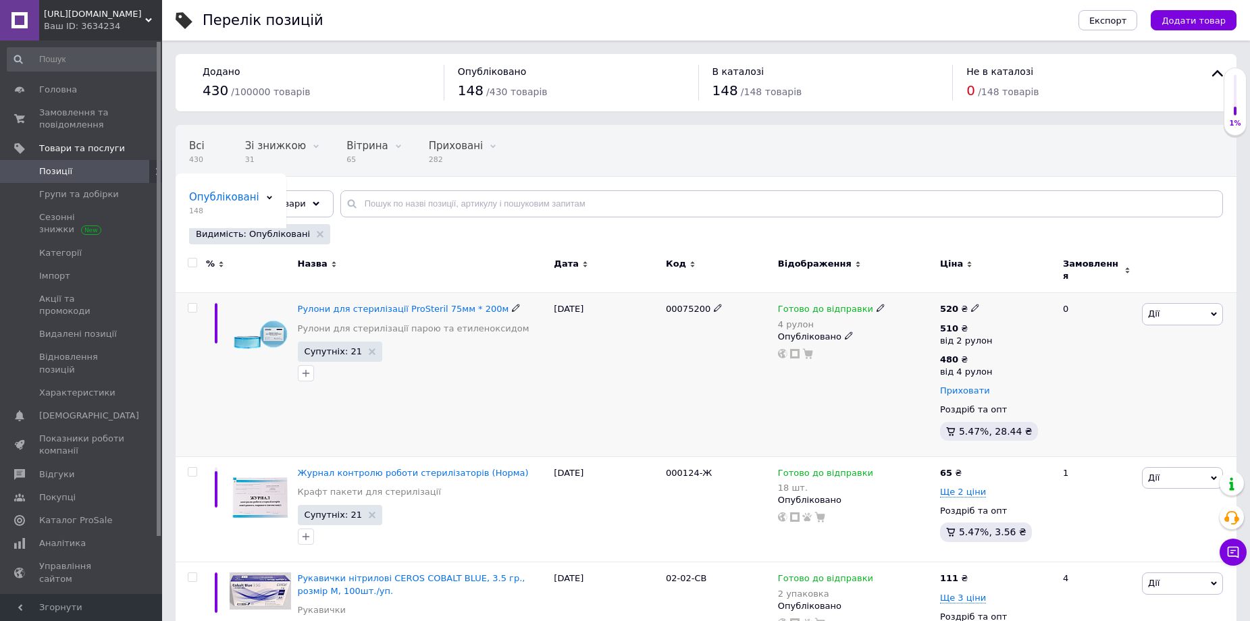
click at [966, 386] on span "Приховати" at bounding box center [965, 391] width 50 height 11
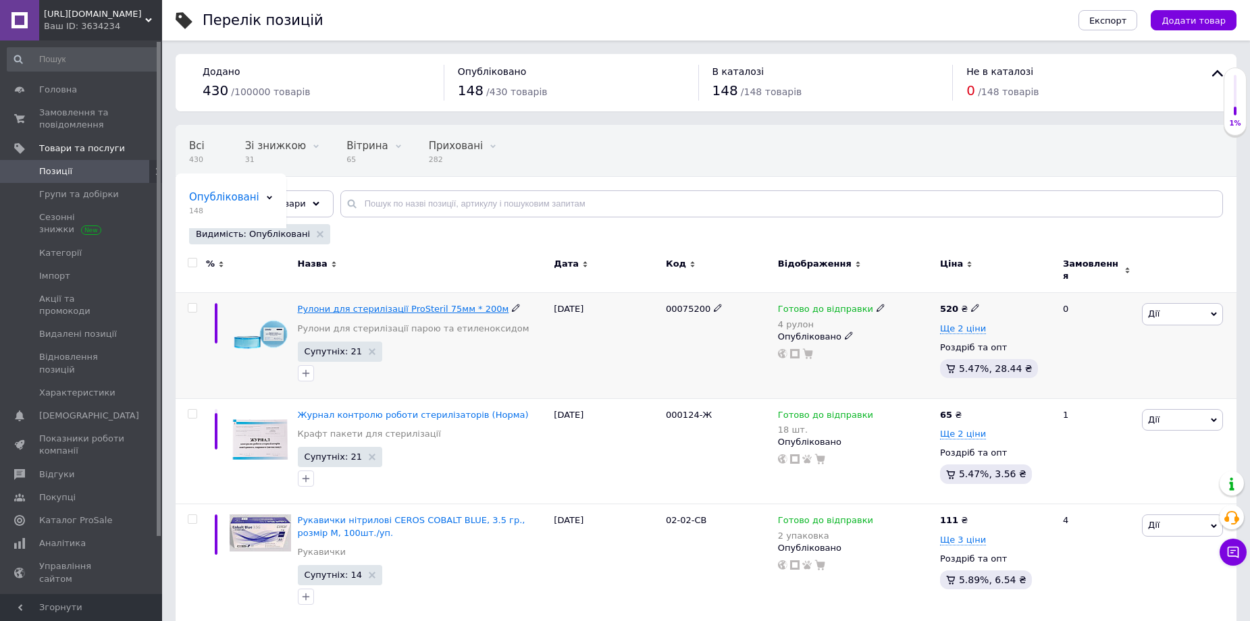
click at [412, 304] on span "Рулони для стерилізації ProSteril 75мм * 200м" at bounding box center [403, 309] width 211 height 10
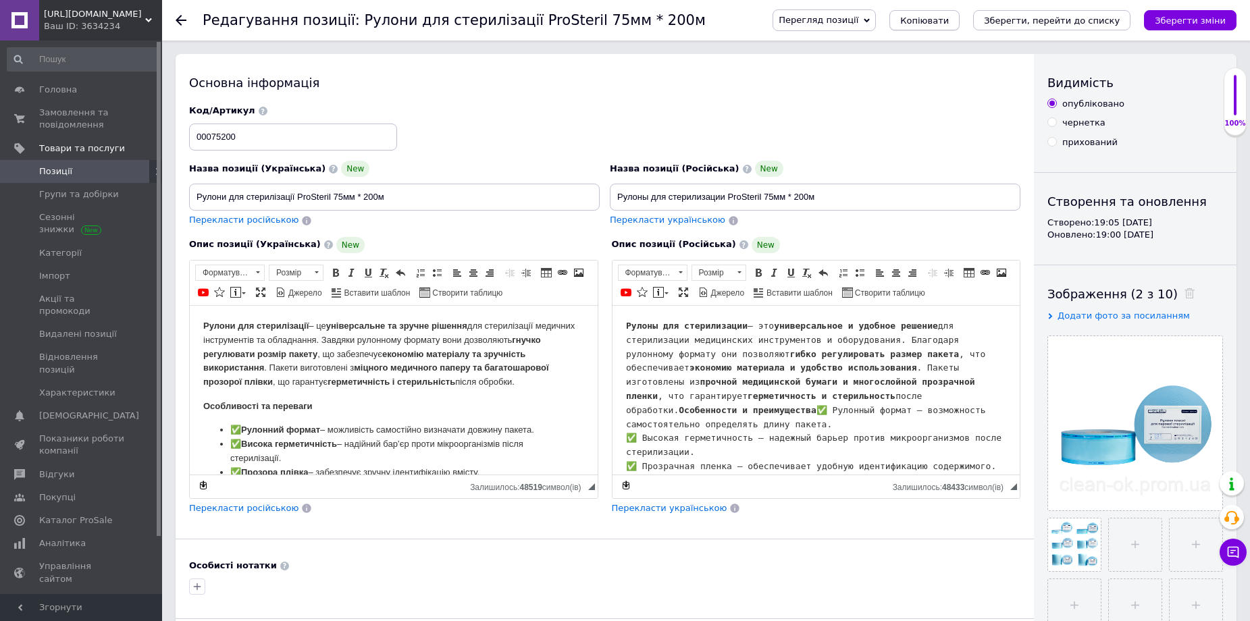
click at [949, 20] on span "Копіювати" at bounding box center [924, 21] width 49 height 10
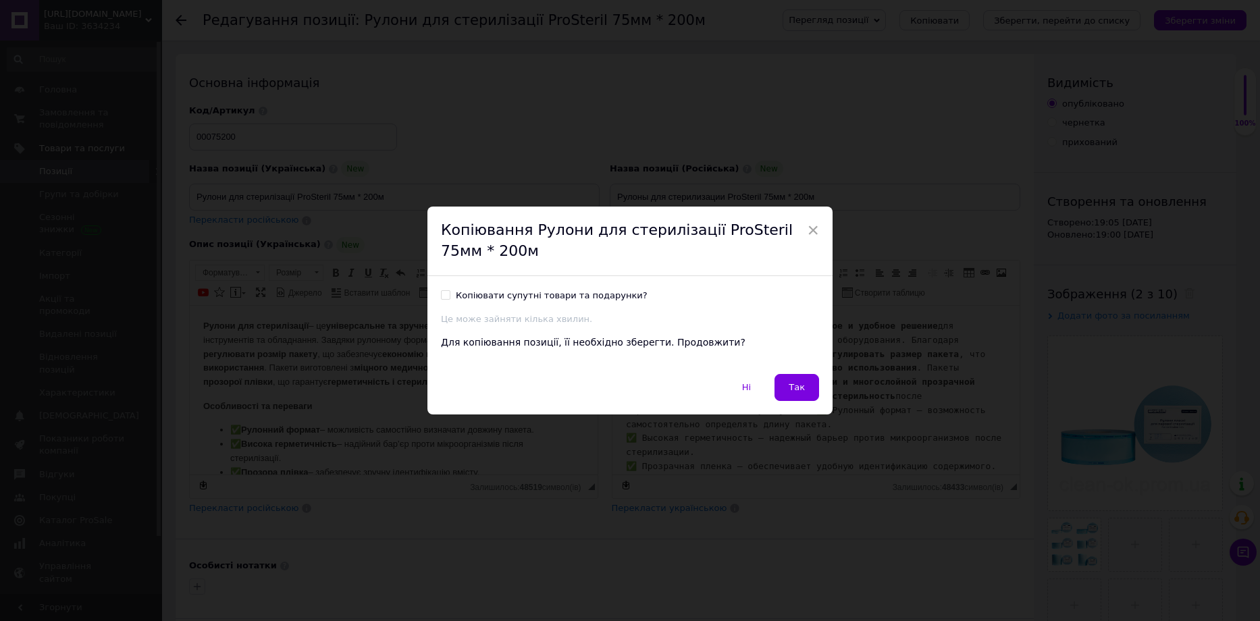
click at [443, 300] on label "Копіювати супутні товари та подарунки?" at bounding box center [544, 296] width 207 height 12
click at [443, 299] on input "Копіювати супутні товари та подарунки?" at bounding box center [445, 294] width 9 height 9
checkbox input "true"
click at [799, 386] on span "Так" at bounding box center [797, 387] width 16 height 10
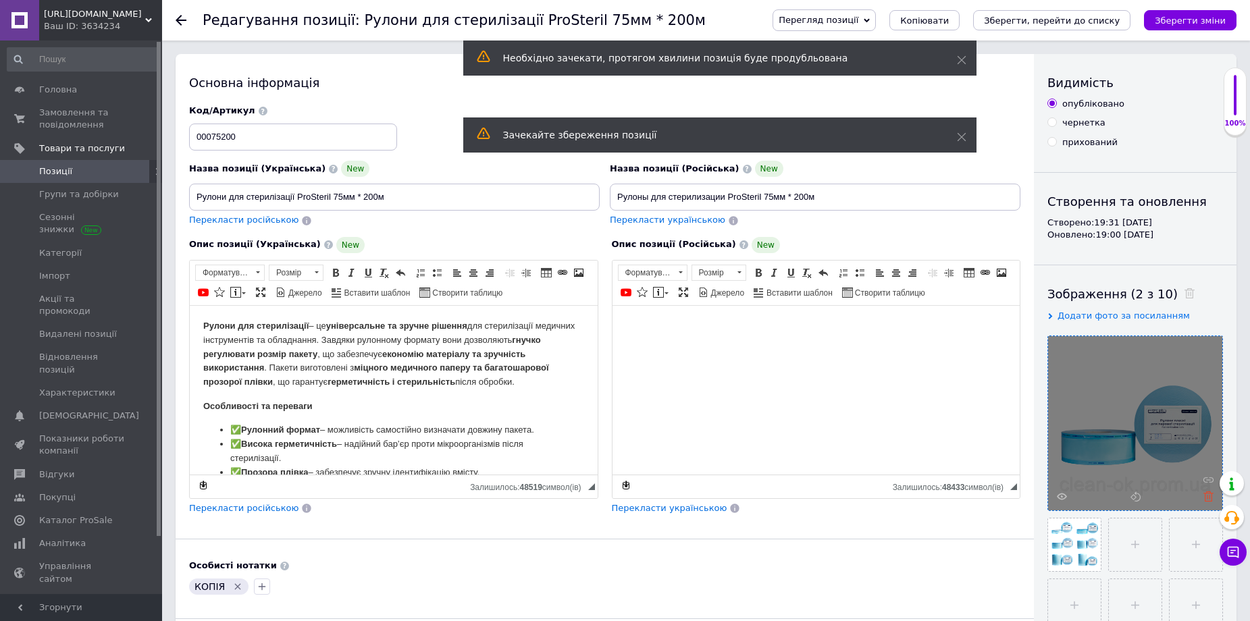
click at [1204, 496] on icon at bounding box center [1208, 497] width 10 height 10
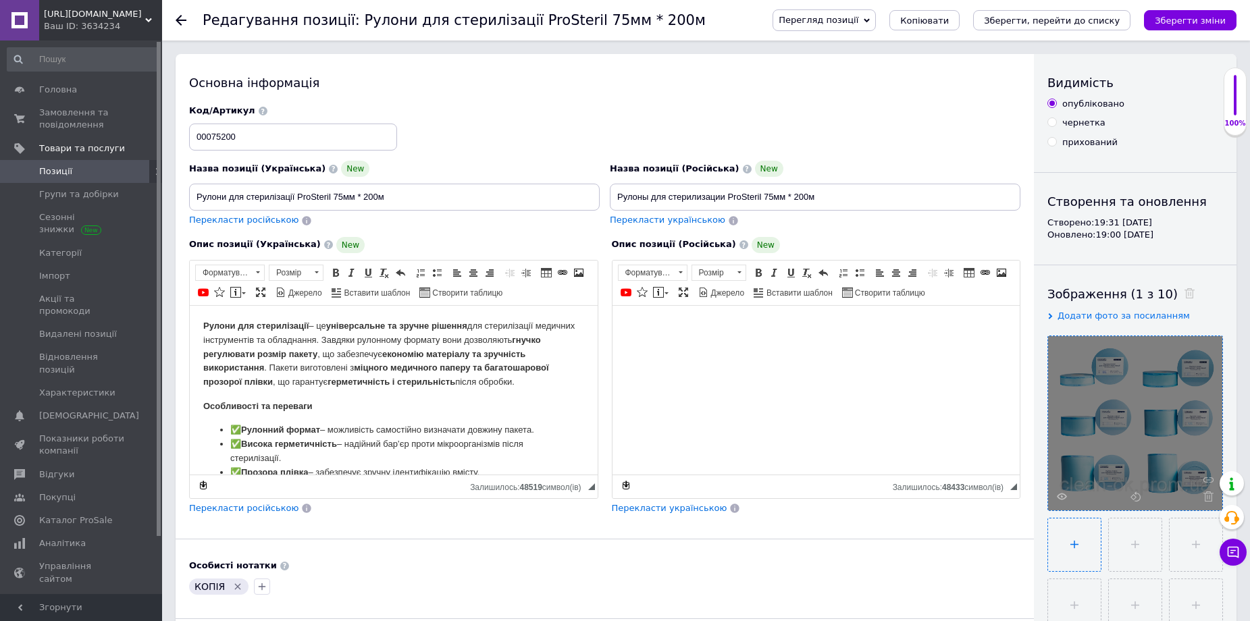
click at [1079, 547] on input "file" at bounding box center [1074, 545] width 53 height 53
type input "C:\fakepath\100-200rolls-510x510.png"
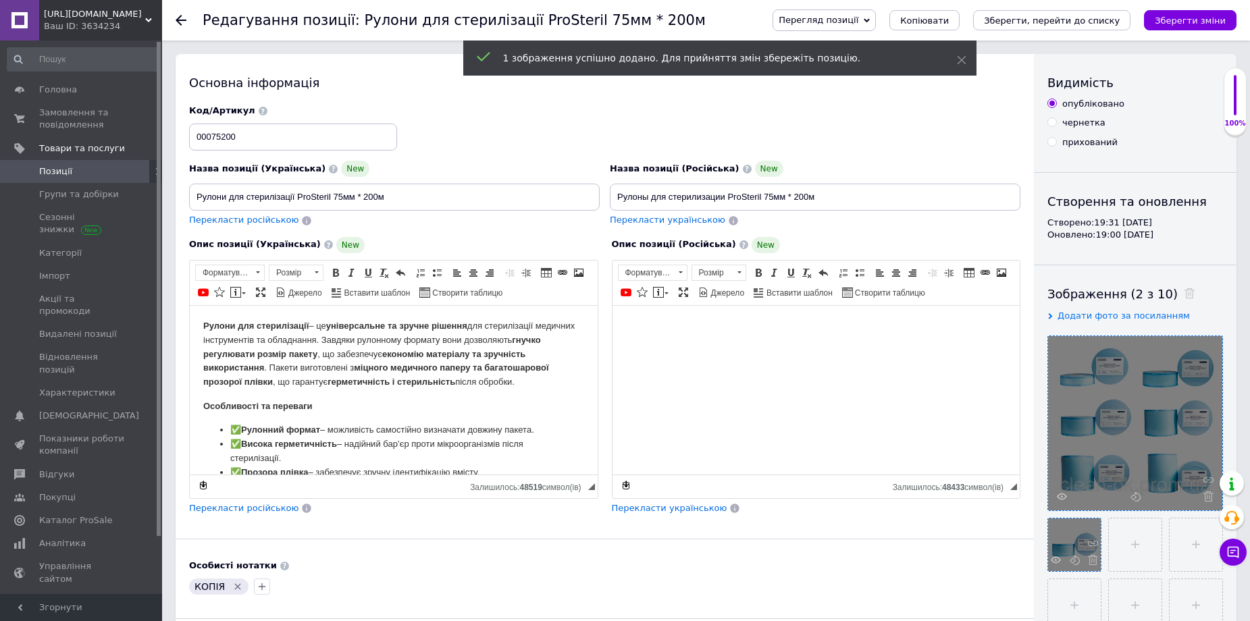
click at [1073, 543] on div at bounding box center [1074, 545] width 53 height 53
drag, startPoint x: 1073, startPoint y: 543, endPoint x: 1088, endPoint y: 433, distance: 110.5
click at [1085, 455] on div at bounding box center [1135, 515] width 176 height 358
drag, startPoint x: 1088, startPoint y: 433, endPoint x: 1098, endPoint y: 409, distance: 26.1
click at [1098, 409] on div at bounding box center [1135, 423] width 174 height 174
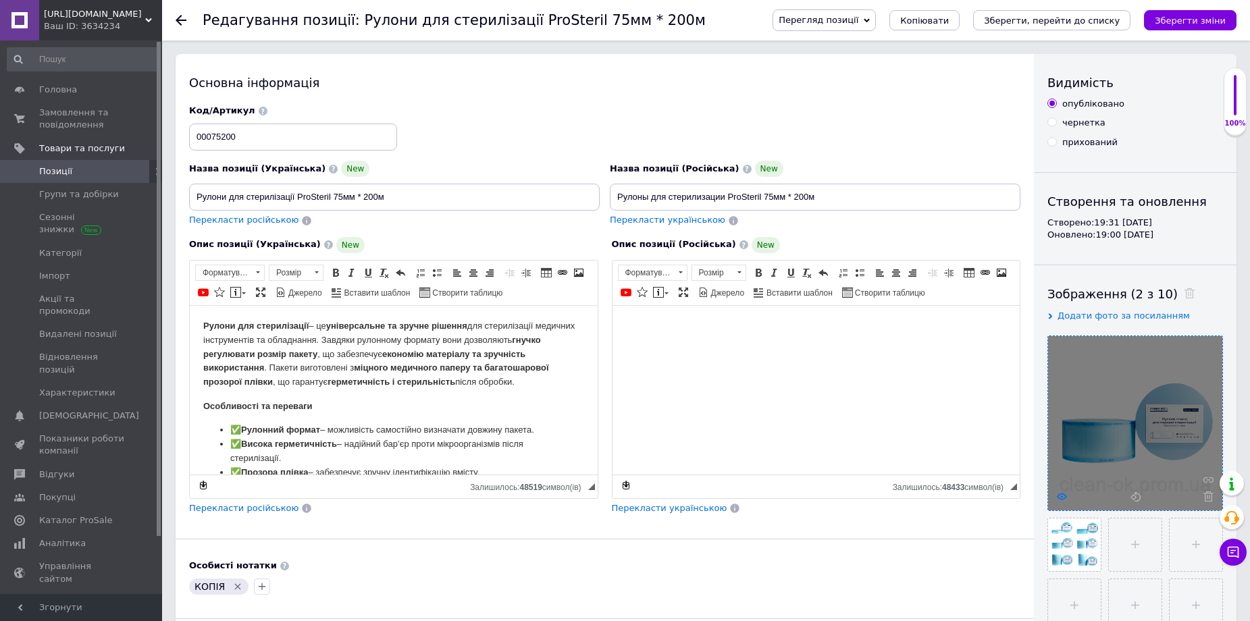
click at [1062, 495] on icon at bounding box center [1062, 497] width 10 height 10
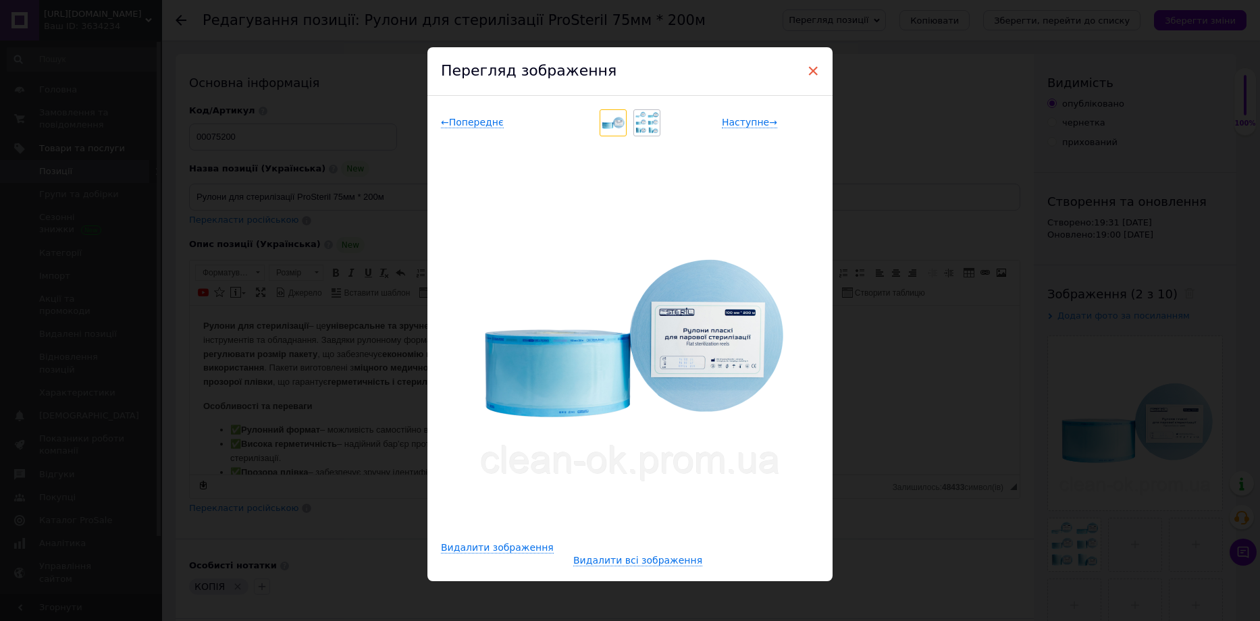
click at [812, 69] on span "×" at bounding box center [813, 70] width 12 height 23
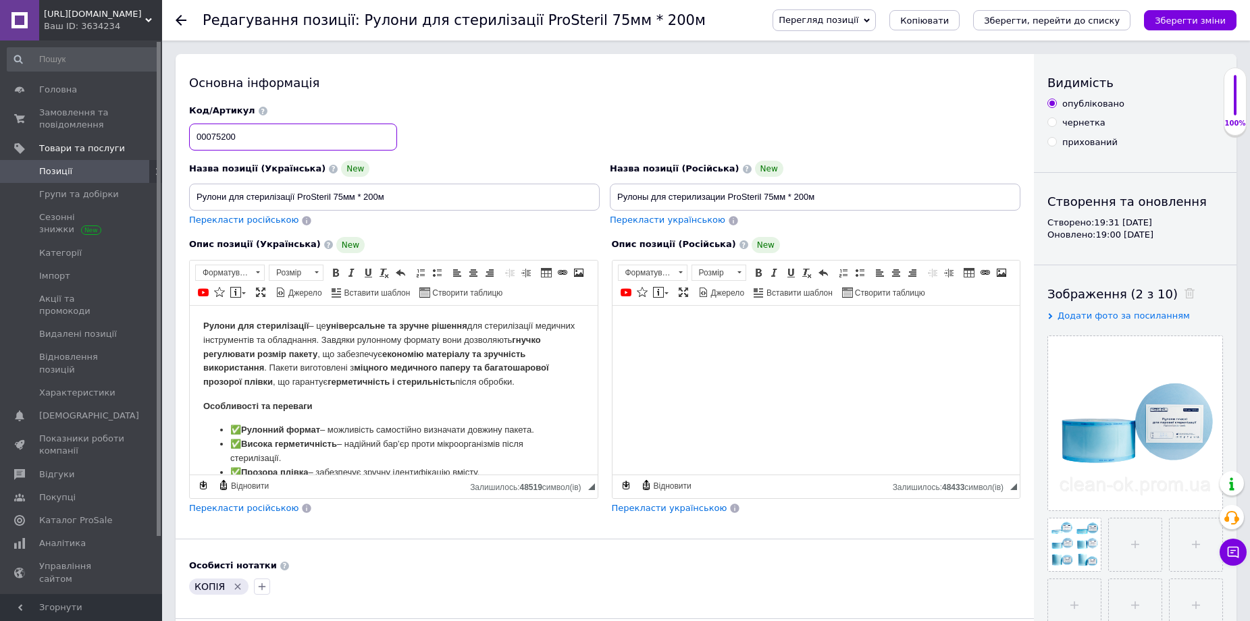
click at [211, 136] on input "00075200" at bounding box center [293, 137] width 208 height 27
type input "000100200"
click at [342, 196] on input "Рулони для стерилізації ProSteril 75мм * 200м" at bounding box center [394, 197] width 411 height 27
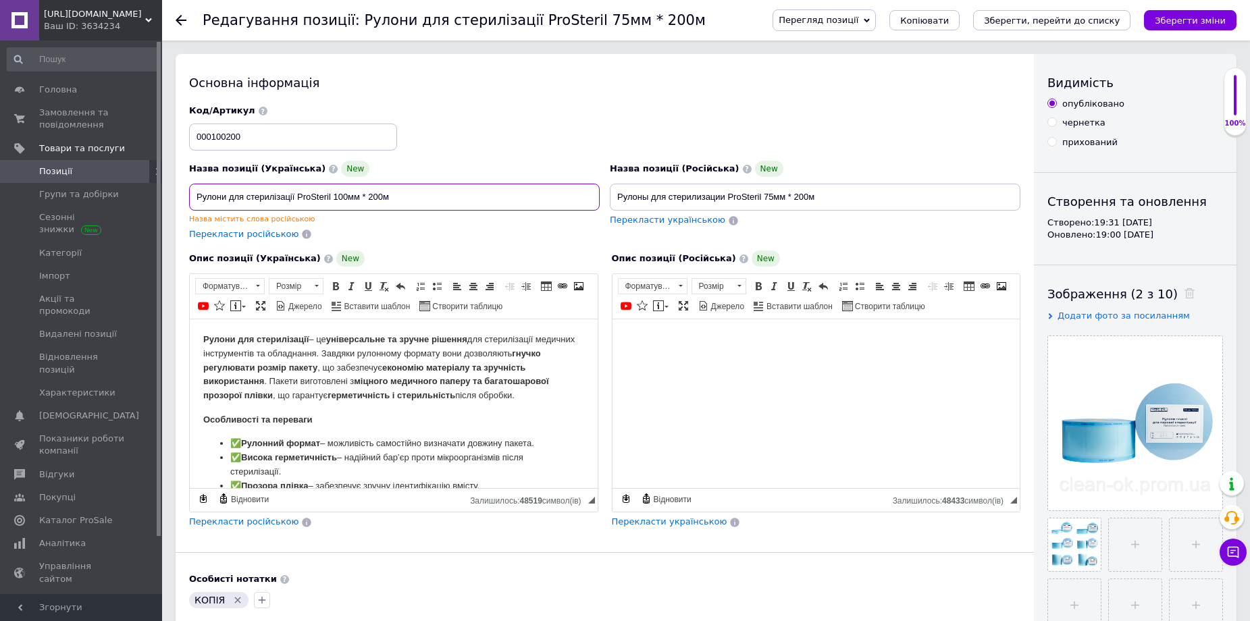
type input "Рулони для стерилізації ProSteril 100мм * 200м"
click at [772, 194] on input "Рулоны для стерилизации ProSteril 75мм * 200м" at bounding box center [815, 197] width 411 height 27
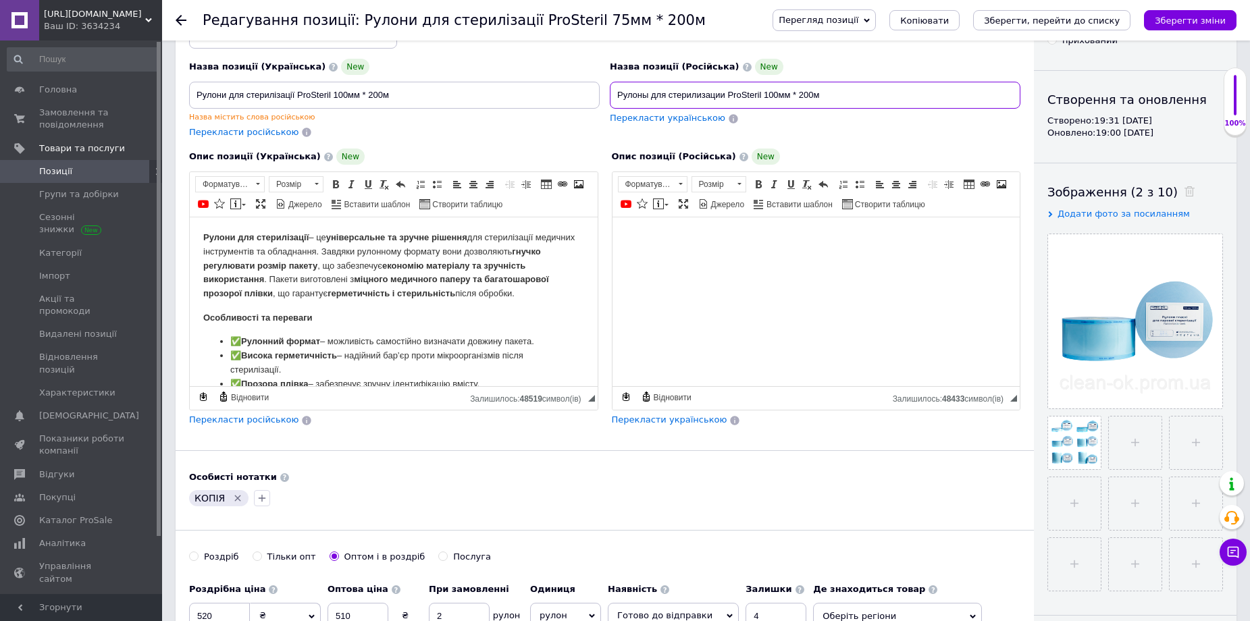
scroll to position [135, 0]
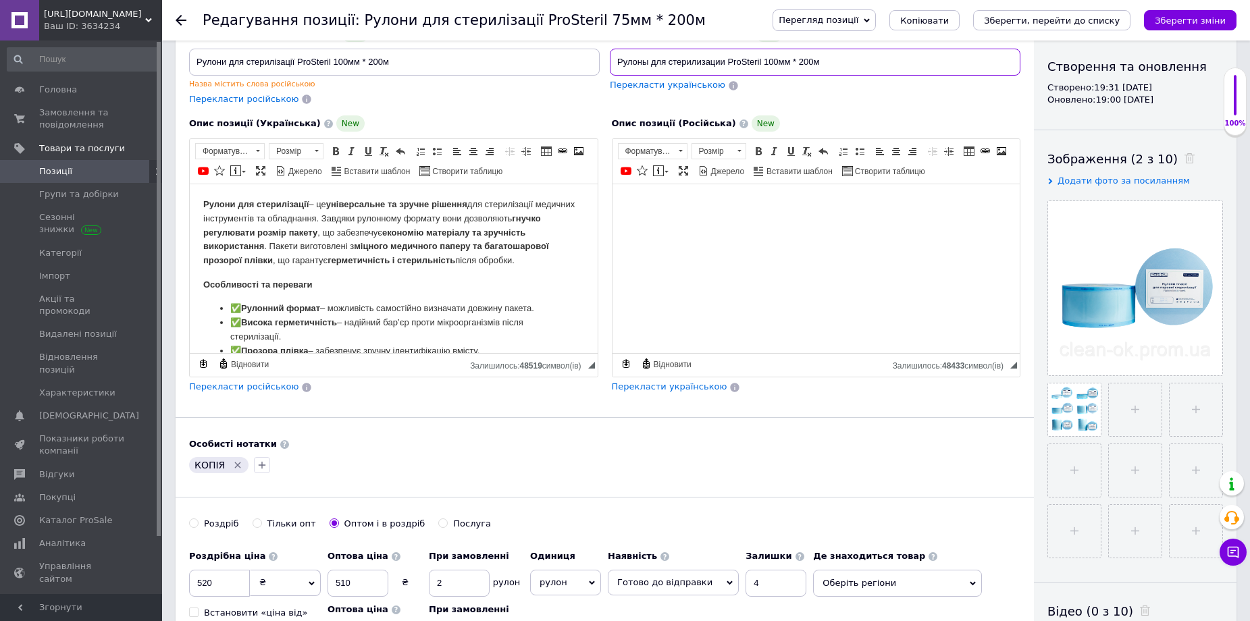
type input "Рулоны для стерилизации ProSteril 100мм * 200м"
click at [234, 463] on icon "Видалити мітку" at bounding box center [237, 465] width 11 height 11
click at [1016, 558] on div "Роздрібна ціна 520 ₴ $ EUR CHF GBP ¥ PLN ₸ MDL HUF KGS CNY TRY KRW lei Встанови…" at bounding box center [604, 608] width 831 height 128
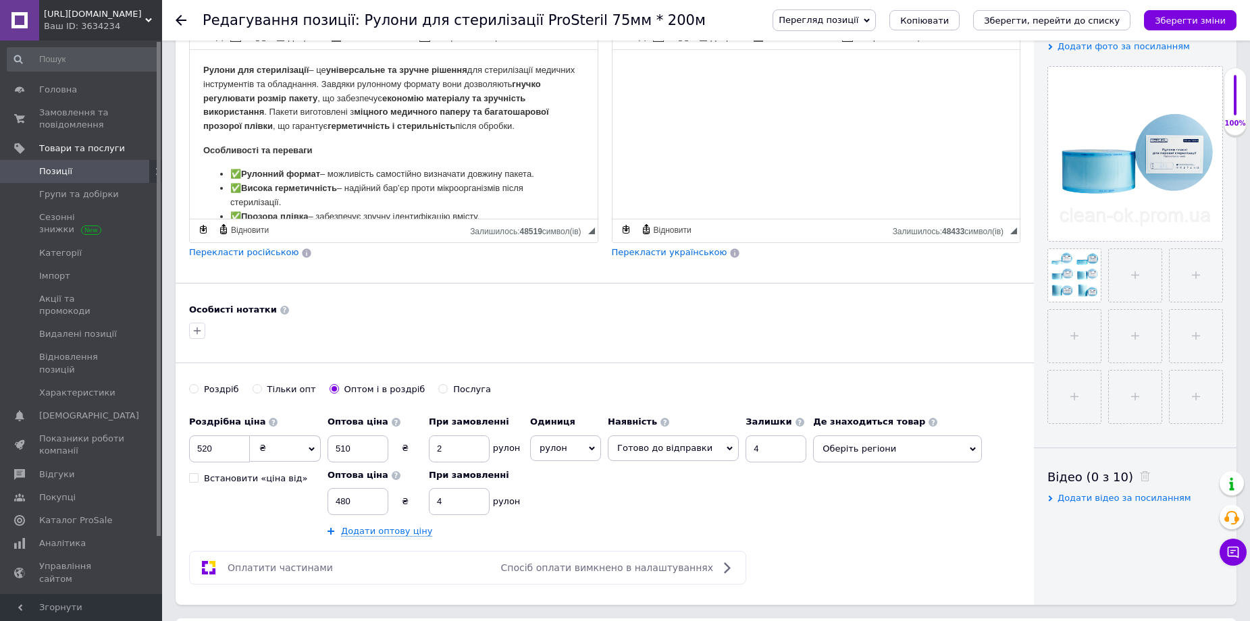
scroll to position [270, 0]
click at [218, 452] on input "520" at bounding box center [219, 448] width 61 height 27
type input "5"
type input "670"
click at [365, 449] on input "510" at bounding box center [357, 448] width 61 height 27
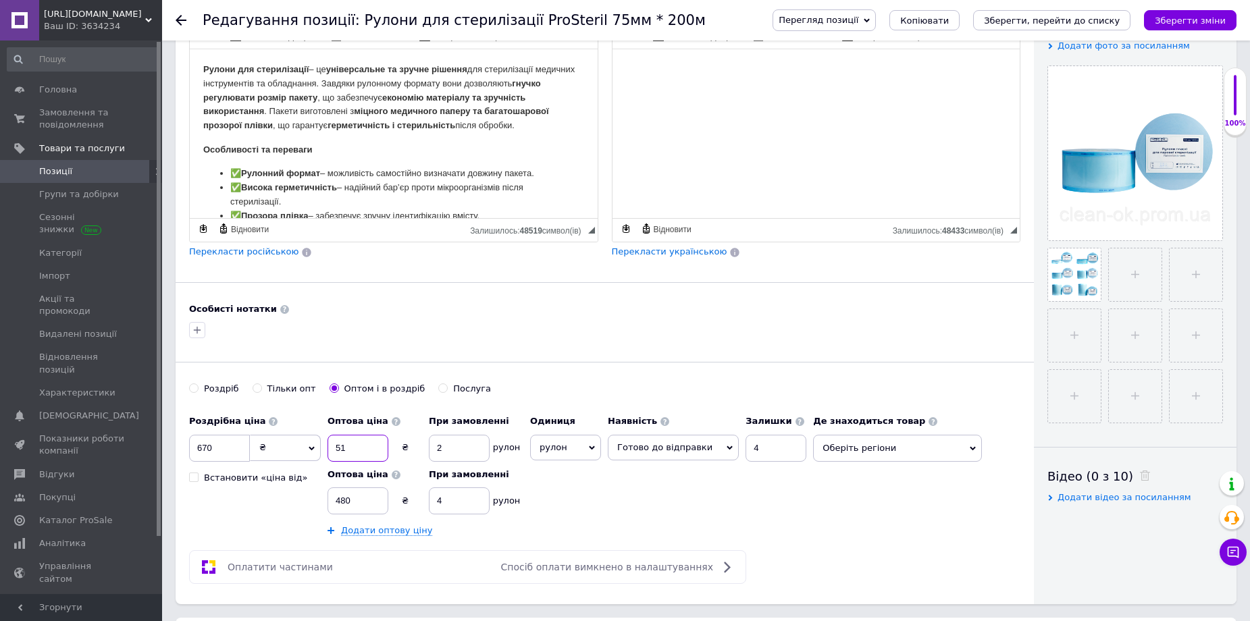
type input "5"
type input "660"
click at [358, 493] on input "480" at bounding box center [357, 501] width 61 height 27
type input "4"
type input "620"
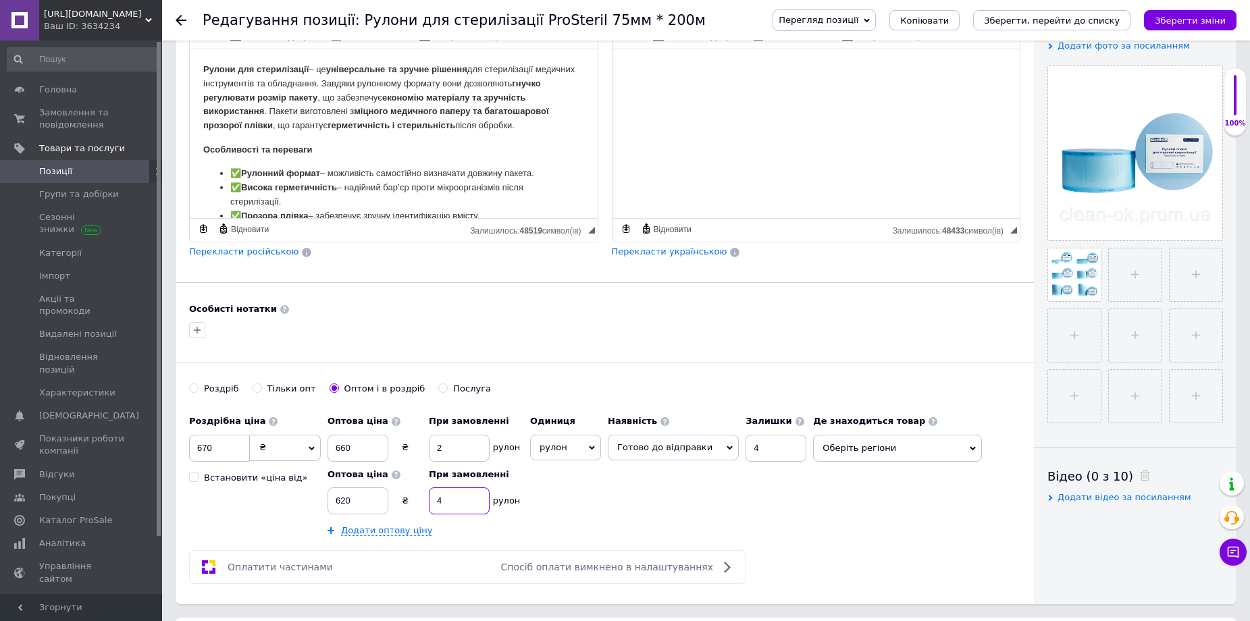
click at [446, 493] on input "4" at bounding box center [459, 501] width 61 height 27
type input "3"
click at [602, 524] on div "Роздрібна ціна 670 ₴ $ EUR CHF GBP ¥ PLN ₸ MDL HUF KGS CNY TRY KRW lei Встанови…" at bounding box center [501, 473] width 624 height 128
click at [762, 448] on input "4" at bounding box center [775, 448] width 61 height 27
type input "3"
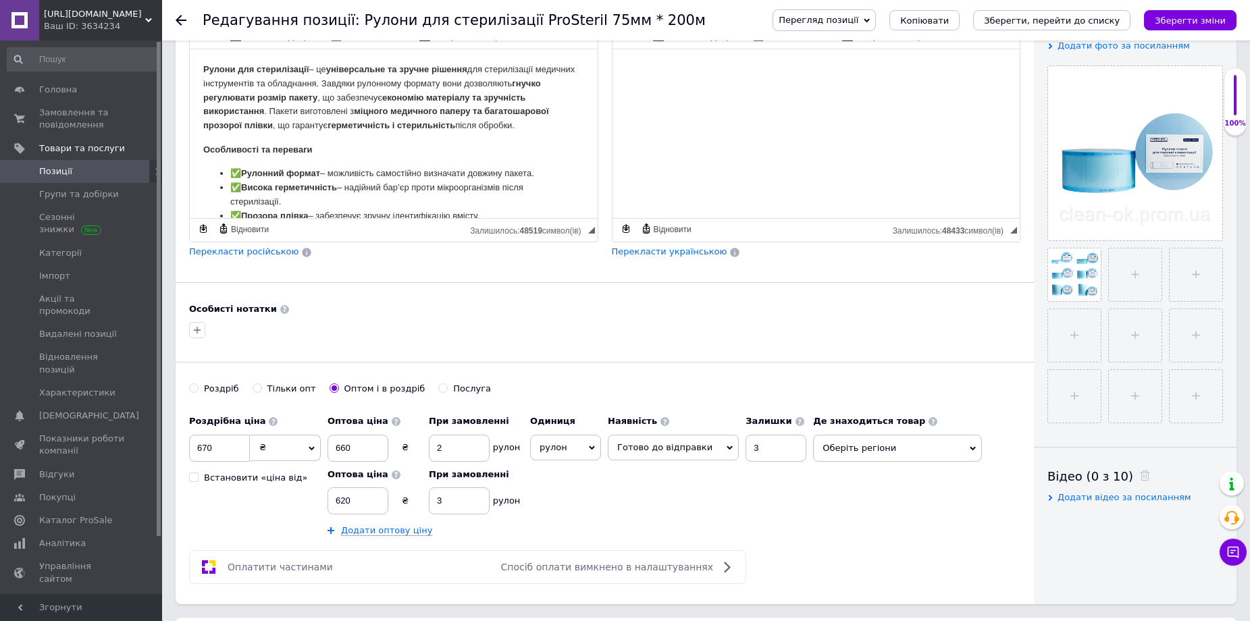
click at [808, 505] on div "Роздрібна ціна 670 ₴ $ EUR CHF GBP ¥ PLN ₸ MDL HUF KGS CNY TRY KRW lei Встанови…" at bounding box center [604, 473] width 831 height 128
click at [838, 445] on span "Оберіть регіони" at bounding box center [897, 448] width 169 height 27
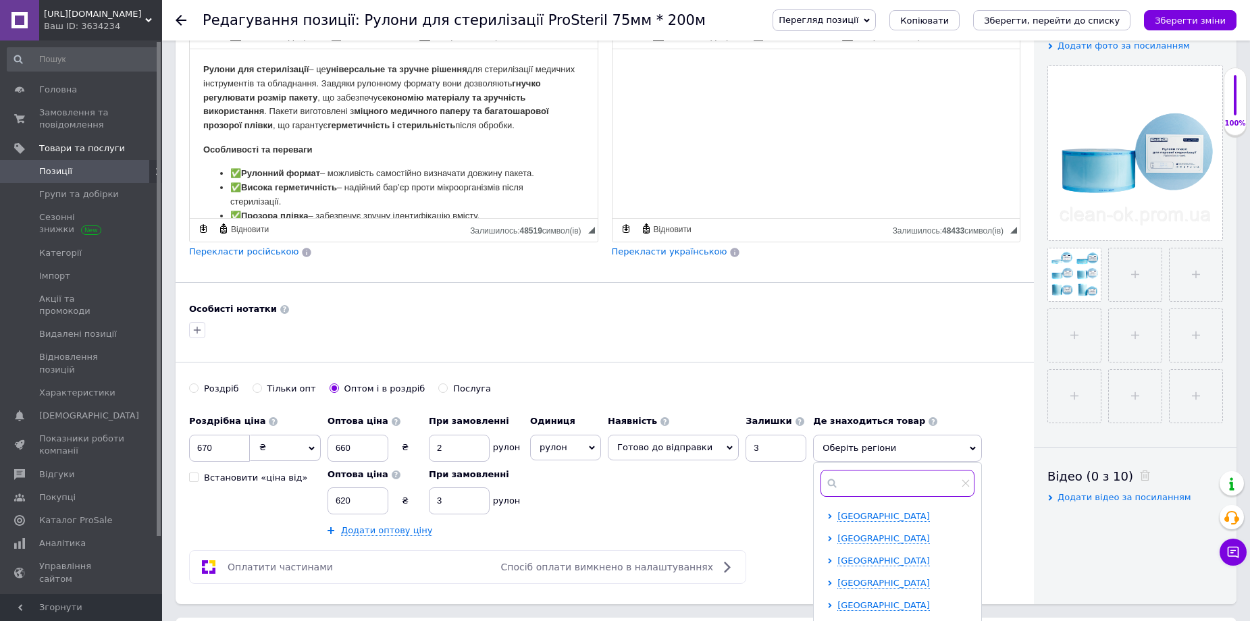
click at [837, 485] on input "text" at bounding box center [897, 483] width 154 height 27
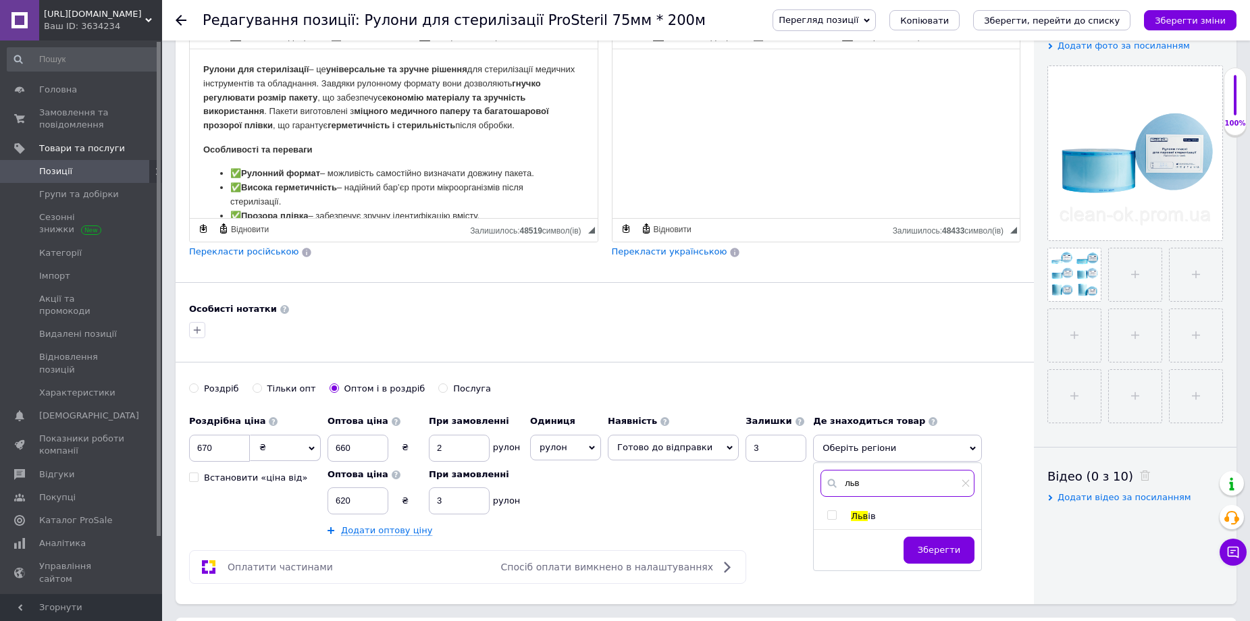
type input "льв"
click at [827, 514] on input "checkbox" at bounding box center [831, 515] width 9 height 9
checkbox input "true"
click at [744, 493] on div "Роздрібна ціна 670 ₴ $ EUR CHF GBP ¥ PLN ₸ MDL HUF KGS CNY TRY KRW lei Встанови…" at bounding box center [501, 473] width 624 height 128
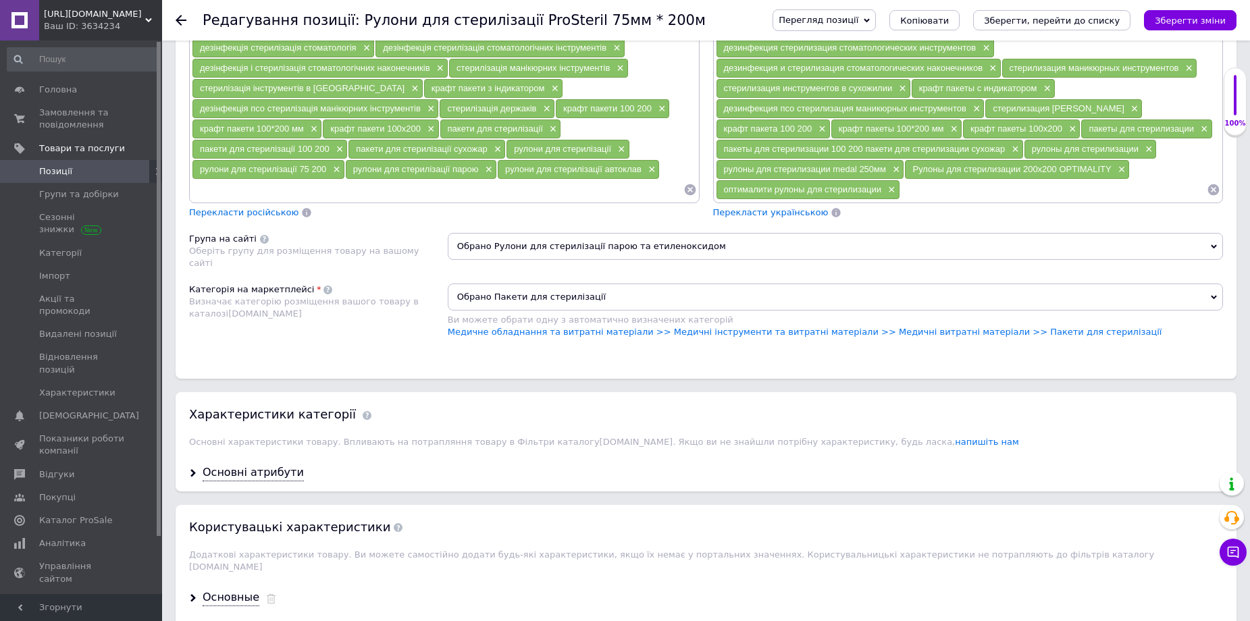
scroll to position [1013, 0]
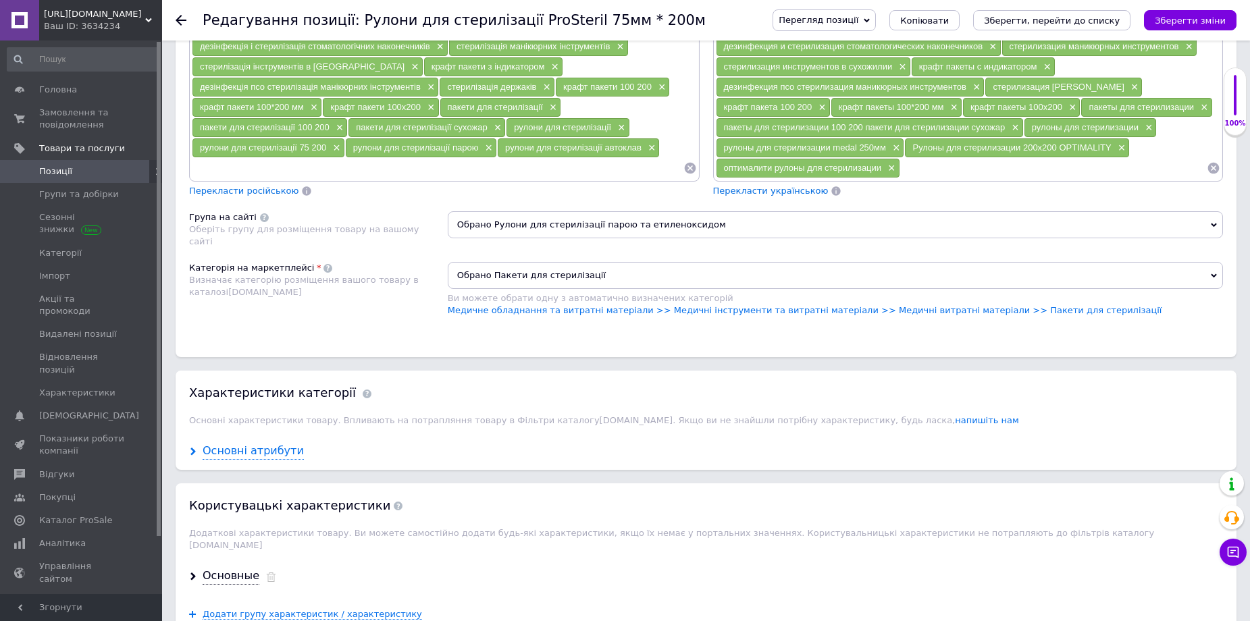
click at [254, 456] on div "Основні атрибути" at bounding box center [253, 452] width 101 height 16
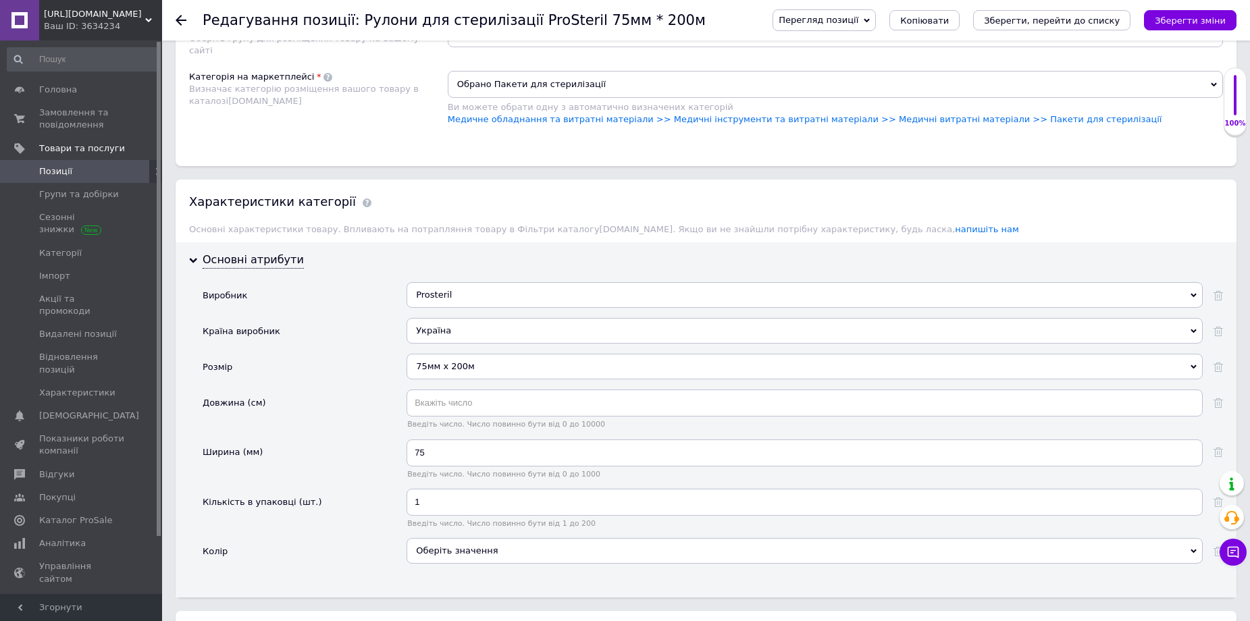
scroll to position [1215, 0]
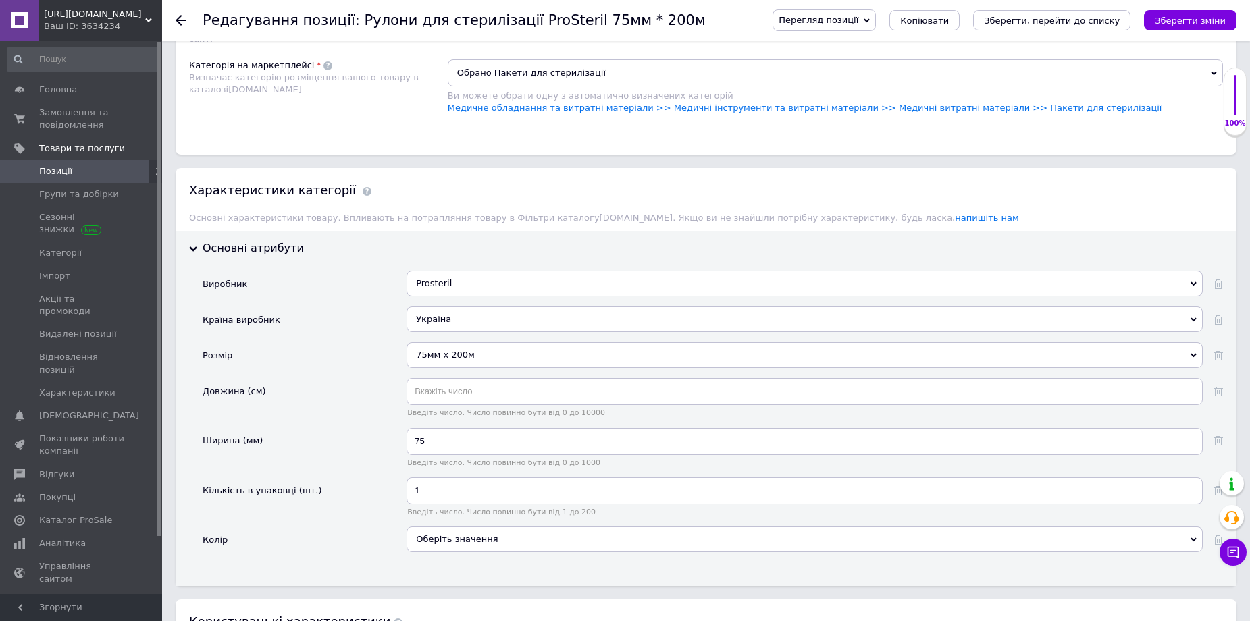
click at [448, 356] on div "75мм х 200м" at bounding box center [804, 355] width 796 height 26
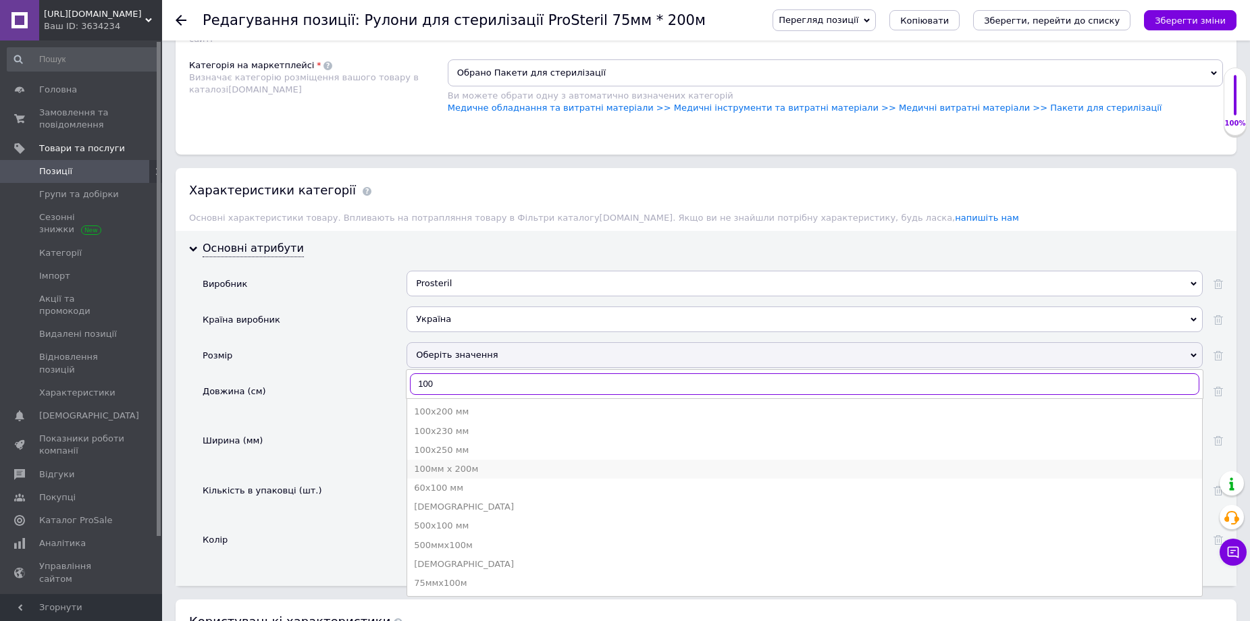
type input "100"
click at [469, 470] on div "100мм х 200м" at bounding box center [804, 469] width 781 height 12
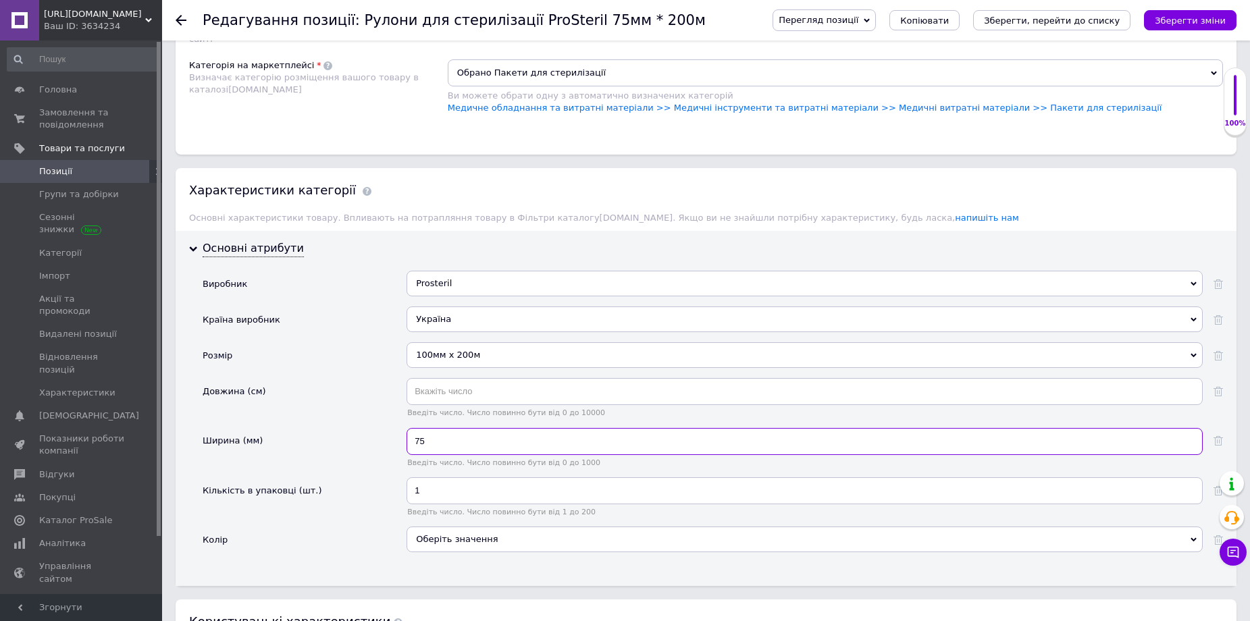
click at [446, 436] on input "75" at bounding box center [804, 441] width 796 height 27
type input "7"
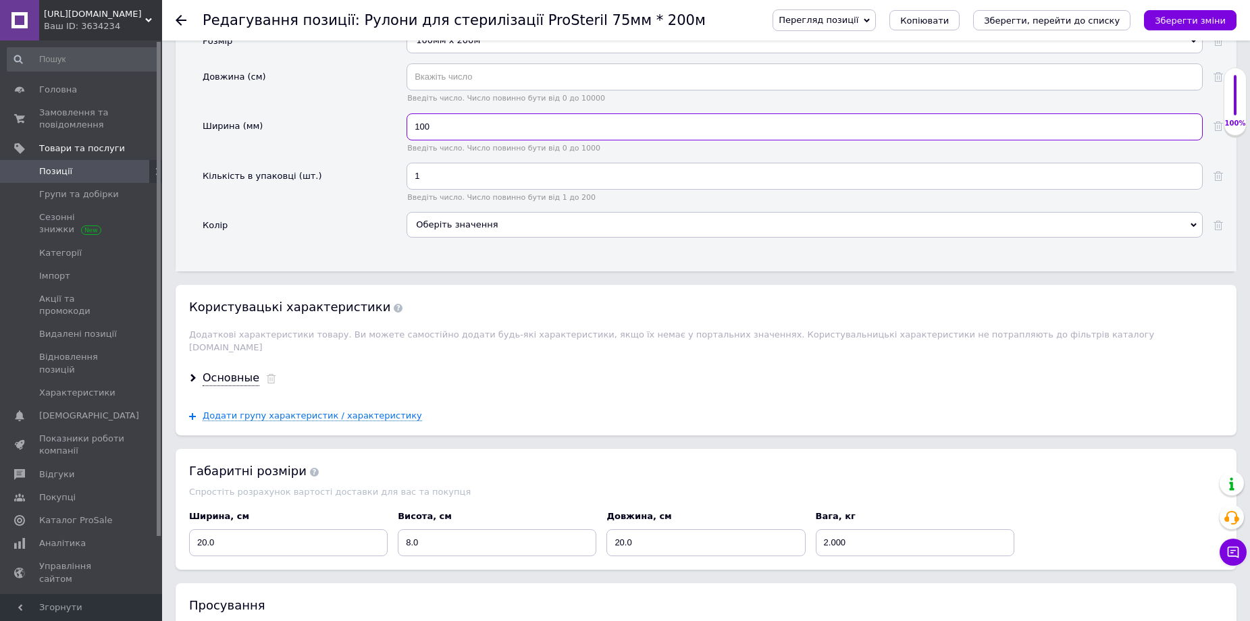
scroll to position [1553, 0]
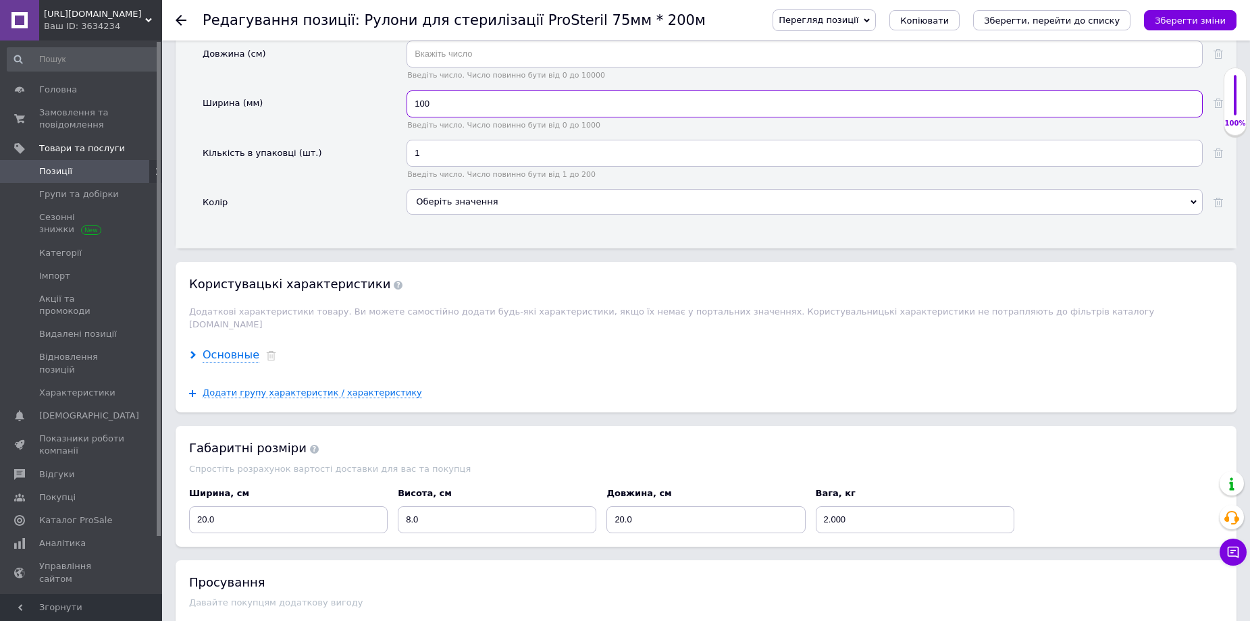
type input "100"
click at [232, 348] on div "Основные" at bounding box center [231, 356] width 57 height 16
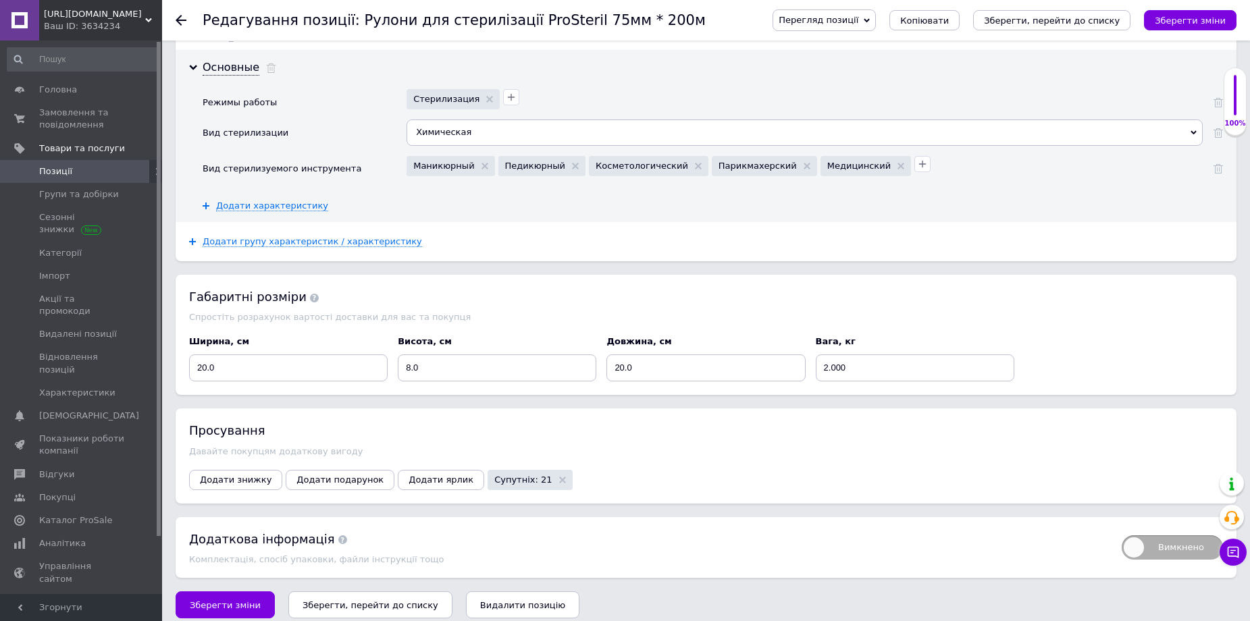
scroll to position [1844, 0]
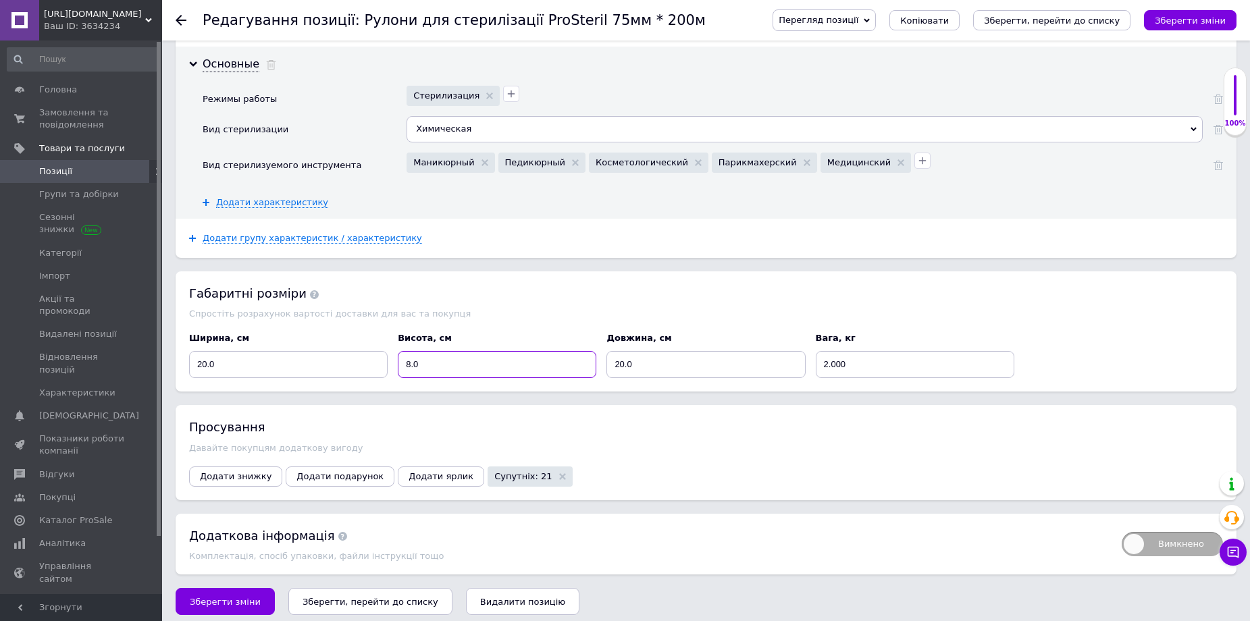
click at [436, 353] on input "8.0" at bounding box center [497, 364] width 199 height 27
type input "8"
type input "11"
click at [858, 357] on input "2.000" at bounding box center [915, 364] width 199 height 27
type input "2"
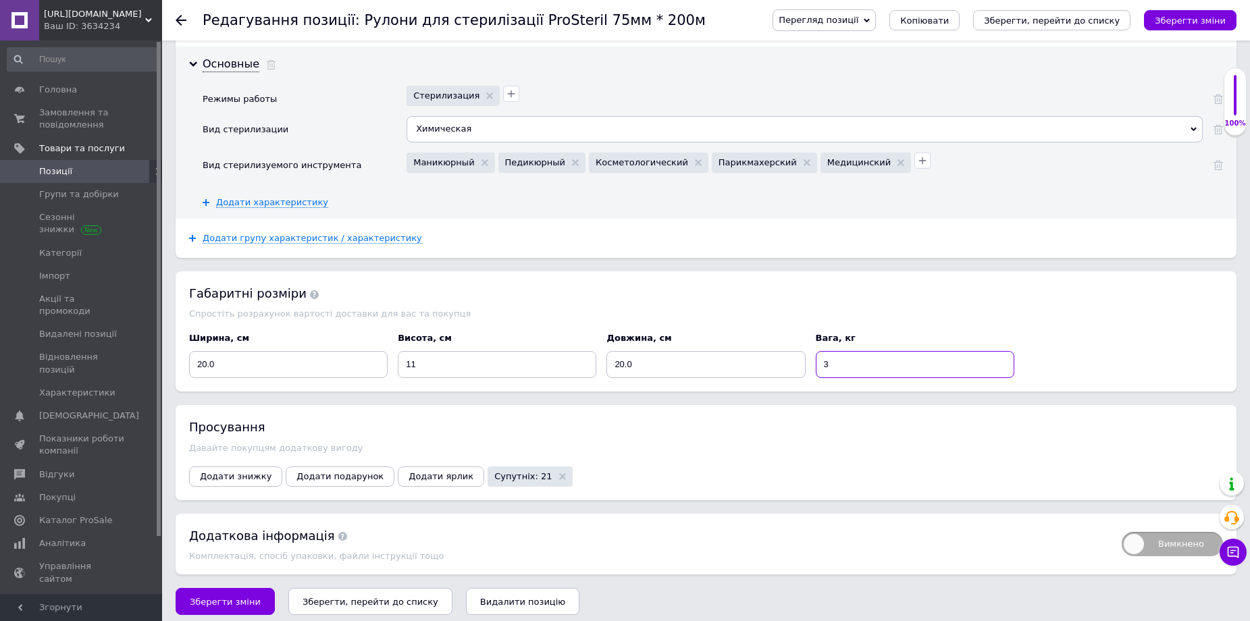
type input "3"
click at [806, 448] on div "Просування Давайте покупцям додаткову вигоду Додати знижку Додати подарунок Дод…" at bounding box center [706, 452] width 1061 height 95
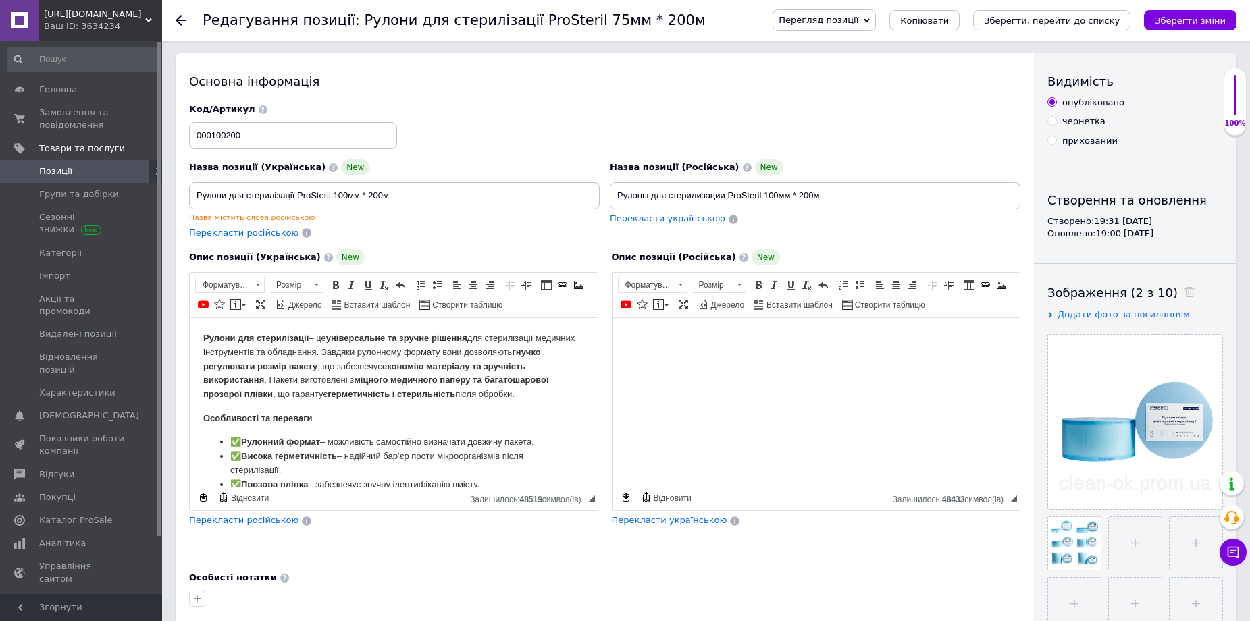
scroll to position [0, 0]
click at [1204, 21] on icon "Зберегти зміни" at bounding box center [1190, 21] width 71 height 10
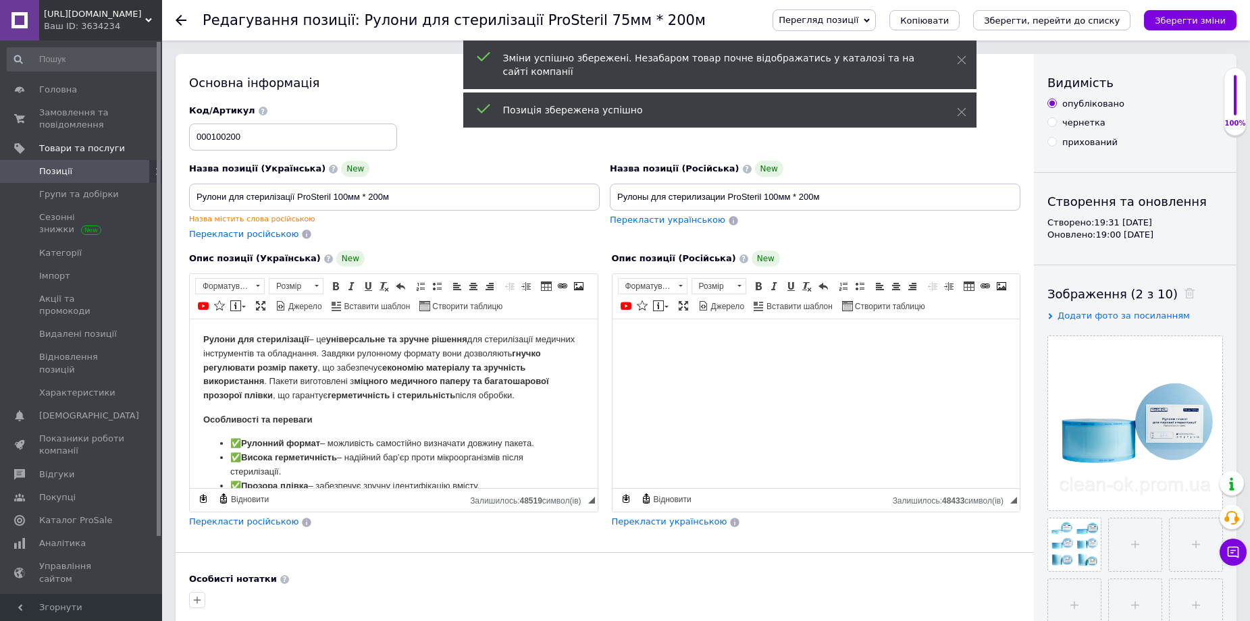
click at [180, 16] on icon at bounding box center [181, 20] width 11 height 11
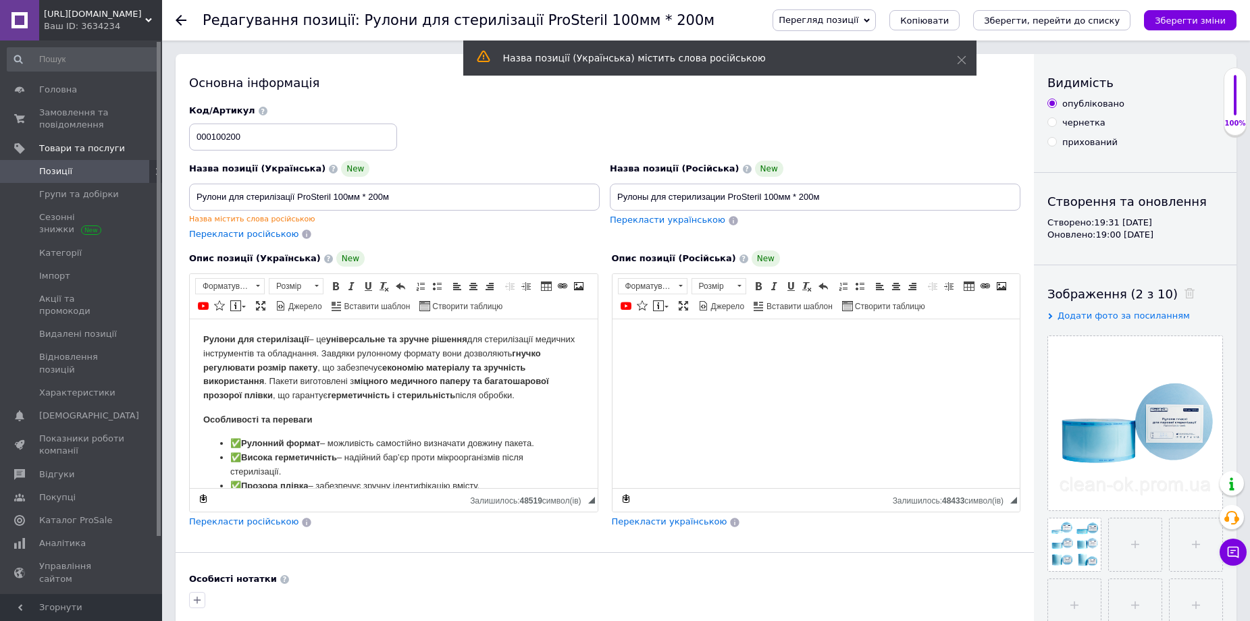
click at [180, 21] on use at bounding box center [181, 20] width 11 height 11
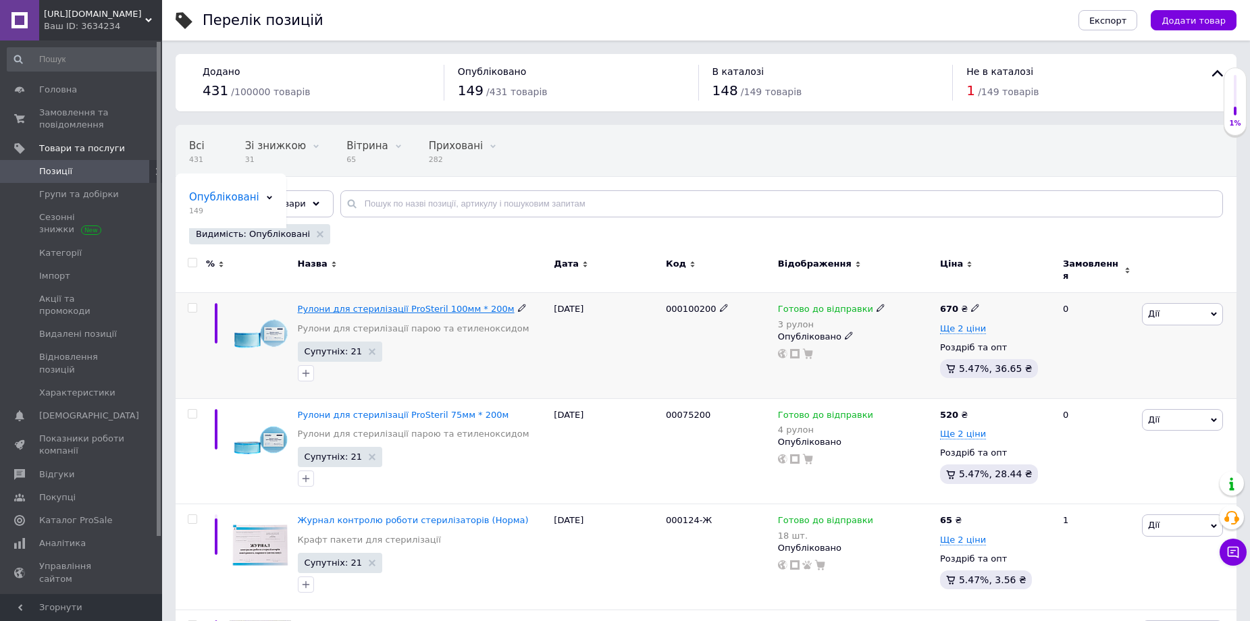
click at [400, 304] on span "Рулони для стерилізації ProSteril 100мм * 200м" at bounding box center [406, 309] width 217 height 10
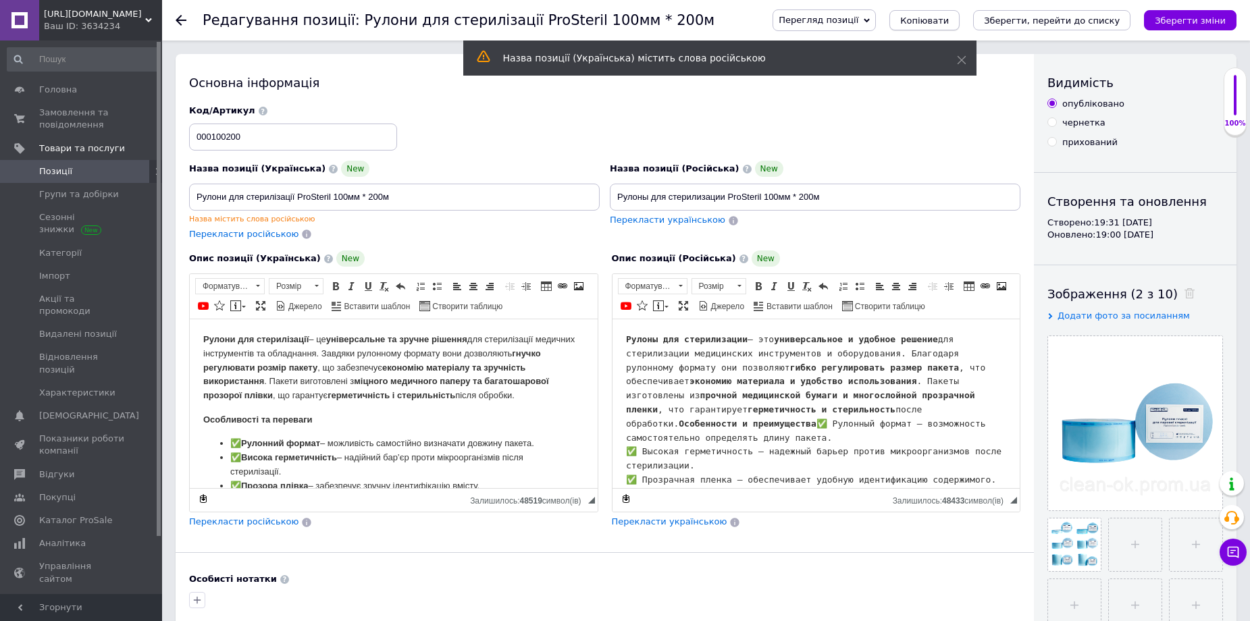
click at [949, 21] on span "Копіювати" at bounding box center [924, 21] width 49 height 10
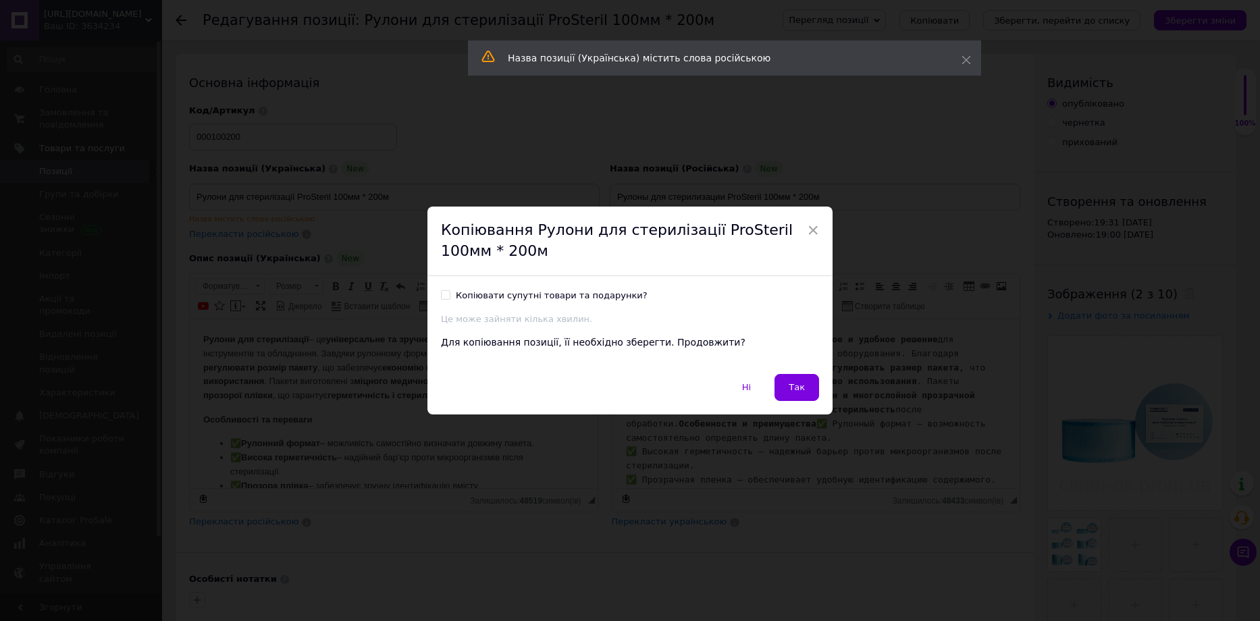
click at [442, 296] on input "Копіювати супутні товари та подарунки?" at bounding box center [445, 294] width 9 height 9
checkbox input "true"
click at [795, 388] on span "Так" at bounding box center [797, 387] width 16 height 10
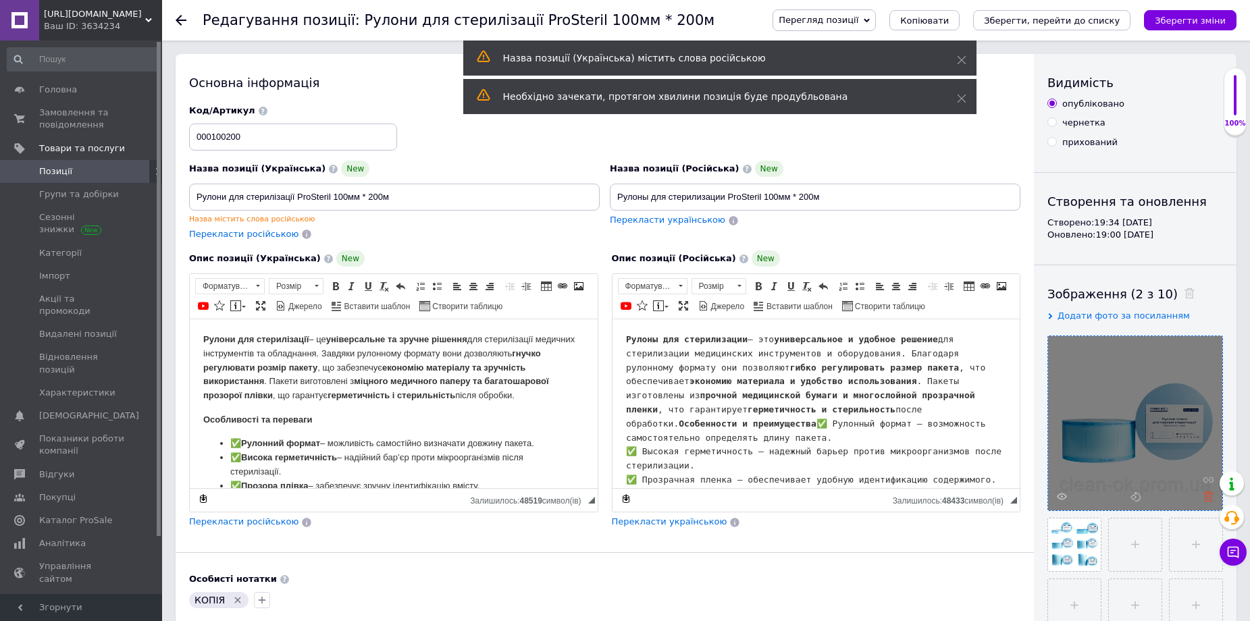
click at [1205, 498] on icon at bounding box center [1208, 497] width 10 height 10
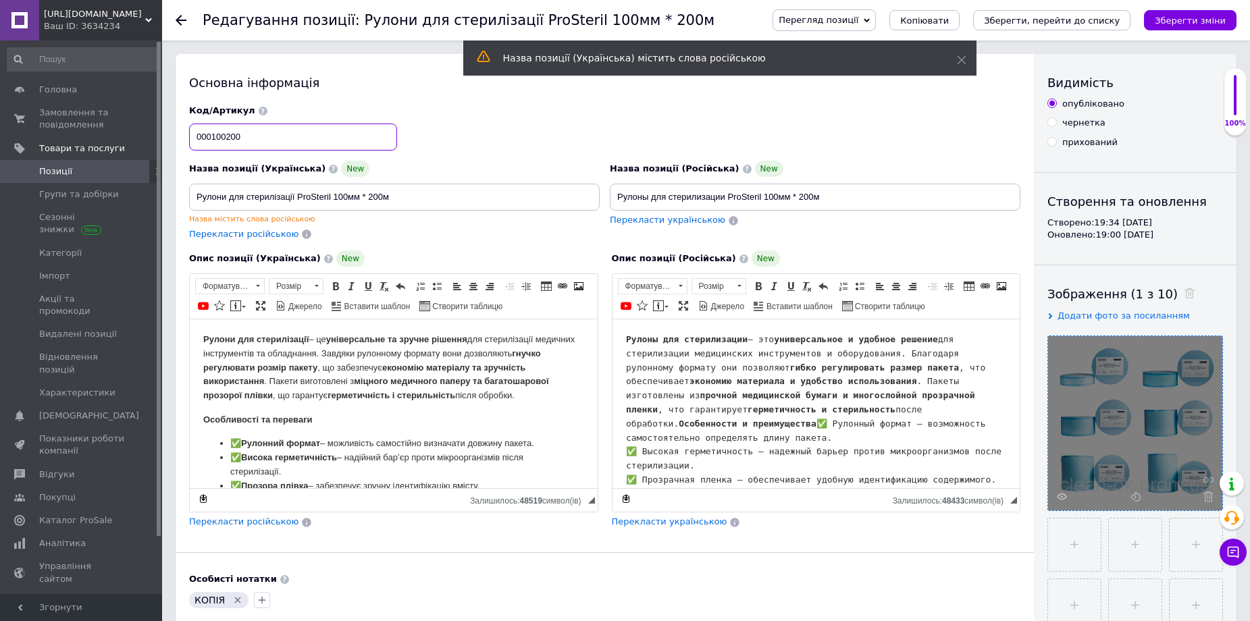
click at [215, 136] on input "000100200" at bounding box center [293, 137] width 208 height 27
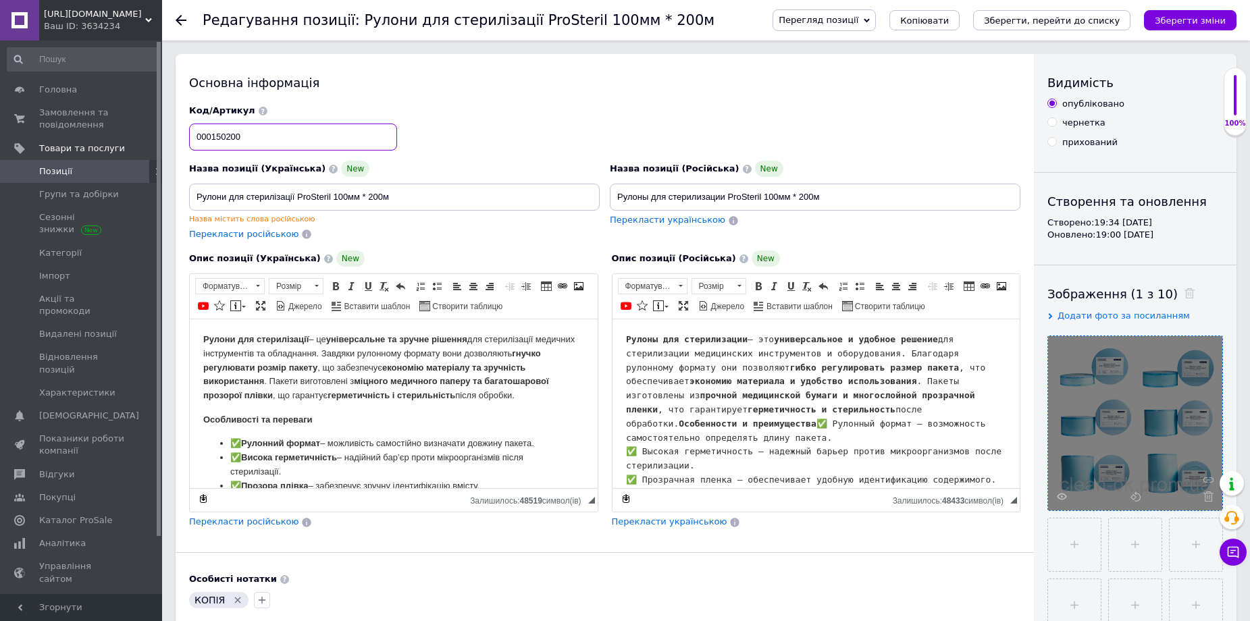
type input "000150200"
click at [340, 195] on input "Рулони для стерилізації ProSteril 100мм * 200м" at bounding box center [394, 197] width 411 height 27
type input "Рулони для стерилізації ProSteril 150мм * 200м"
click at [770, 197] on input "Рулоны для стерилизации ProSteril 100мм * 200м" at bounding box center [815, 197] width 411 height 27
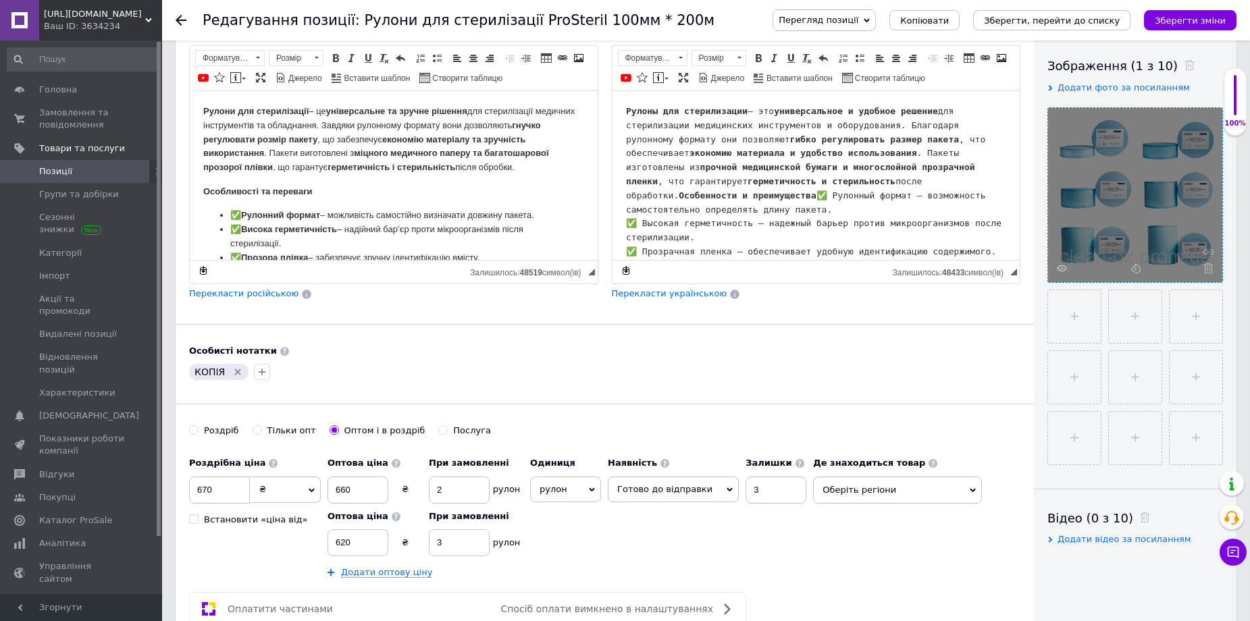
scroll to position [270, 0]
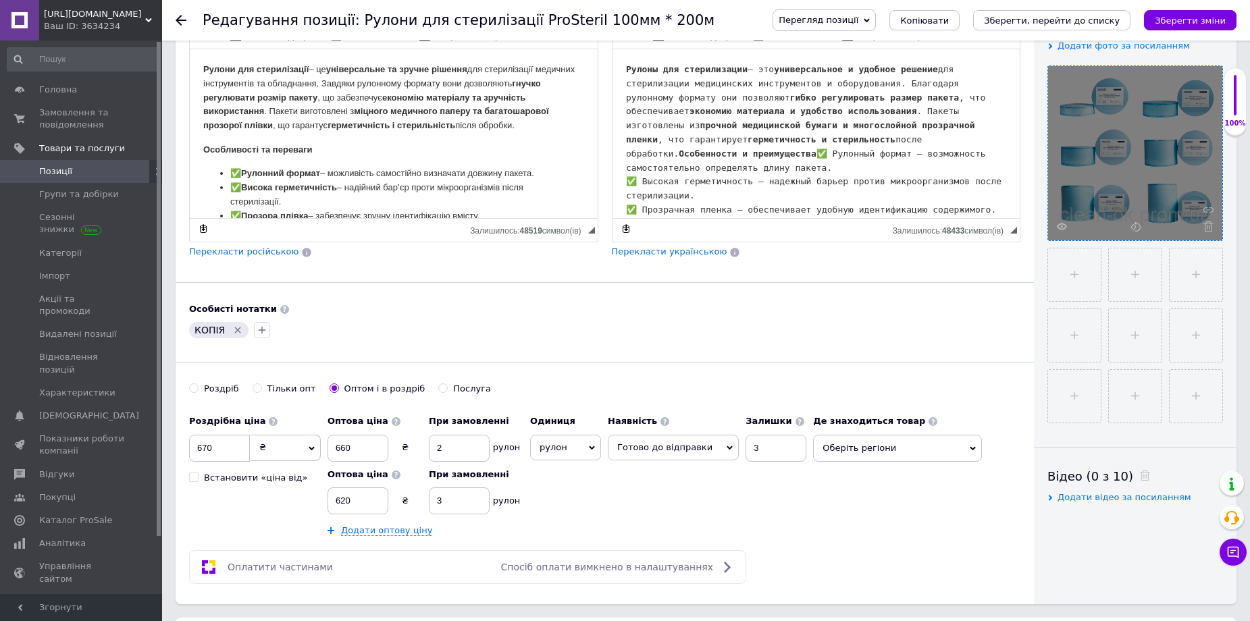
type input "Рулоны для стерилизации ProSteril 150мм * 200м"
click at [753, 444] on input "3" at bounding box center [775, 448] width 61 height 27
type input "2"
click at [901, 446] on span "Оберіть регіони" at bounding box center [897, 448] width 169 height 27
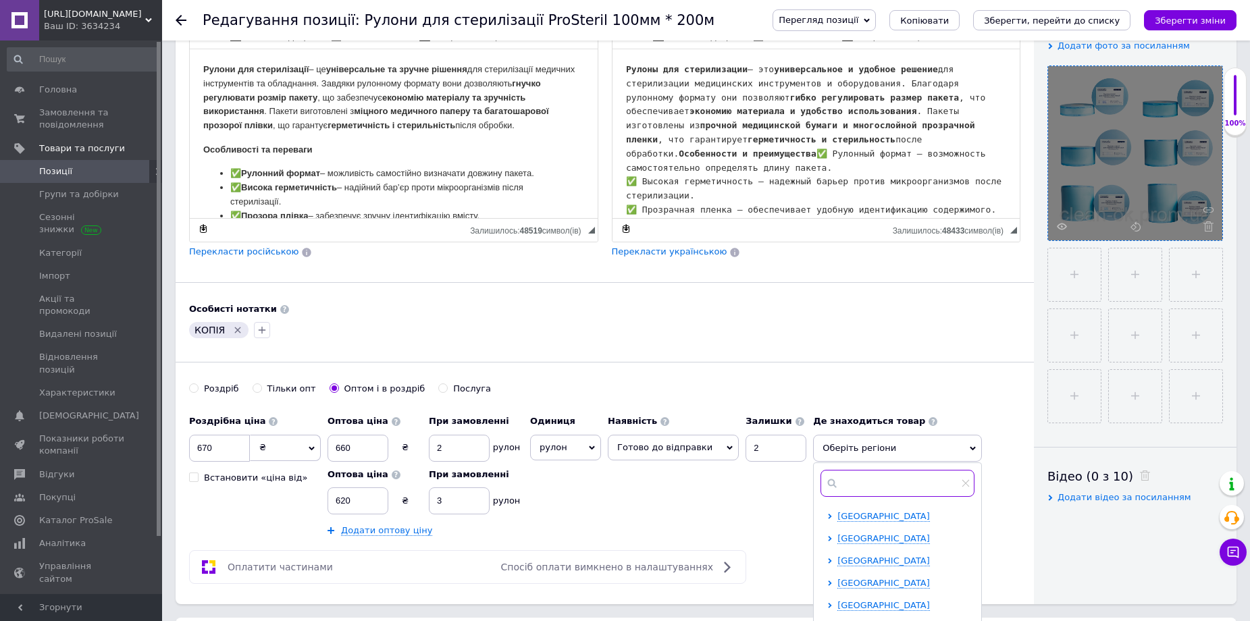
click at [828, 481] on input "text" at bounding box center [897, 483] width 154 height 27
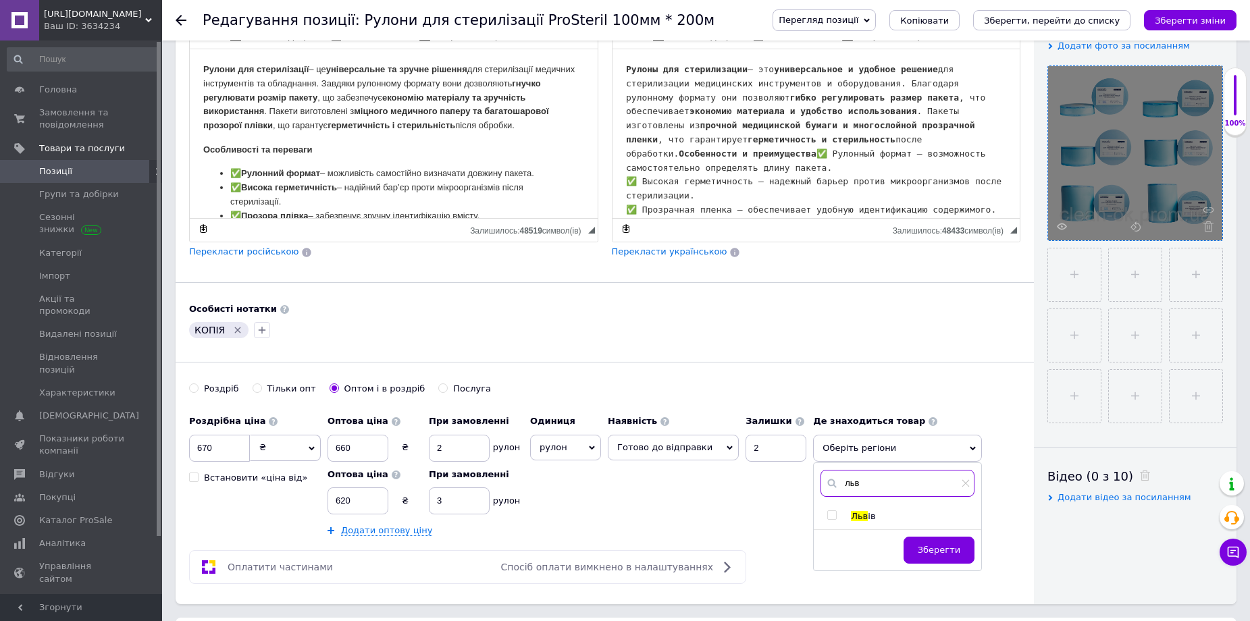
type input "льв"
click at [827, 515] on input "checkbox" at bounding box center [831, 515] width 9 height 9
checkbox input "true"
click at [915, 550] on button "Зберегти" at bounding box center [938, 557] width 71 height 27
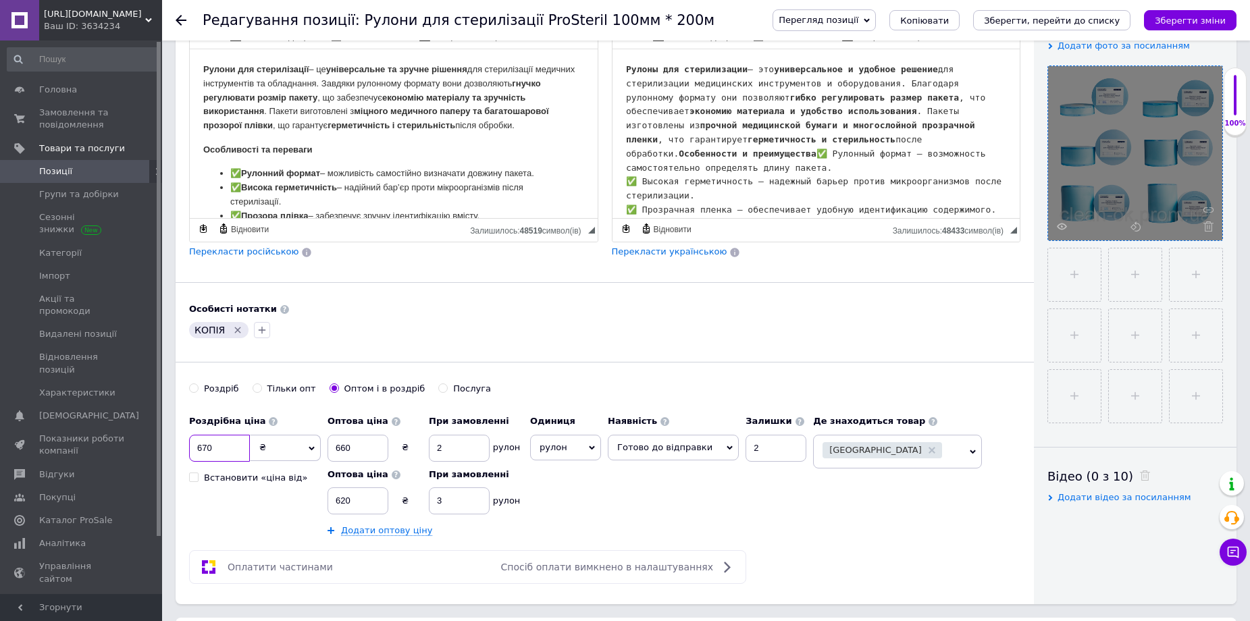
click at [218, 449] on input "670" at bounding box center [219, 448] width 61 height 27
type input "6"
type input "990"
click at [370, 448] on input "660" at bounding box center [357, 448] width 61 height 27
type input "6"
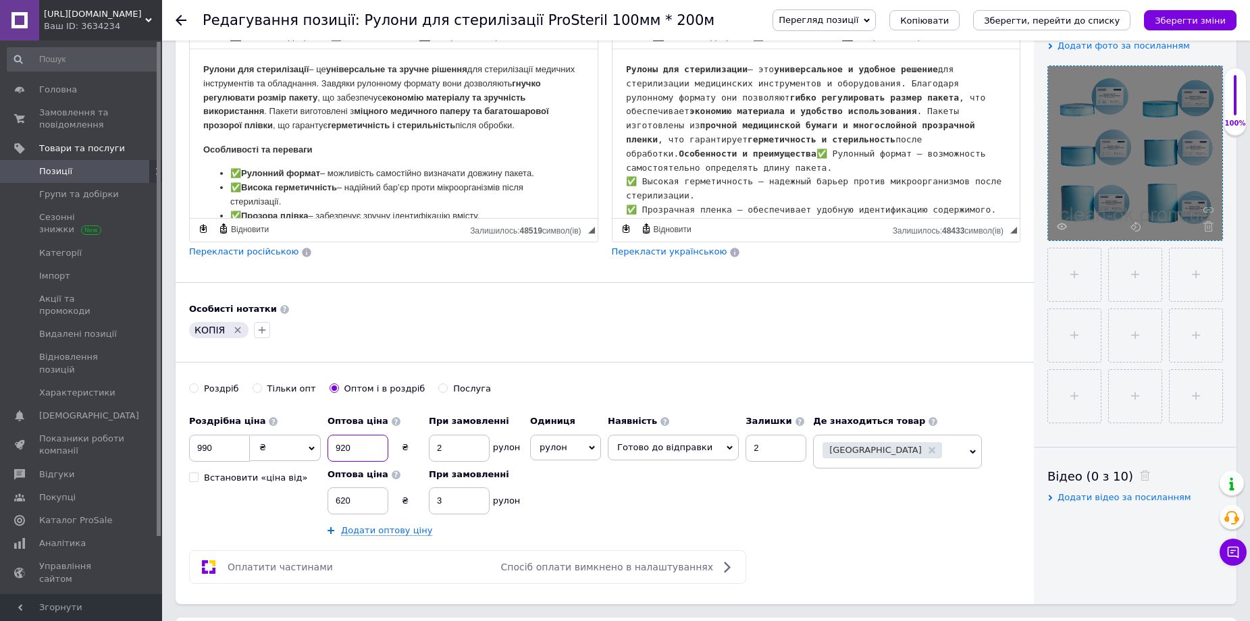
type input "920"
click at [356, 503] on input "620" at bounding box center [357, 501] width 61 height 27
type input "6"
click at [460, 498] on input "3" at bounding box center [459, 501] width 61 height 27
click at [609, 511] on div "Роздрібна ціна 990 ₴ $ EUR CHF GBP ¥ PLN ₸ MDL HUF KGS CNY TRY KRW lei Встанови…" at bounding box center [501, 473] width 624 height 128
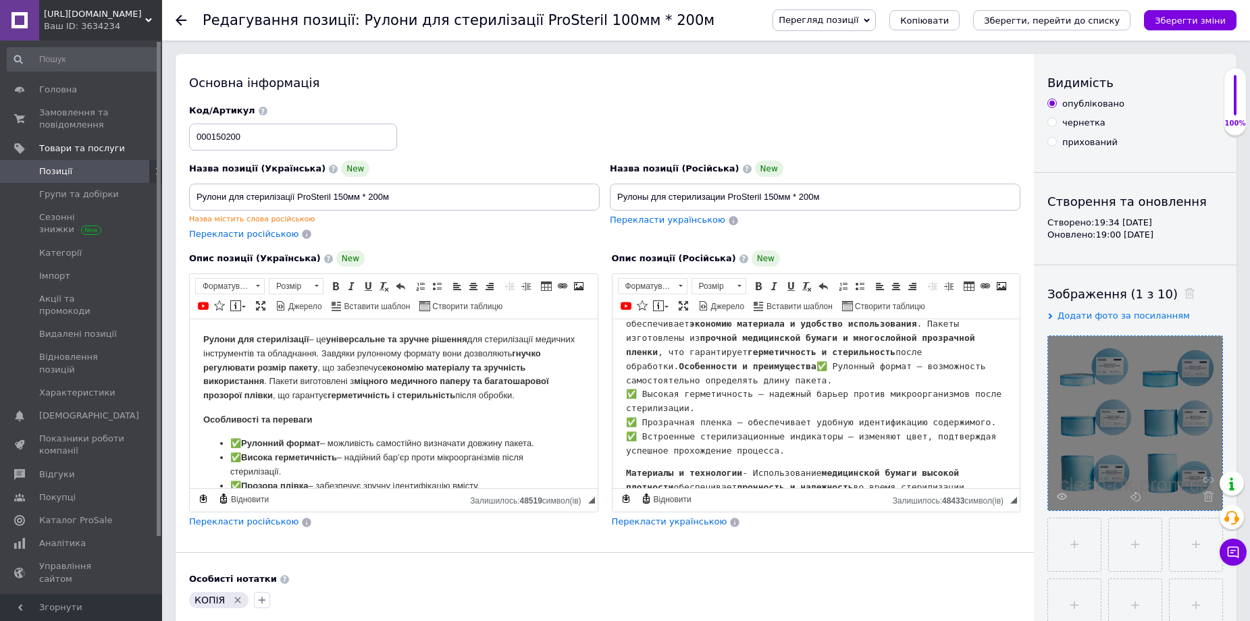
scroll to position [135, 0]
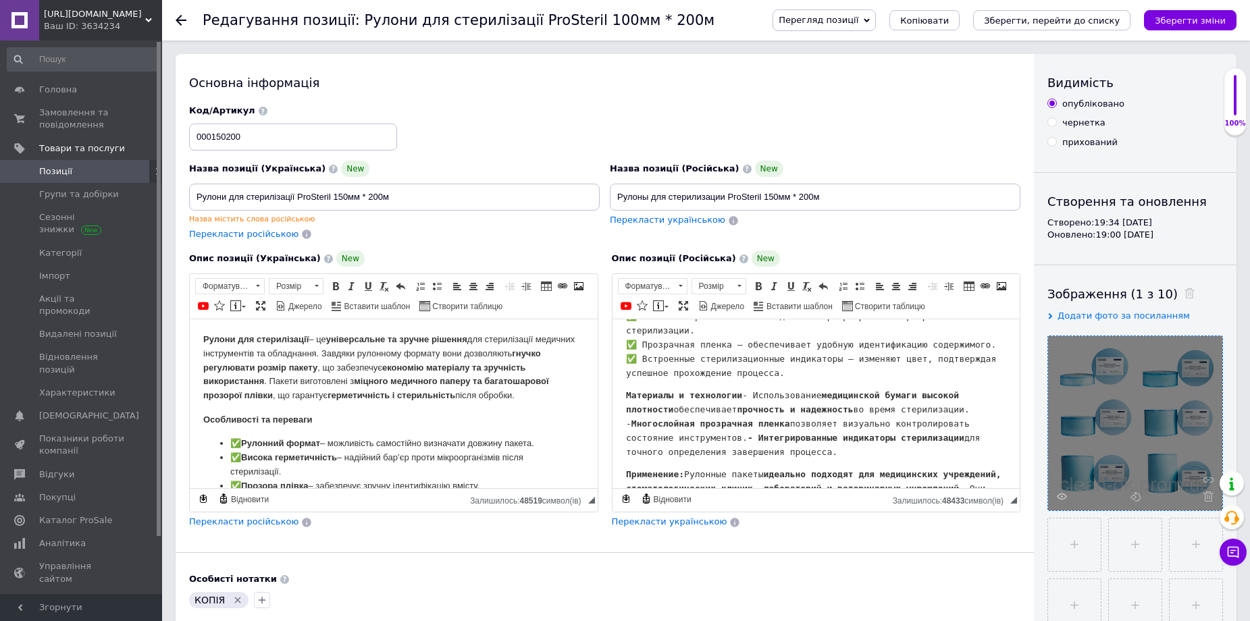
click at [232, 600] on icon "Видалити мітку" at bounding box center [237, 600] width 11 height 11
click at [1072, 542] on input "file" at bounding box center [1074, 545] width 53 height 53
type input "C:\fakepath\150-200rolls-510x510.png"
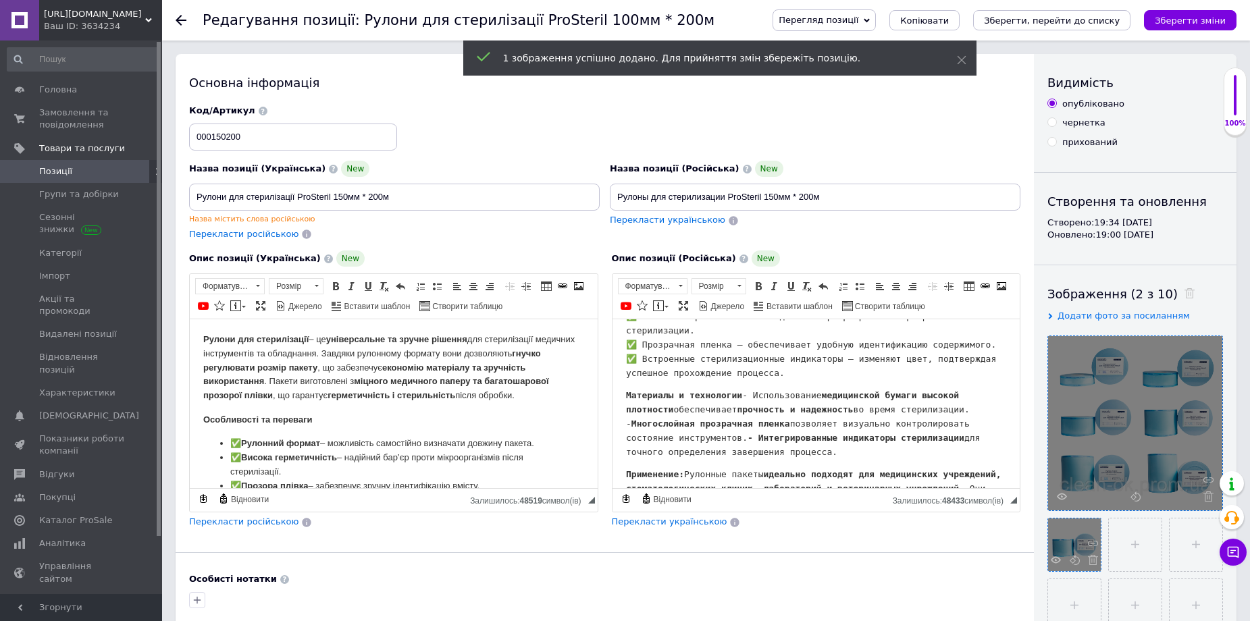
click at [1068, 540] on div at bounding box center [1074, 545] width 53 height 53
drag, startPoint x: 1068, startPoint y: 540, endPoint x: 1099, endPoint y: 452, distance: 93.3
click at [1099, 452] on div at bounding box center [1135, 515] width 176 height 358
click at [1122, 409] on div at bounding box center [1135, 423] width 174 height 174
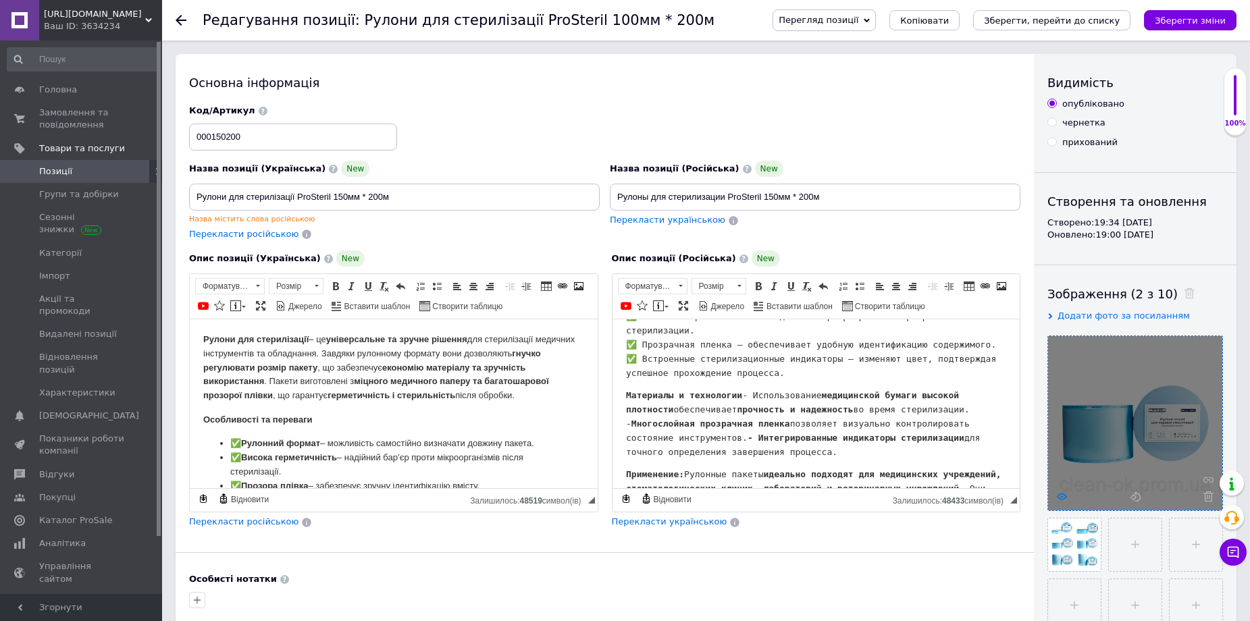
click at [1063, 496] on icon at bounding box center [1062, 497] width 10 height 10
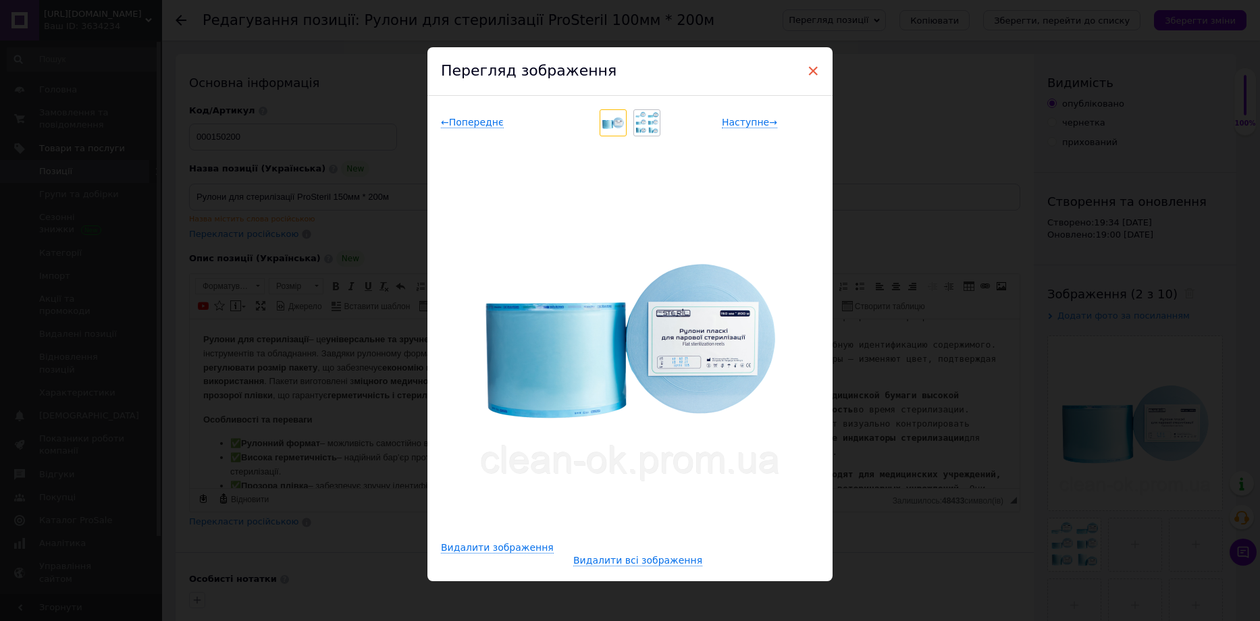
click at [810, 69] on span "×" at bounding box center [813, 70] width 12 height 23
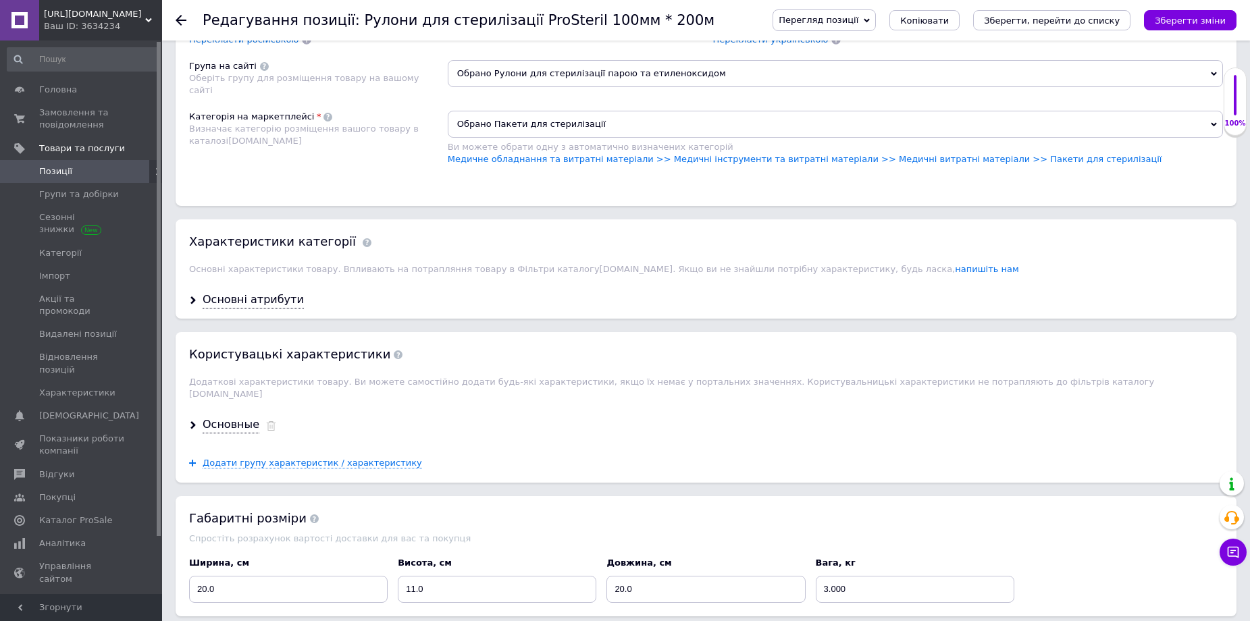
scroll to position [1215, 0]
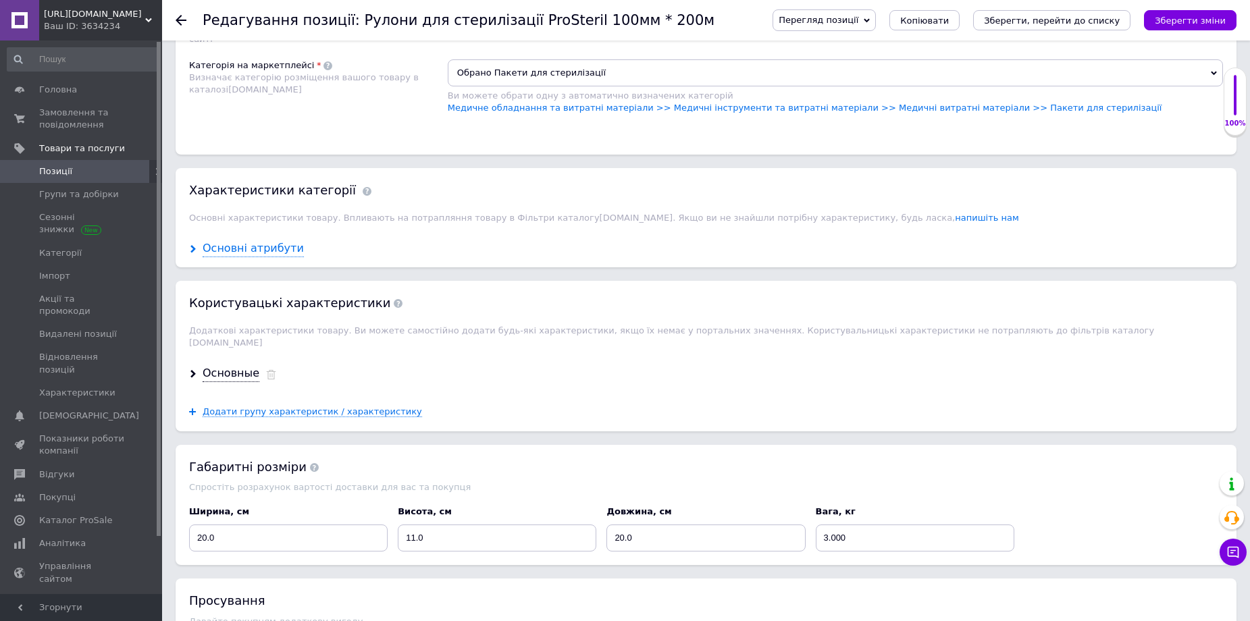
click at [253, 255] on div "Основні атрибути" at bounding box center [253, 249] width 101 height 16
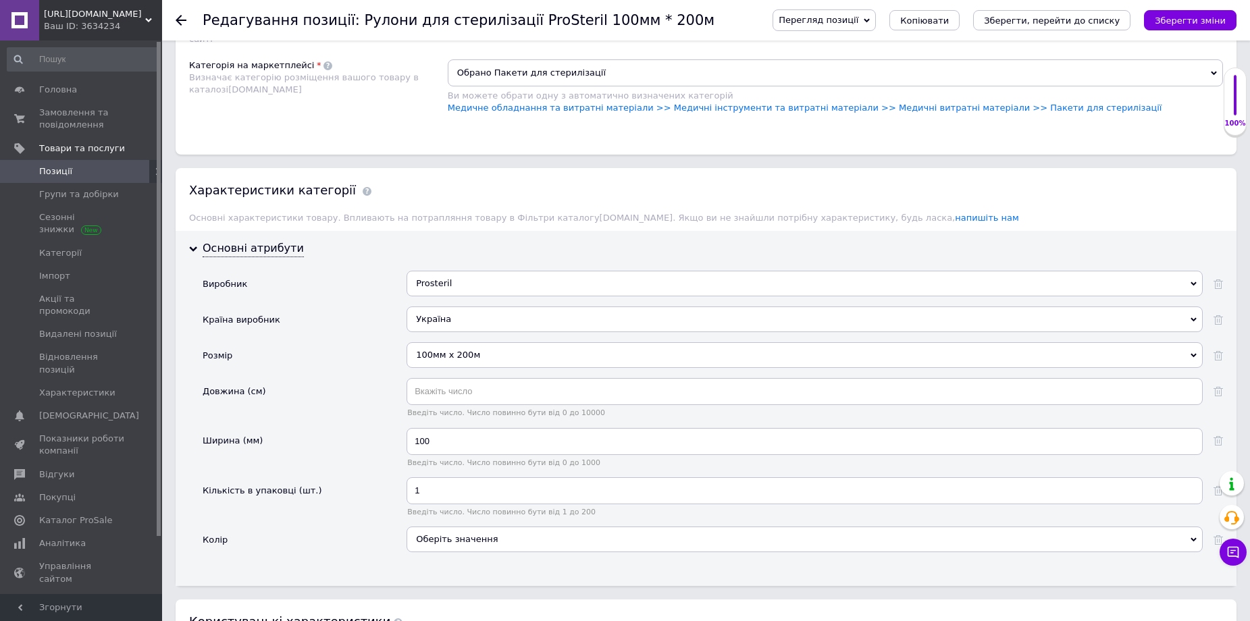
click at [427, 357] on div "100мм х 200м" at bounding box center [804, 355] width 796 height 26
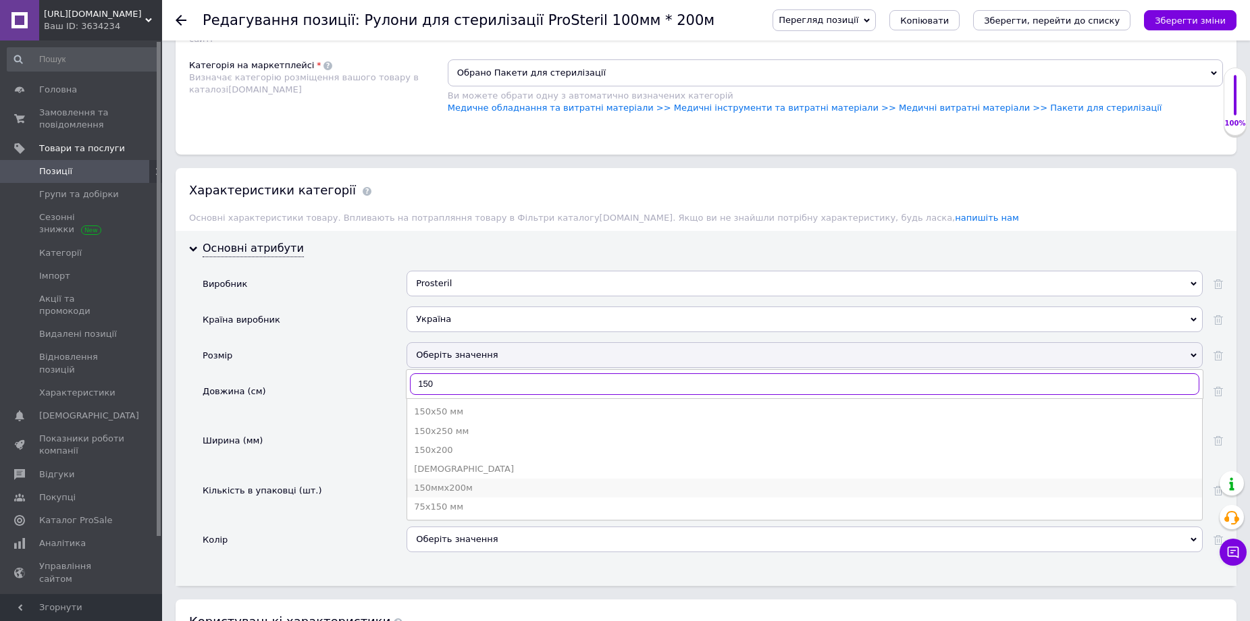
type input "150"
click at [477, 487] on div "150ммх200м" at bounding box center [804, 488] width 781 height 12
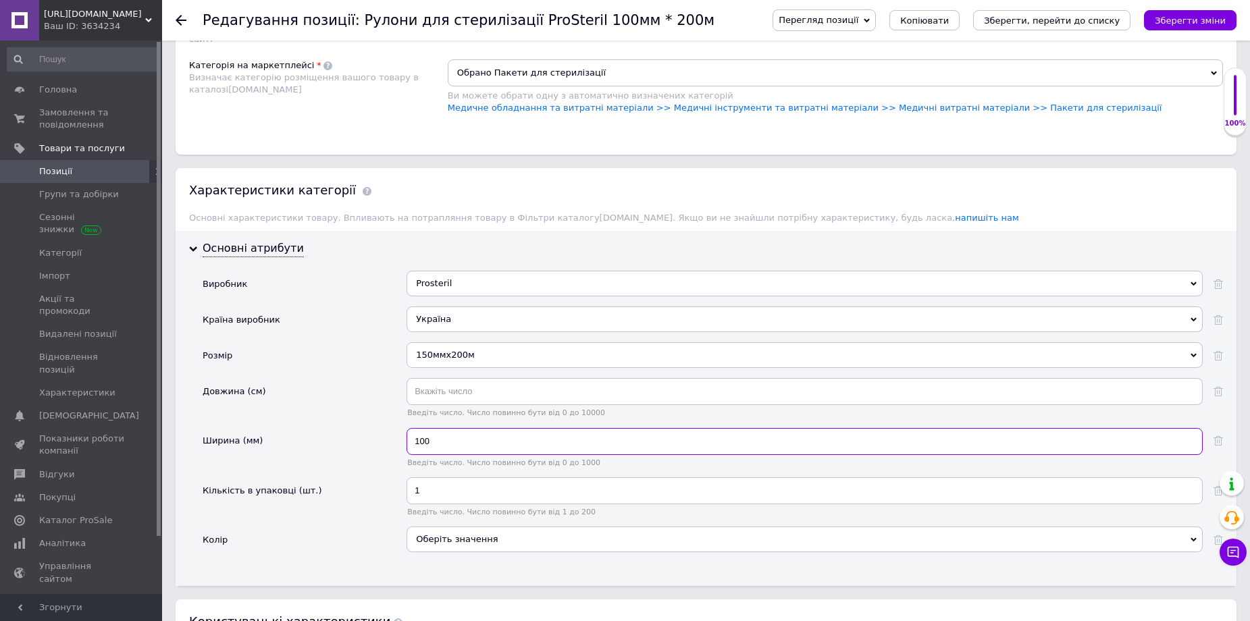
click at [453, 447] on input "100" at bounding box center [804, 441] width 796 height 27
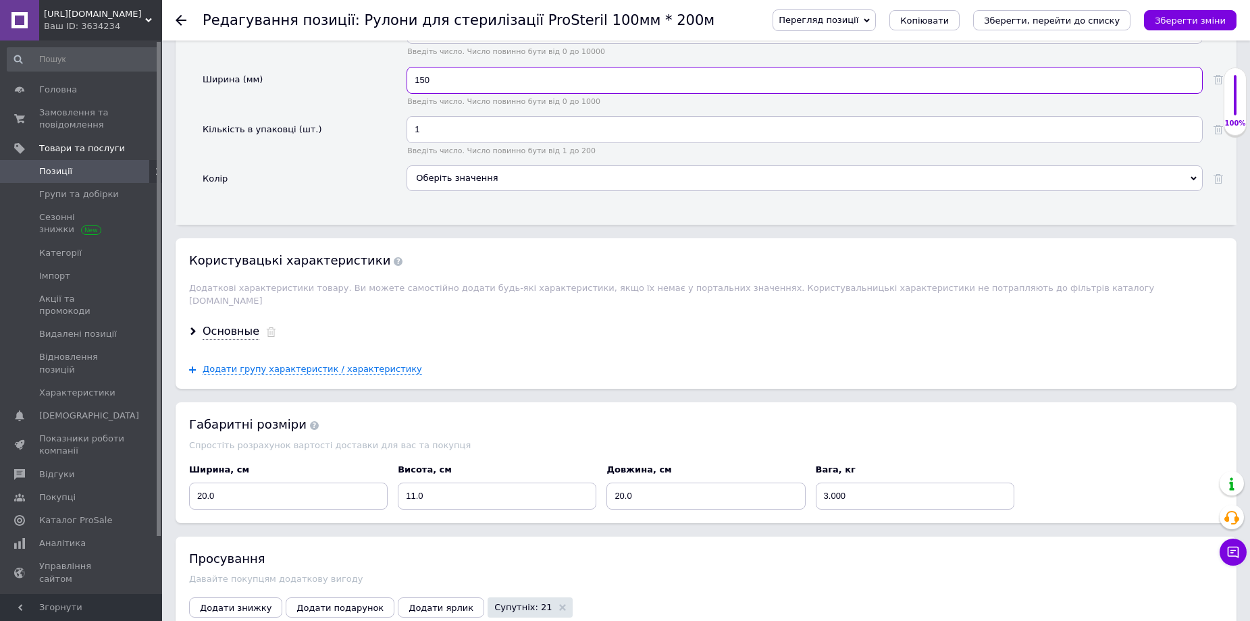
scroll to position [1621, 0]
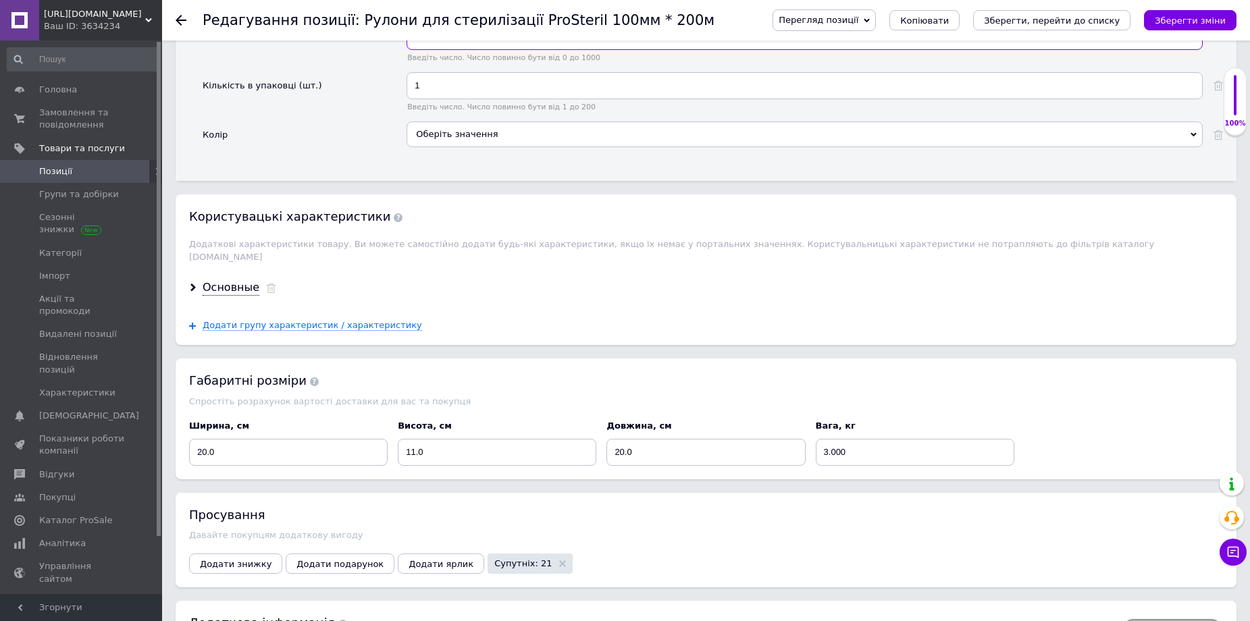
type input "150"
click at [433, 443] on input "11.0" at bounding box center [497, 452] width 199 height 27
type input "1"
type input "16"
click at [857, 440] on input "3.000" at bounding box center [915, 452] width 199 height 27
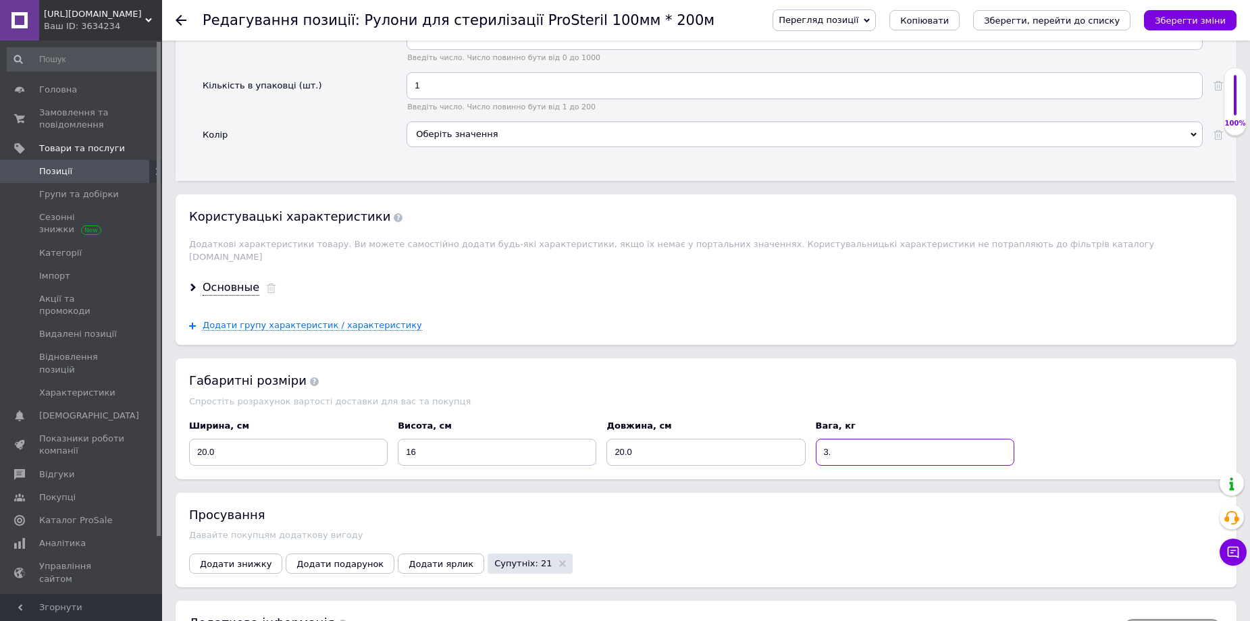
type input "3"
type input "4"
click at [787, 382] on div "Габаритні розміри Спростіть розрахунок вартості доставки для вас та покупця Шир…" at bounding box center [706, 419] width 1061 height 120
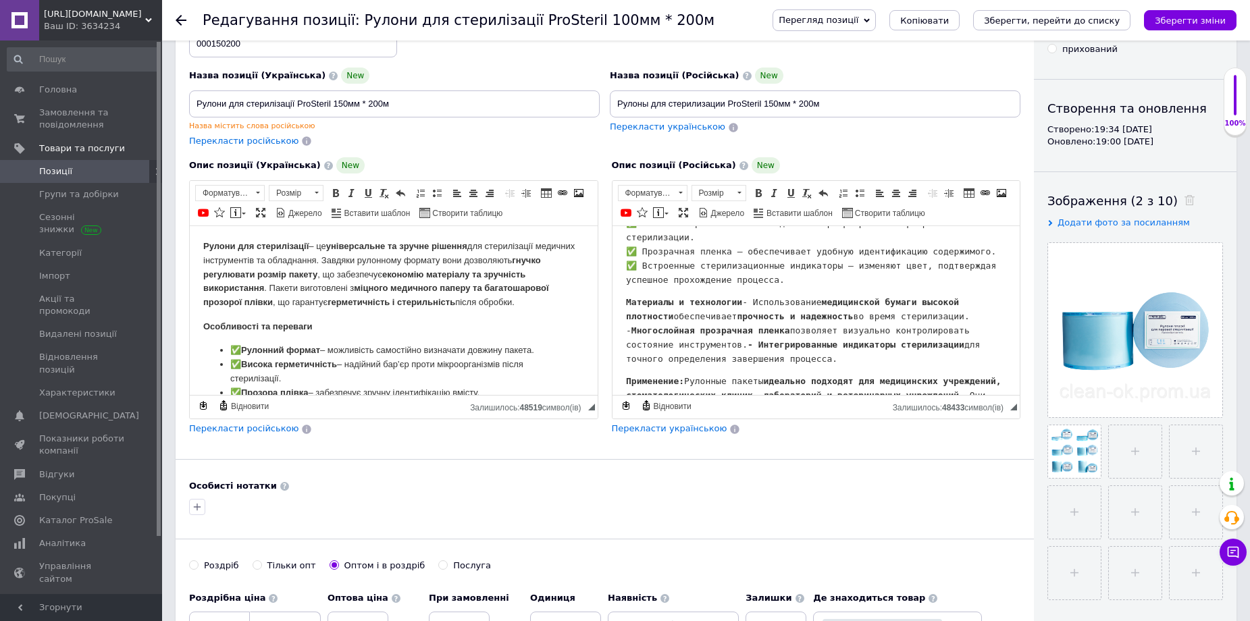
scroll to position [0, 0]
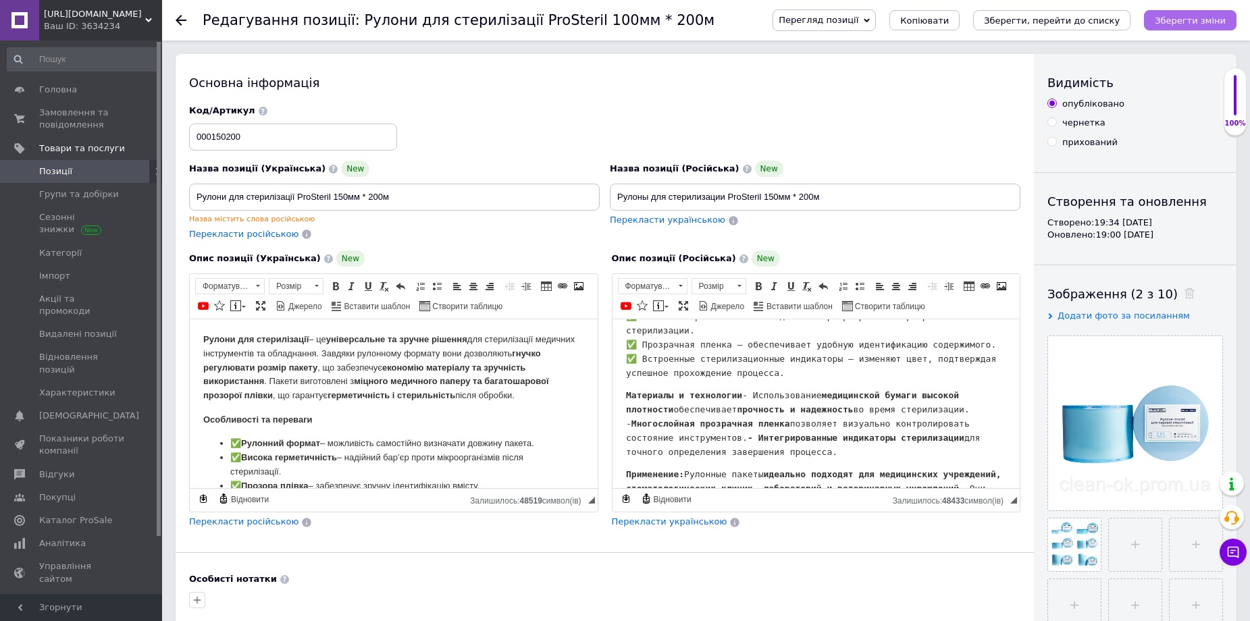
click at [1212, 23] on icon "Зберегти зміни" at bounding box center [1190, 21] width 71 height 10
click at [180, 23] on use at bounding box center [181, 20] width 11 height 11
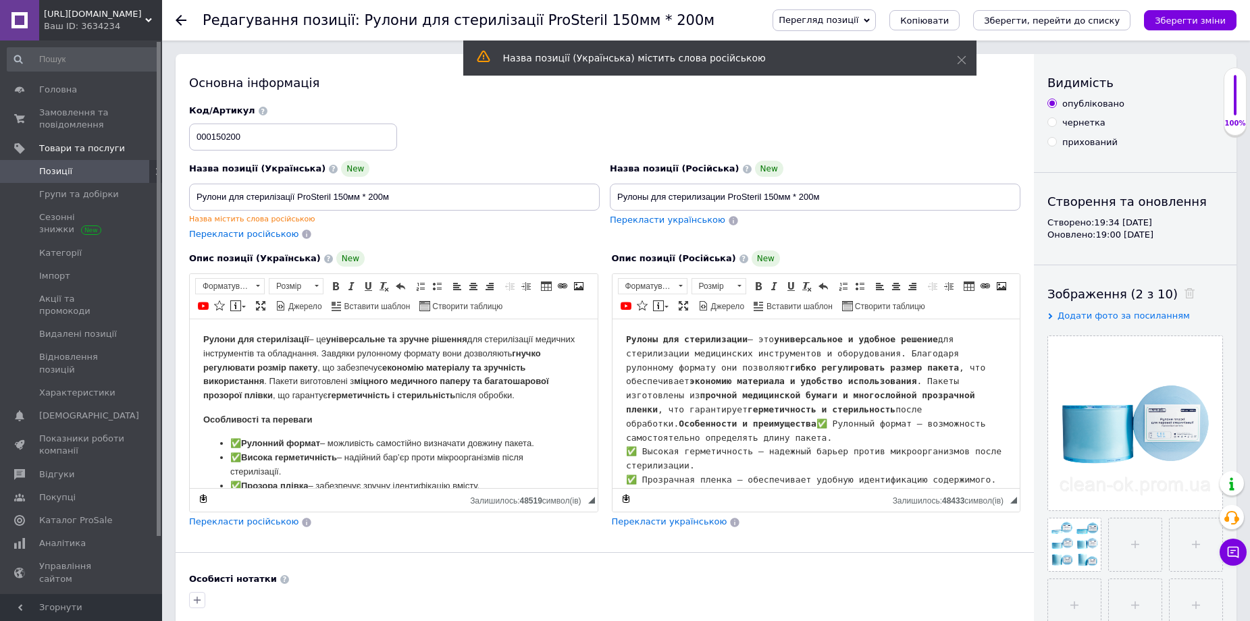
click at [182, 16] on icon at bounding box center [181, 20] width 11 height 11
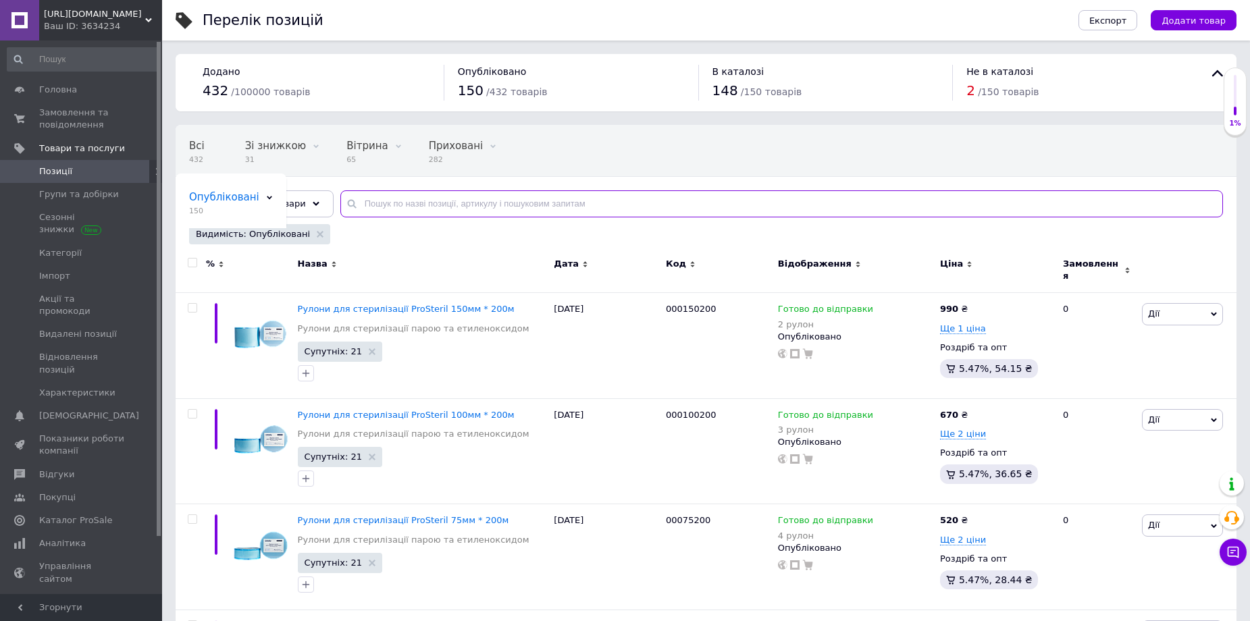
click at [396, 207] on input "text" at bounding box center [781, 203] width 883 height 27
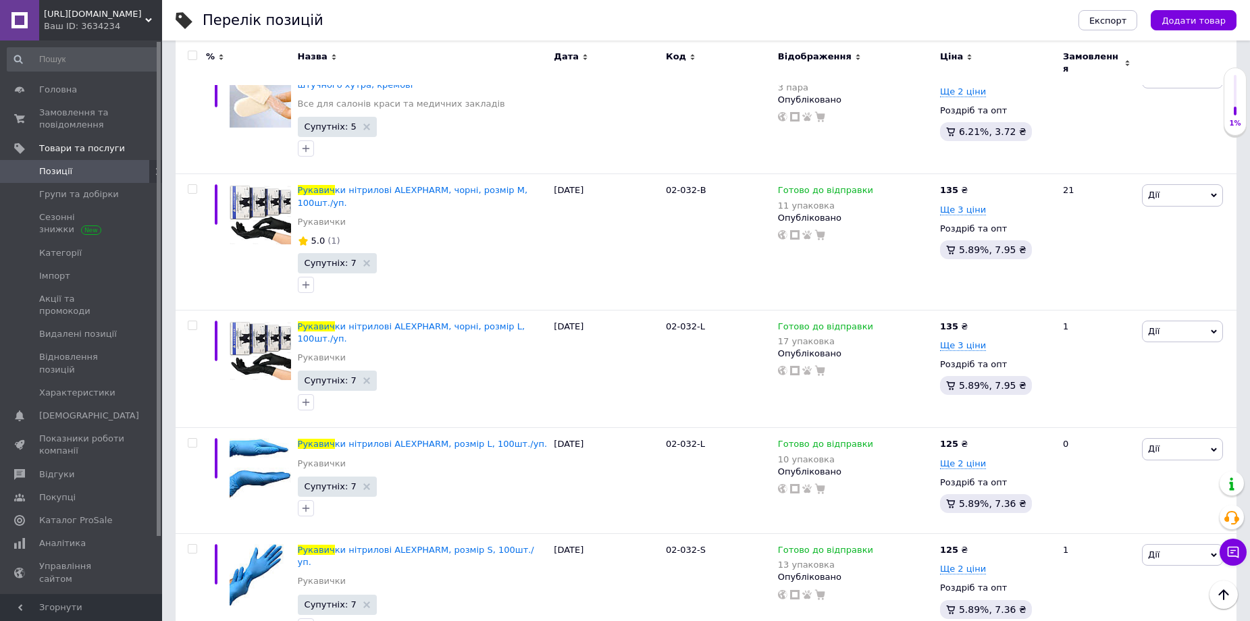
scroll to position [1013, 0]
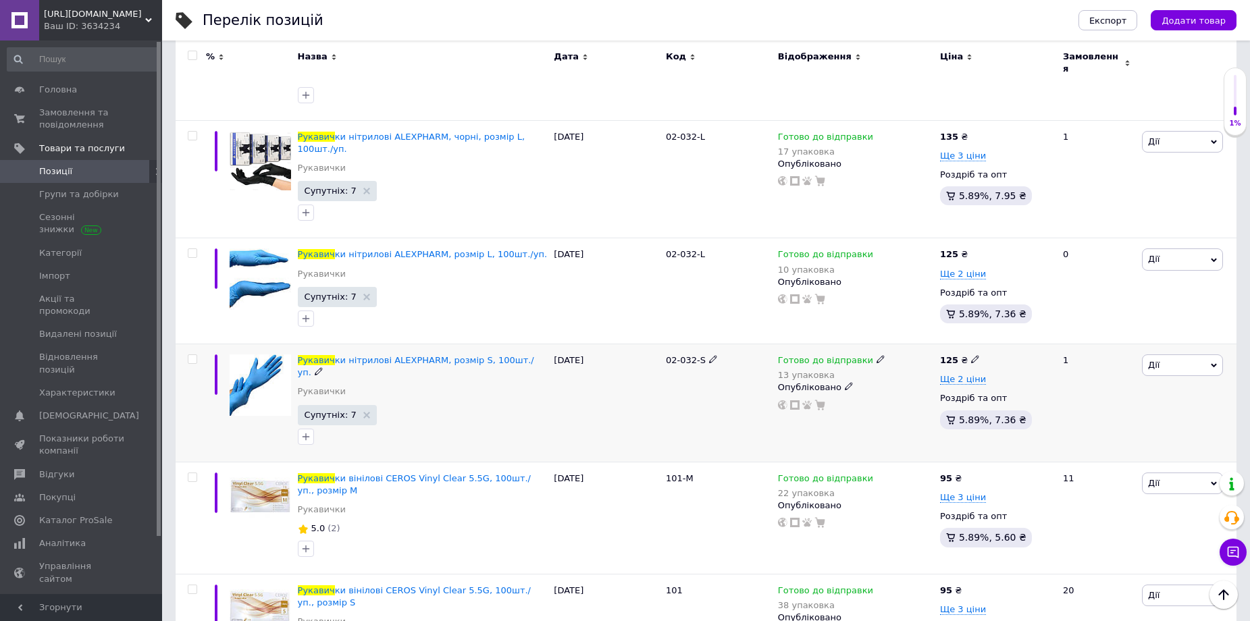
type input "рукавич"
click at [876, 355] on icon at bounding box center [880, 359] width 8 height 8
click at [913, 344] on span "Готово до відправки" at bounding box center [918, 355] width 47 height 22
click at [897, 401] on input "13" at bounding box center [936, 414] width 103 height 27
type input "3"
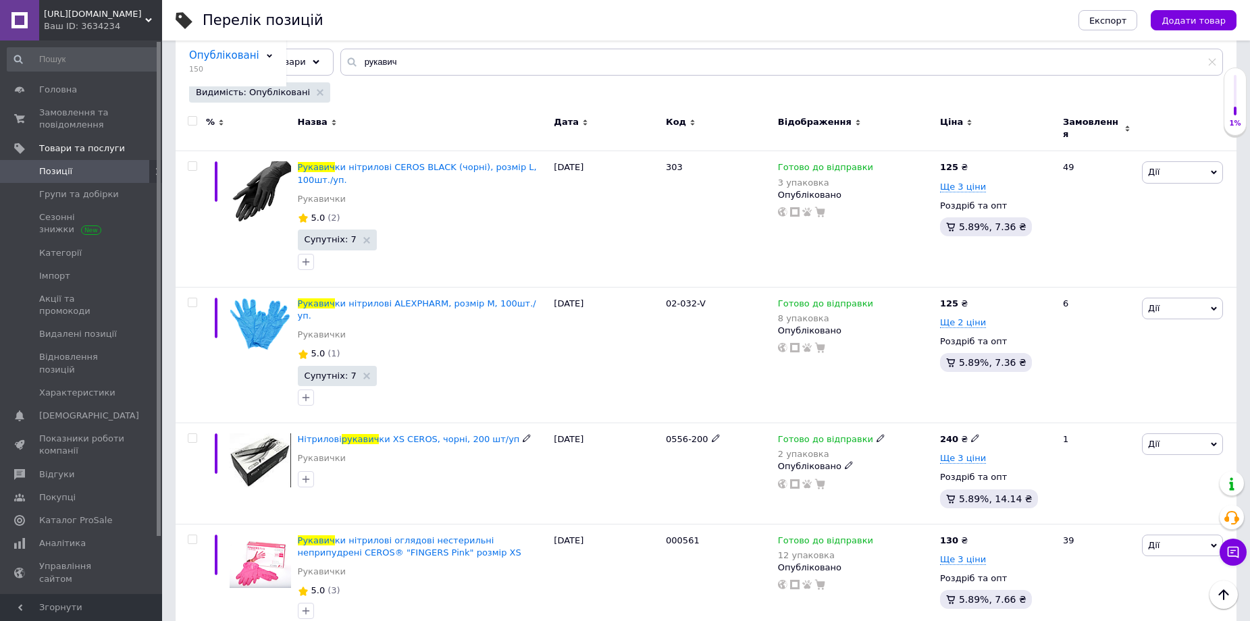
scroll to position [0, 0]
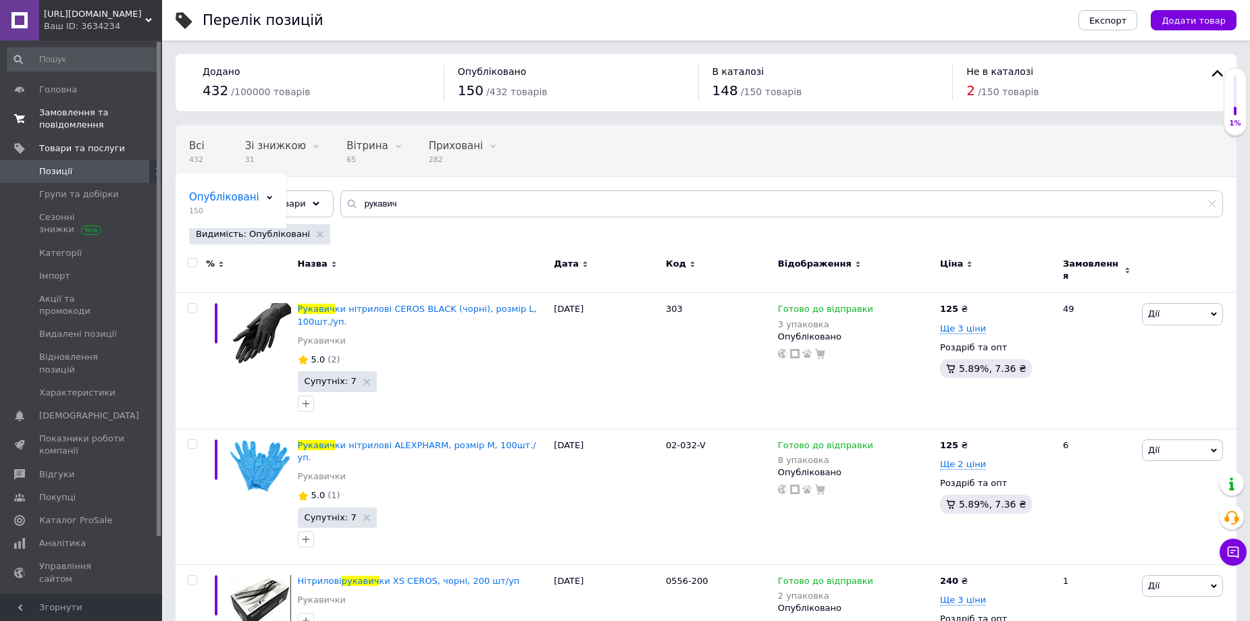
click at [65, 117] on span "Замовлення та повідомлення" at bounding box center [82, 119] width 86 height 24
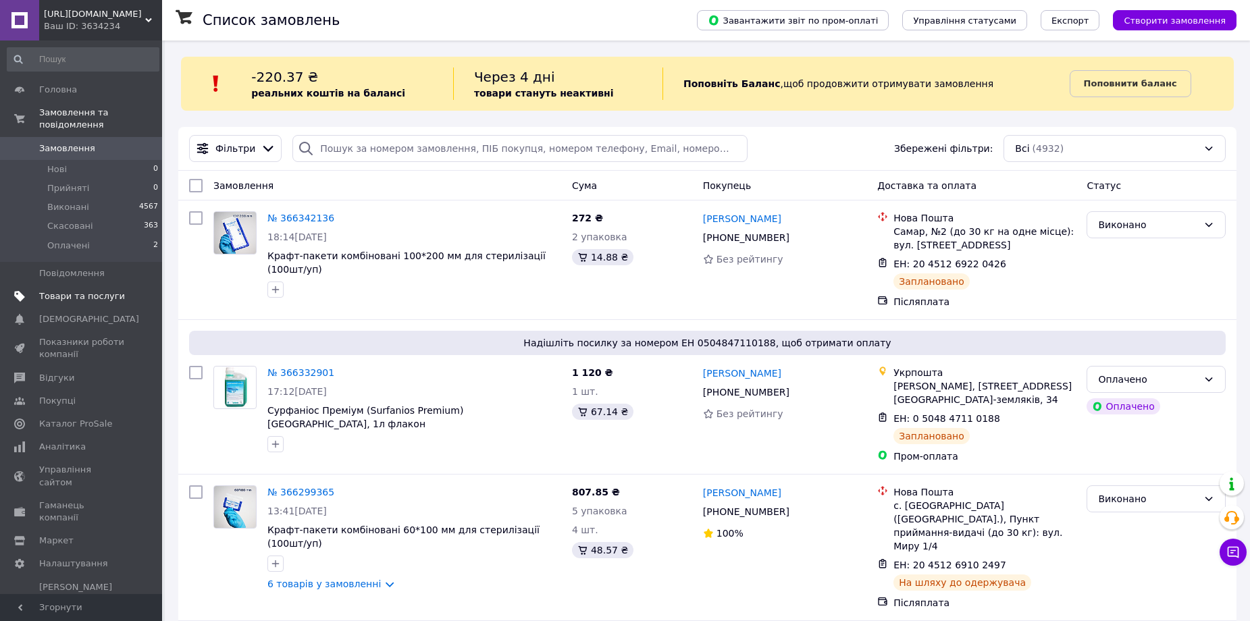
click at [104, 290] on span "Товари та послуги" at bounding box center [82, 296] width 86 height 12
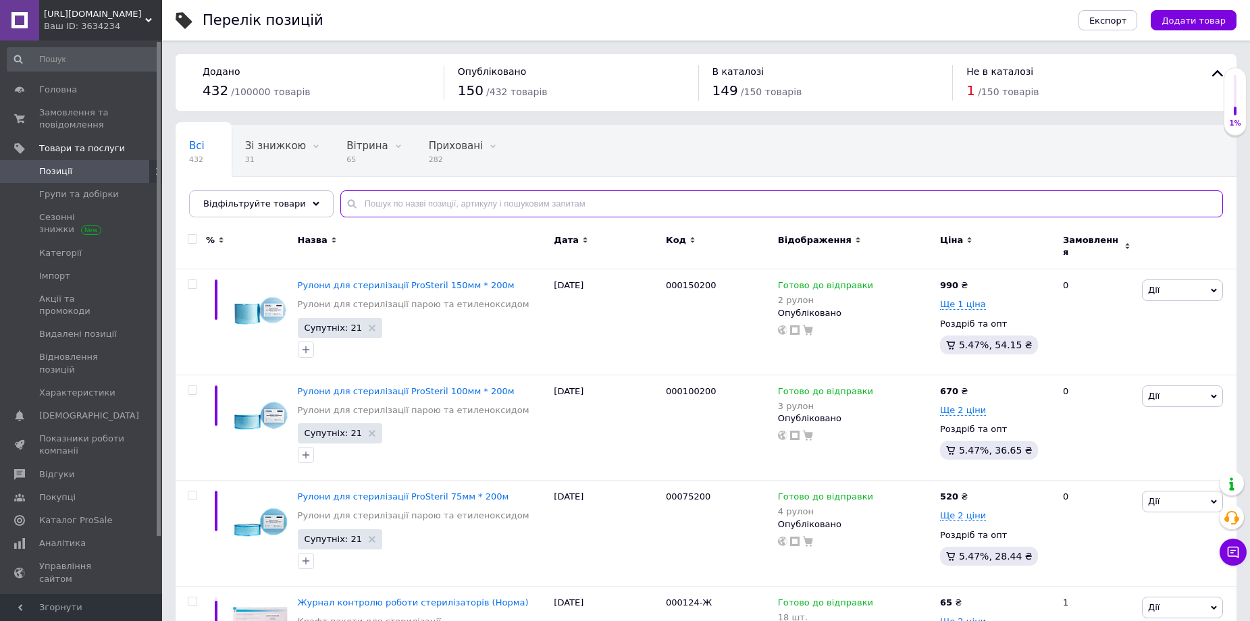
click at [379, 203] on input "text" at bounding box center [781, 203] width 883 height 27
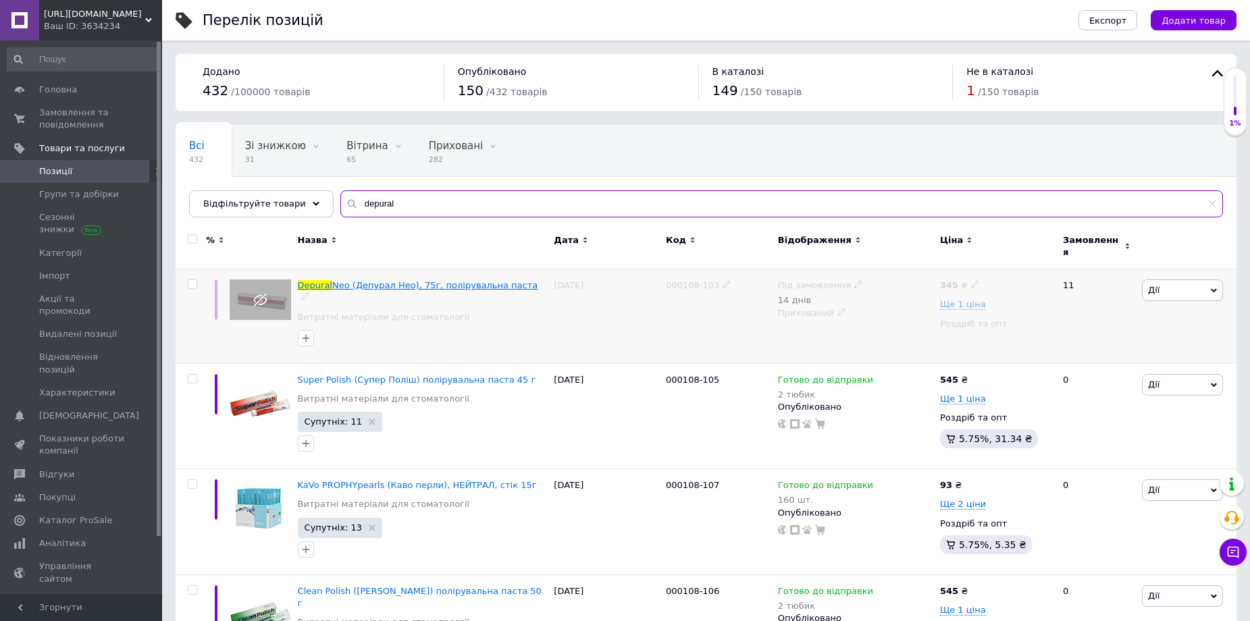
type input "depural"
click at [451, 280] on span "Neo (Депурал Нео), 75г, полірувальна паста" at bounding box center [434, 285] width 205 height 10
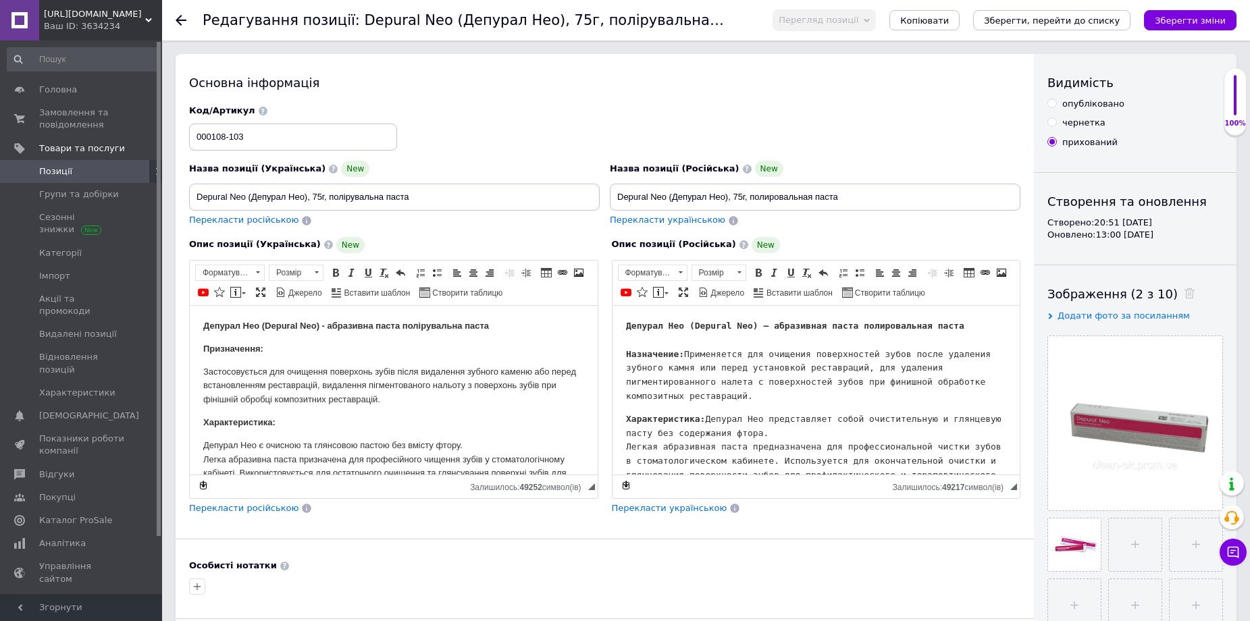
click at [1079, 102] on div "опубліковано" at bounding box center [1093, 104] width 62 height 12
click at [1056, 102] on input "опубліковано" at bounding box center [1051, 103] width 9 height 9
radio input "true"
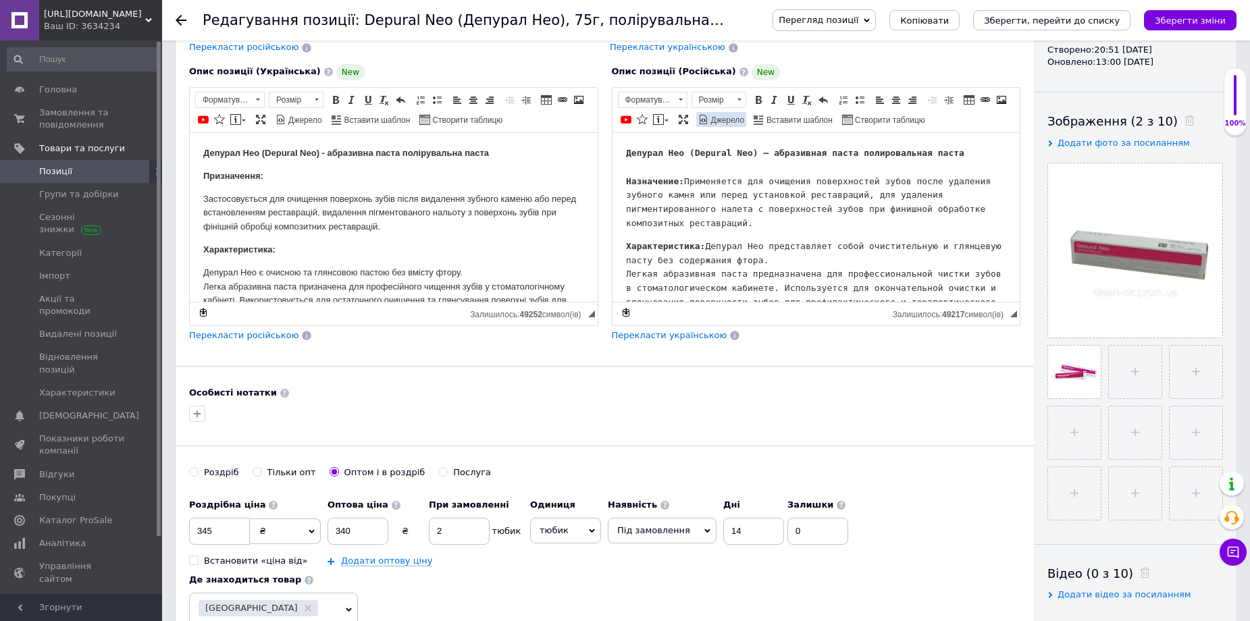
scroll to position [270, 0]
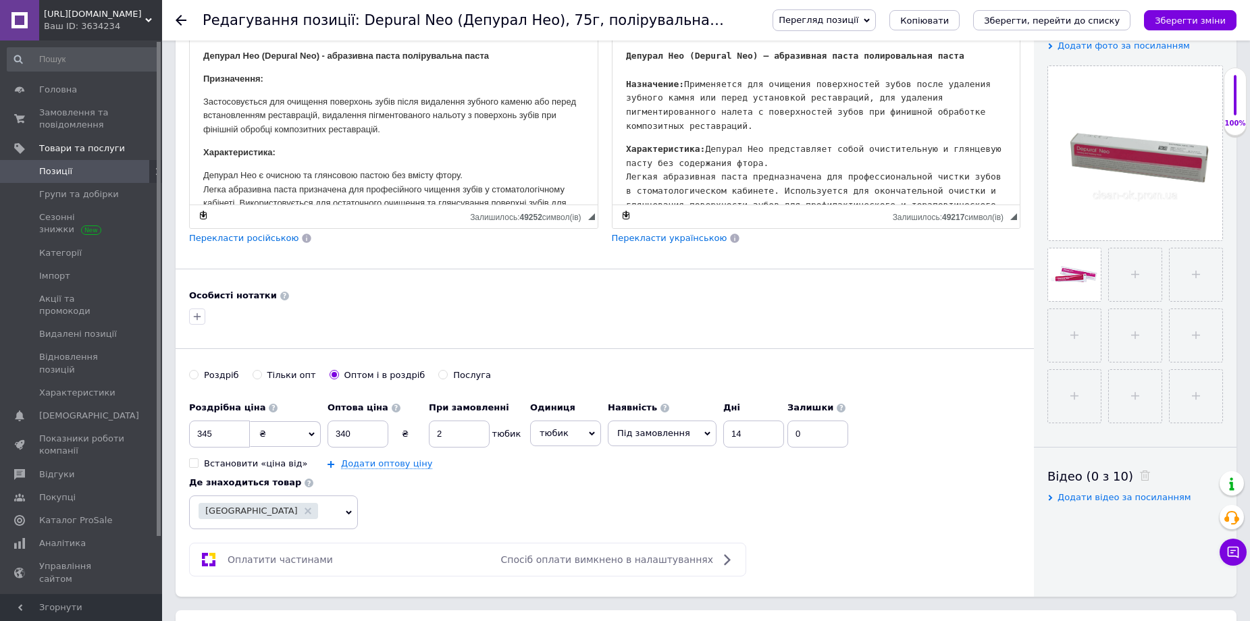
click at [666, 432] on span "Під замовлення" at bounding box center [653, 433] width 73 height 10
click at [664, 494] on li "Готово до відправки" at bounding box center [661, 505] width 107 height 31
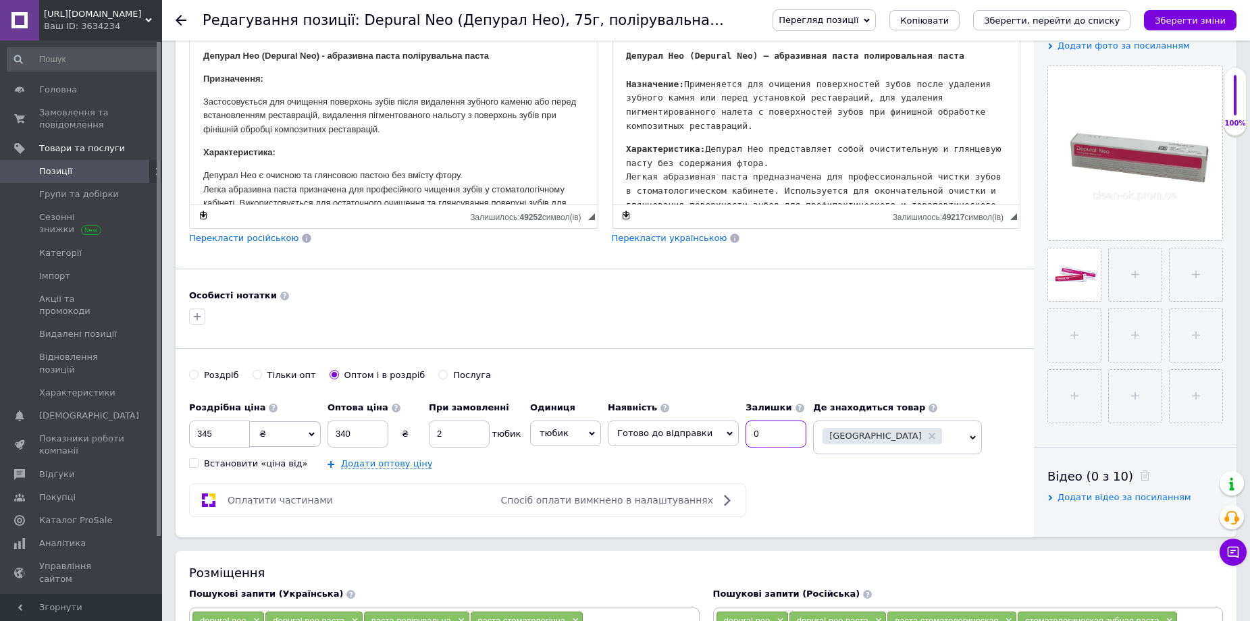
click at [763, 436] on input "0" at bounding box center [775, 434] width 61 height 27
type input "3"
click at [1194, 16] on icon "Зберегти зміни" at bounding box center [1190, 21] width 71 height 10
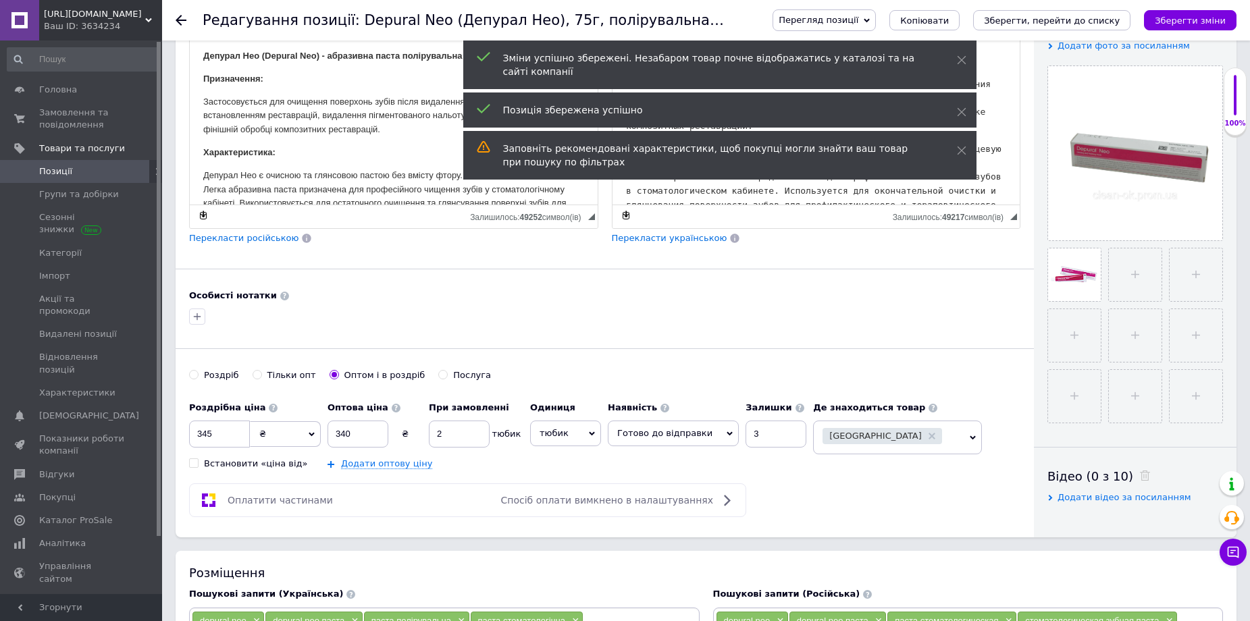
click at [182, 19] on icon at bounding box center [181, 20] width 11 height 11
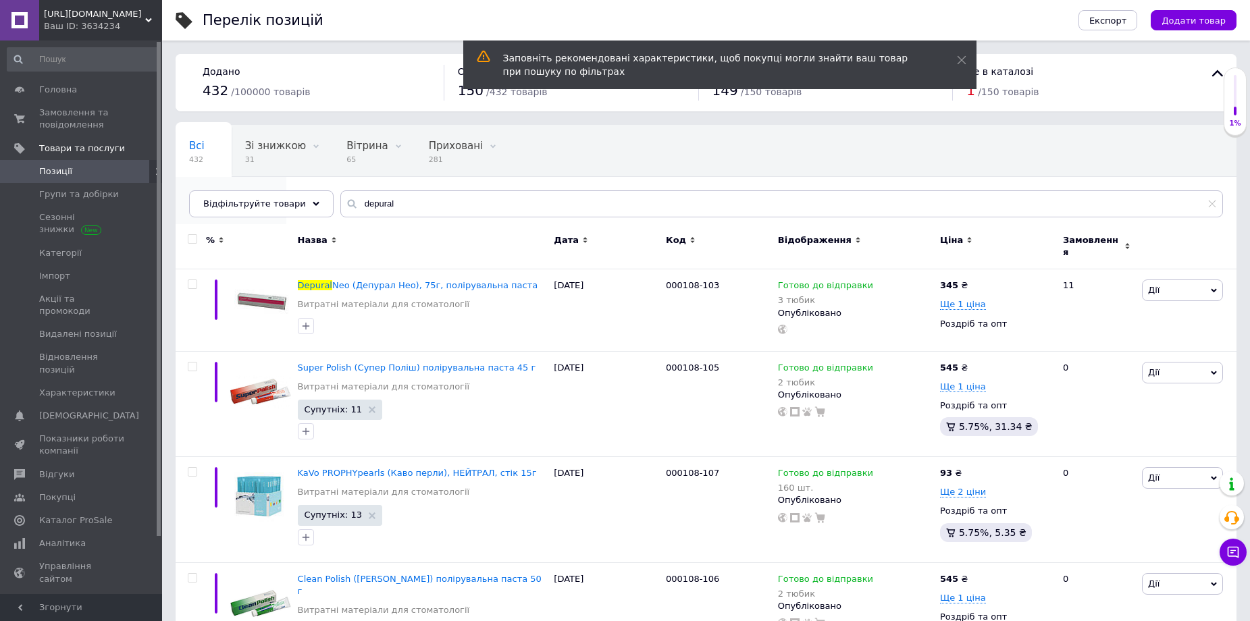
click at [259, 206] on span "151" at bounding box center [224, 211] width 70 height 10
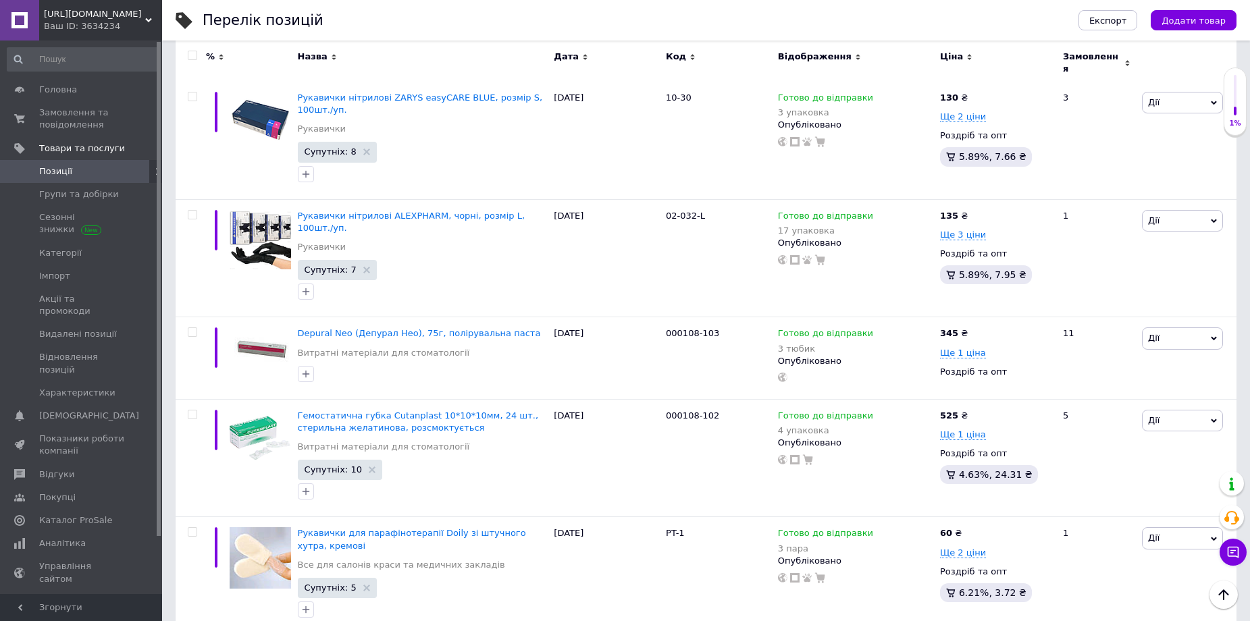
scroll to position [2836, 0]
